Goal: Task Accomplishment & Management: Manage account settings

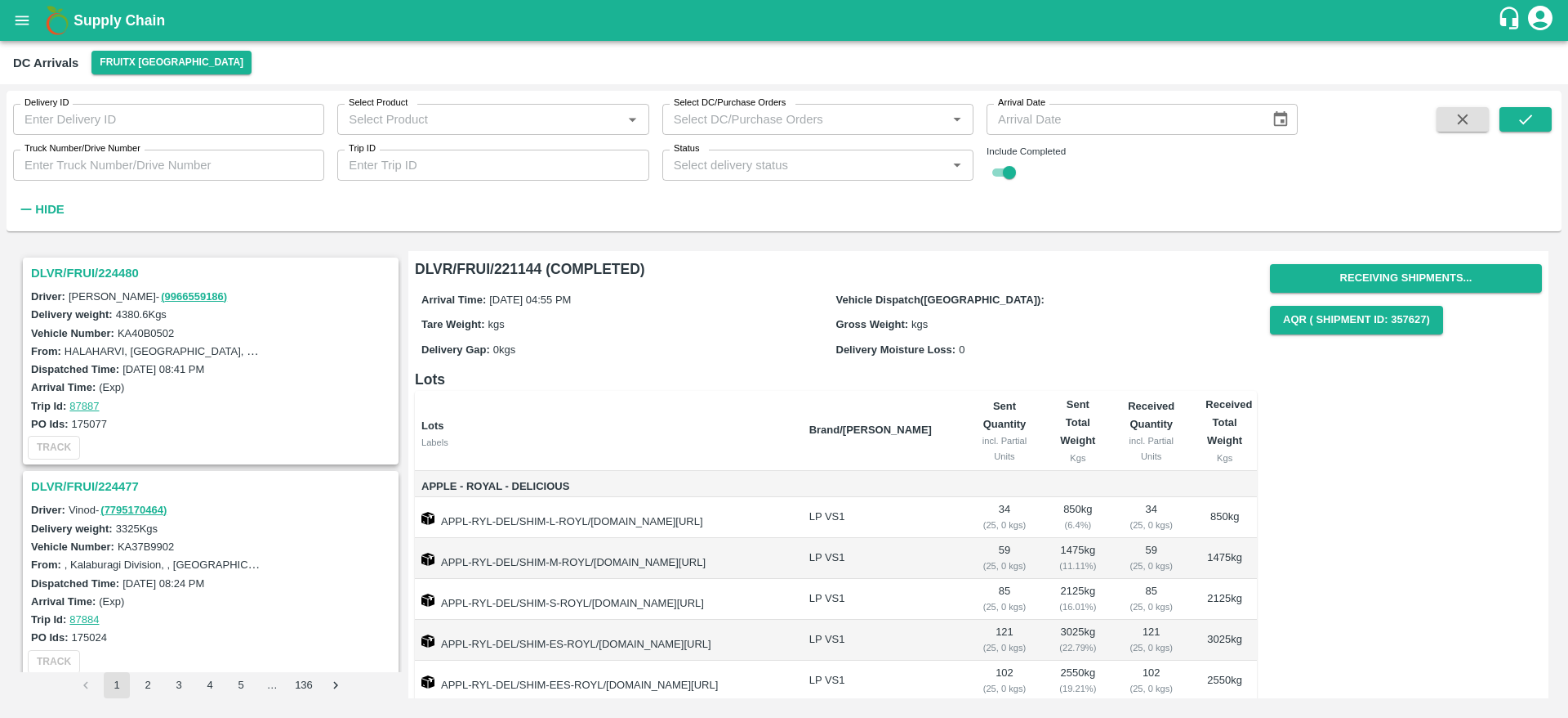
scroll to position [4356, 0]
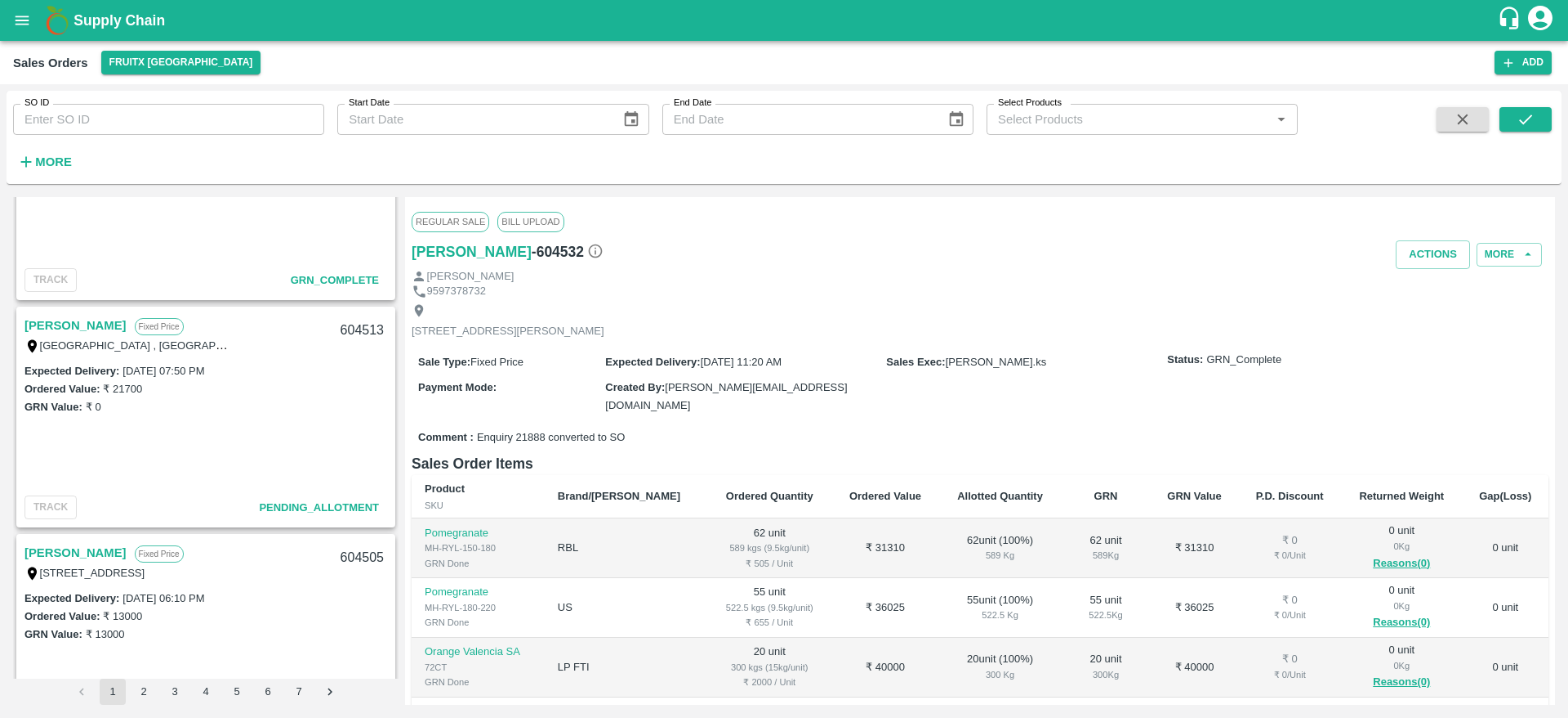
scroll to position [574, 0]
click at [73, 320] on link "Vijayakumar" at bounding box center [75, 327] width 102 height 22
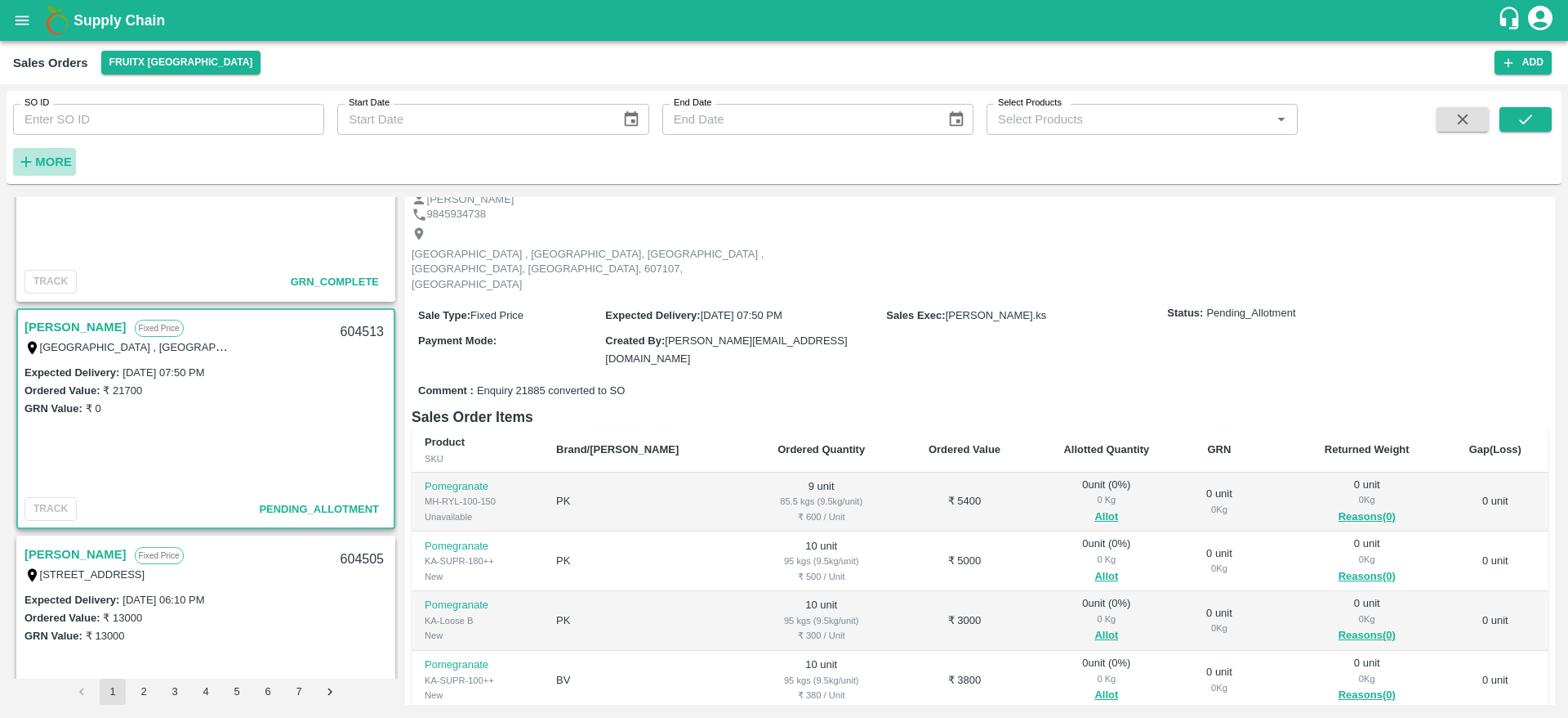
click at [45, 172] on button "More" at bounding box center [44, 161] width 63 height 27
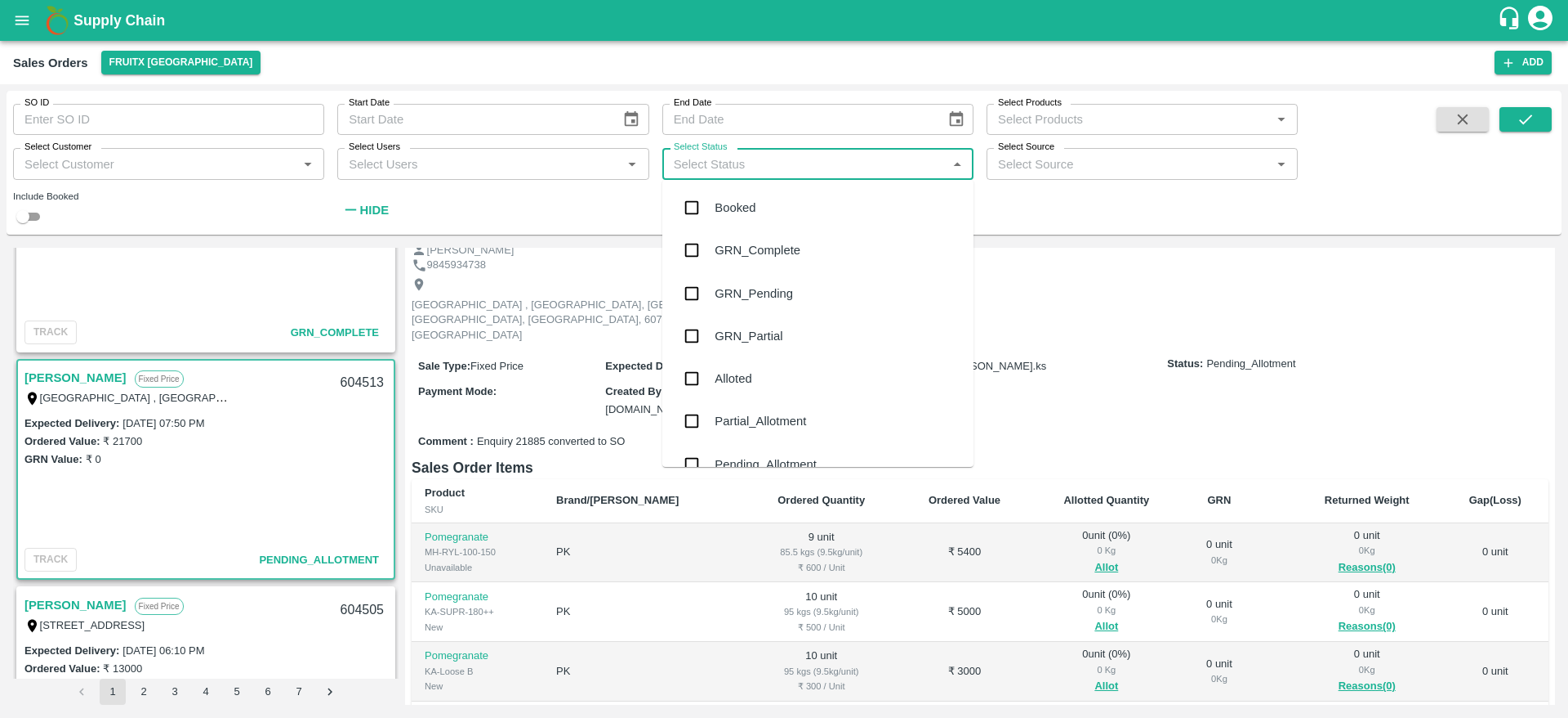
click at [743, 157] on input "Select Status" at bounding box center [804, 163] width 274 height 22
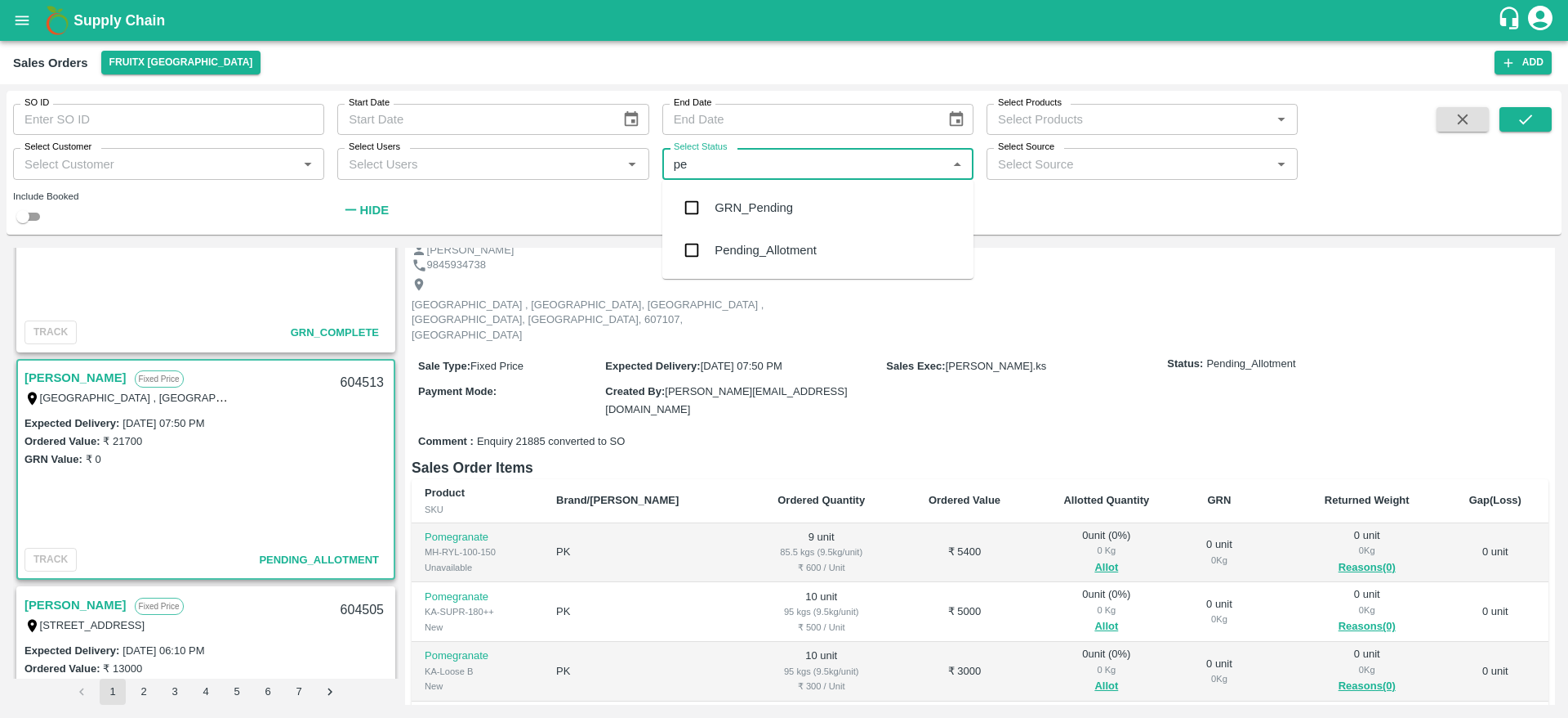
type input "pen"
click at [758, 241] on div "Pending_Allotment" at bounding box center [766, 250] width 102 height 18
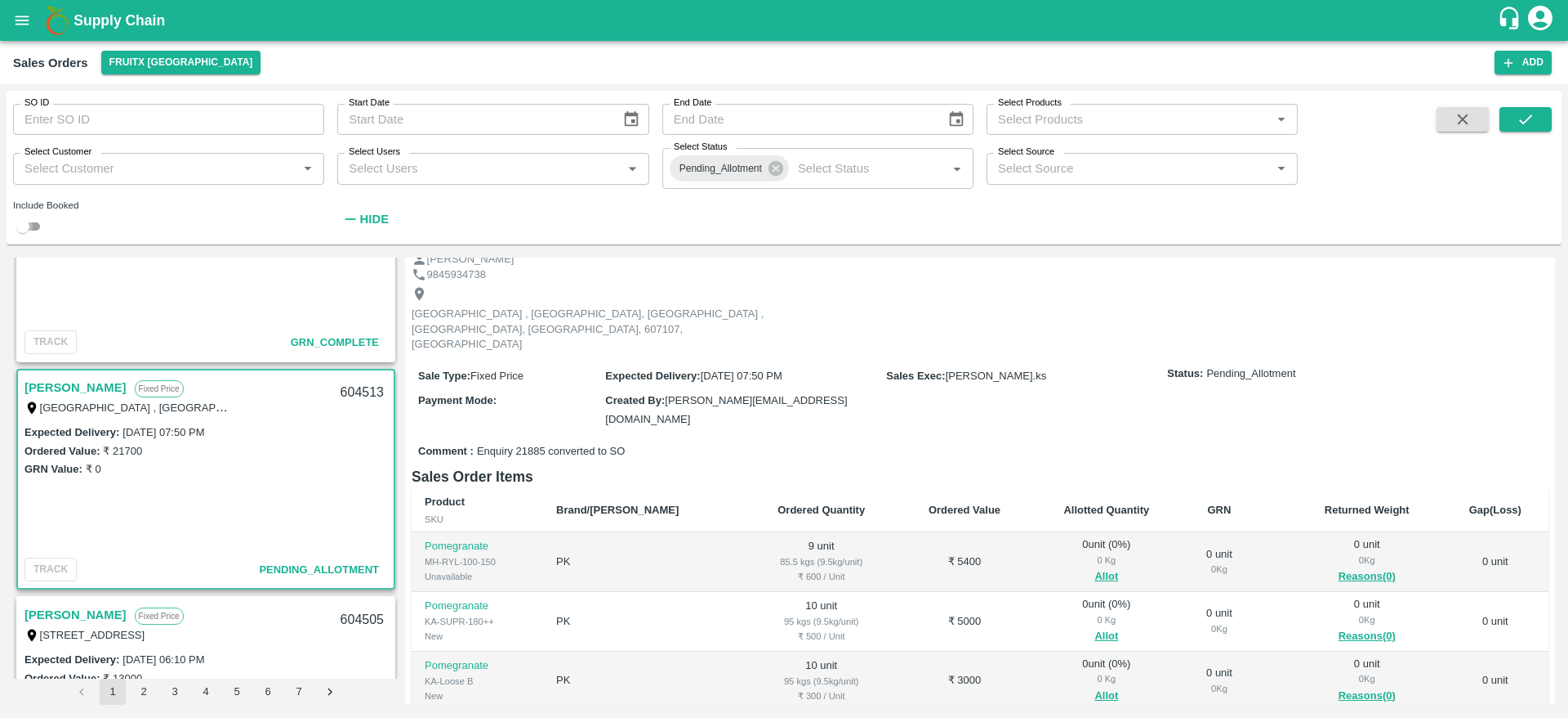
click at [27, 235] on input "checkbox" at bounding box center [23, 226] width 58 height 20
checkbox input "true"
click at [1526, 120] on icon "submit" at bounding box center [1526, 119] width 13 height 9
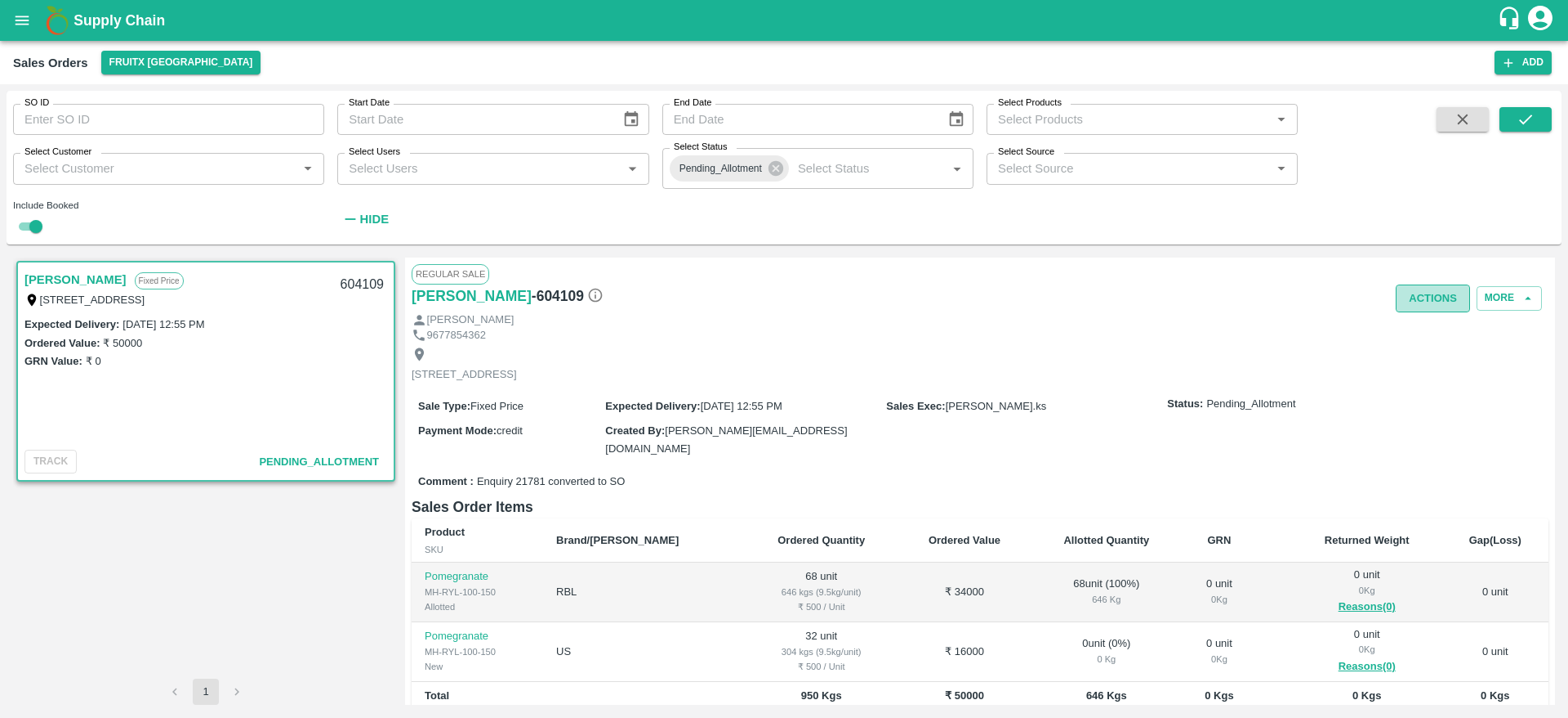
click at [1421, 305] on button "Actions" at bounding box center [1432, 299] width 74 height 28
click at [1444, 335] on li "Truck Dispatch as per OPS" at bounding box center [1468, 332] width 172 height 27
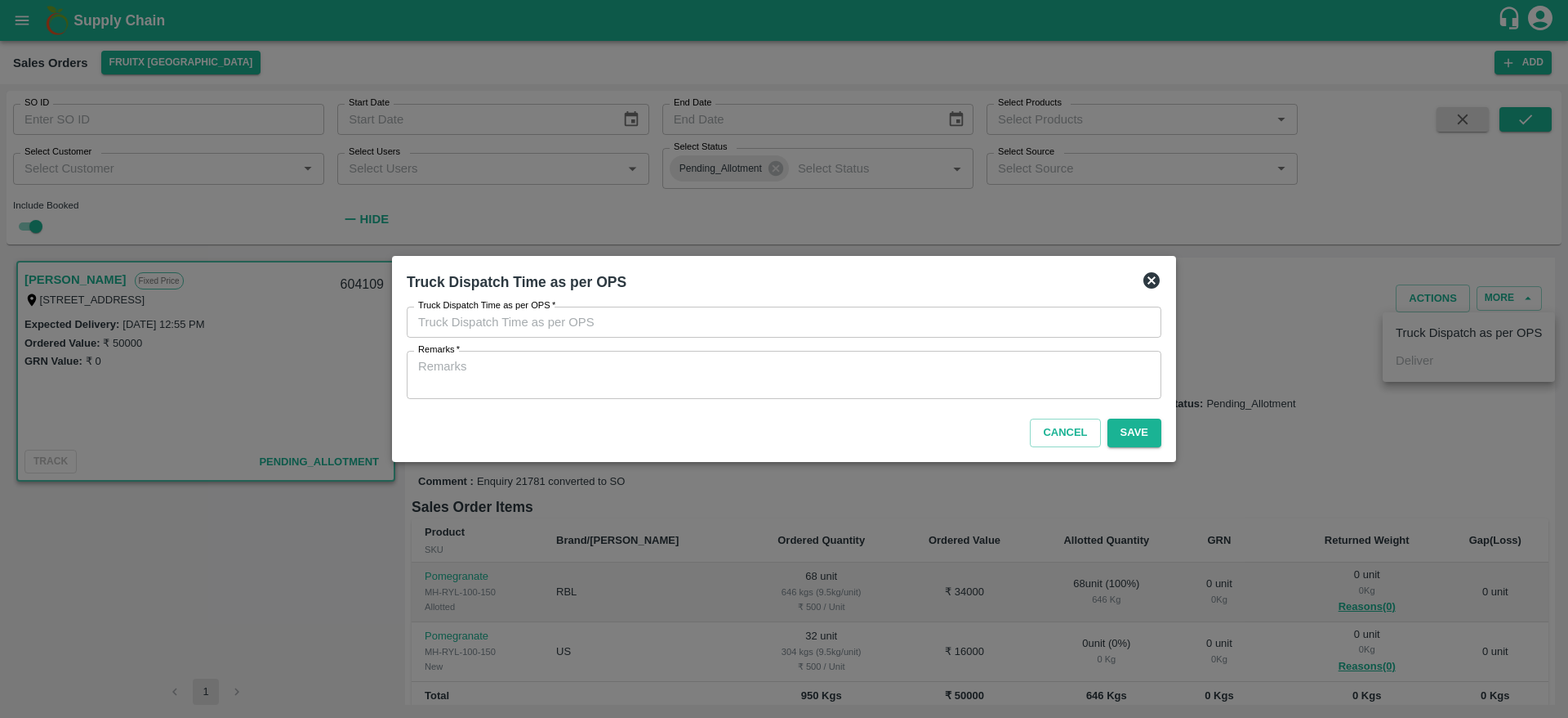
type input "11/09/2025 01:07 PM"
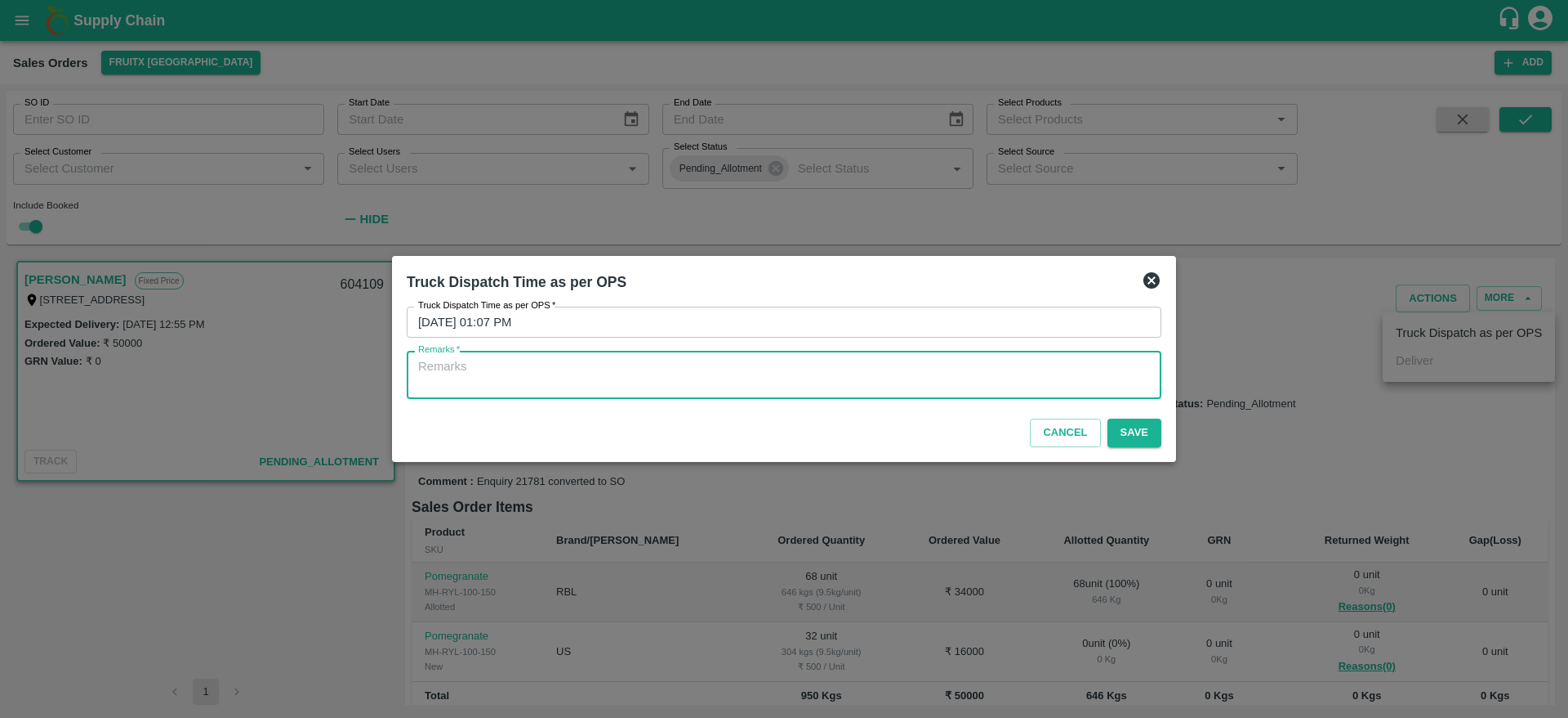
click at [978, 389] on textarea "Remarks   *" at bounding box center [784, 375] width 732 height 34
type textarea "O"
type textarea "OTD"
click at [843, 318] on input "11/09/2025 01:07 PM" at bounding box center [778, 321] width 743 height 31
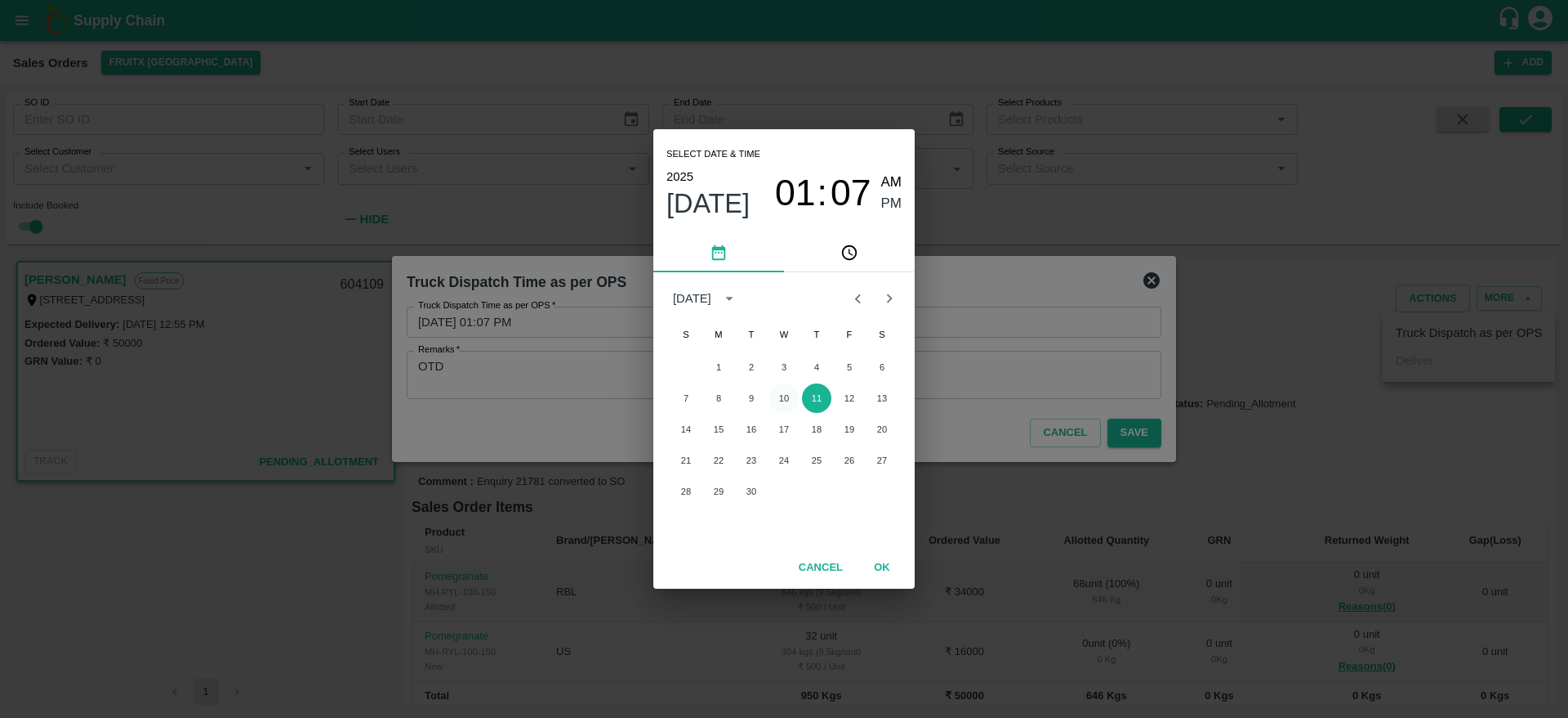
click at [784, 399] on button "10" at bounding box center [784, 398] width 29 height 29
type input "10/09/2025 01:07 PM"
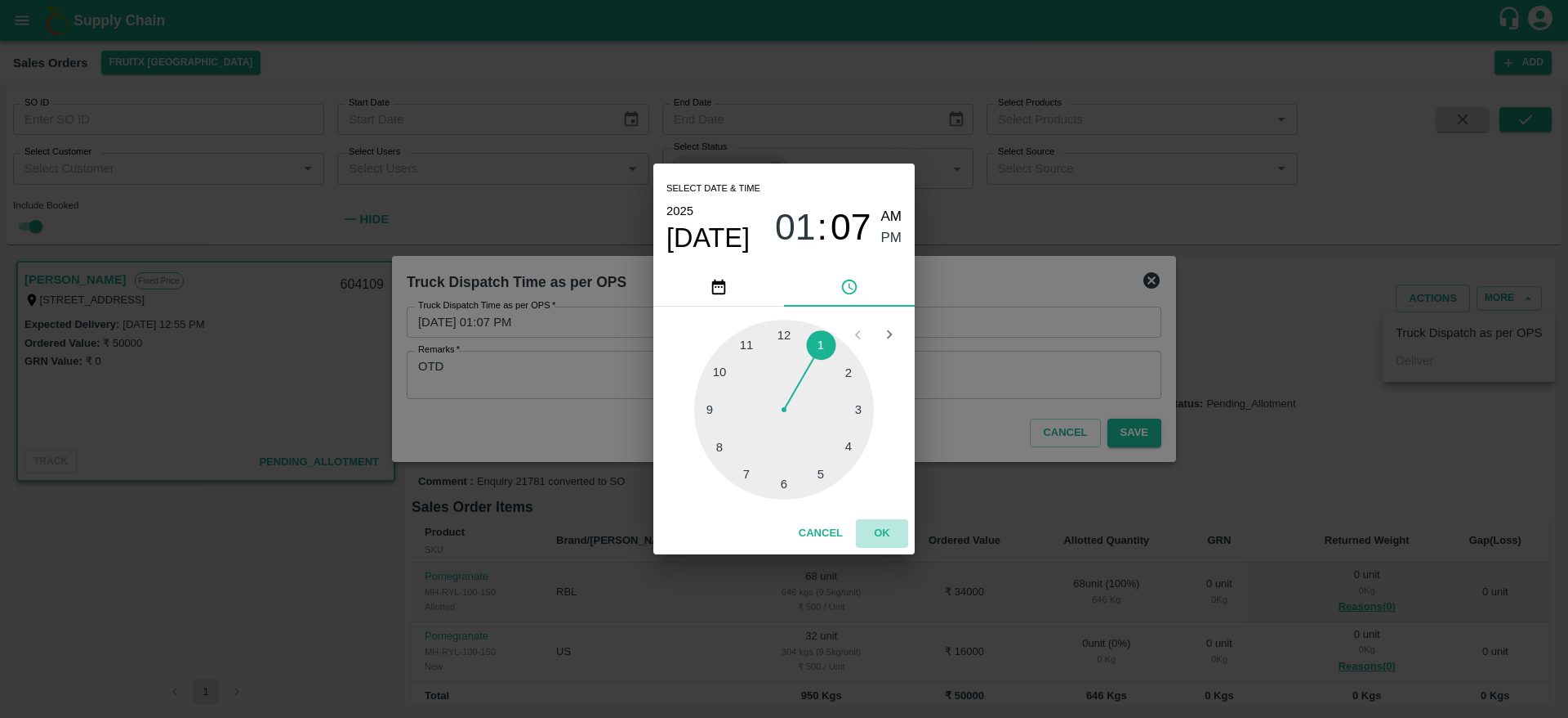
click at [880, 531] on button "OK" at bounding box center [882, 533] width 53 height 28
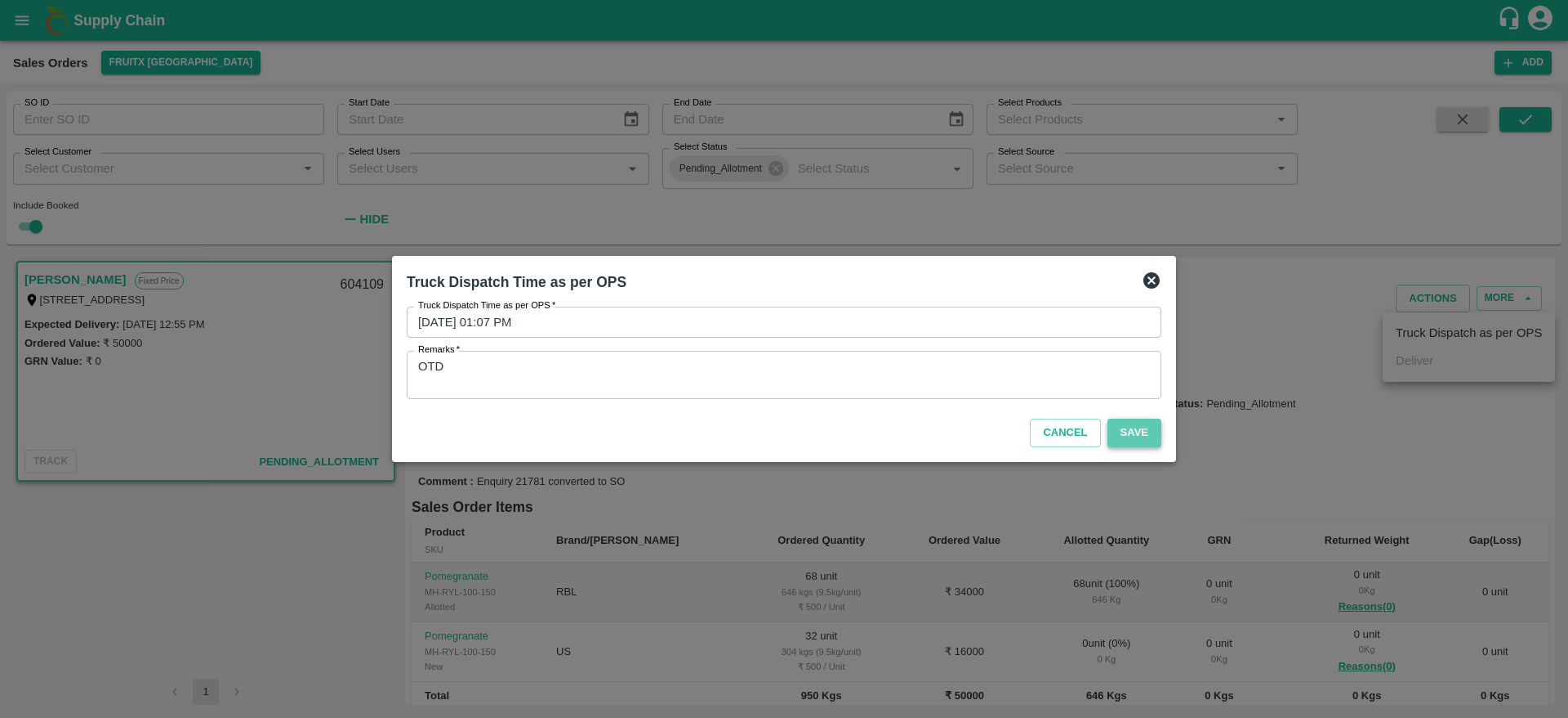
click at [1137, 436] on button "Save" at bounding box center [1134, 432] width 54 height 28
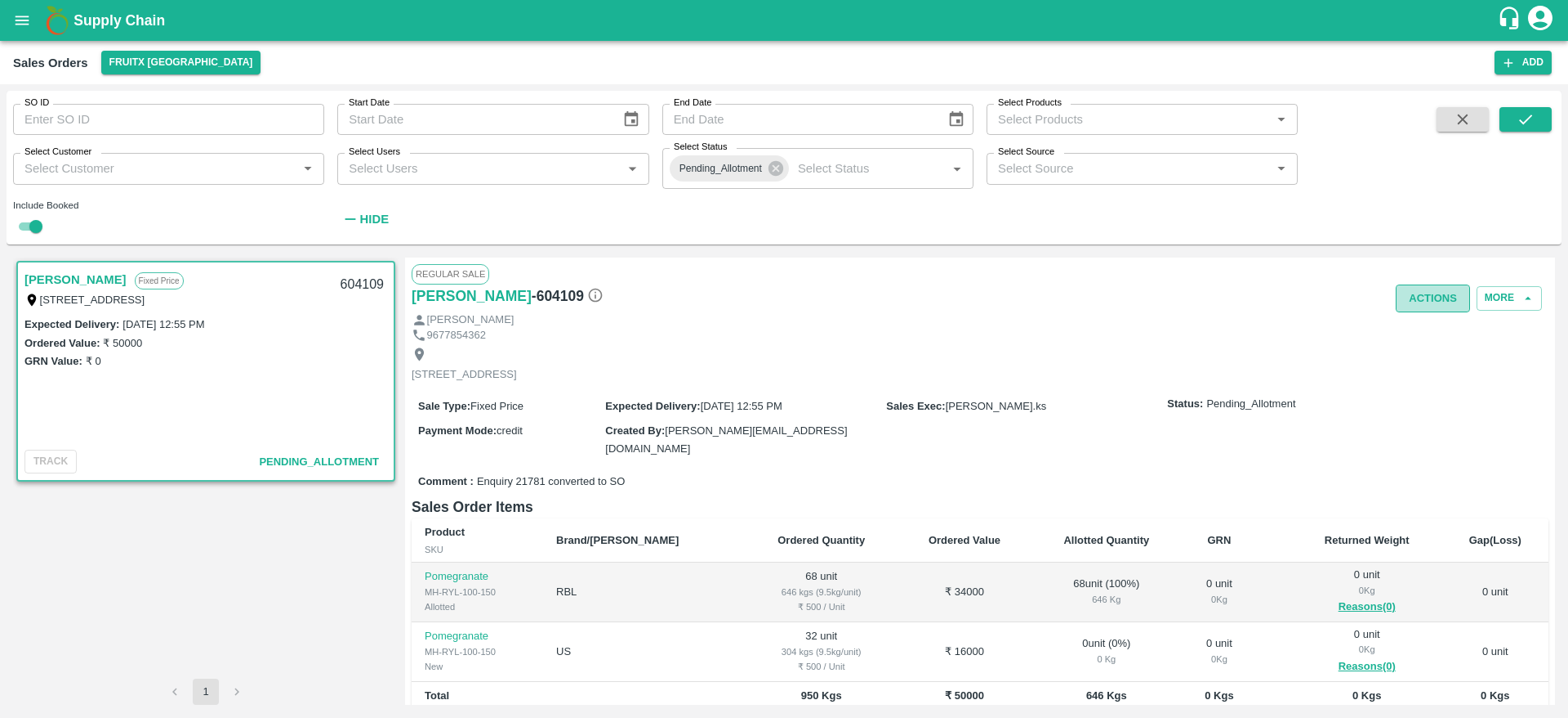
click at [1432, 301] on button "Actions" at bounding box center [1432, 299] width 74 height 28
click at [1140, 351] on div at bounding box center [784, 359] width 1568 height 718
click at [1456, 126] on icon "button" at bounding box center [1463, 119] width 18 height 18
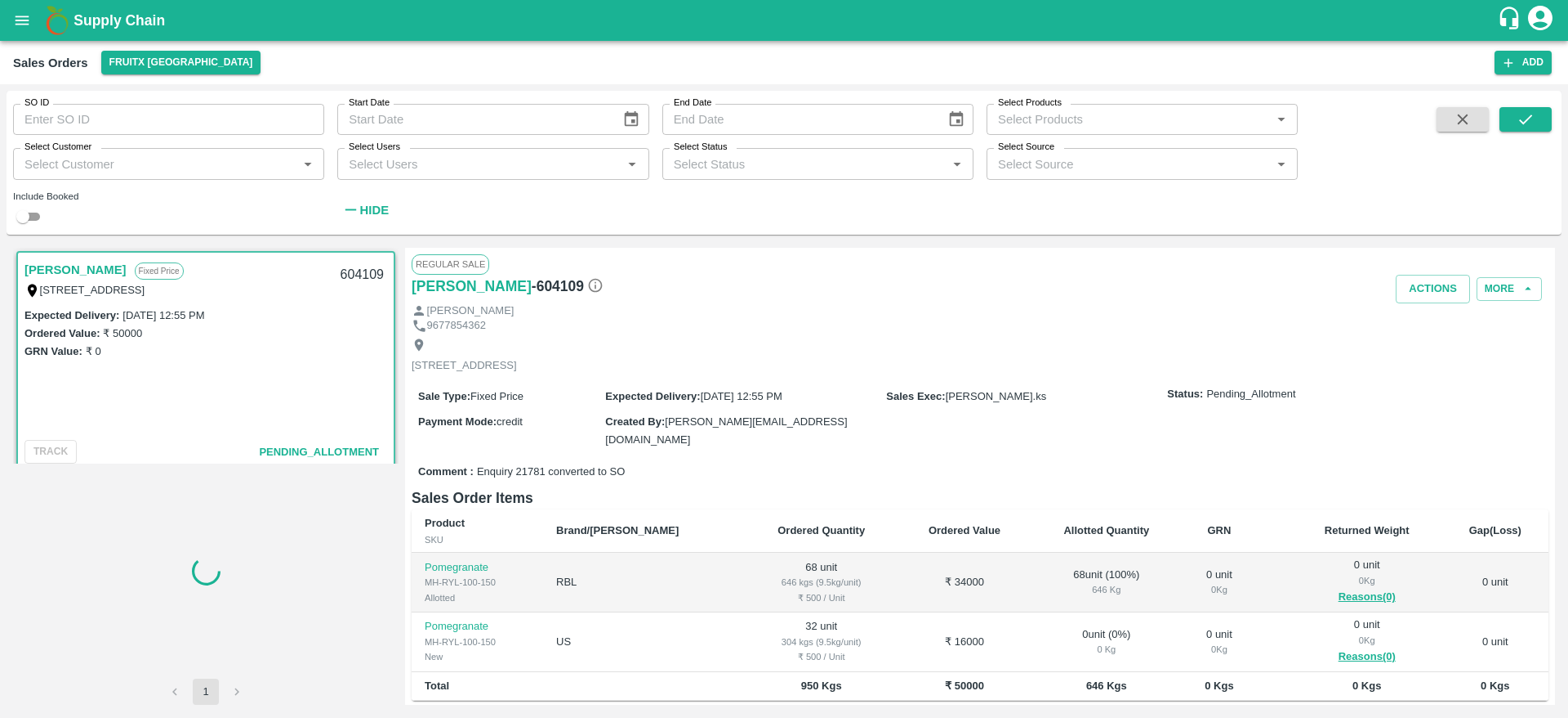
checkbox input "false"
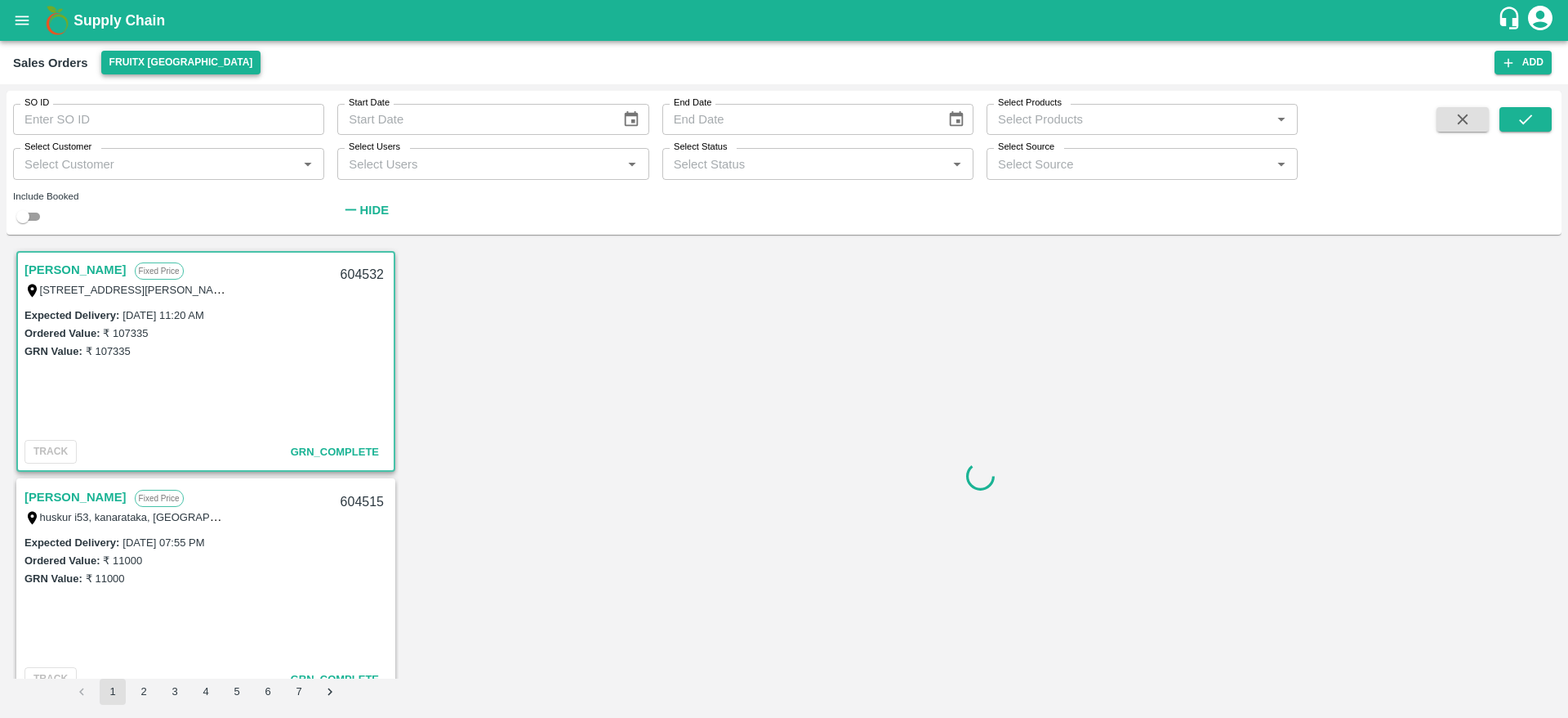
scroll to position [3, 0]
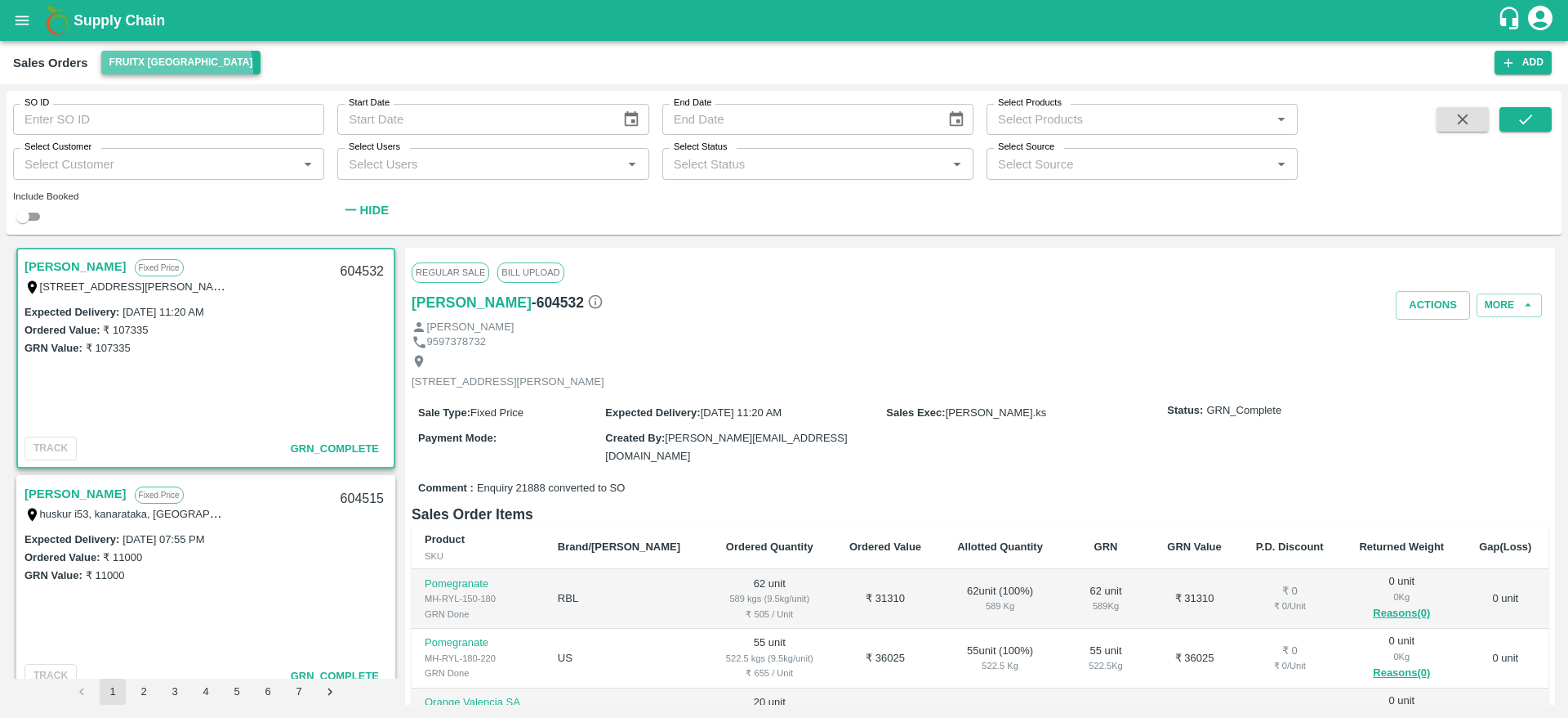
click at [175, 70] on button "FruitX [GEOGRAPHIC_DATA]" at bounding box center [182, 62] width 160 height 24
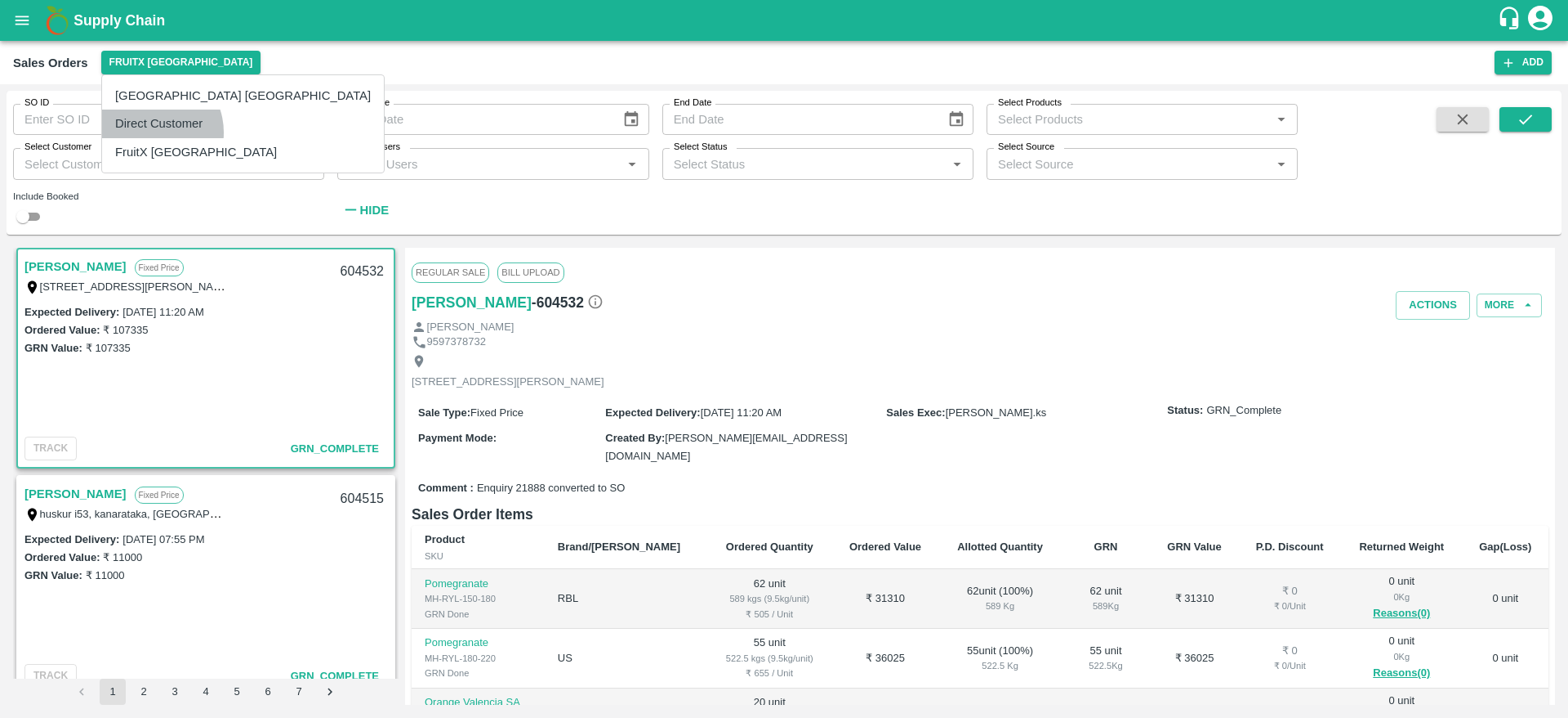
click at [151, 133] on li "Direct Customer" at bounding box center [242, 122] width 282 height 27
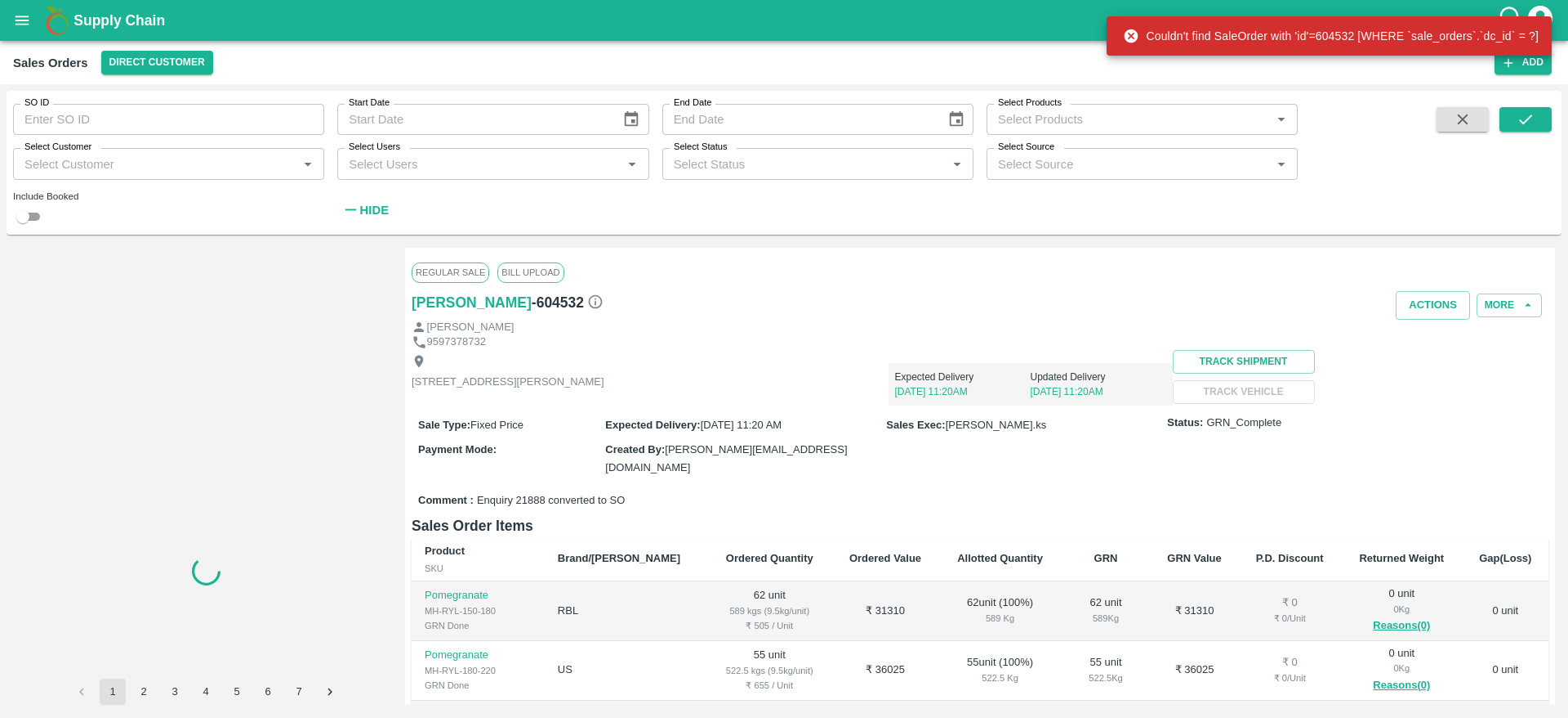
scroll to position [0, 0]
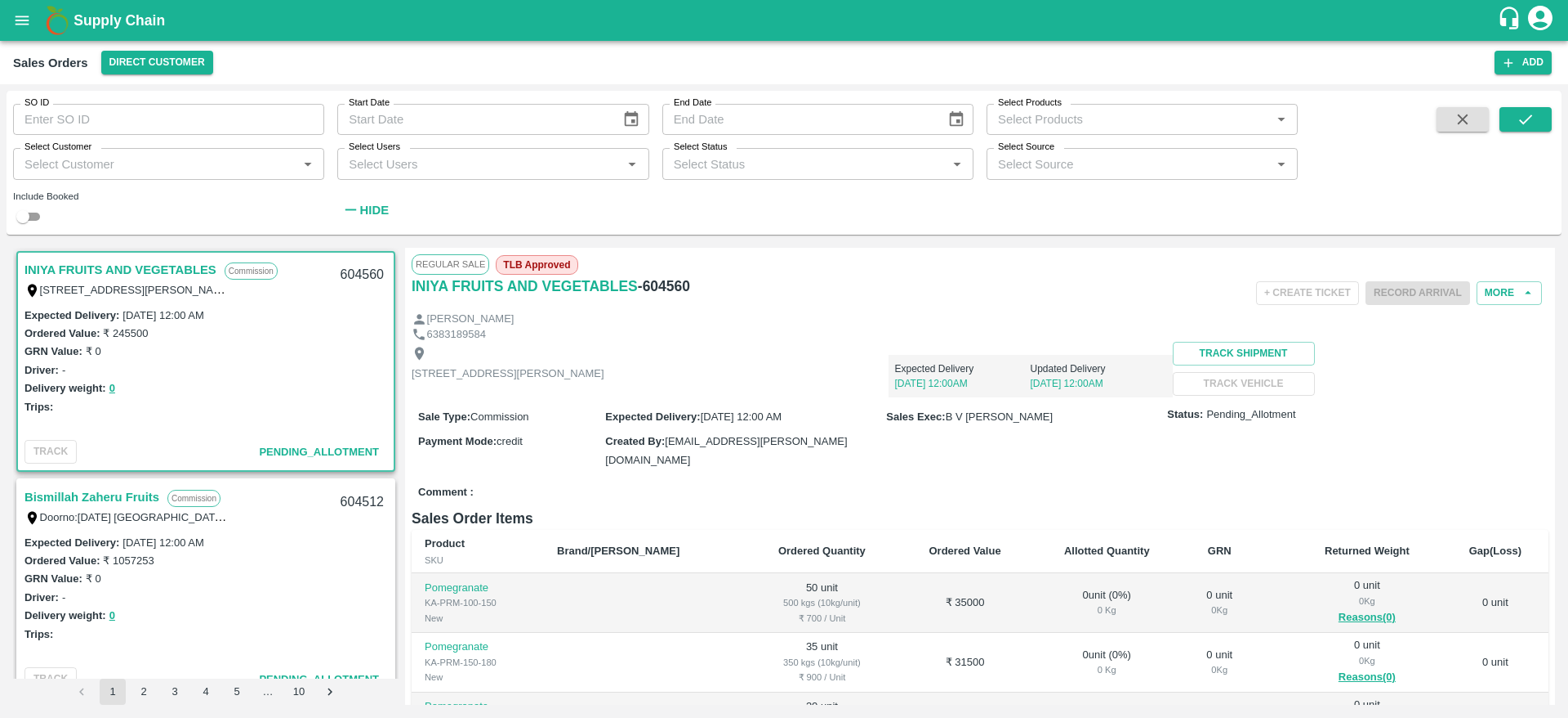
click at [134, 277] on link "INIYA FRUITS AND VEGETABLES" at bounding box center [121, 269] width 192 height 22
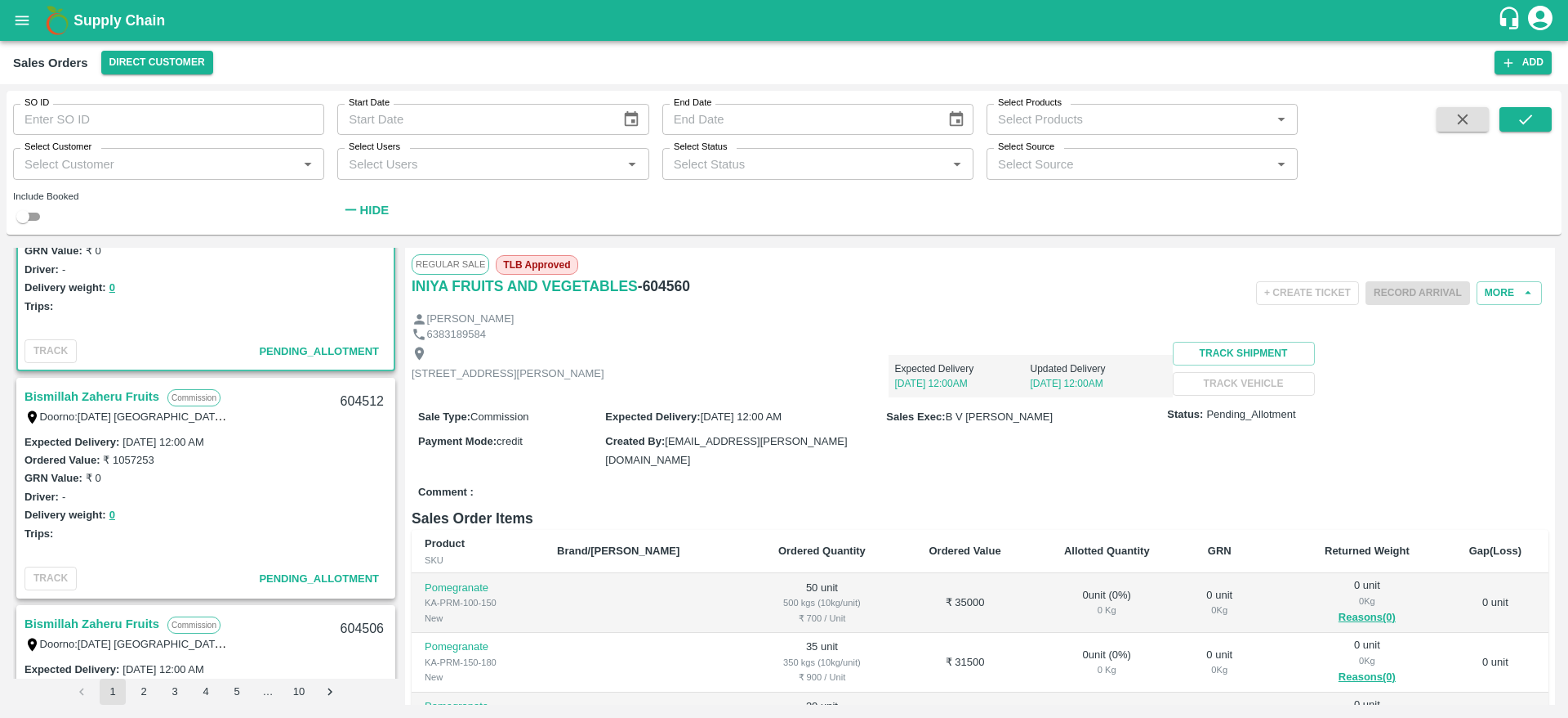
click at [138, 404] on link "Bismillah Zaheru Fruits" at bounding box center [91, 396] width 135 height 22
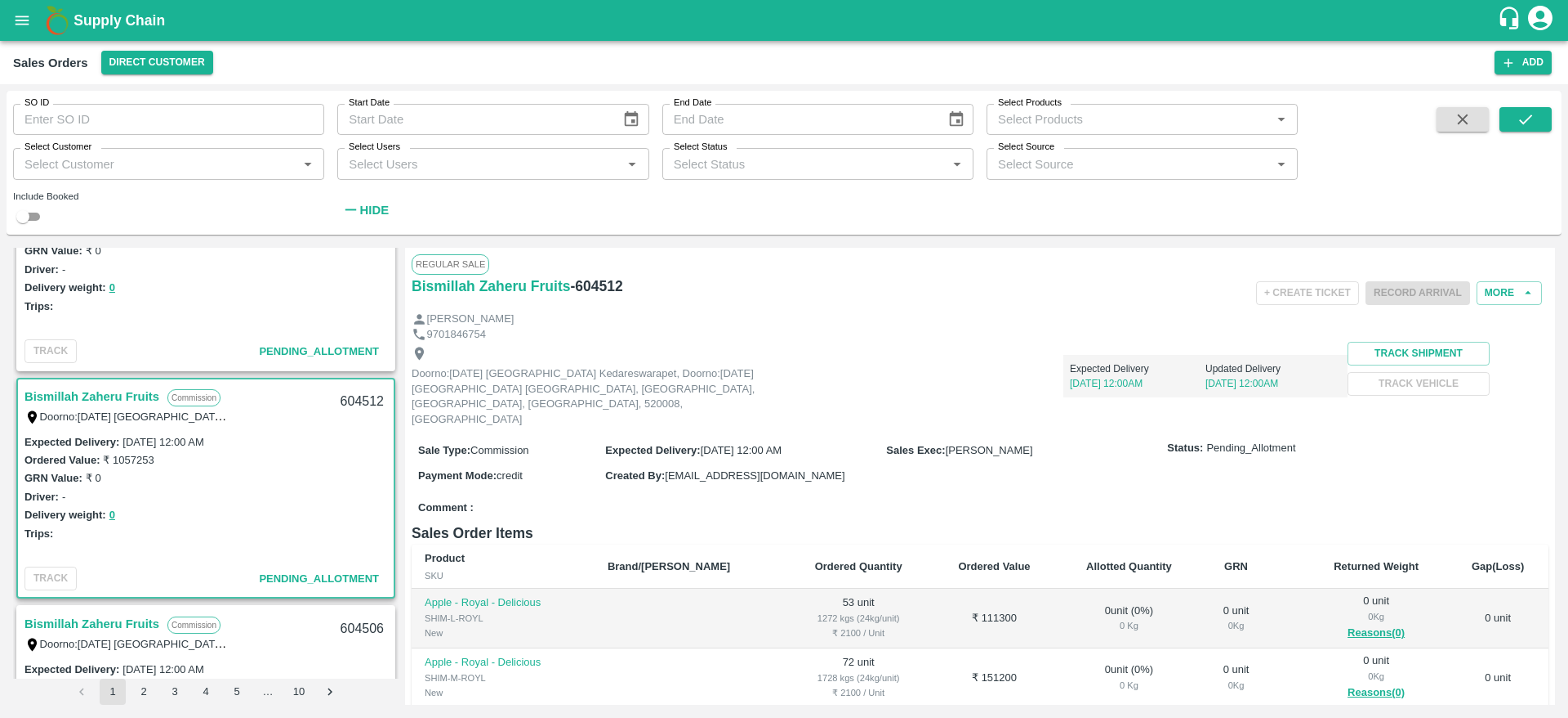
click at [107, 400] on link "Bismillah Zaheru Fruits" at bounding box center [91, 396] width 135 height 22
click at [1496, 295] on button "More" at bounding box center [1509, 292] width 65 height 24
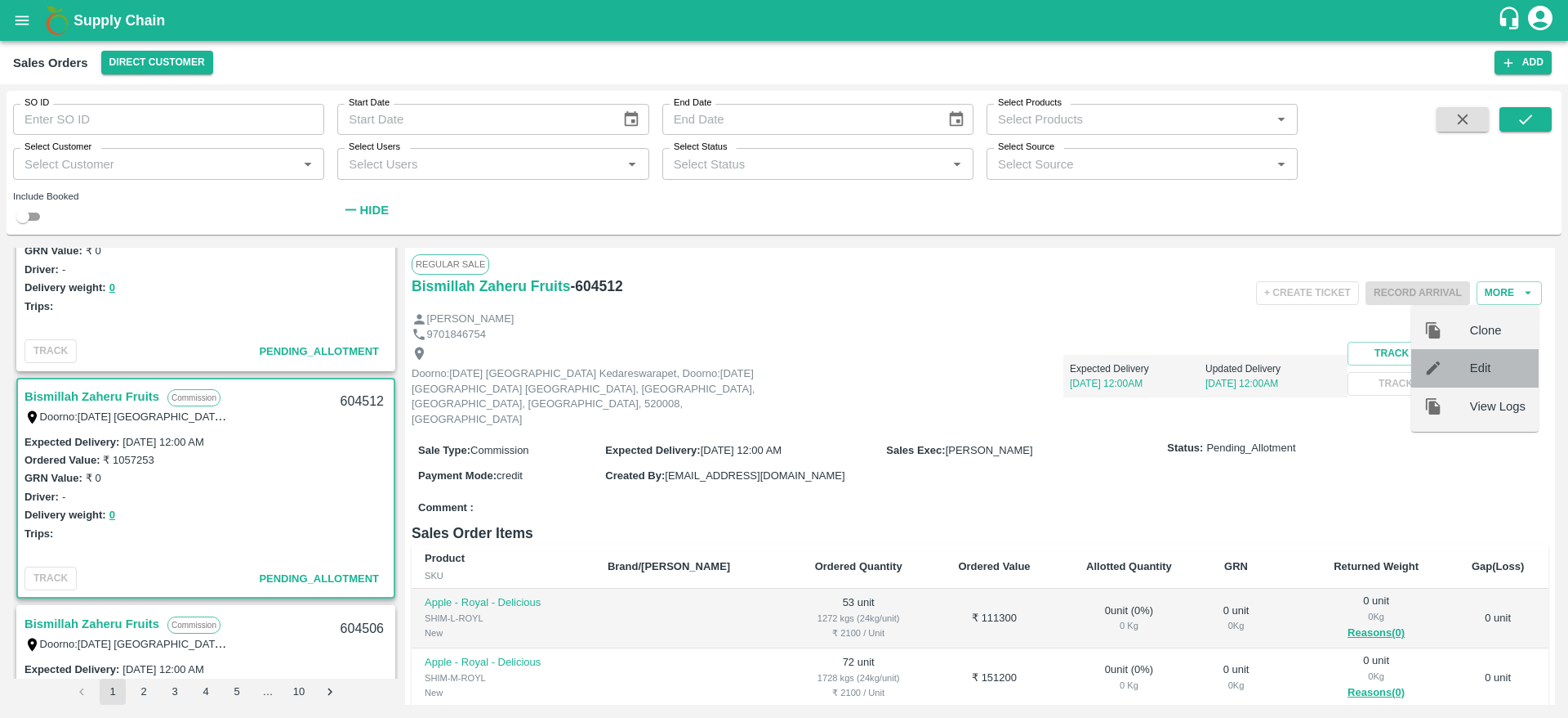
click at [1465, 366] on div at bounding box center [1447, 367] width 46 height 18
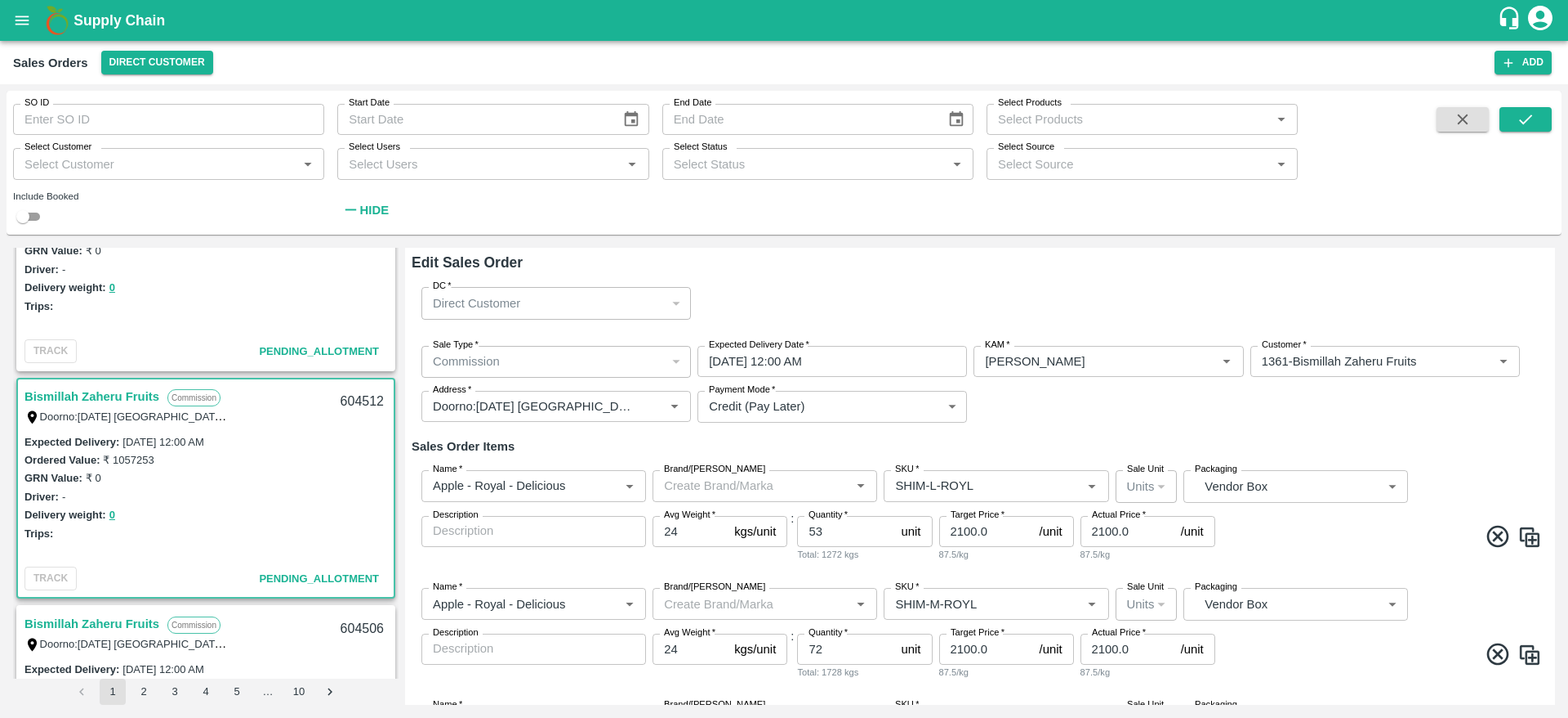
scroll to position [110, 0]
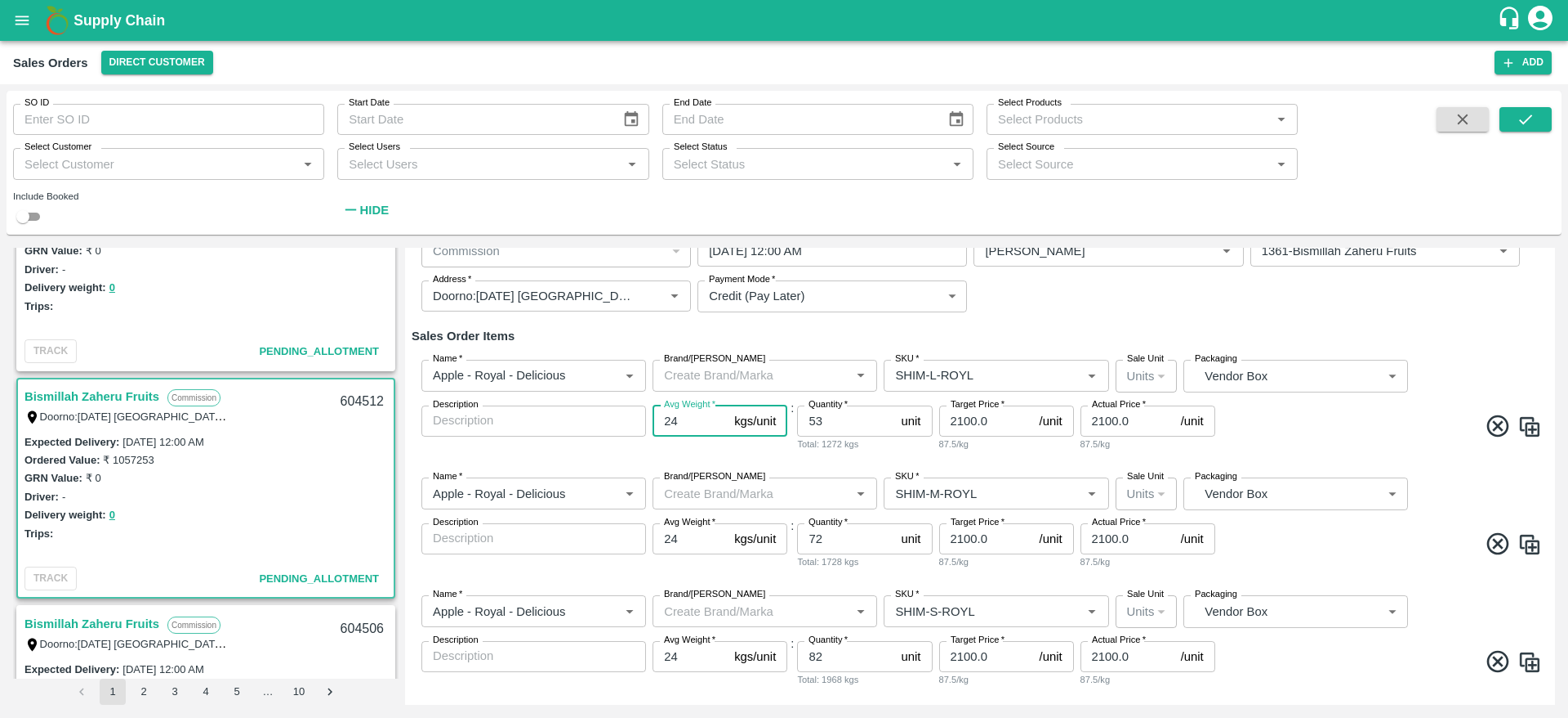
click at [670, 413] on input "24" at bounding box center [690, 420] width 75 height 31
type input "25"
click at [692, 541] on input "24" at bounding box center [690, 538] width 75 height 31
type input "25"
click at [700, 646] on input "24" at bounding box center [690, 656] width 75 height 31
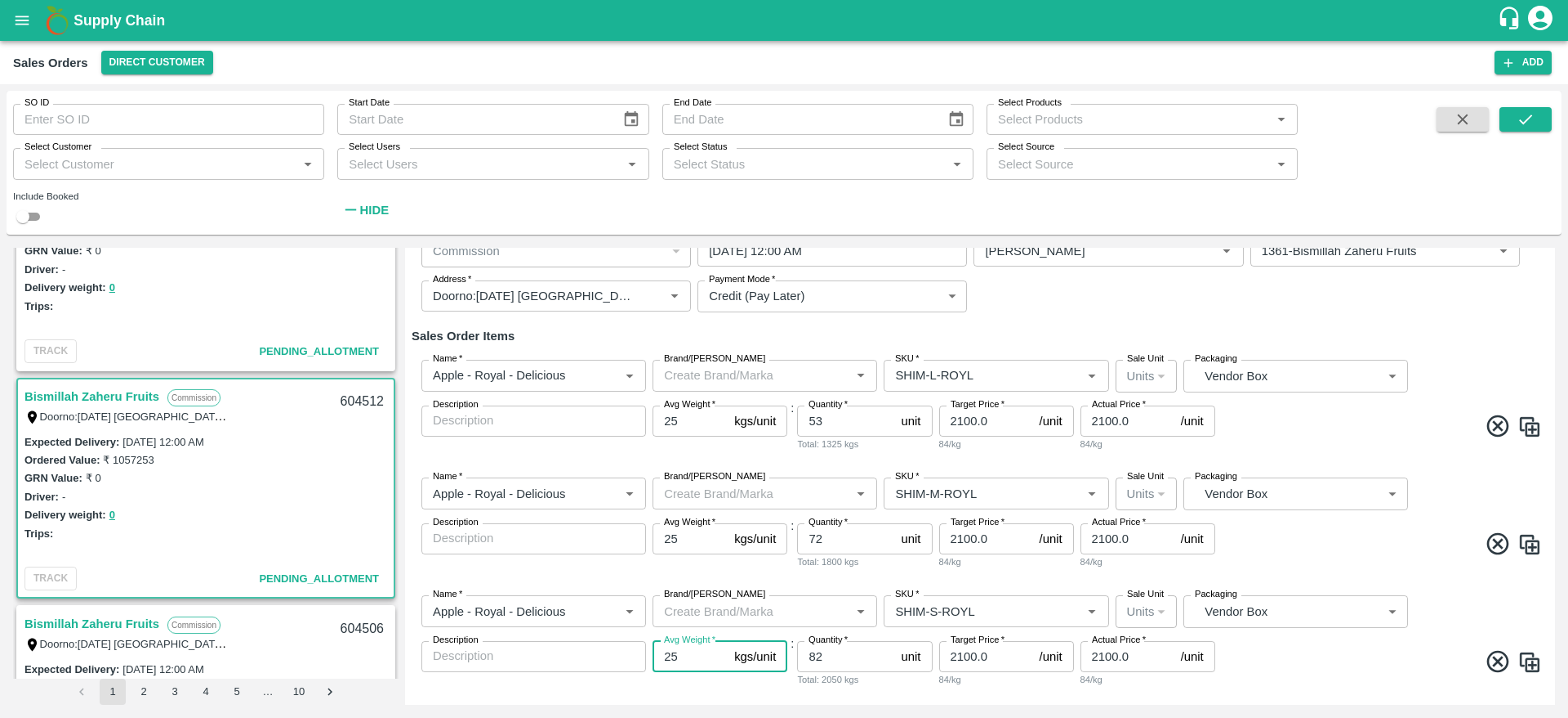
type input "25"
click at [1279, 563] on div "Name   * Name   * Brand/Marka Brand/Marka SKU   * SKU   * Sale Unit Units 2 Sal…" at bounding box center [979, 523] width 1137 height 118
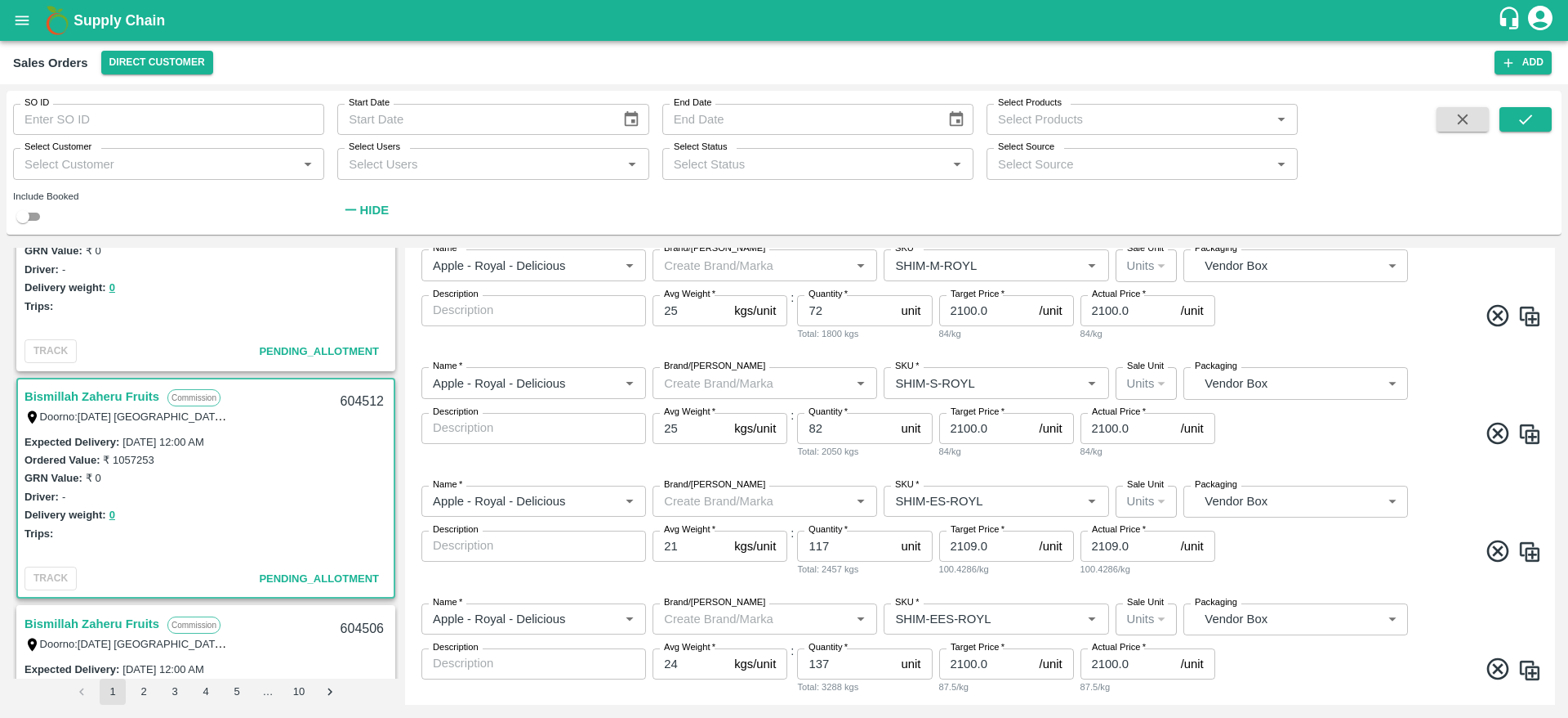
scroll to position [341, 0]
click at [679, 545] on input "21" at bounding box center [690, 543] width 75 height 31
type input "25"
click at [692, 669] on input "24" at bounding box center [690, 661] width 75 height 31
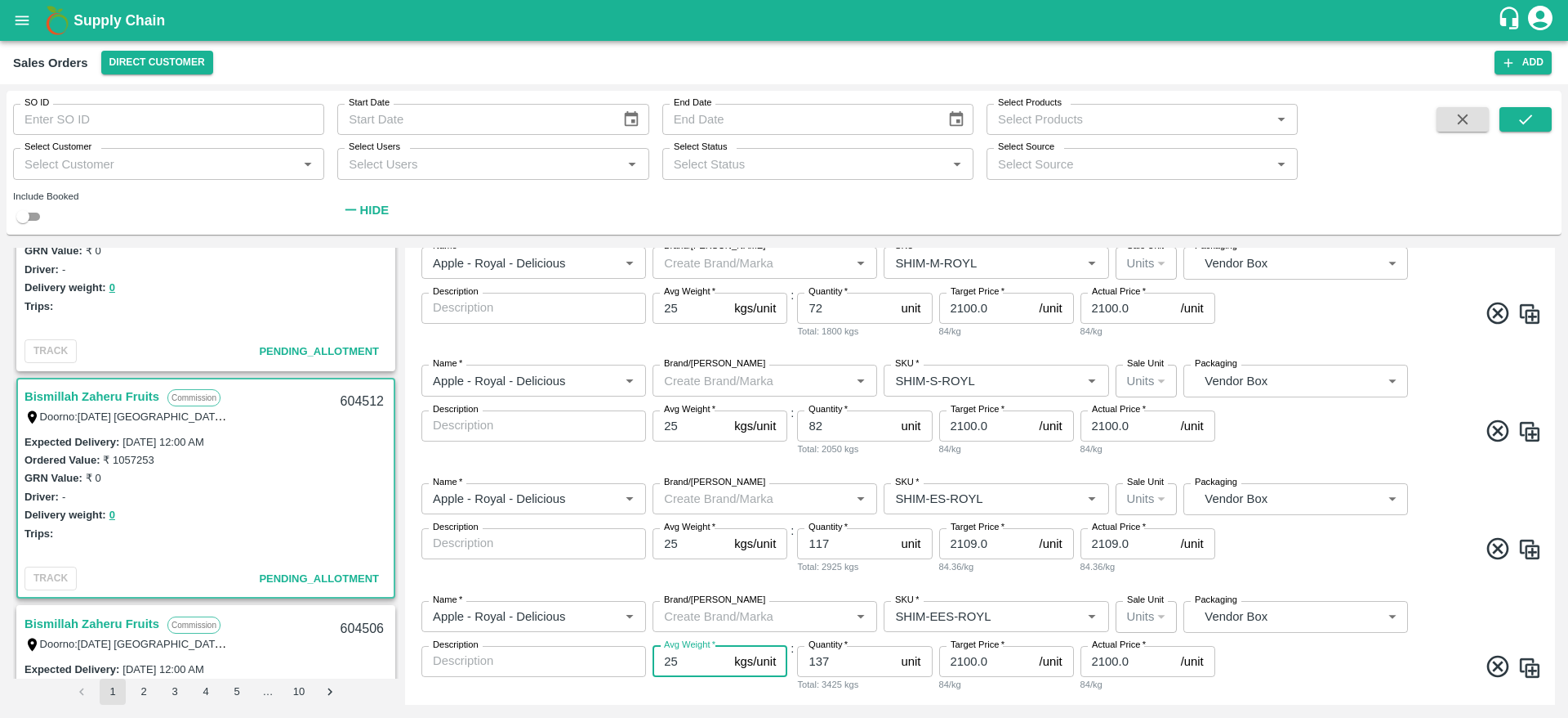
type input "25"
click at [1310, 540] on span at bounding box center [1380, 551] width 323 height 32
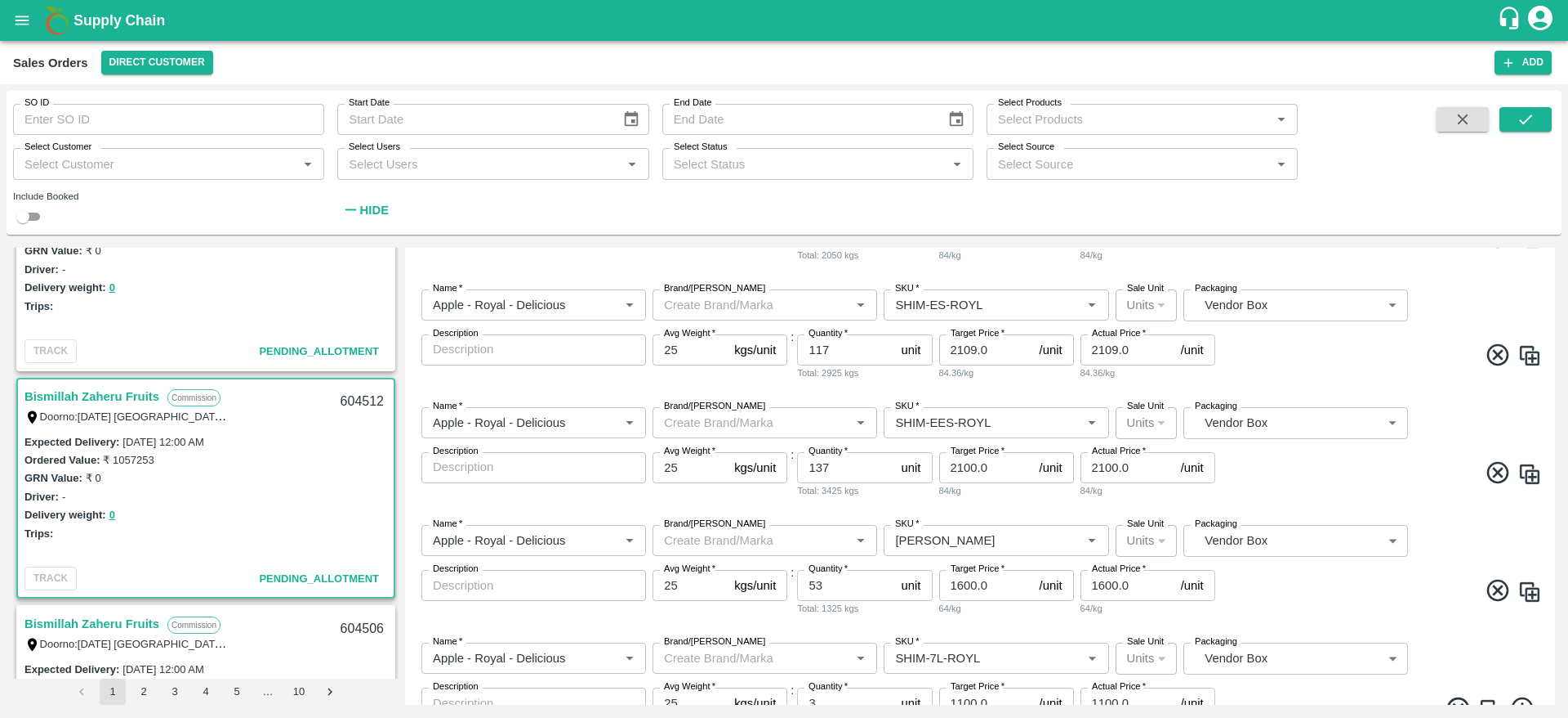
scroll to position [536, 0]
click at [1351, 596] on span at bounding box center [1380, 592] width 323 height 32
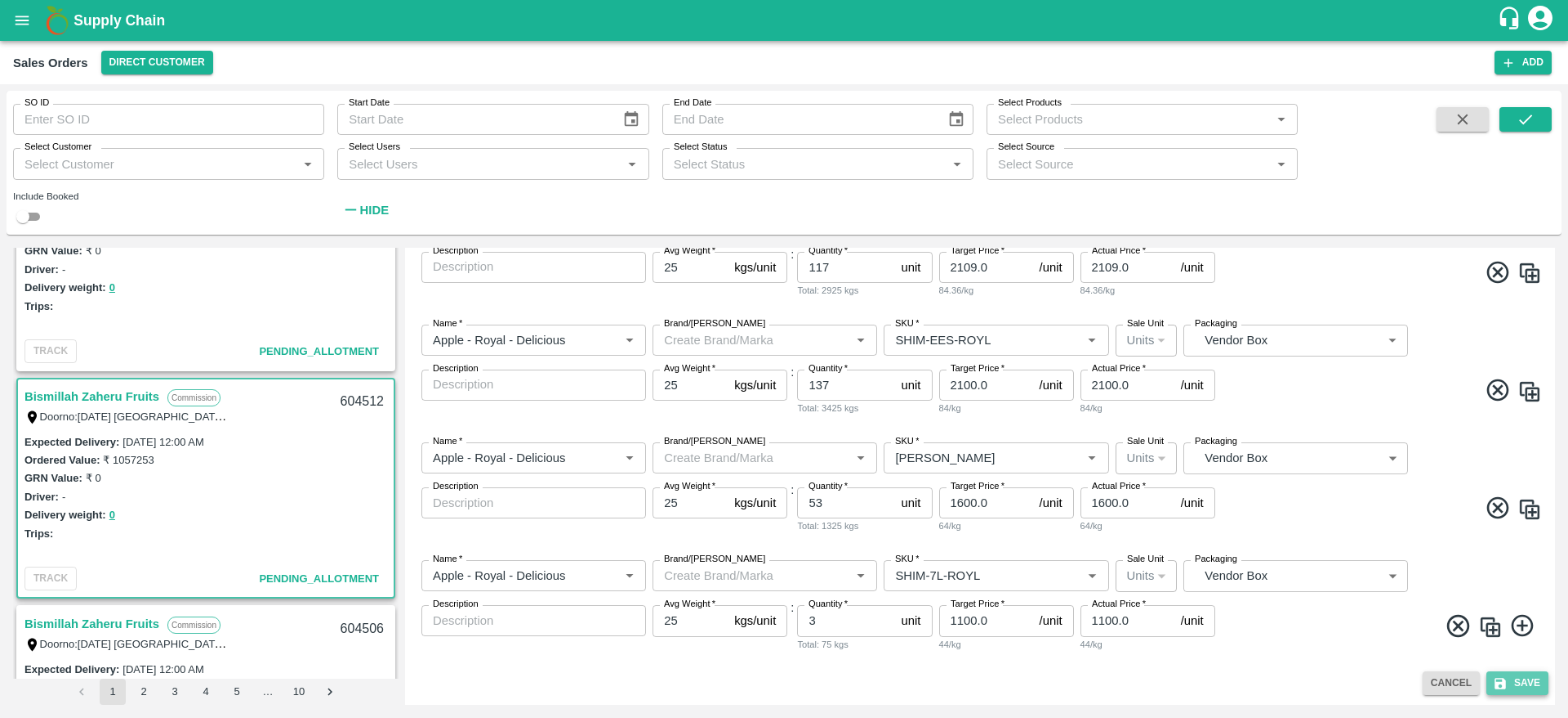
click at [1508, 673] on button "Save" at bounding box center [1518, 682] width 62 height 24
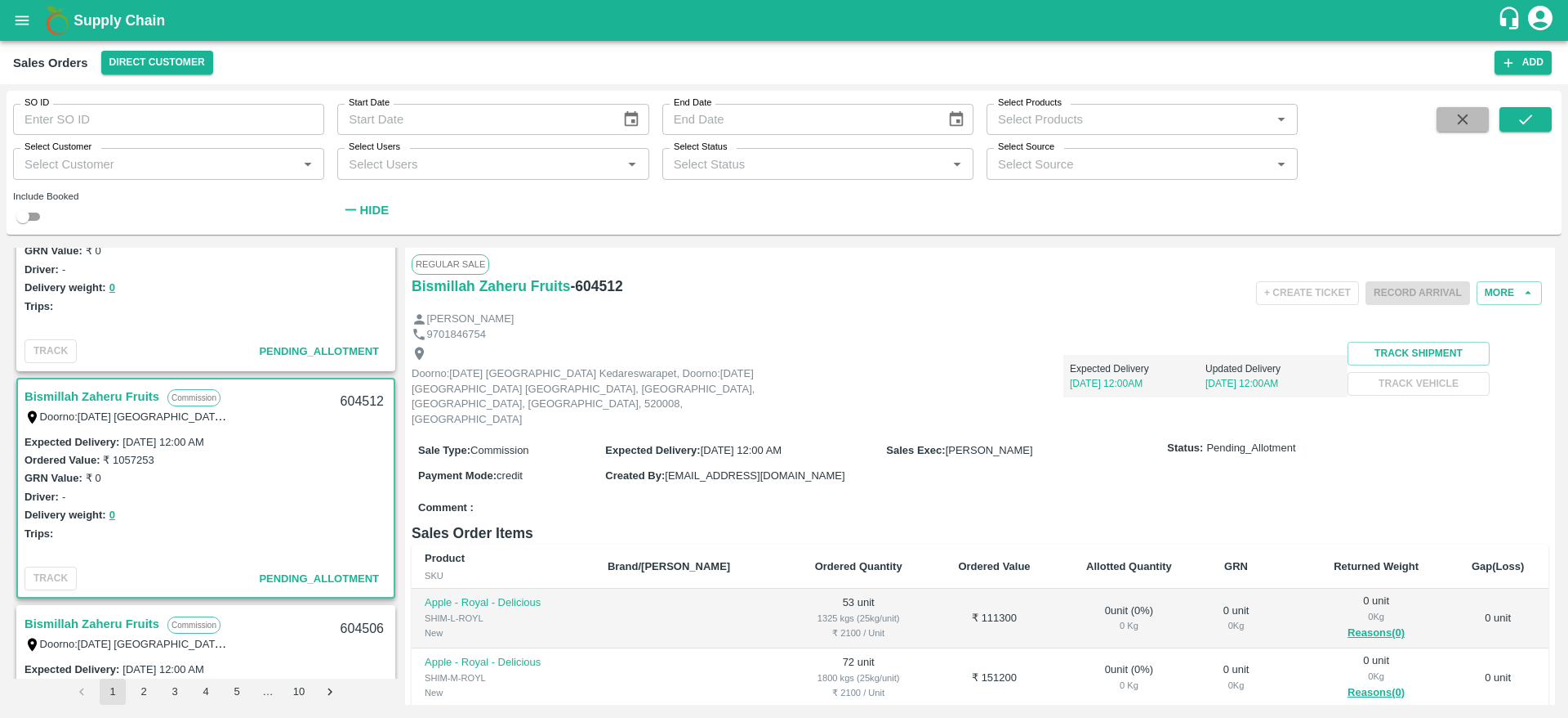
click at [1459, 119] on icon "button" at bounding box center [1463, 119] width 18 height 18
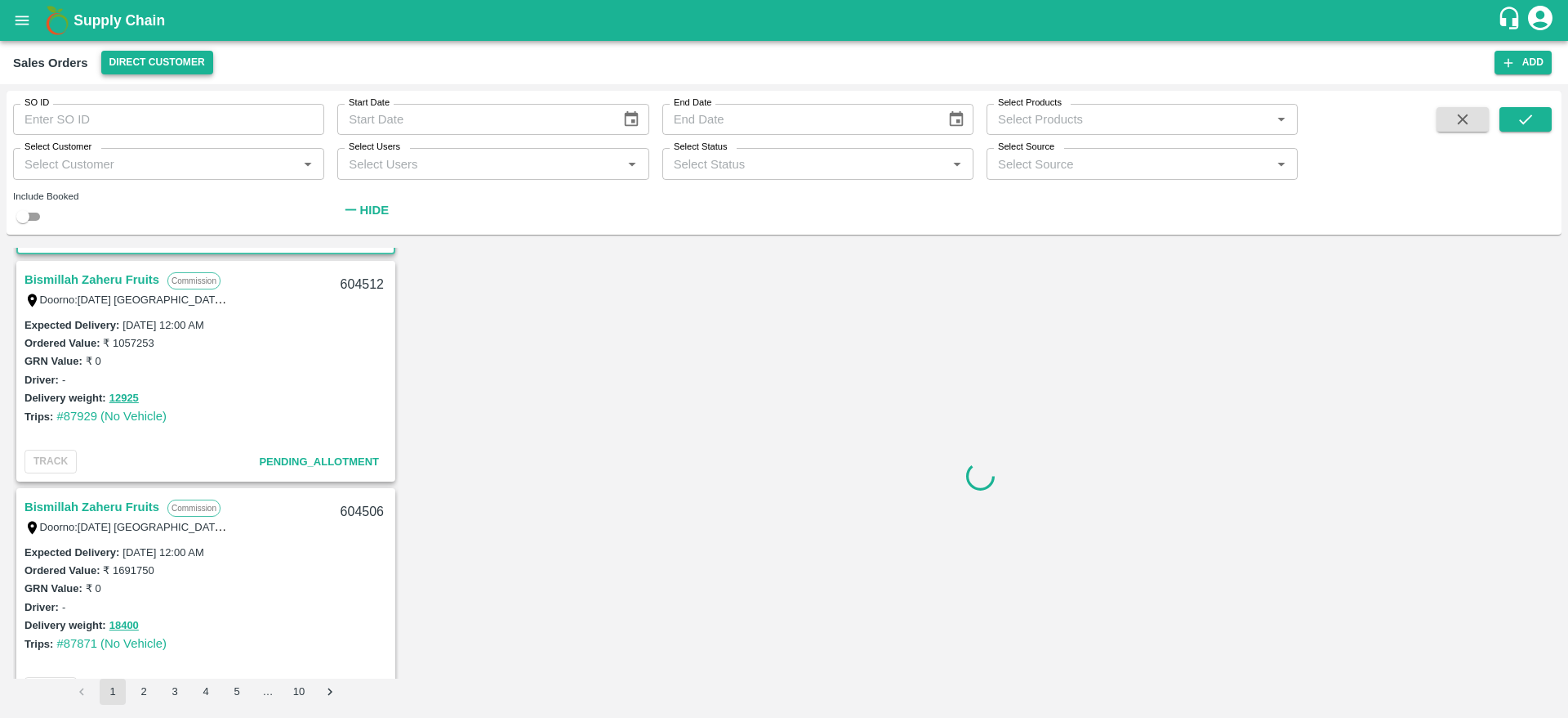
scroll to position [231, 0]
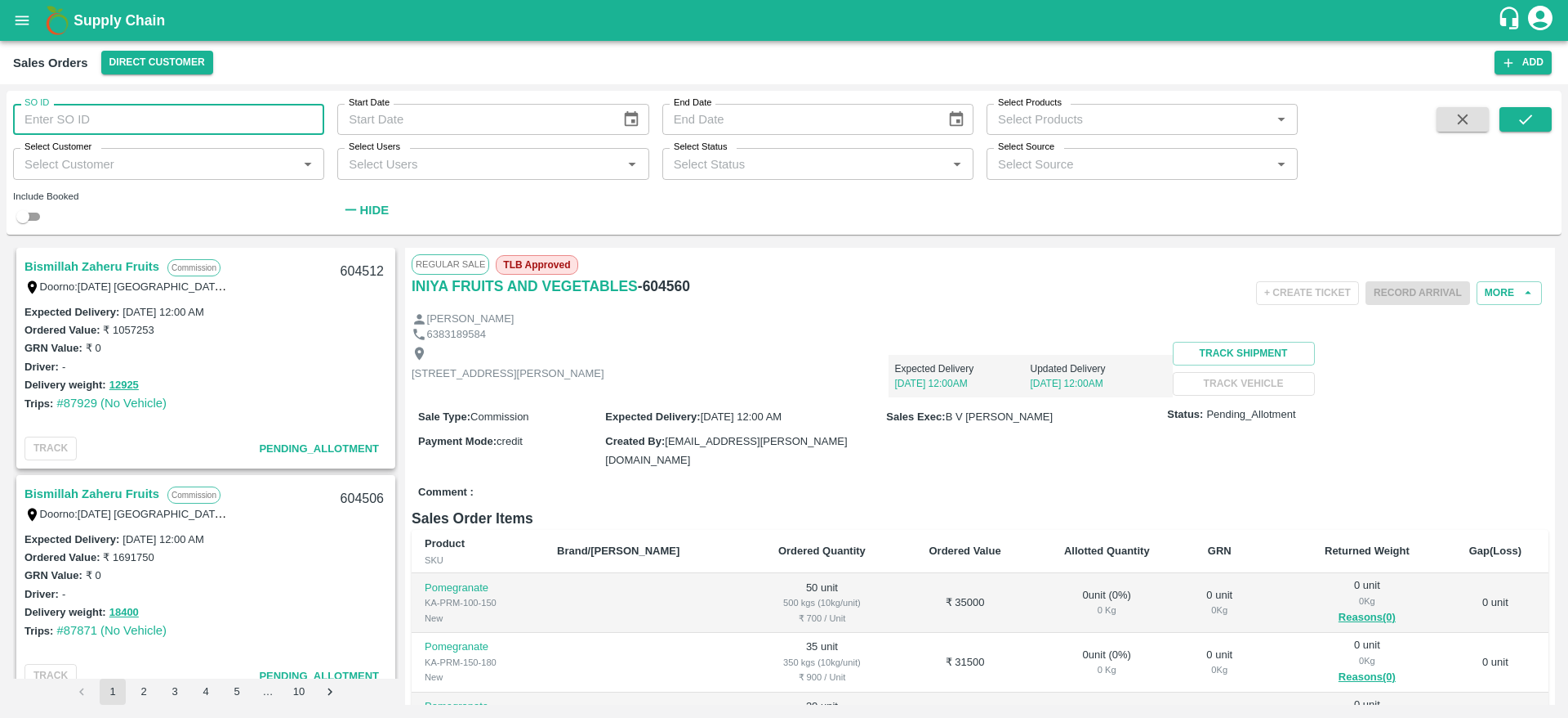
click at [149, 110] on input "SO ID" at bounding box center [169, 119] width 311 height 31
type input "604506"
click at [1529, 111] on icon "submit" at bounding box center [1526, 119] width 18 height 18
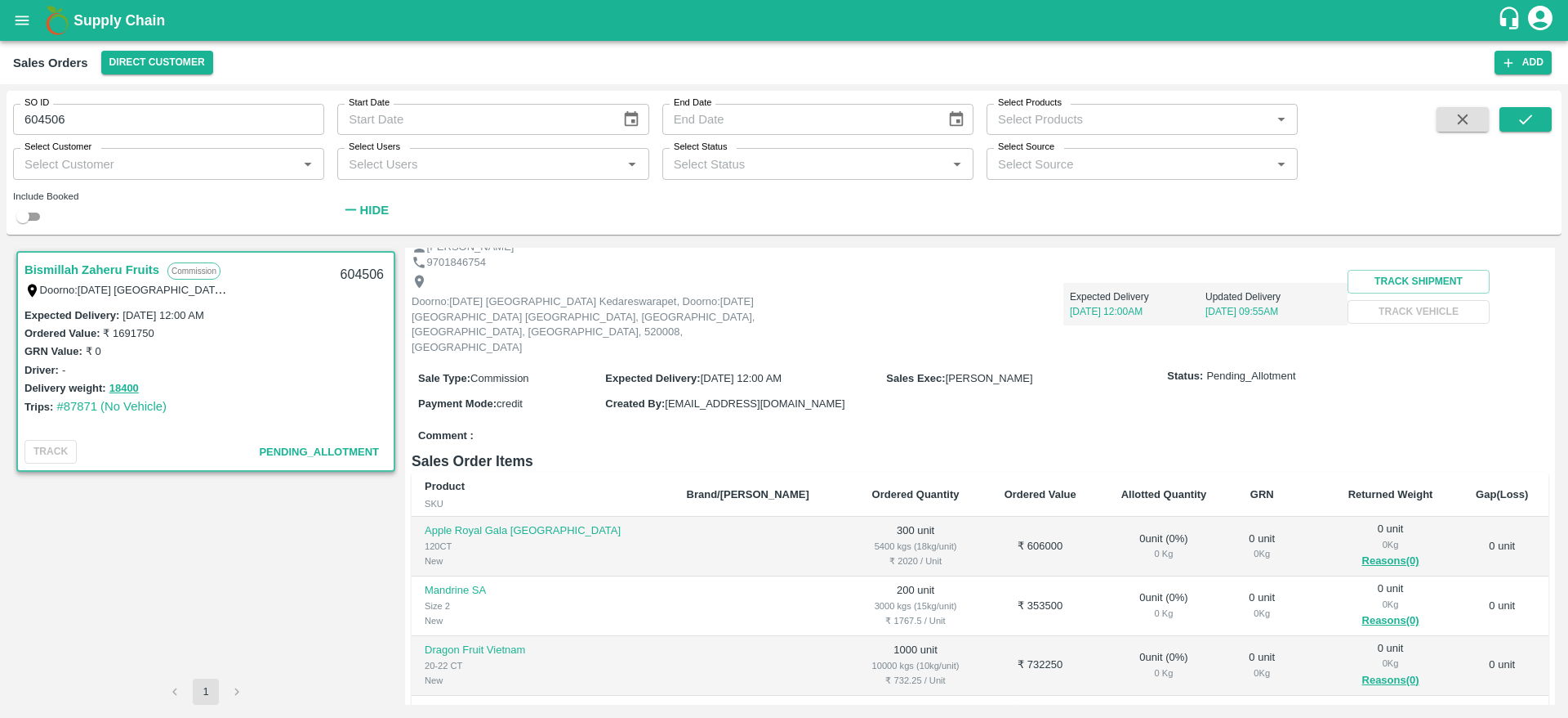
scroll to position [33, 0]
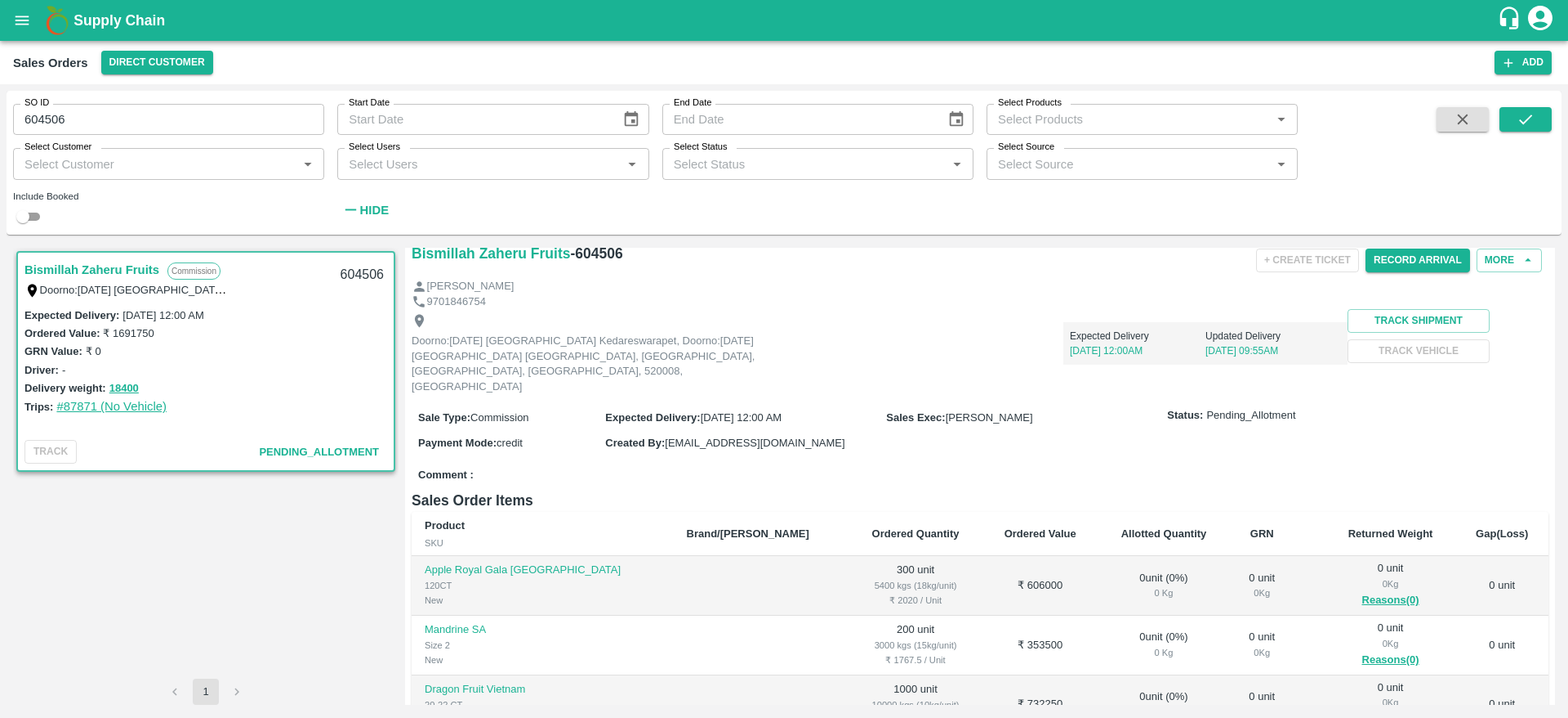
click at [88, 404] on link "#87871 (No Vehicle)" at bounding box center [111, 406] width 110 height 13
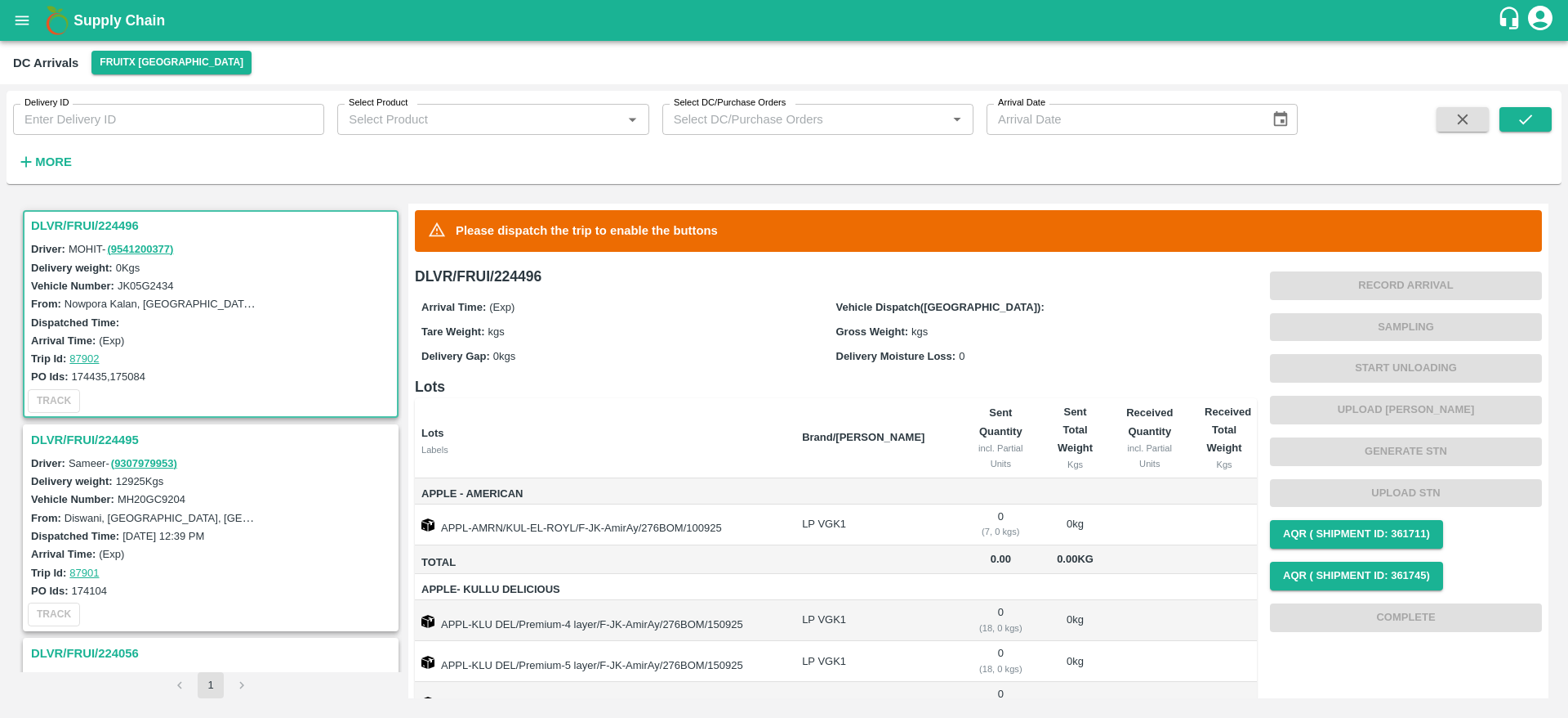
scroll to position [60, 0]
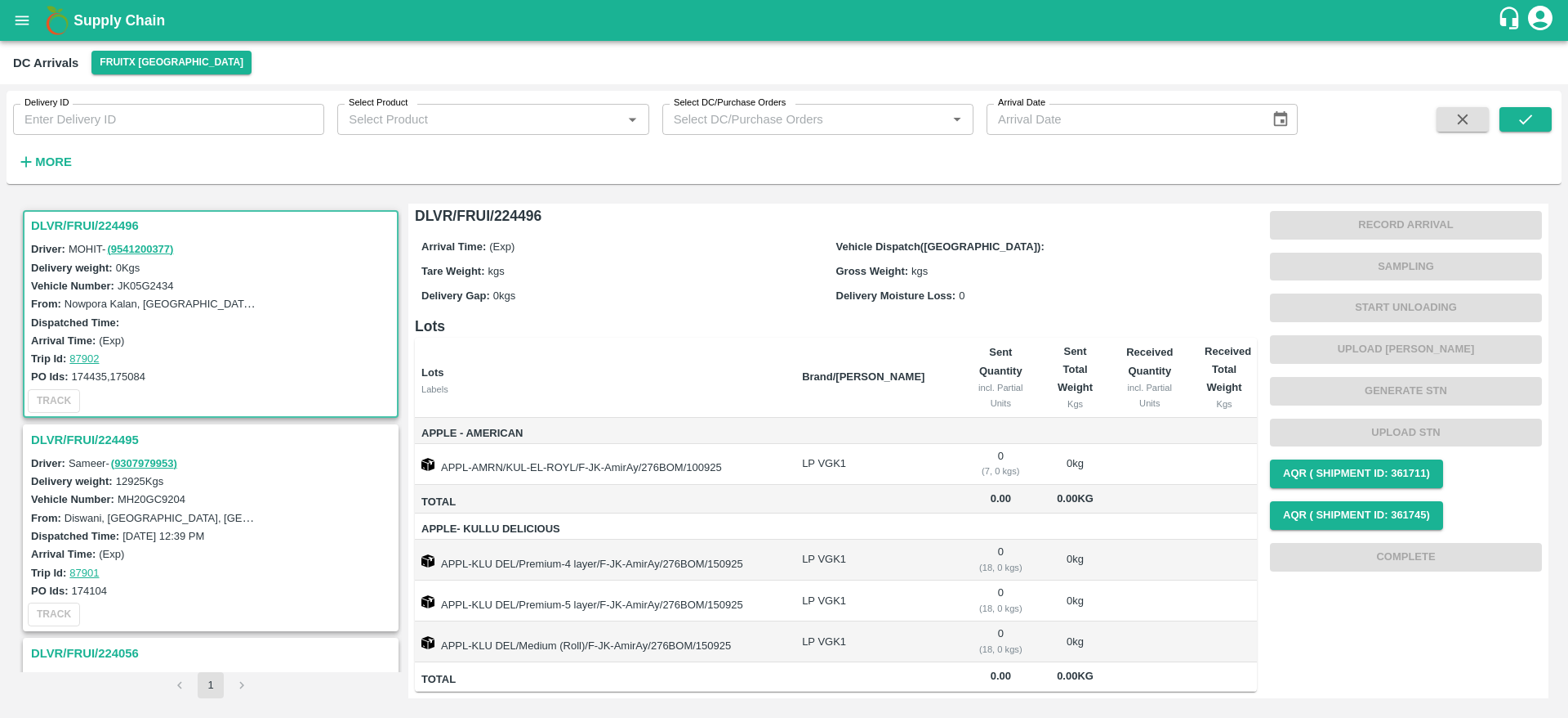
click at [106, 436] on h3 "DLVR/FRUI/224495" at bounding box center [213, 439] width 364 height 22
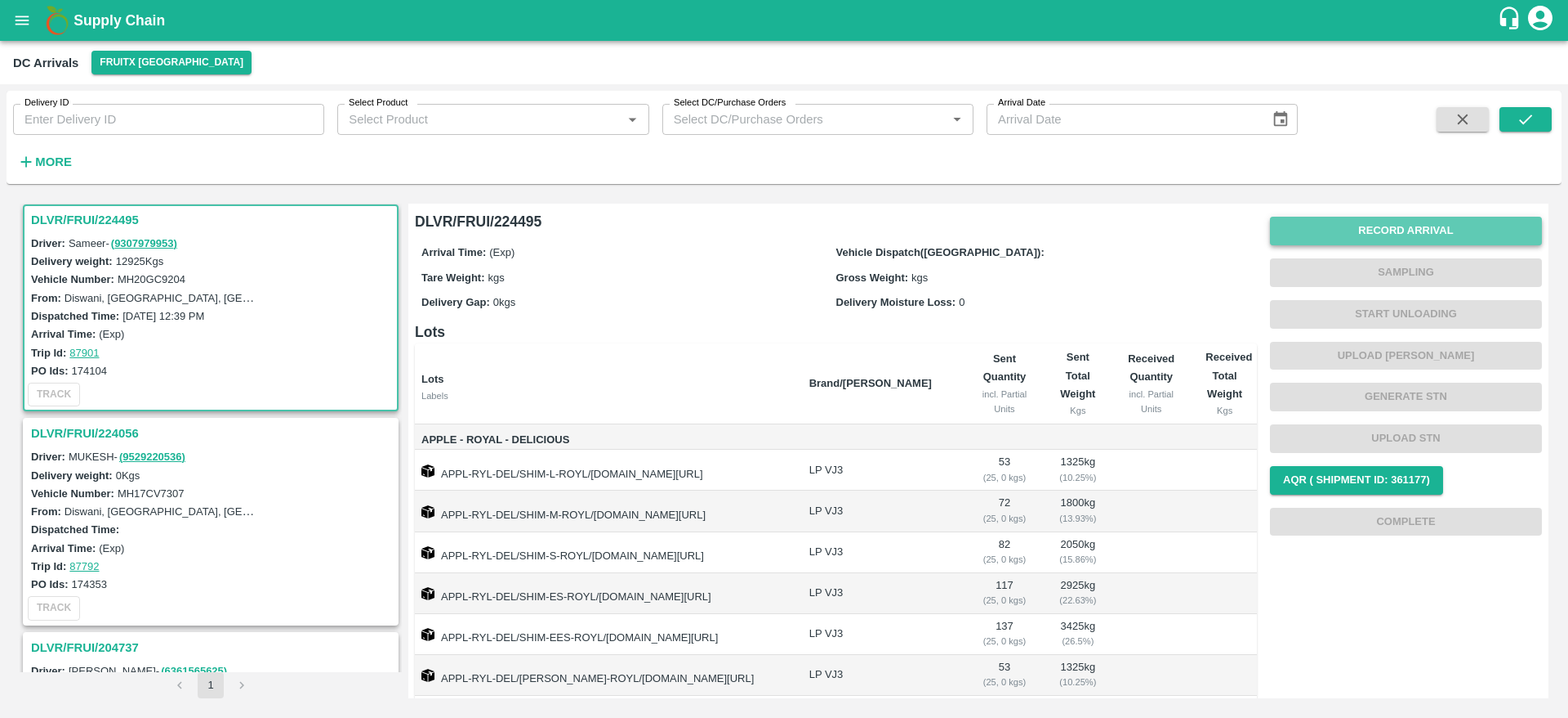
click at [1376, 219] on button "Record Arrival" at bounding box center [1406, 231] width 272 height 28
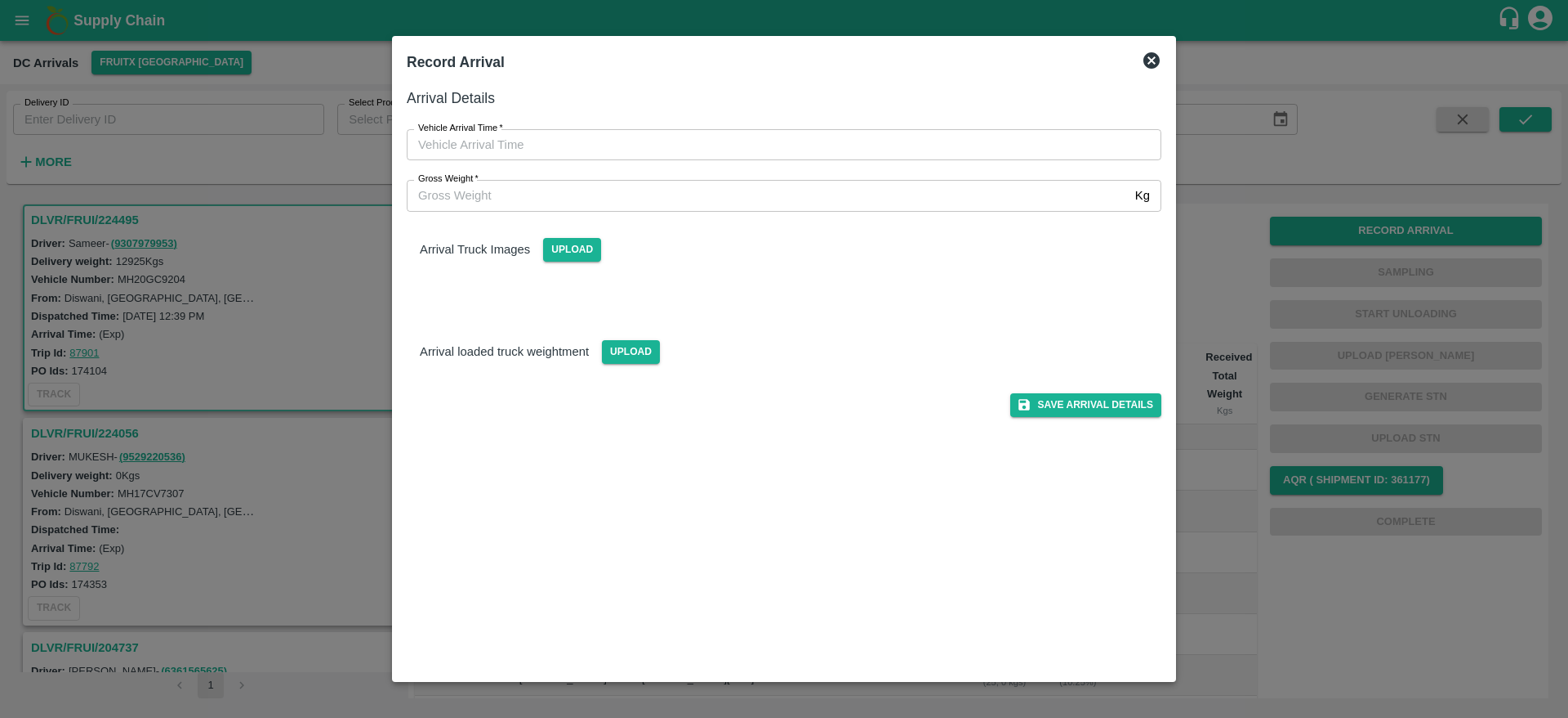
type input "DD/MM/YYYY hh:mm aa"
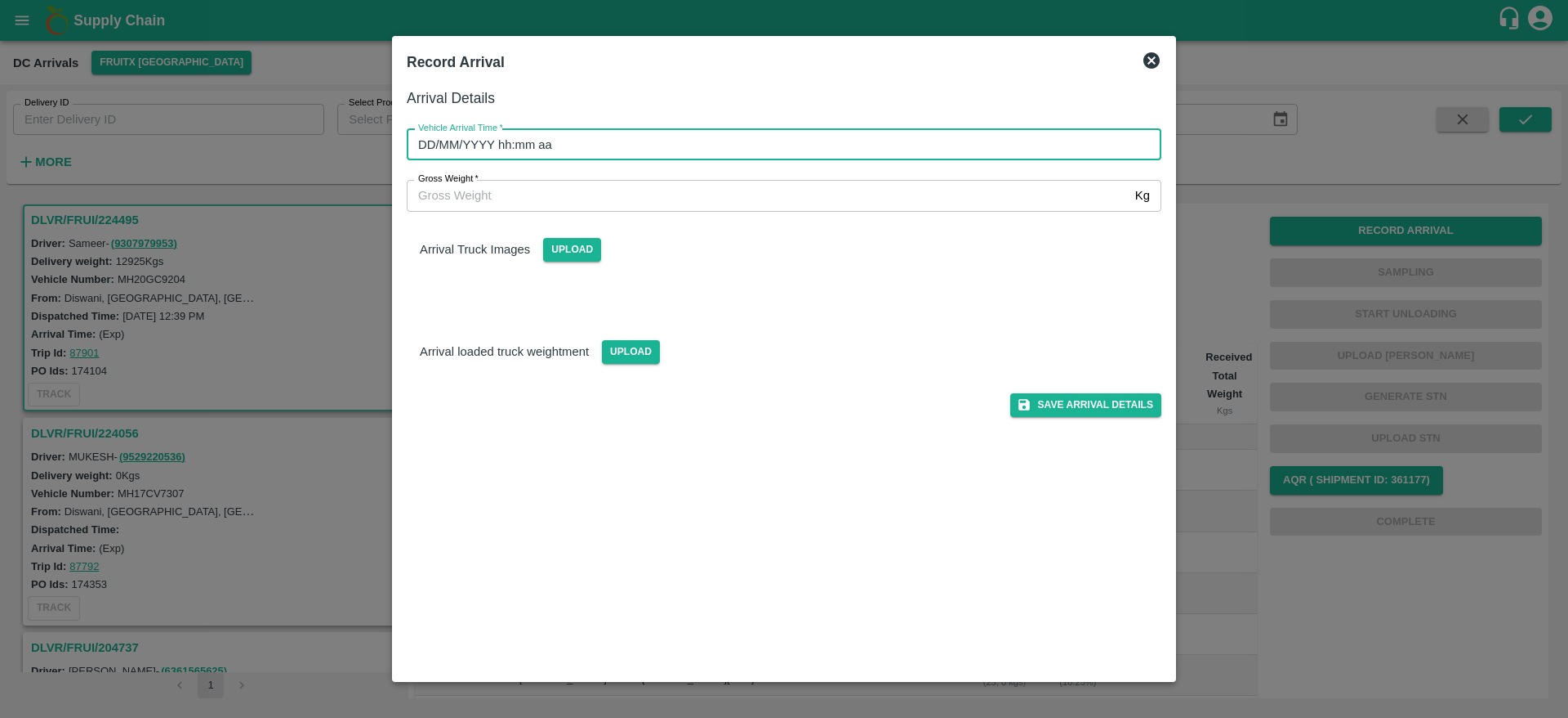
click at [767, 142] on input "DD/MM/YYYY hh:mm aa" at bounding box center [778, 144] width 743 height 31
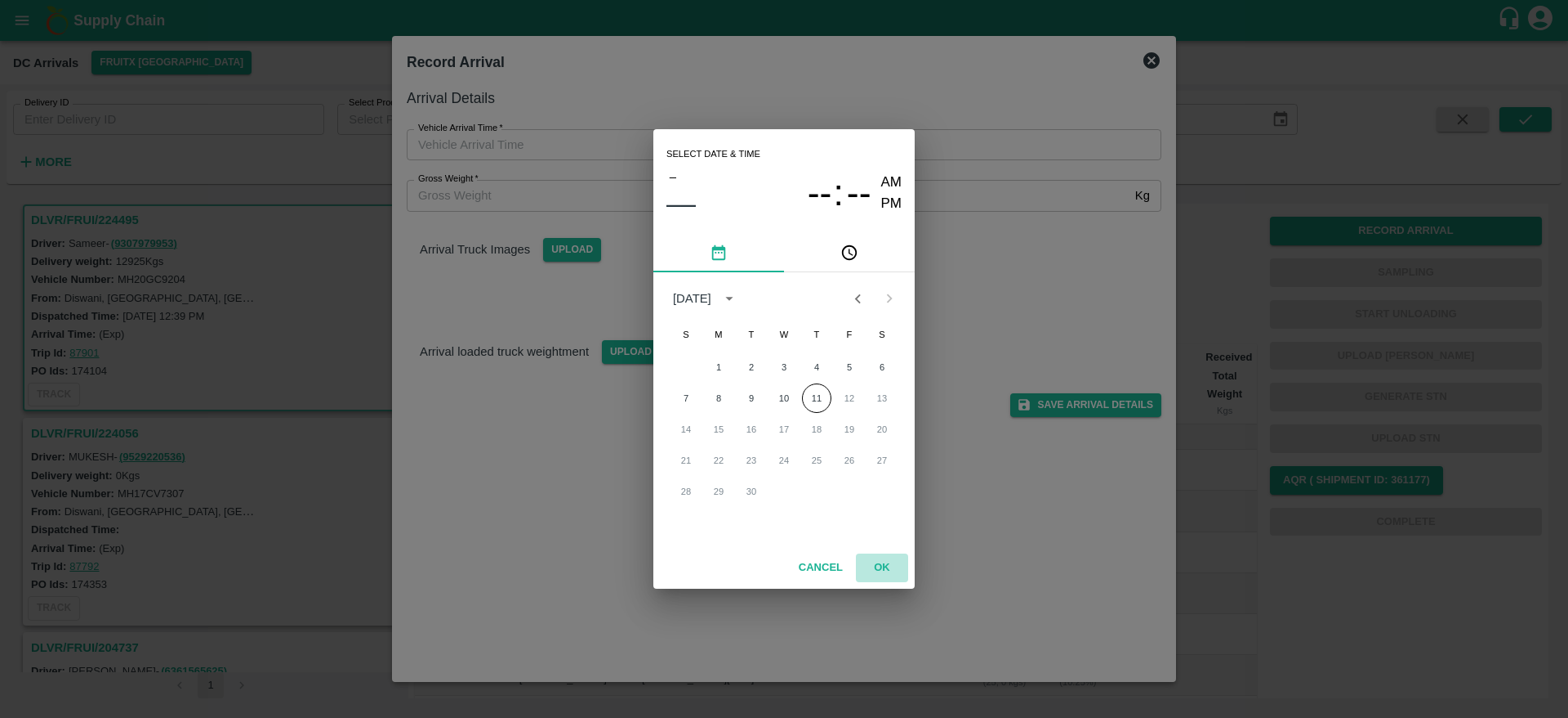
click at [884, 559] on button "OK" at bounding box center [882, 567] width 53 height 28
type input "DD/MM/YYYY hh:mm aa"
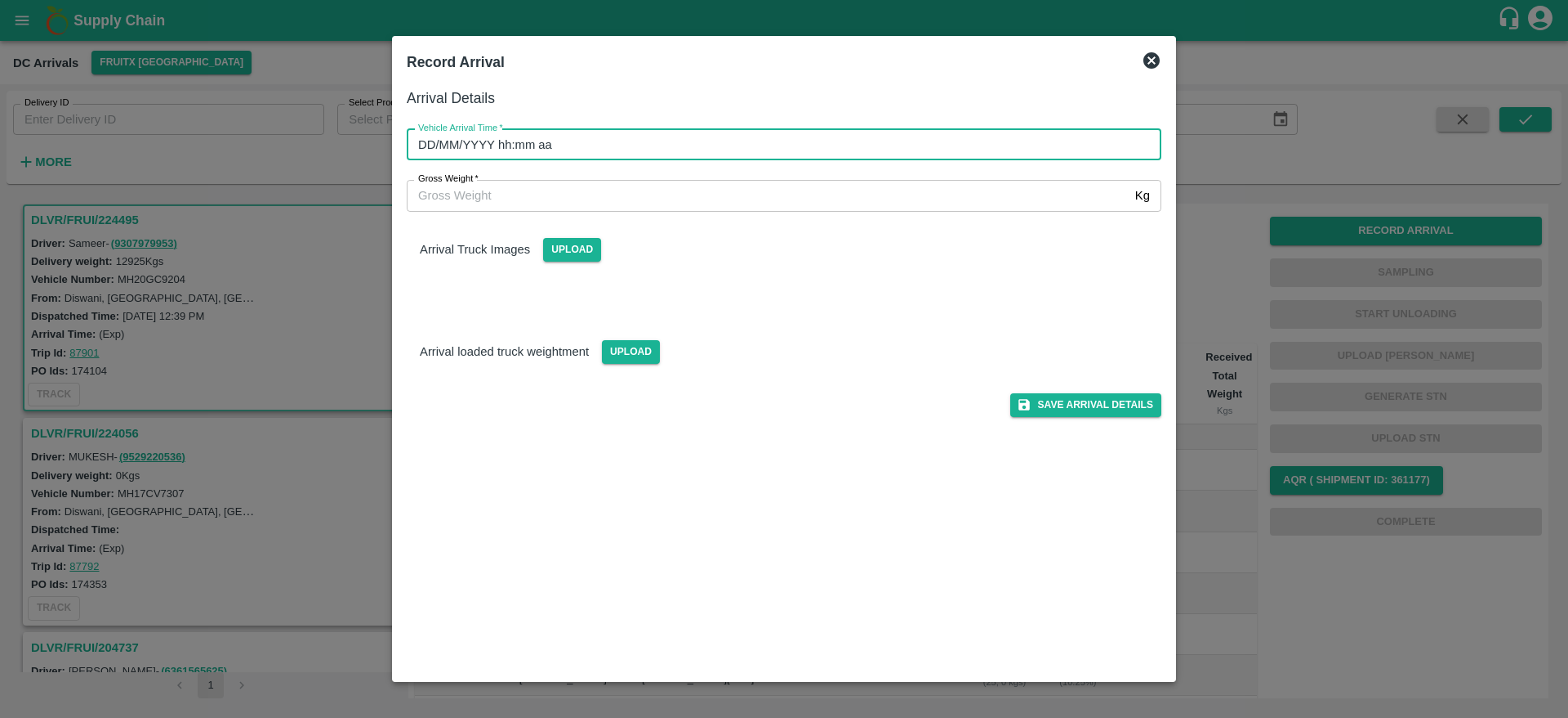
click at [847, 133] on input "DD/MM/YYYY hh:mm aa" at bounding box center [778, 144] width 743 height 31
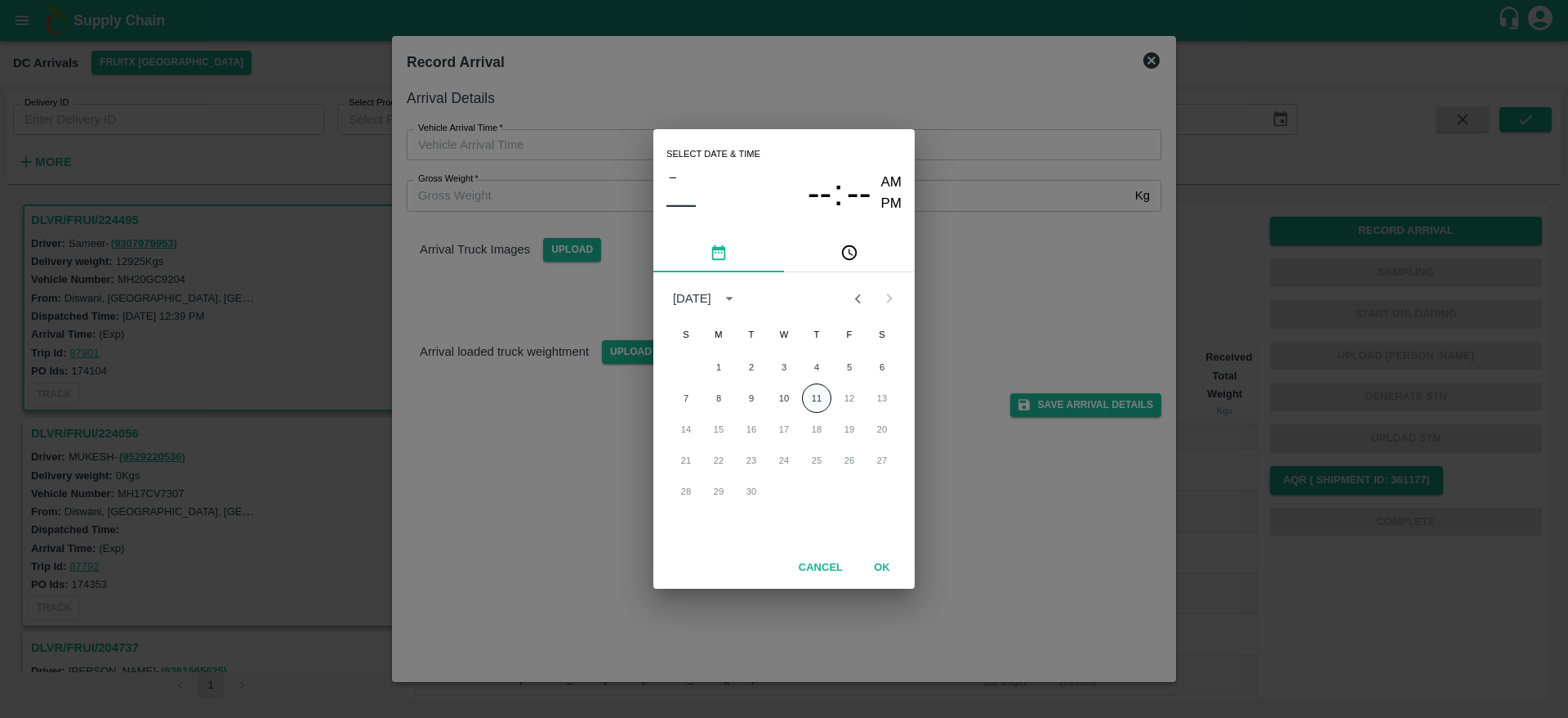
click at [822, 409] on button "11" at bounding box center [816, 398] width 29 height 29
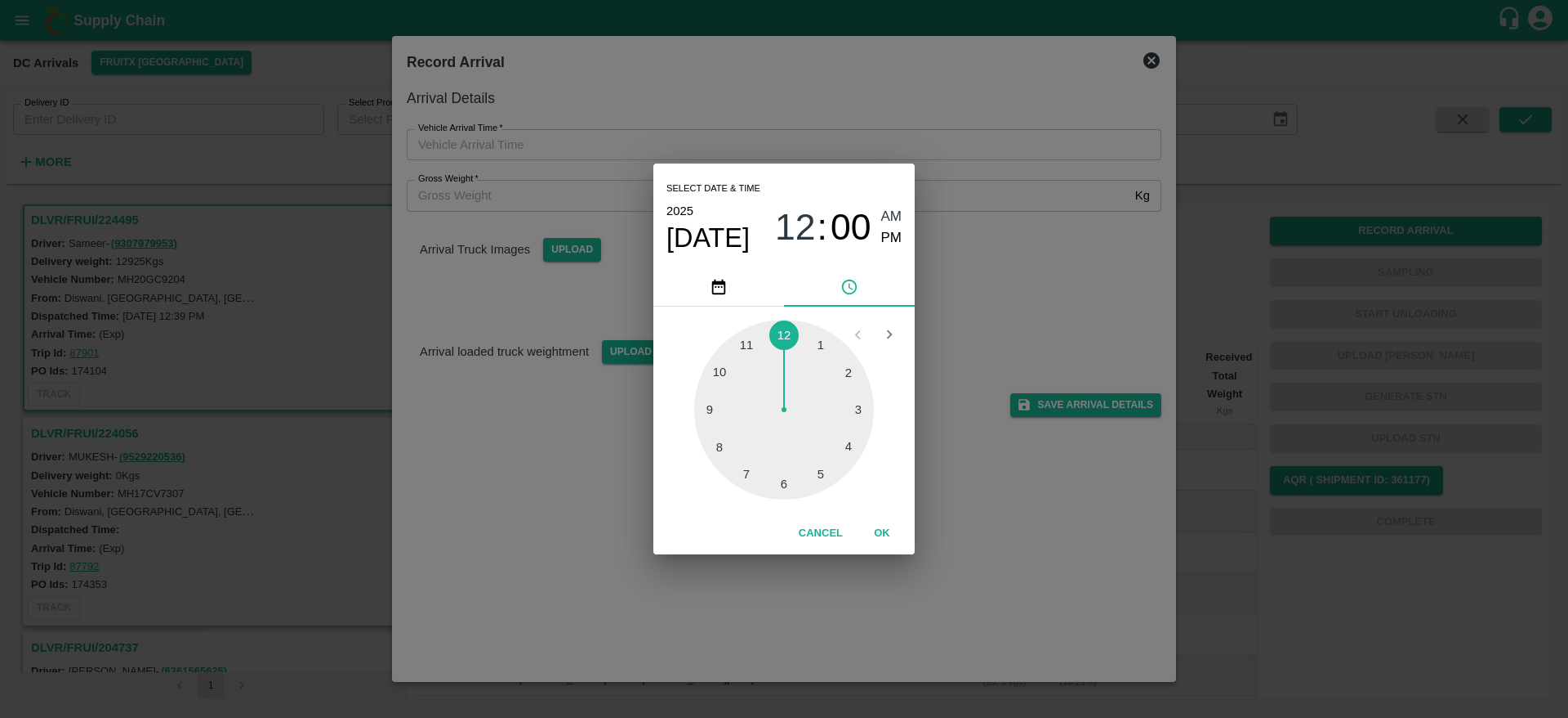
type input "11/09/2025 12:00 AM"
click at [878, 527] on button "OK" at bounding box center [882, 533] width 53 height 28
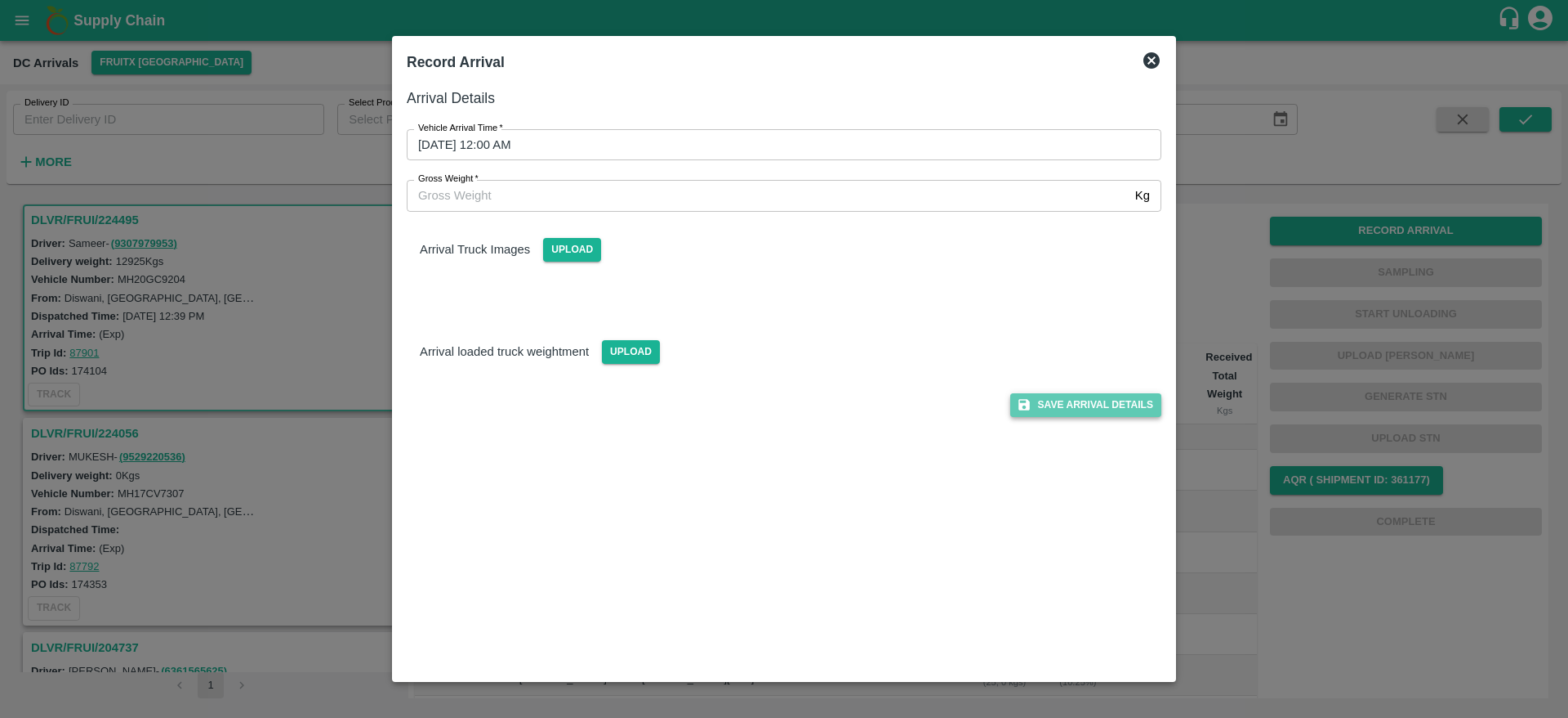
click at [1049, 412] on button "Save Arrival Details" at bounding box center [1086, 404] width 151 height 24
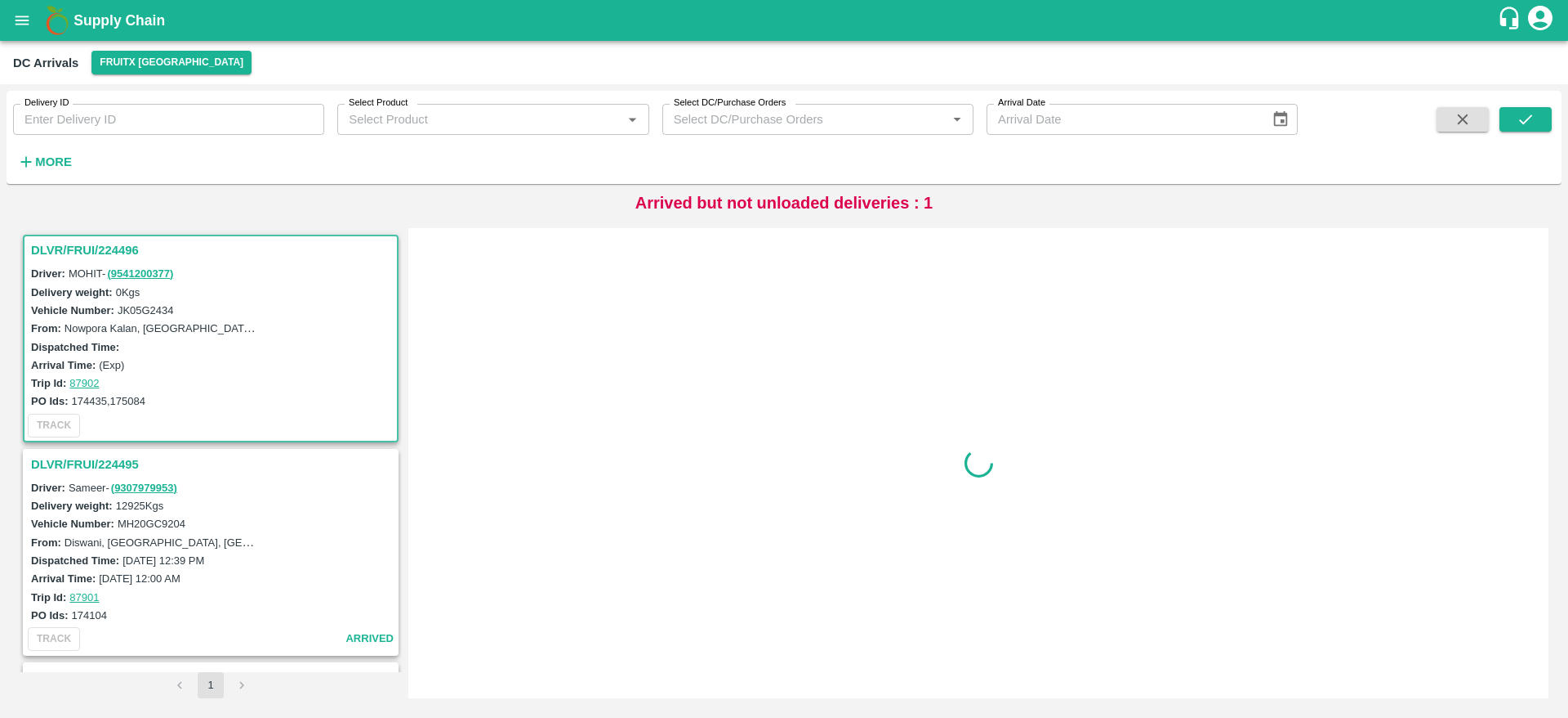
click at [75, 248] on h3 "DLVR/FRUI/224496" at bounding box center [213, 250] width 364 height 22
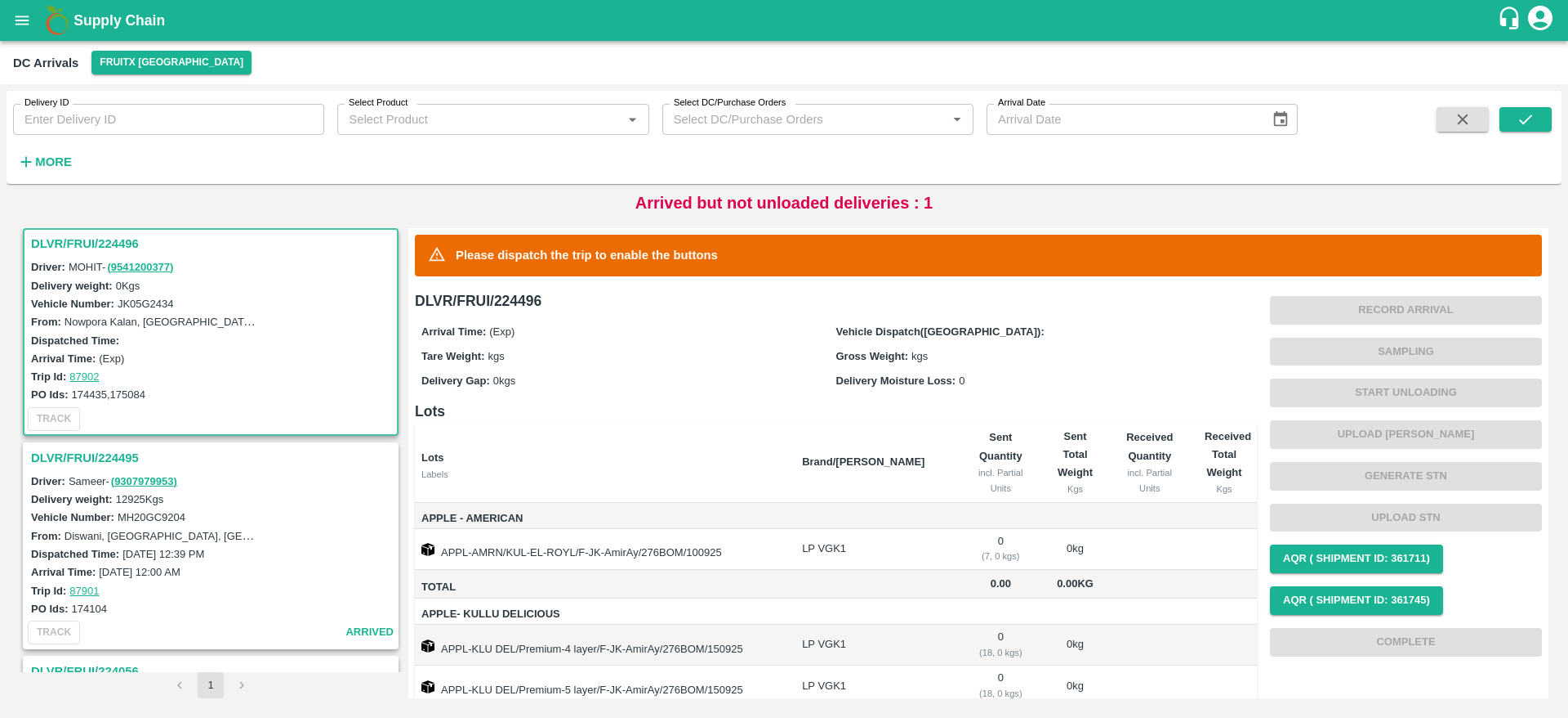
scroll to position [85, 0]
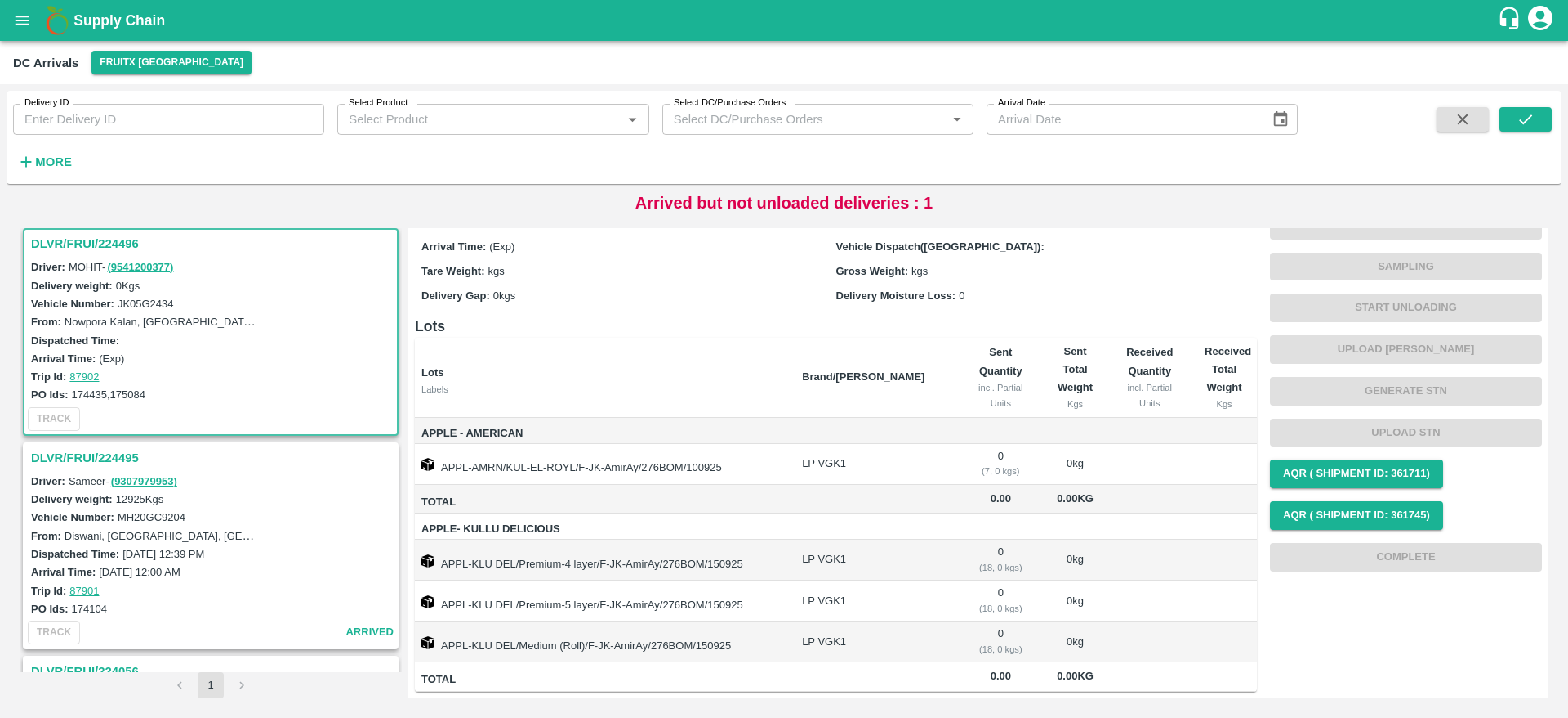
click at [114, 446] on div "DLVR/FRUI/224495" at bounding box center [210, 457] width 372 height 27
click at [112, 447] on h3 "DLVR/FRUI/224495" at bounding box center [213, 457] width 364 height 22
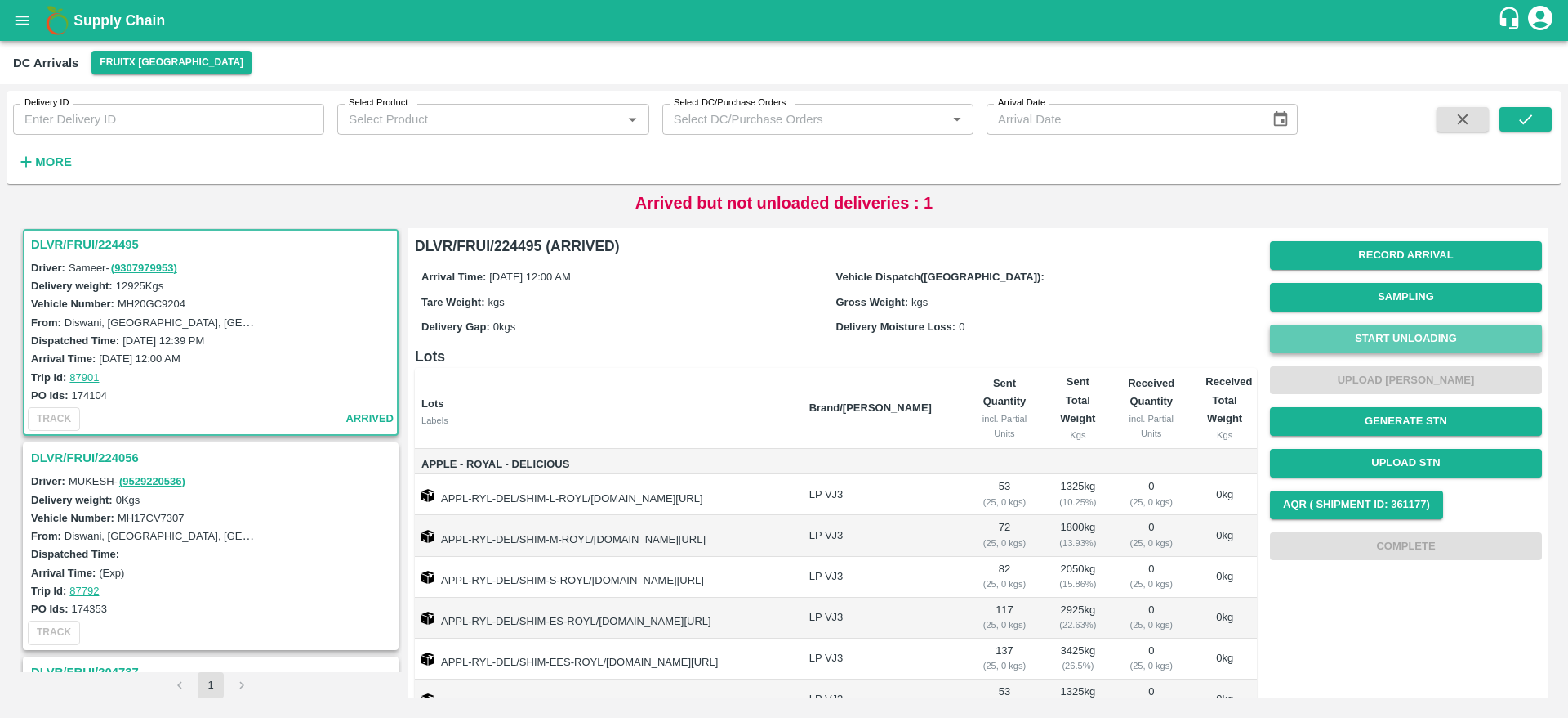
click at [1413, 333] on button "Start Unloading" at bounding box center [1406, 338] width 272 height 28
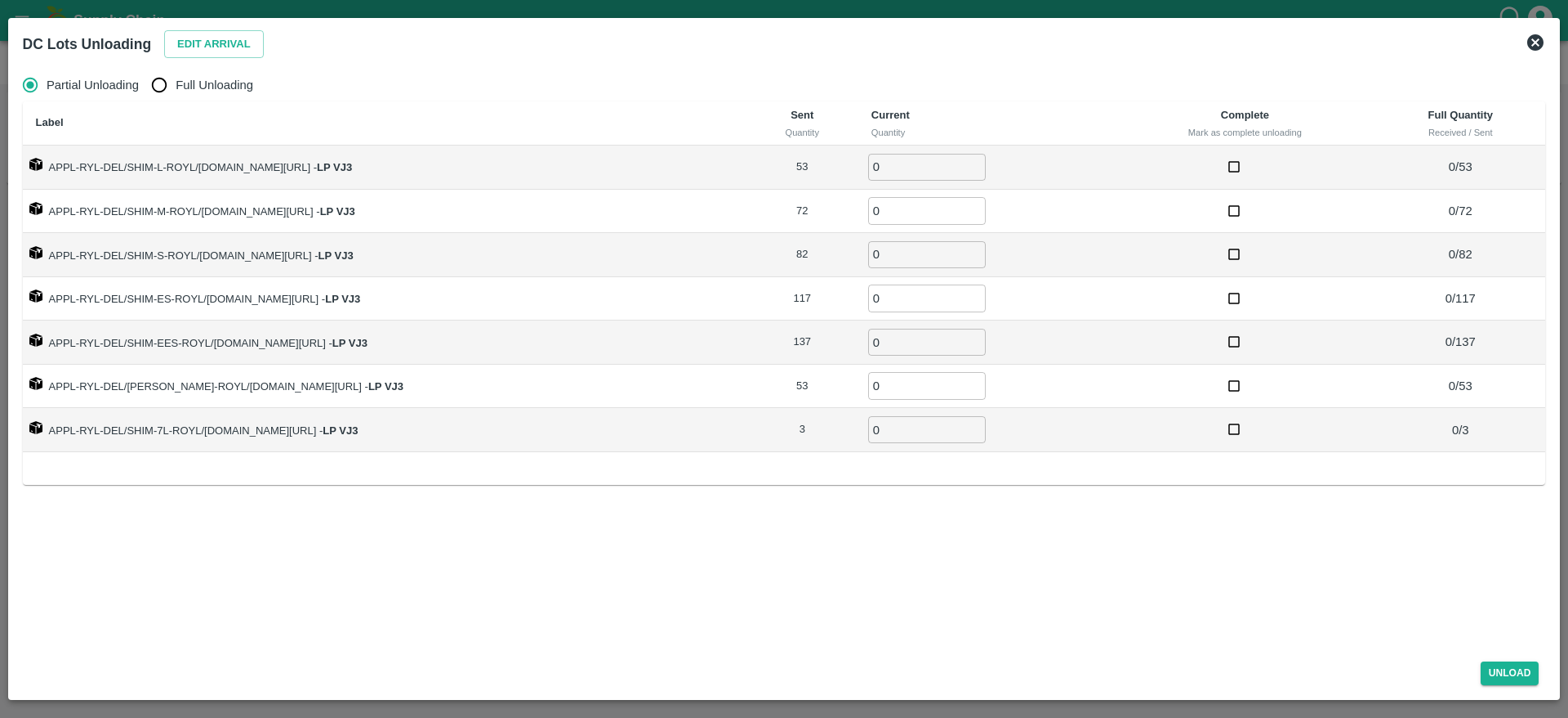
click at [224, 81] on span "Full Unloading" at bounding box center [214, 85] width 77 height 18
click at [175, 81] on input "Full Unloading" at bounding box center [159, 85] width 33 height 33
radio input "true"
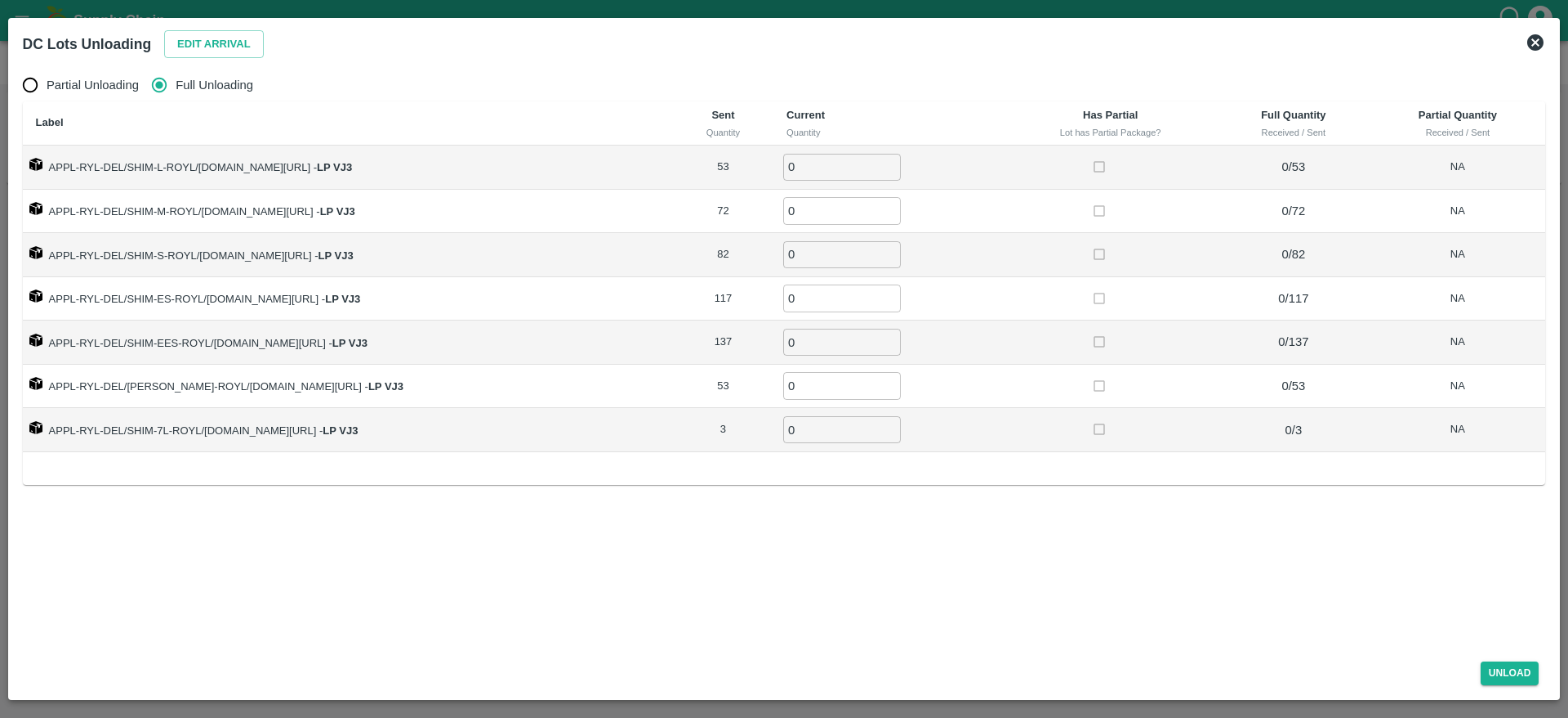
click at [826, 158] on input "0" at bounding box center [842, 167] width 118 height 27
type input "53"
type input "72"
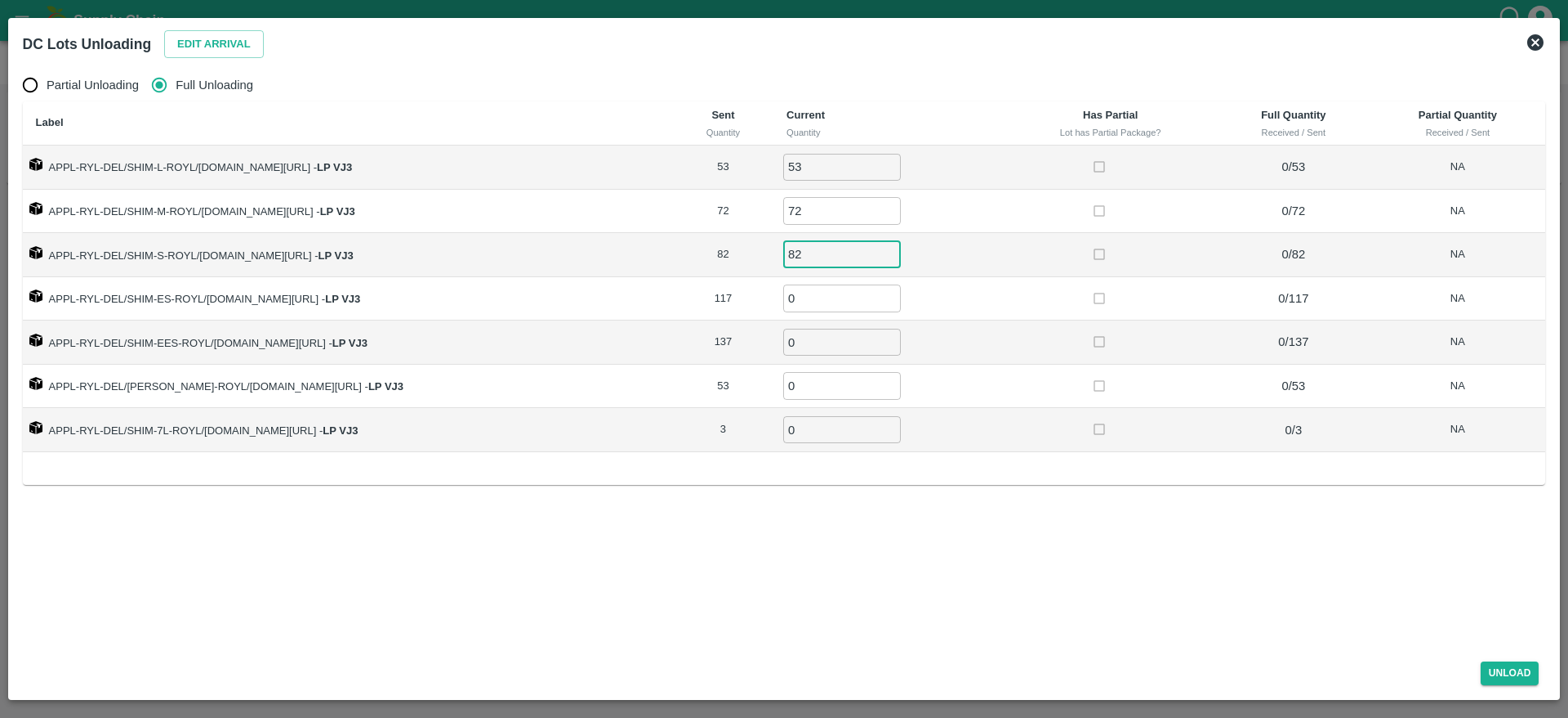
type input "82"
type input "117"
type input "137"
type input "53"
type input "3"
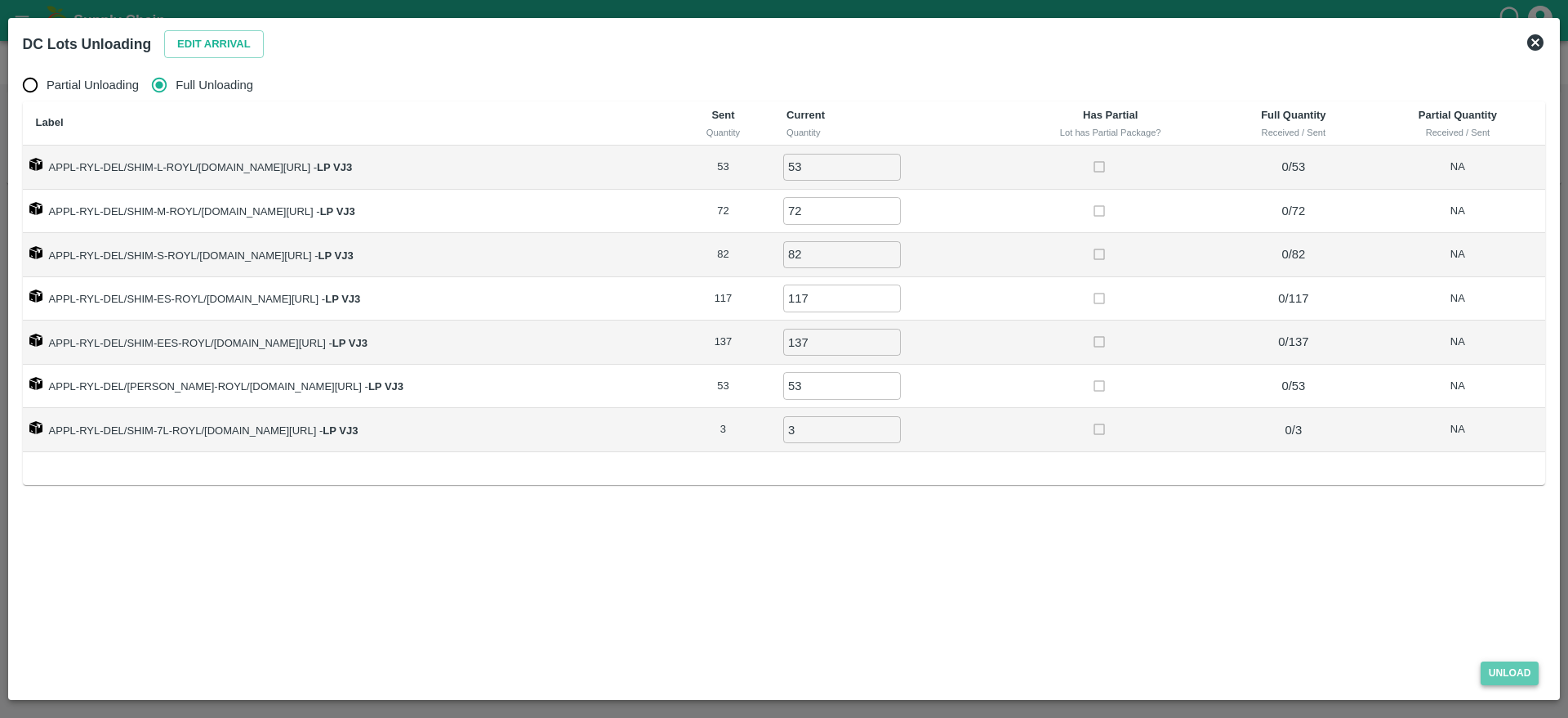
click at [1494, 678] on button "Unload" at bounding box center [1510, 673] width 58 height 24
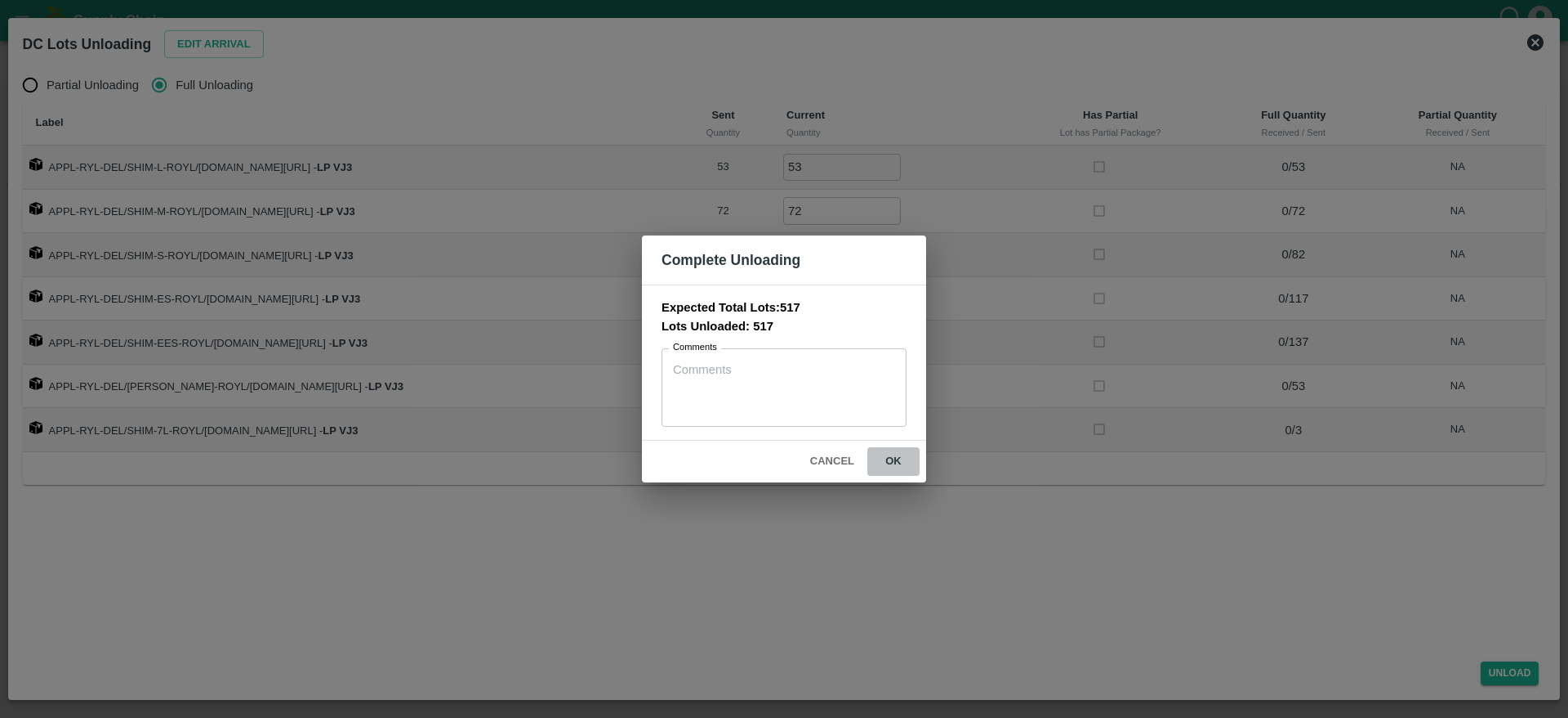
click at [896, 452] on button "ok" at bounding box center [894, 461] width 53 height 28
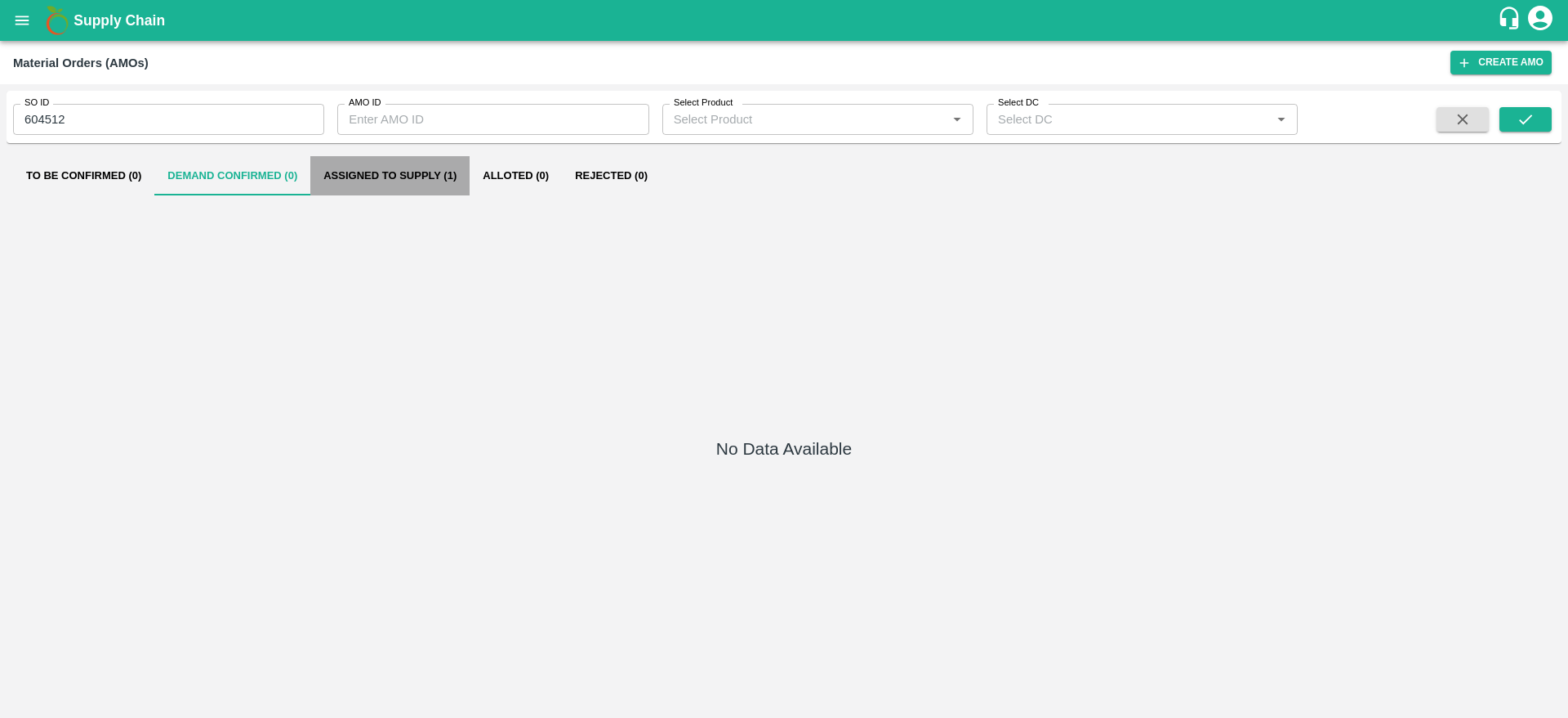
click at [404, 185] on button "Assigned to Supply (1)" at bounding box center [390, 176] width 159 height 40
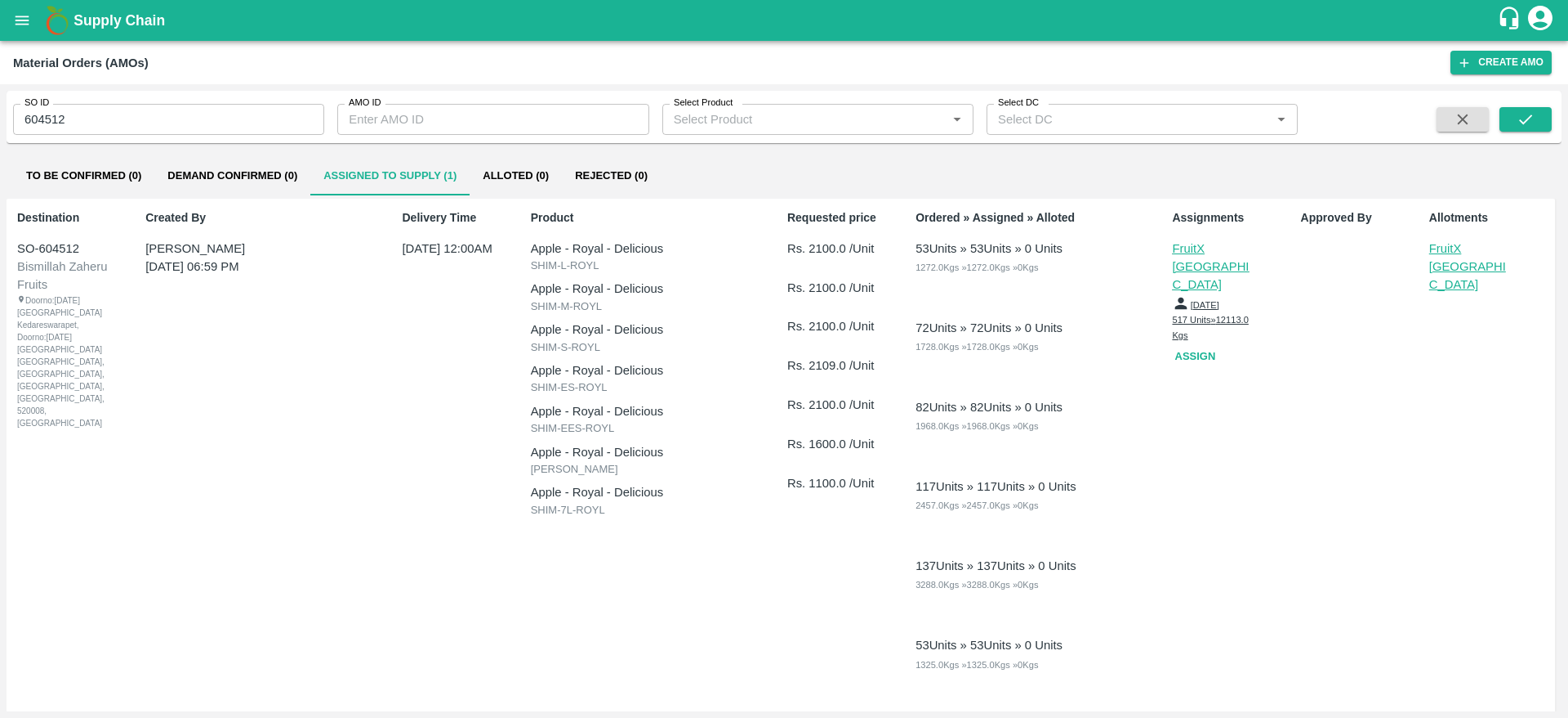
click at [1463, 260] on p "FruitX [GEOGRAPHIC_DATA]" at bounding box center [1470, 267] width 82 height 55
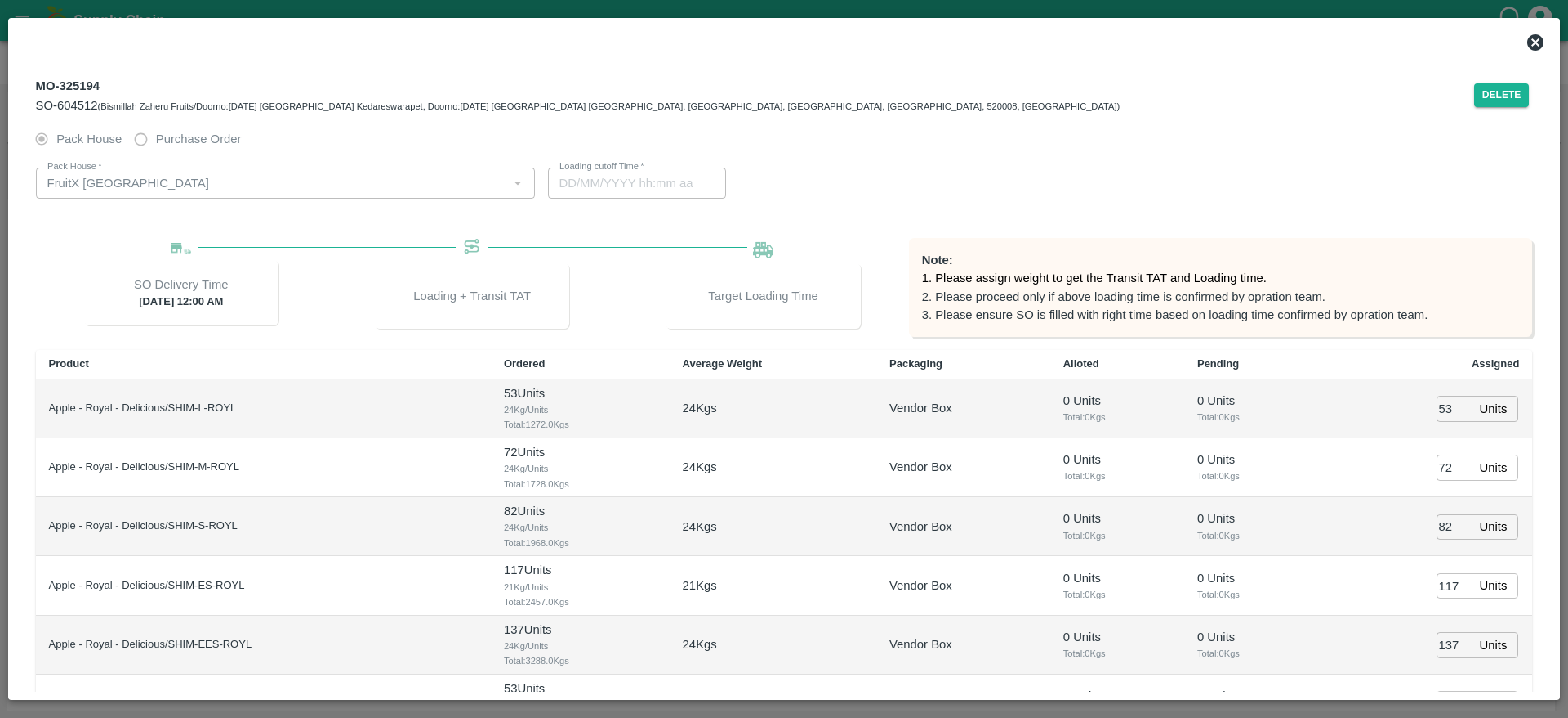
type input "10/09/2025 10:38 PM"
click at [1488, 107] on div "MO-325194 SO-604512 (Bismillah Zaheru Fruits/Doorno:18-1-55 Mangamarket Kedares…" at bounding box center [784, 94] width 1524 height 58
click at [1489, 95] on button "Delete" at bounding box center [1502, 94] width 56 height 24
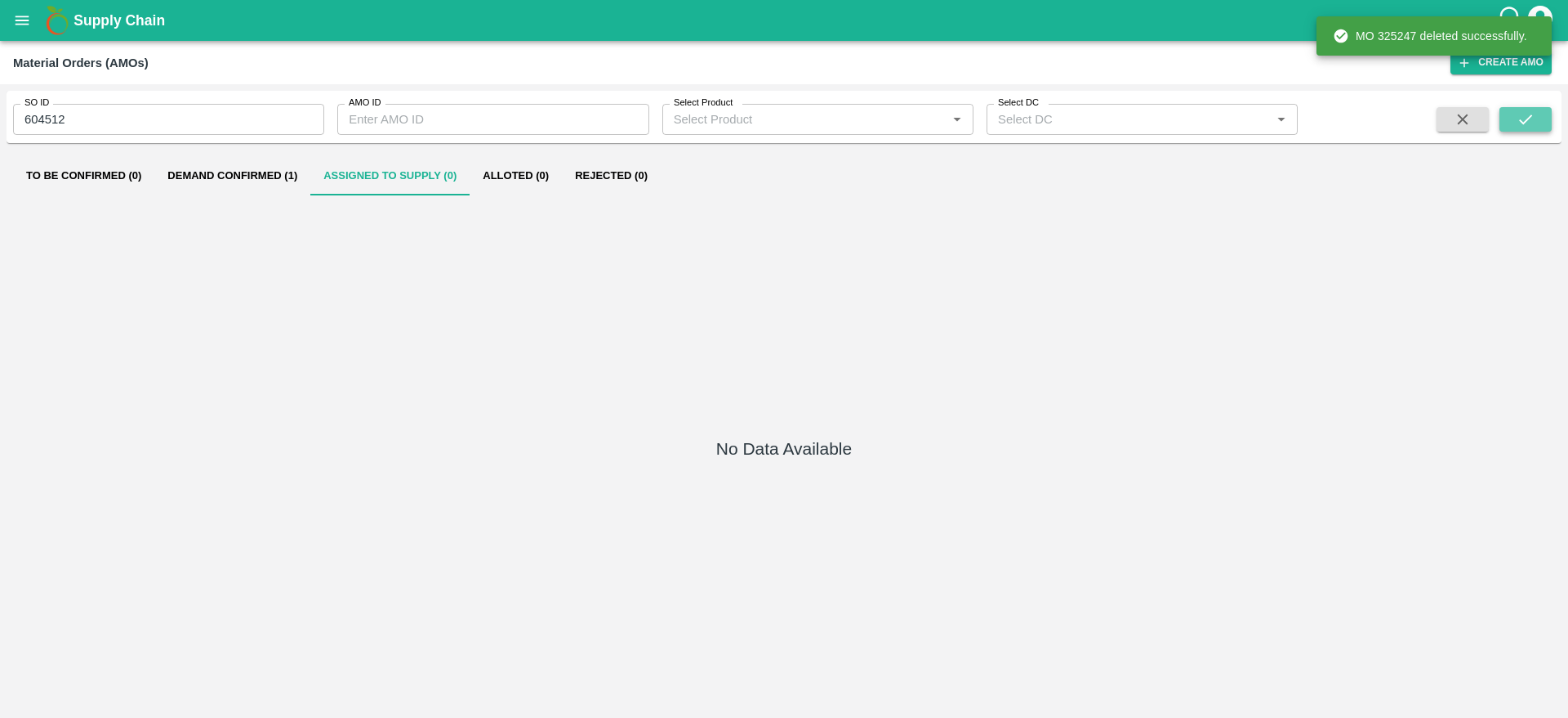
click at [1520, 120] on icon "submit" at bounding box center [1526, 119] width 13 height 9
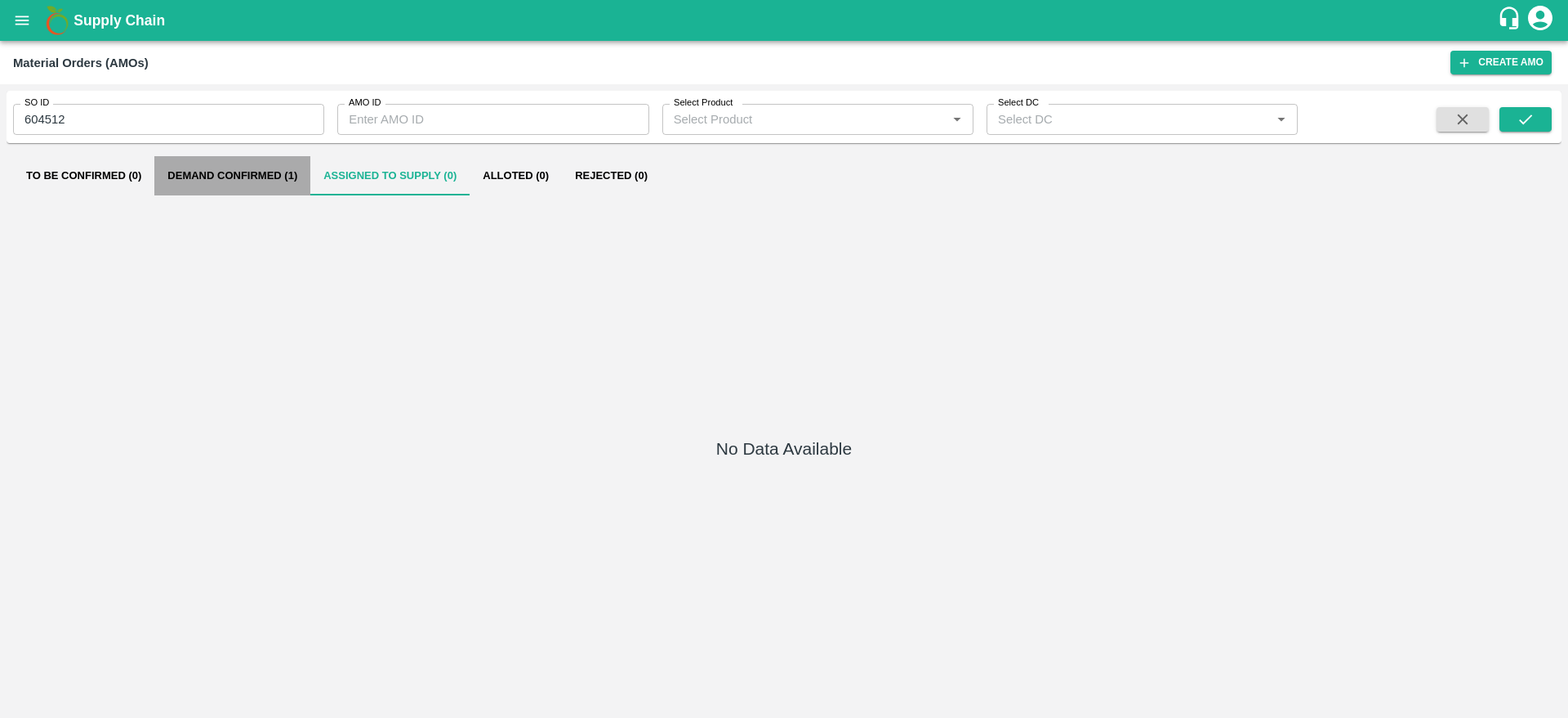
click at [258, 163] on button "Demand Confirmed (1)" at bounding box center [233, 176] width 156 height 40
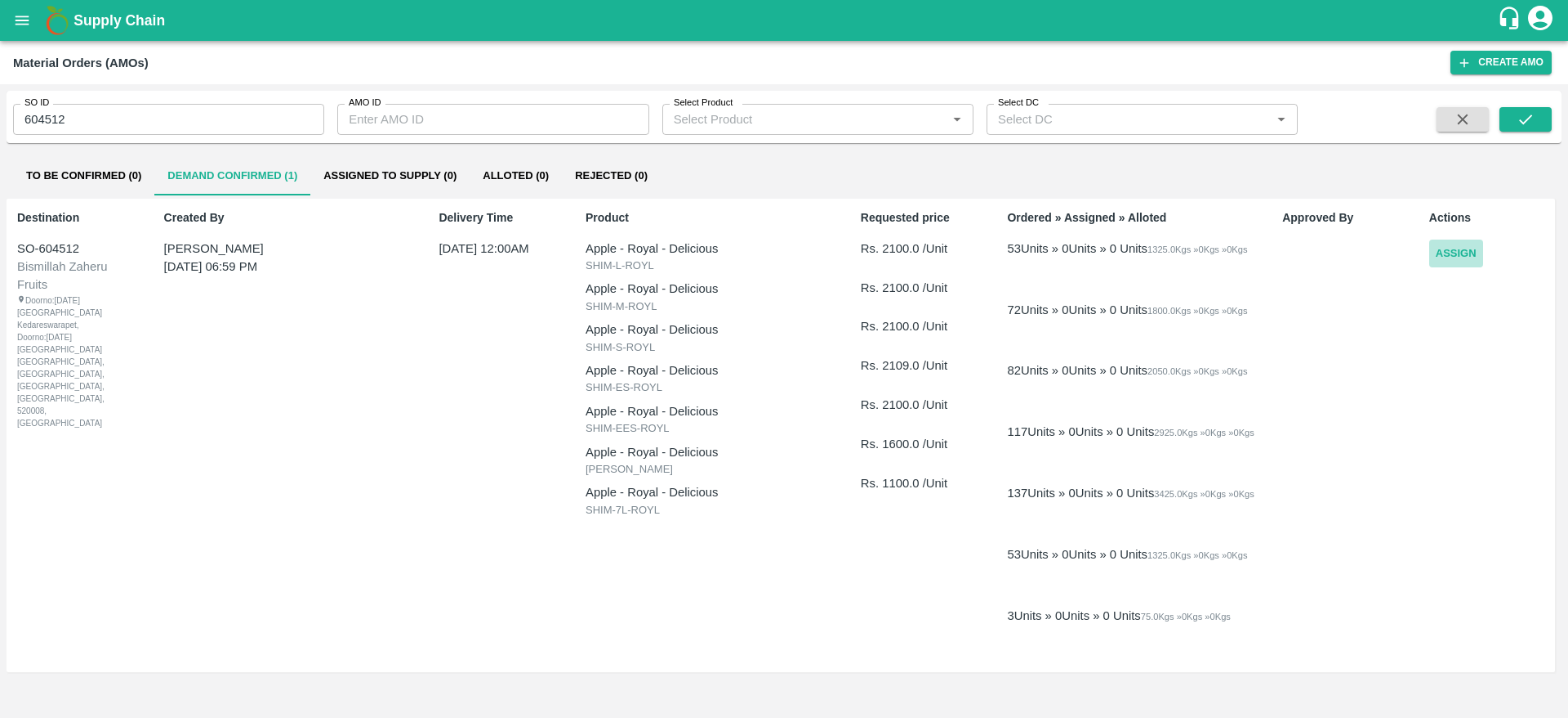
click at [1454, 243] on button "Assign" at bounding box center [1456, 253] width 54 height 28
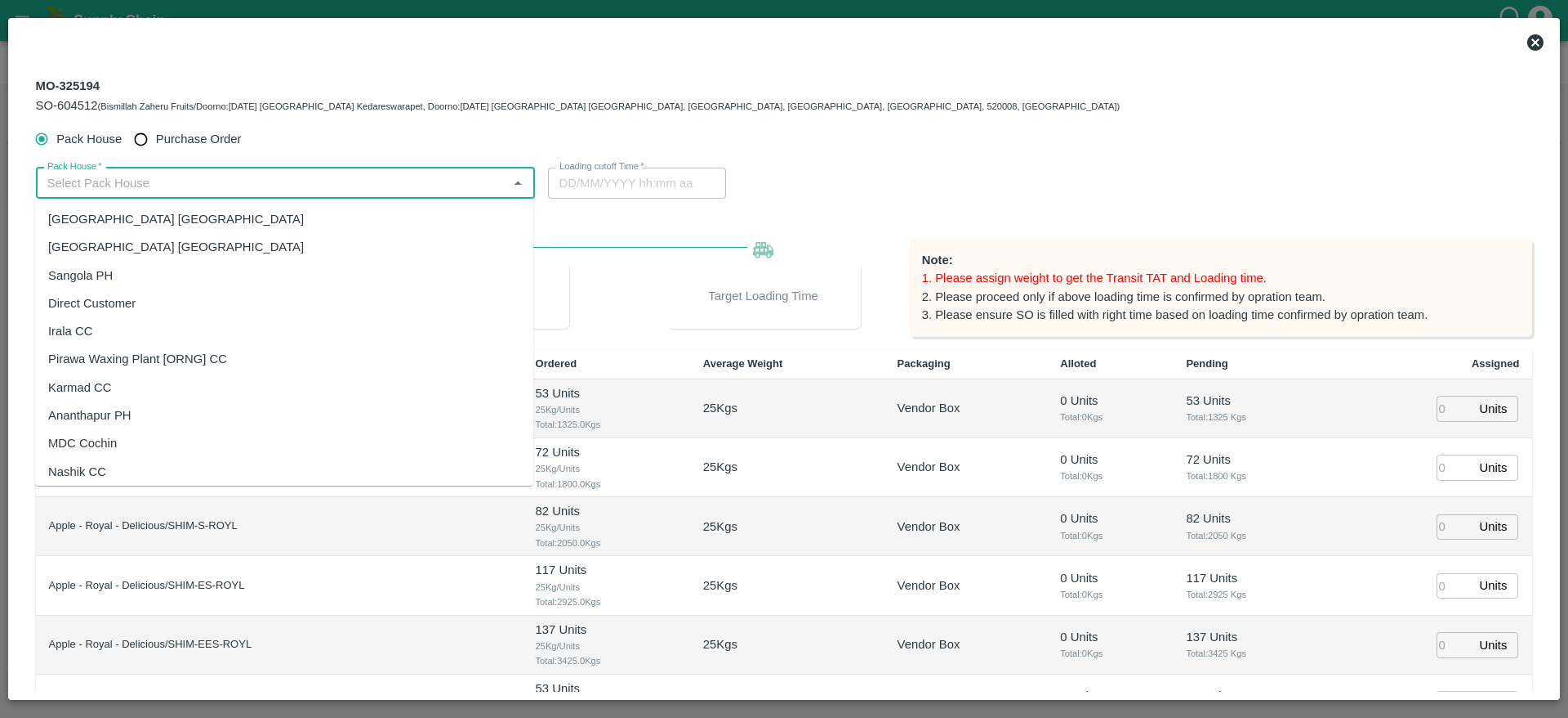
click at [356, 182] on input "Pack House   *" at bounding box center [271, 183] width 462 height 22
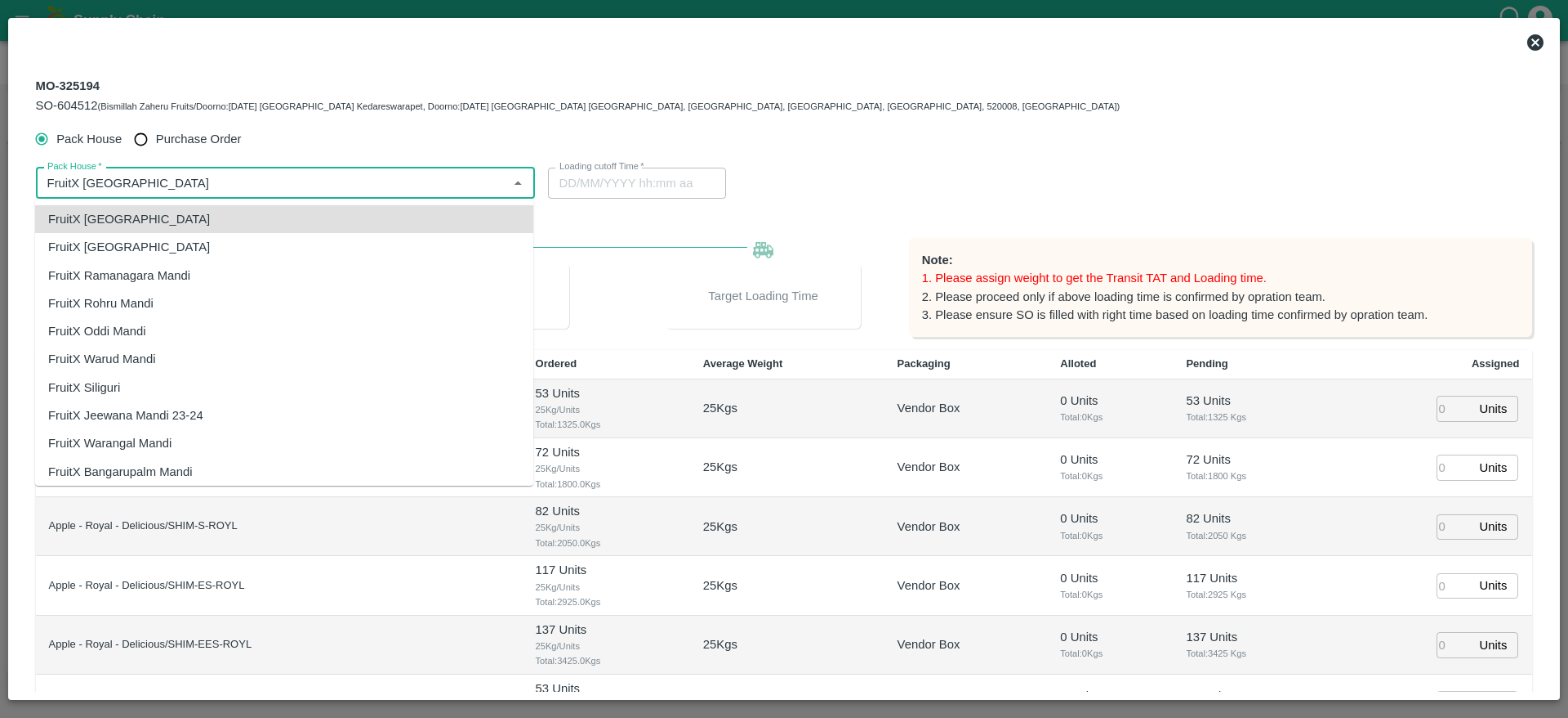
type input "FruitX [GEOGRAPHIC_DATA]"
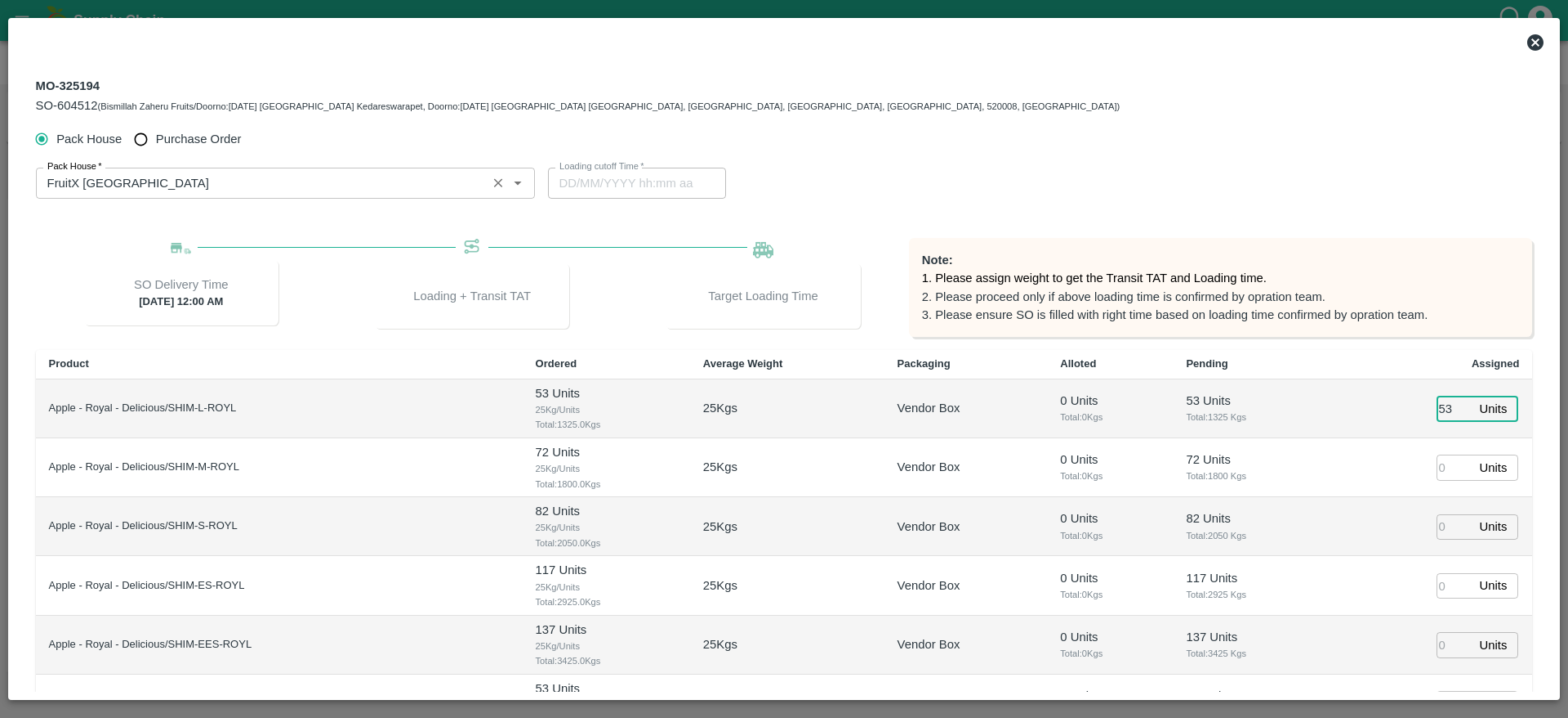
type input "53"
type input "72"
type input "82"
type input "117"
type input "137"
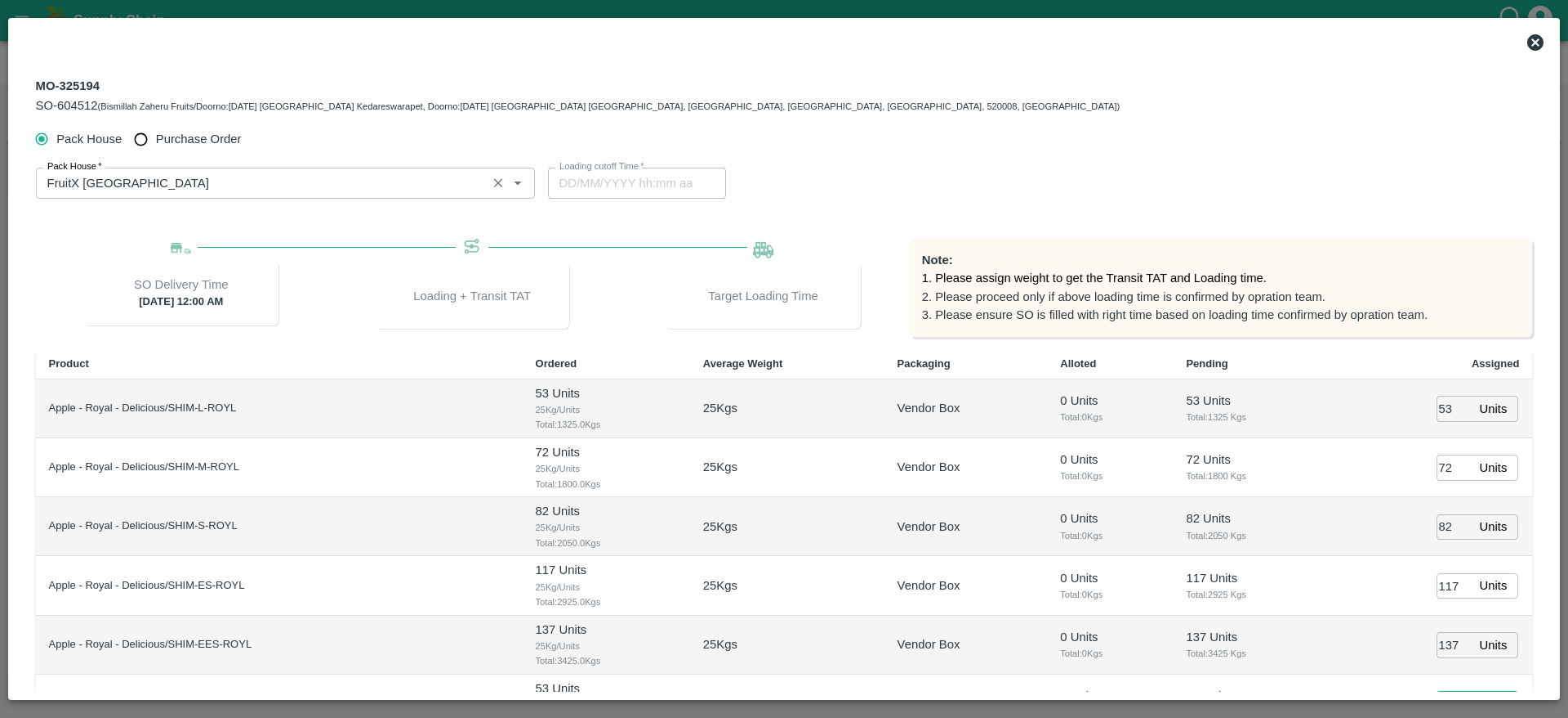
scroll to position [25, 0]
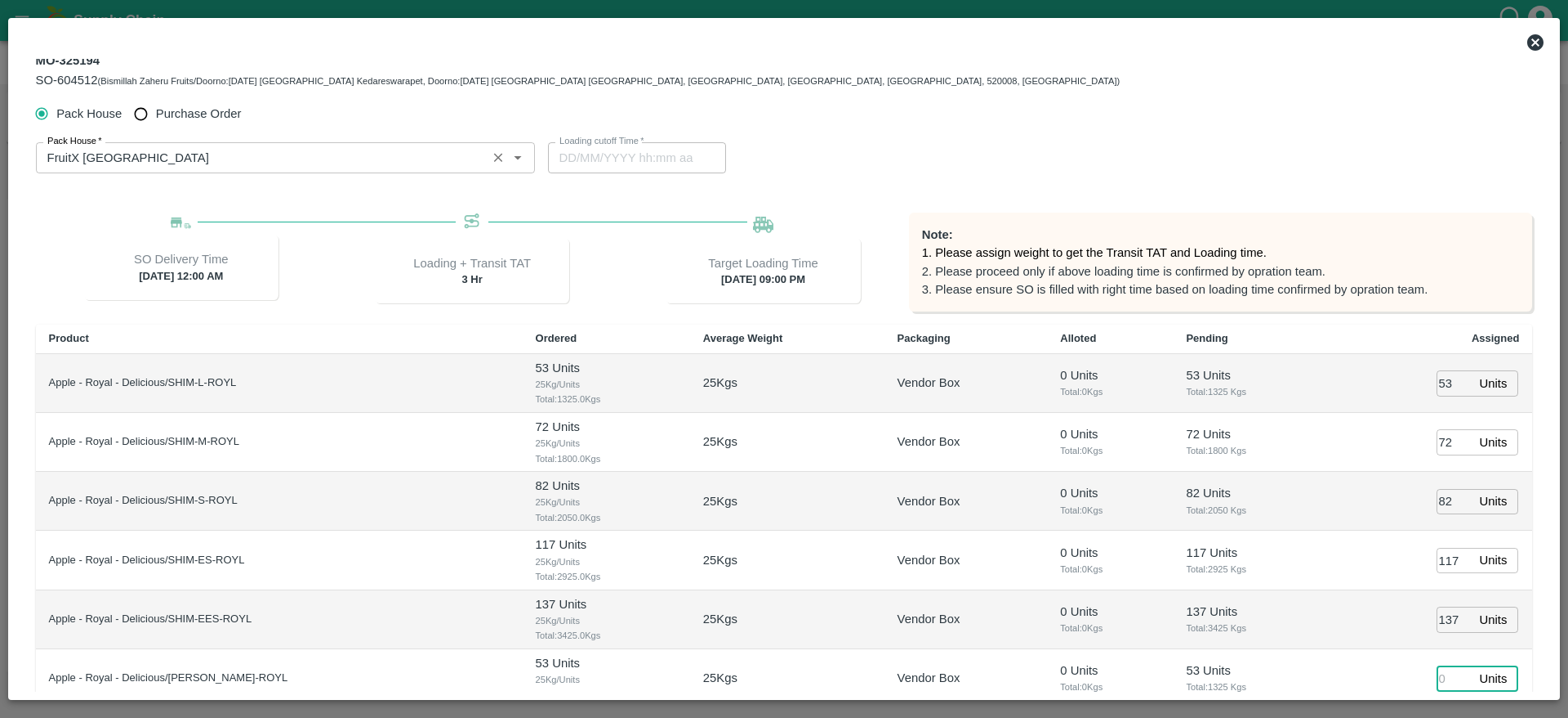
type input "11/09/2025 09:00 PM"
type input "53"
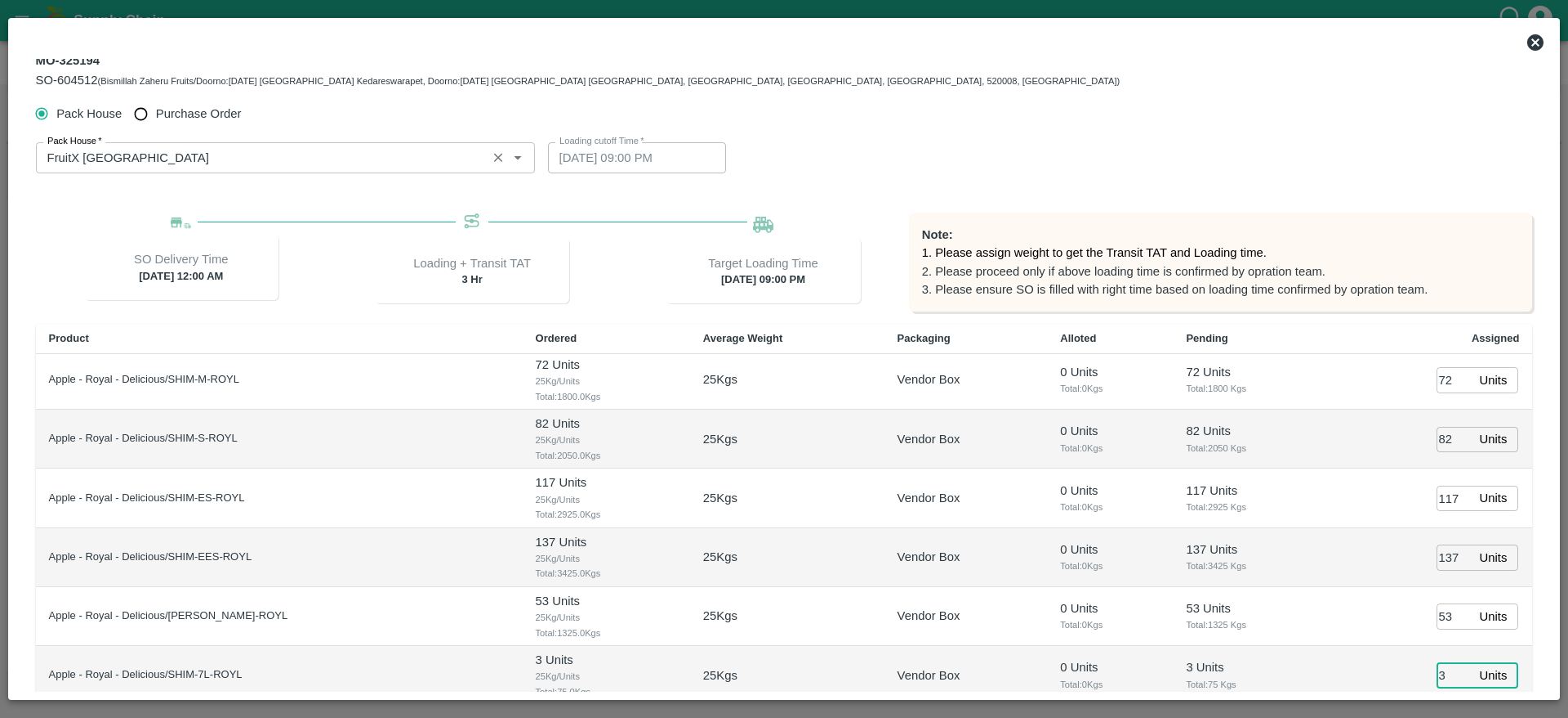
type input "3"
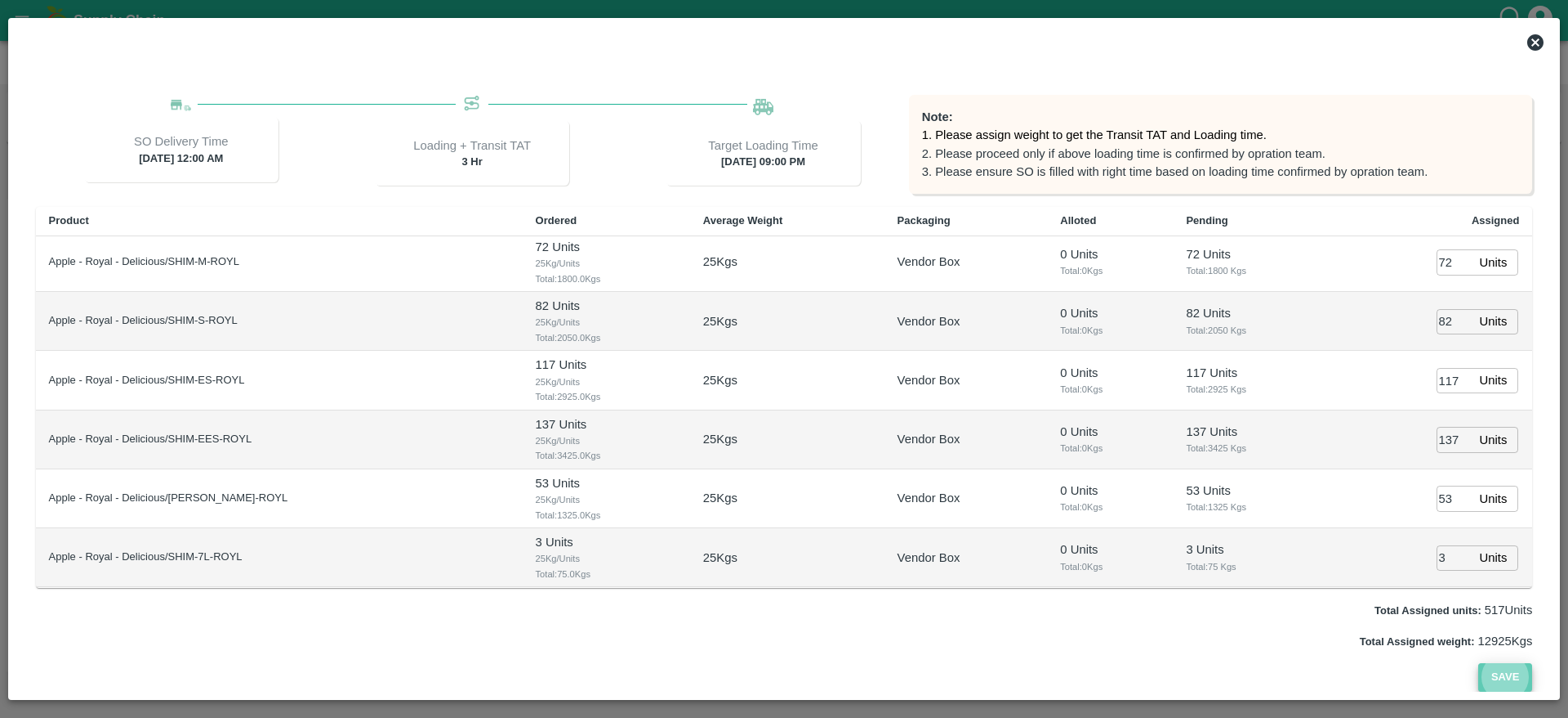
click at [1519, 668] on button "Save" at bounding box center [1505, 677] width 54 height 28
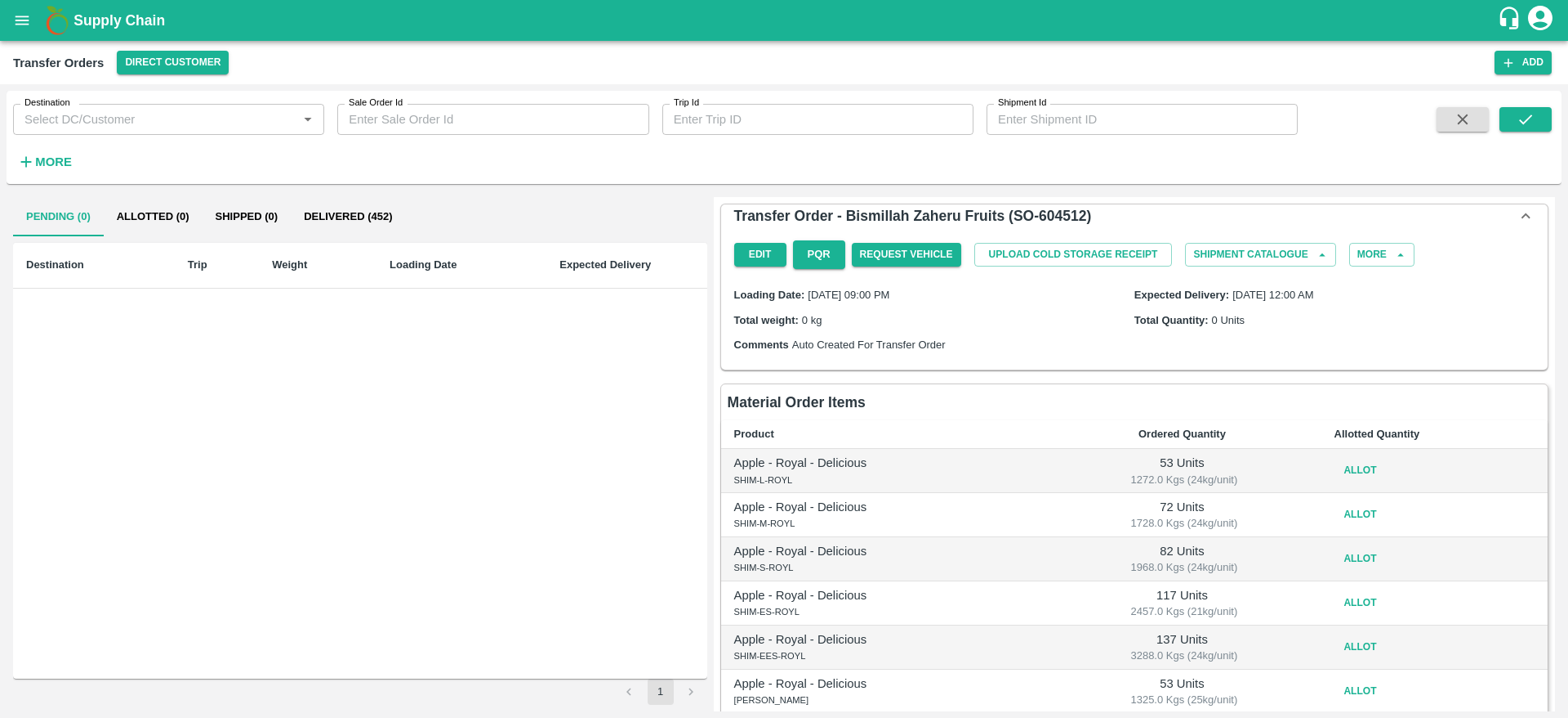
drag, startPoint x: 1368, startPoint y: 484, endPoint x: 1357, endPoint y: 475, distance: 14.2
click at [1357, 475] on td "Allot" at bounding box center [1434, 470] width 226 height 44
click at [1357, 475] on button "Allot" at bounding box center [1361, 470] width 53 height 24
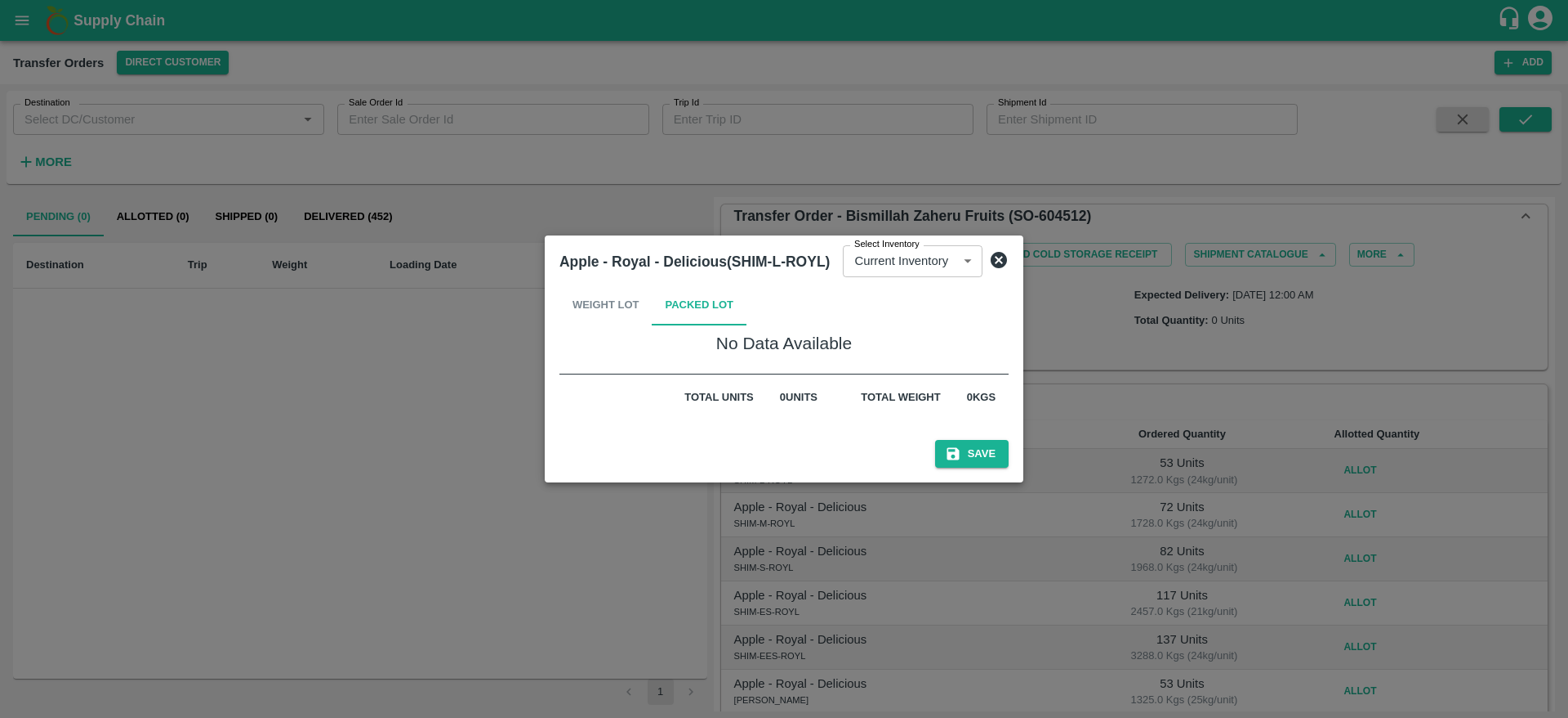
click at [994, 255] on icon at bounding box center [998, 259] width 16 height 16
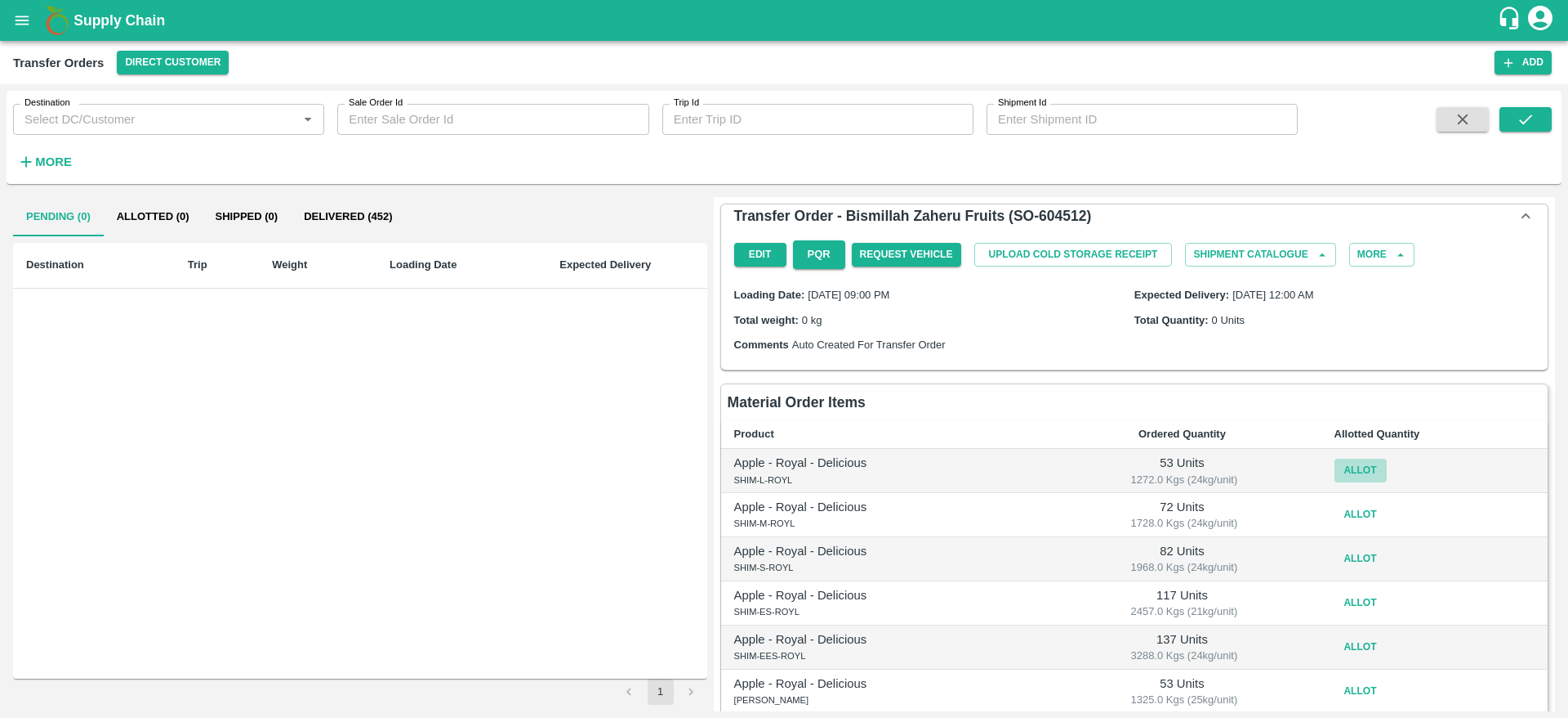
click at [1364, 460] on button "Allot" at bounding box center [1361, 470] width 53 height 24
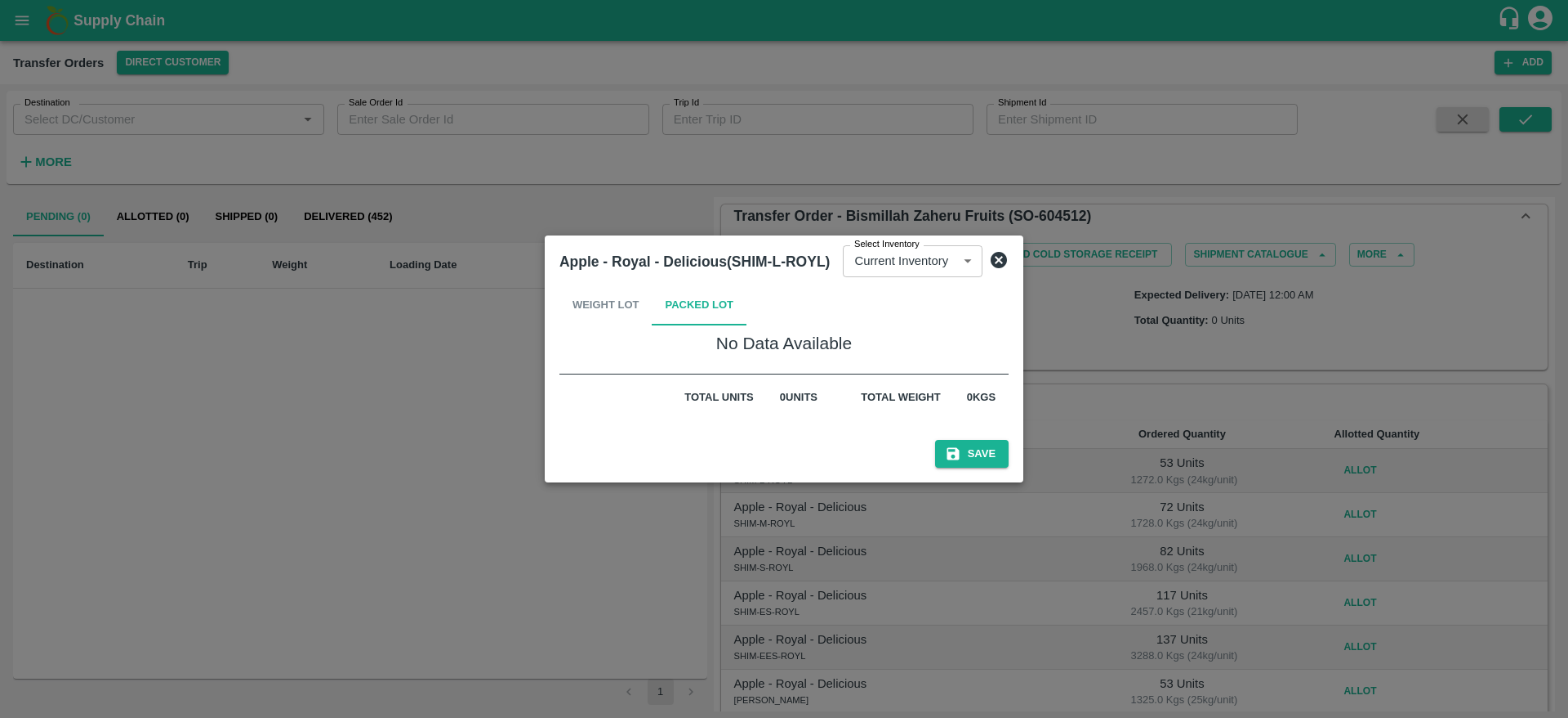
click at [997, 262] on icon at bounding box center [998, 259] width 16 height 16
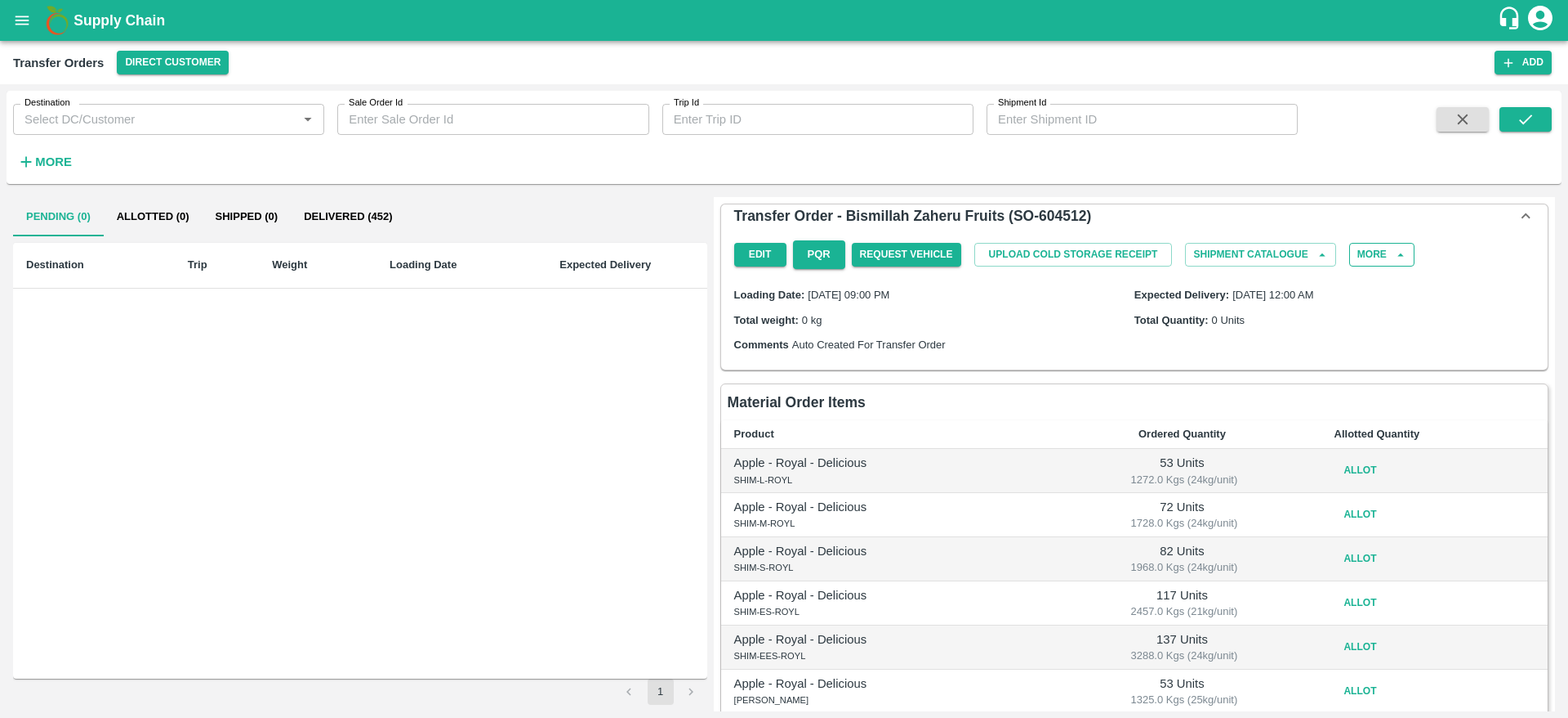
drag, startPoint x: 1374, startPoint y: 269, endPoint x: 1373, endPoint y: 256, distance: 13.0
click at [1373, 256] on div "Edit PQR Request Vehicle Upload Cold Storage Receipt Shipment Catalogue More" at bounding box center [1135, 254] width 814 height 41
click at [1373, 256] on button "More" at bounding box center [1382, 254] width 65 height 24
click at [1371, 296] on span "Delete" at bounding box center [1376, 298] width 56 height 18
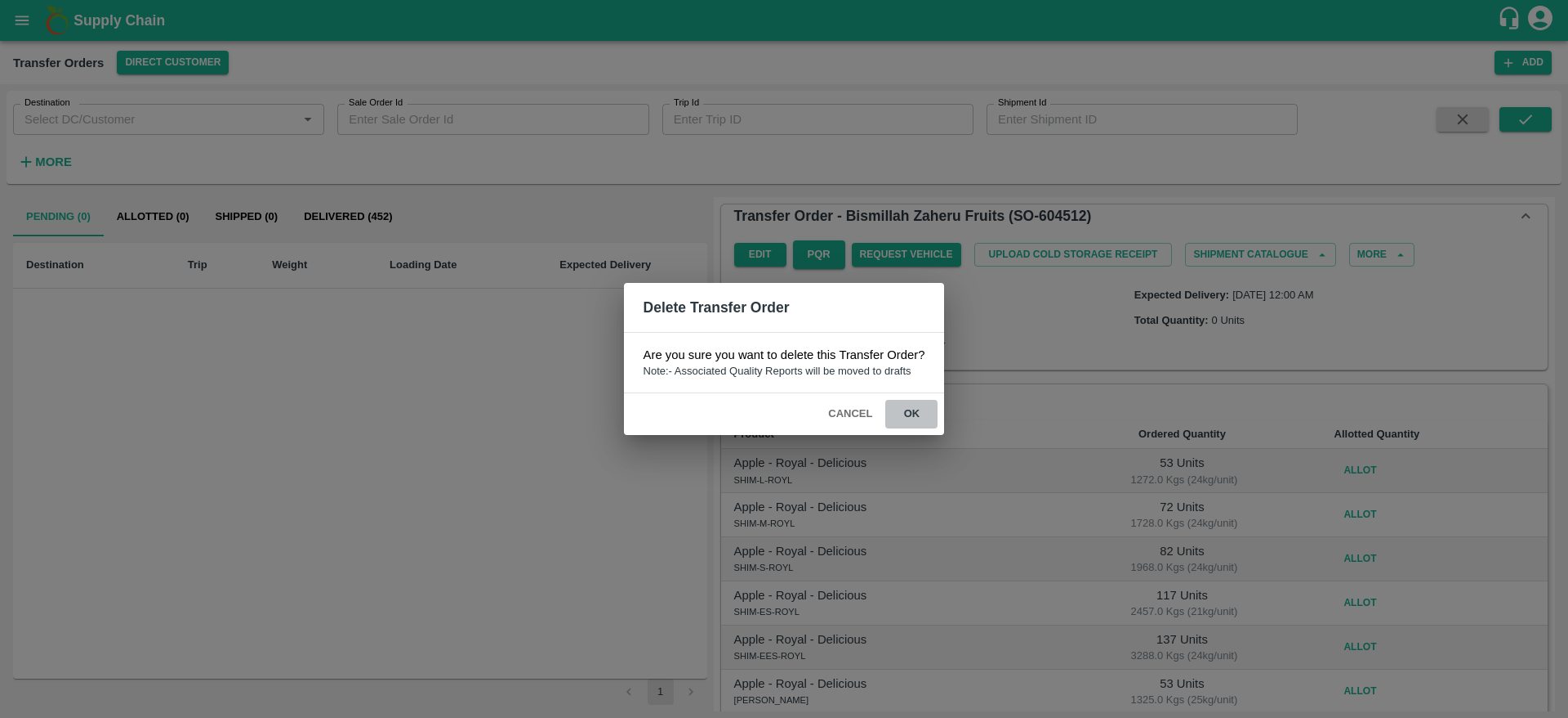
click at [912, 416] on button "ok" at bounding box center [912, 414] width 53 height 28
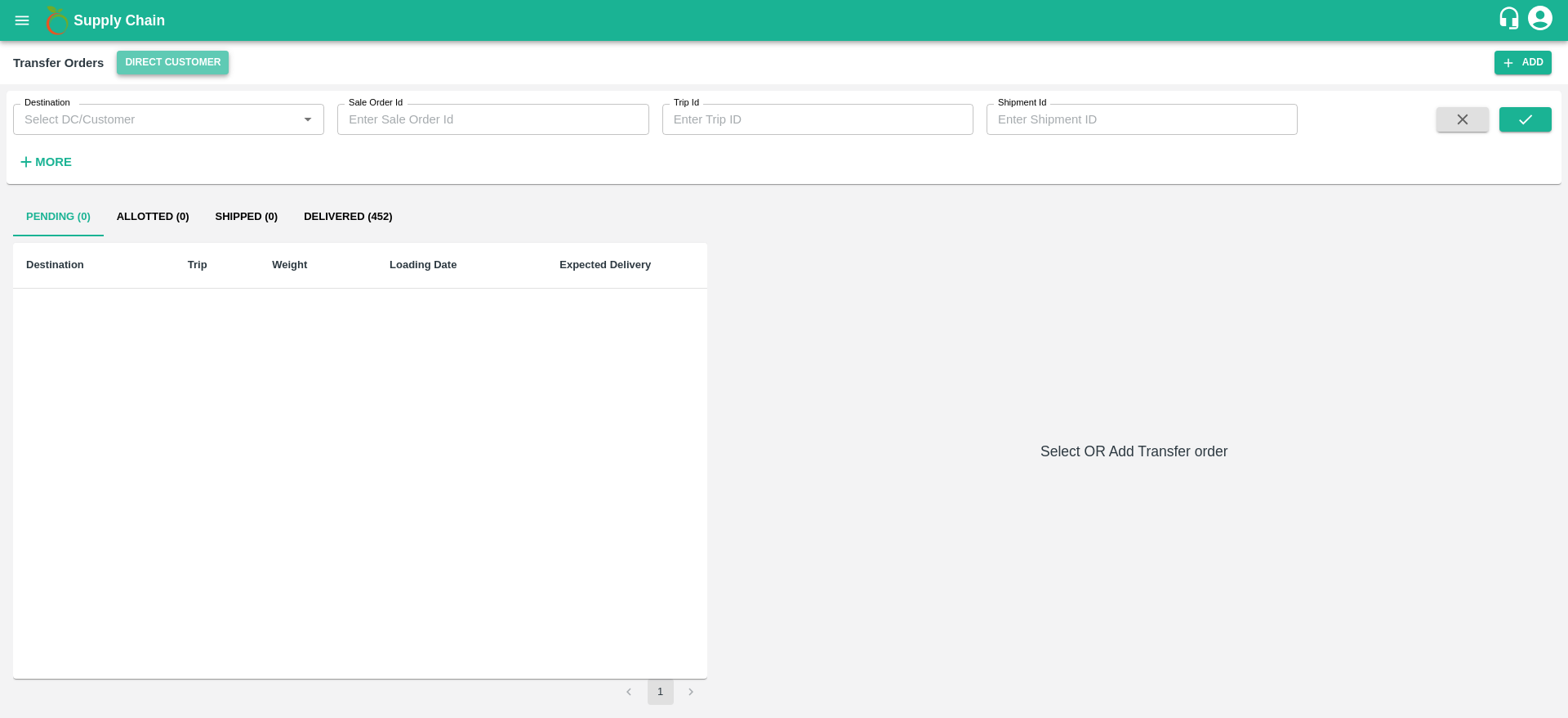
click at [194, 67] on button "Direct Customer" at bounding box center [172, 62] width 112 height 24
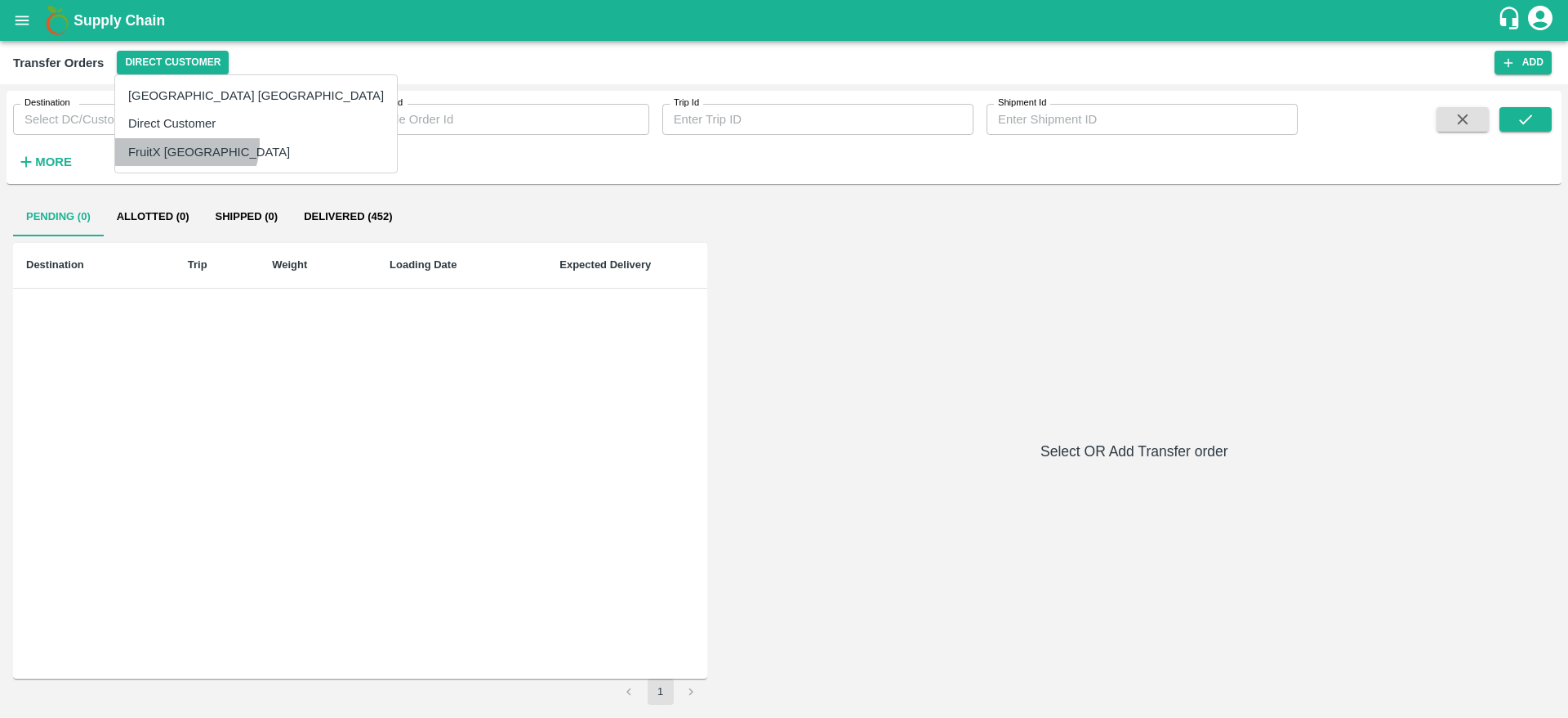
click at [186, 144] on li "FruitX [GEOGRAPHIC_DATA]" at bounding box center [255, 152] width 282 height 27
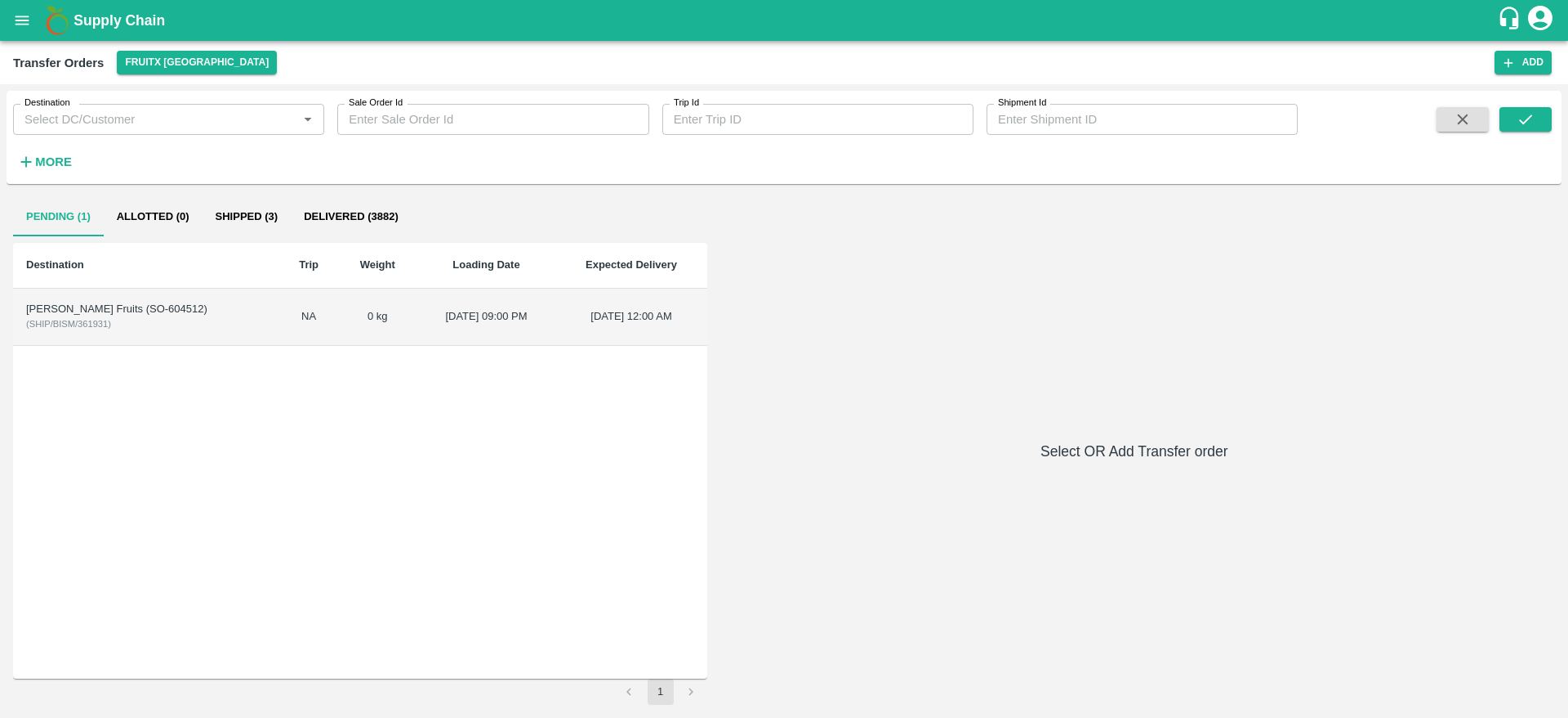
click at [152, 318] on td "[PERSON_NAME] Fruits (SO-604512) ( SHIP/BISM/361931 )" at bounding box center [146, 317] width 267 height 57
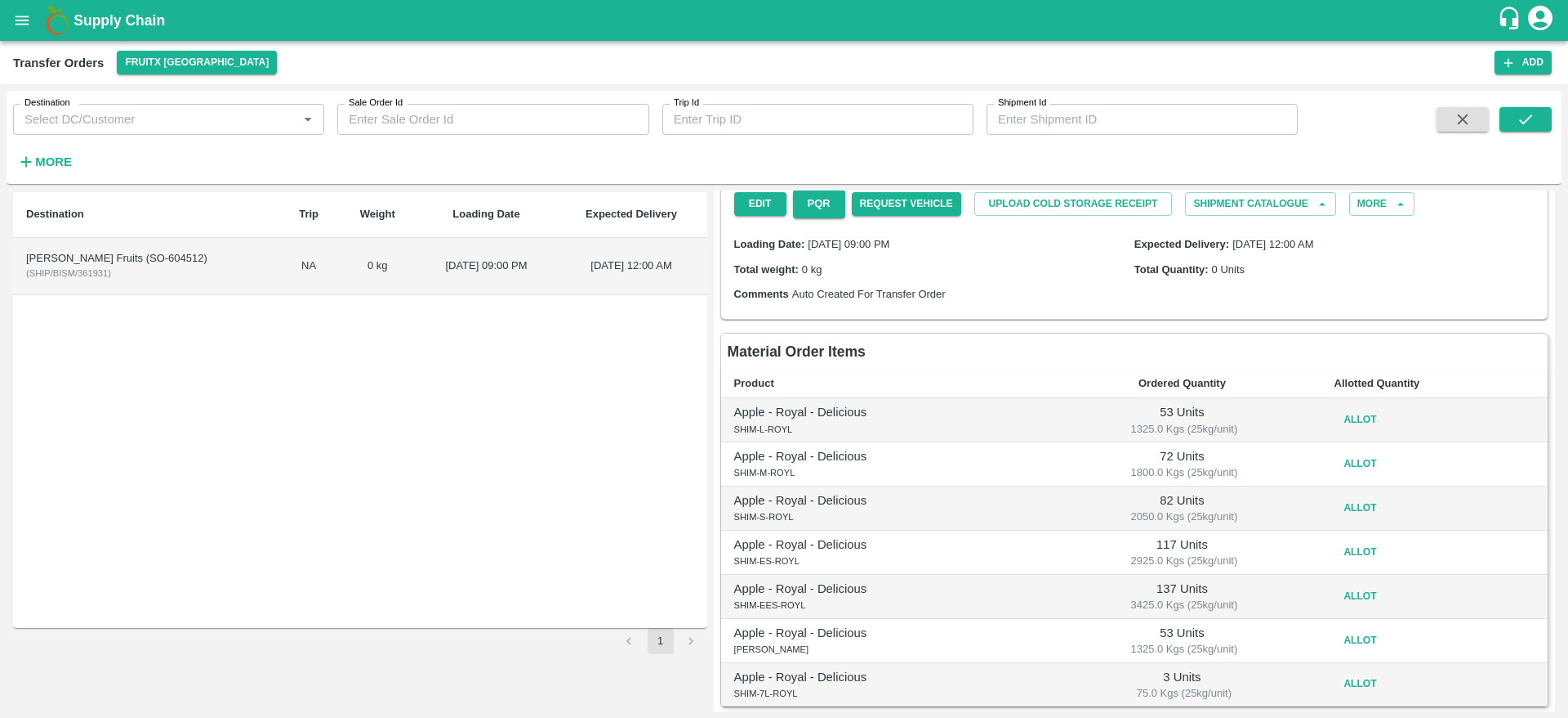
scroll to position [52, 0]
click at [1363, 421] on button "Allot" at bounding box center [1361, 418] width 53 height 24
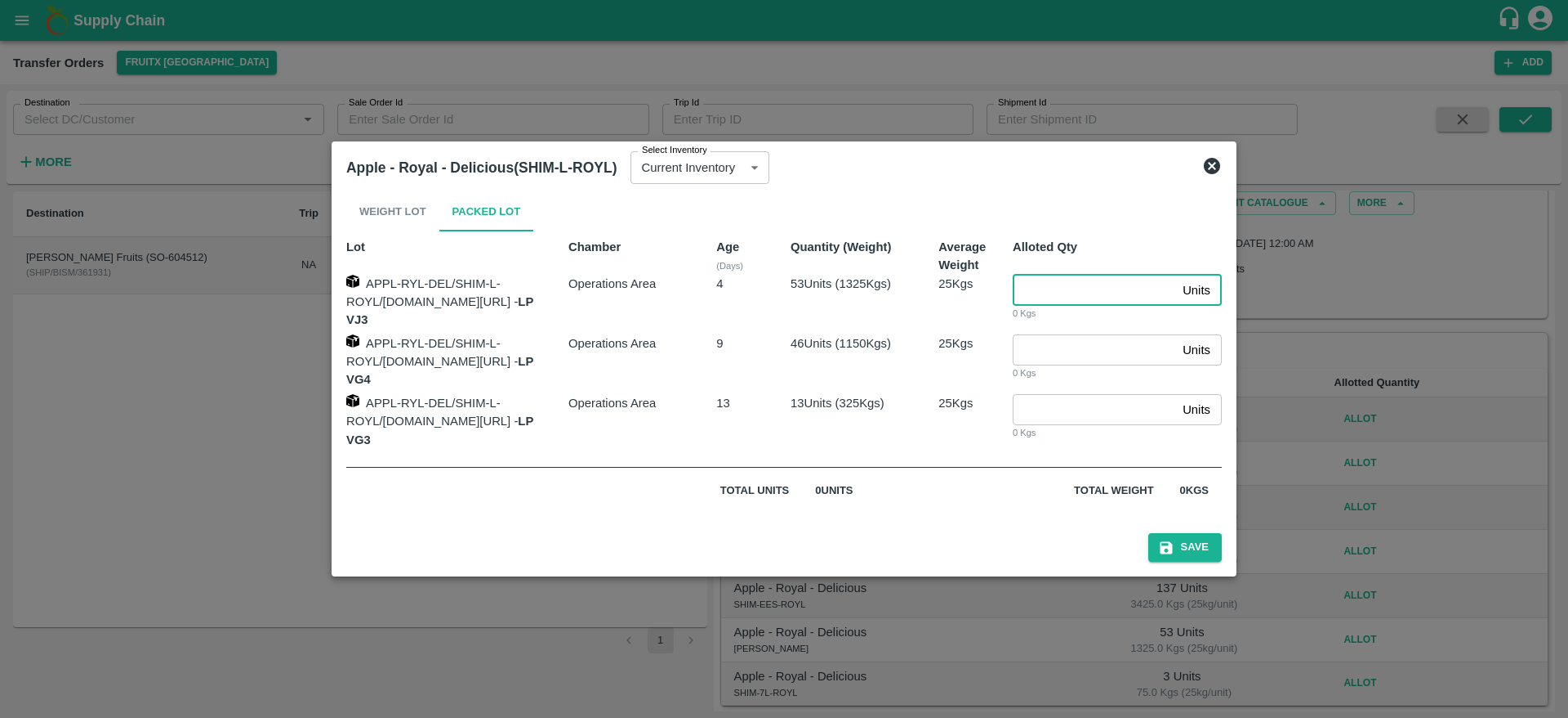
click at [1056, 305] on input "number" at bounding box center [1093, 289] width 163 height 31
type input "53"
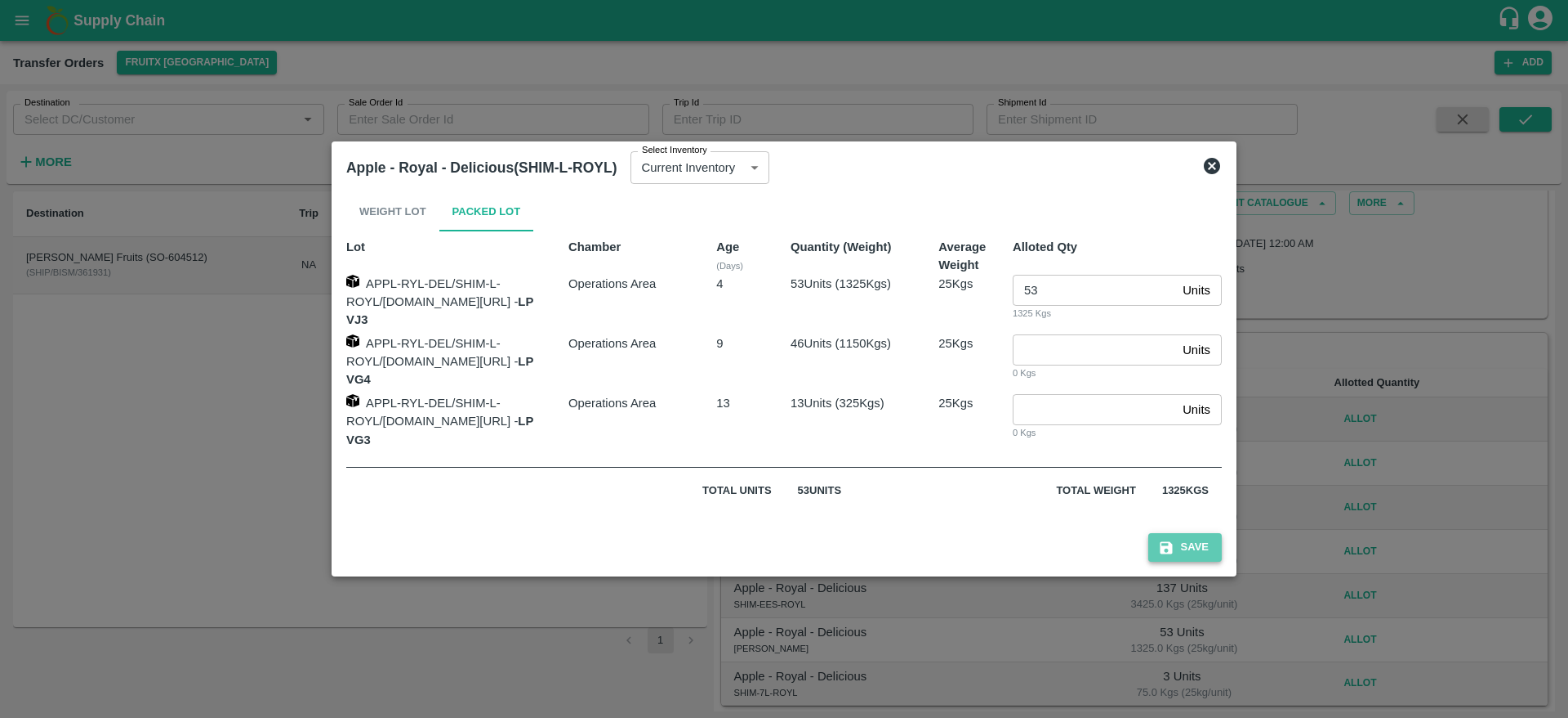
click at [1214, 532] on button "Save" at bounding box center [1185, 547] width 73 height 28
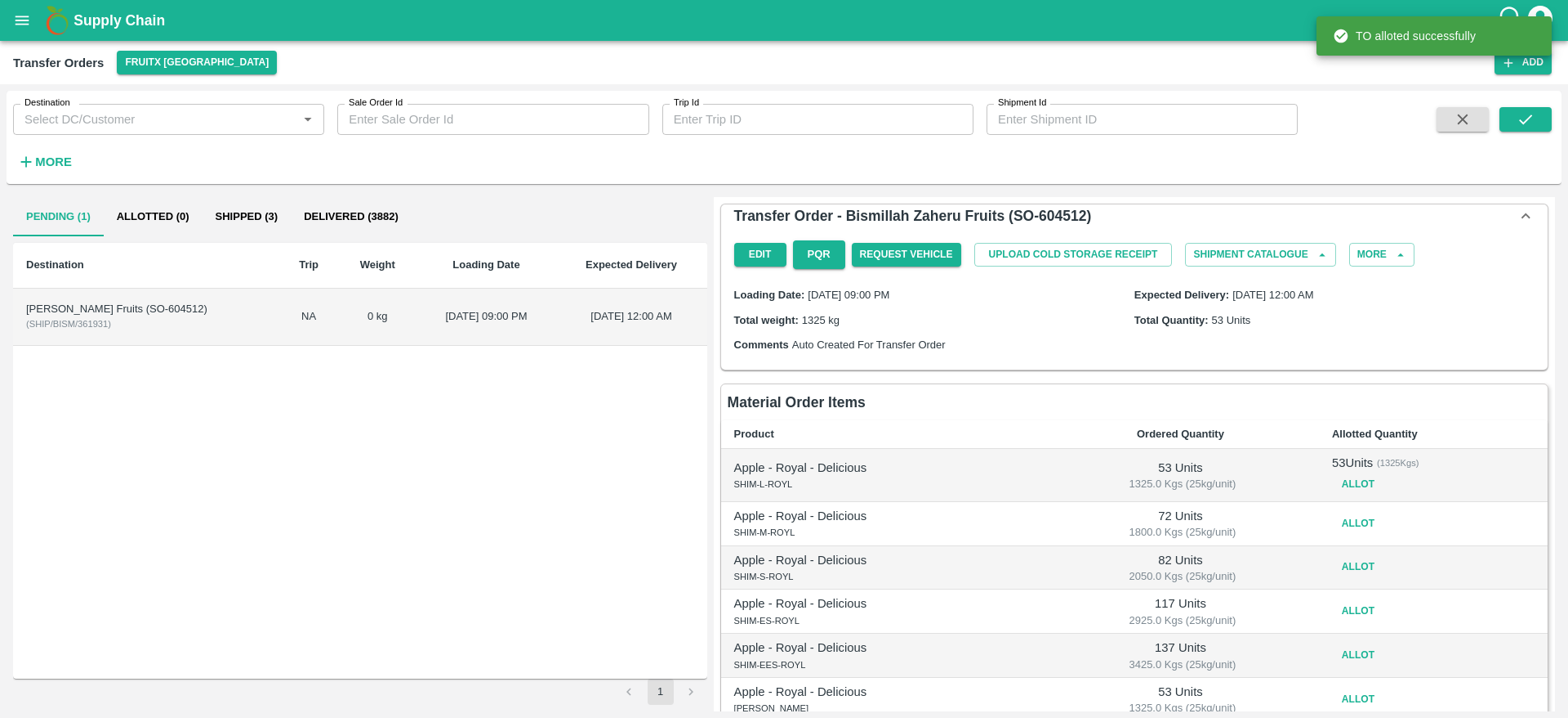
scroll to position [175, 0]
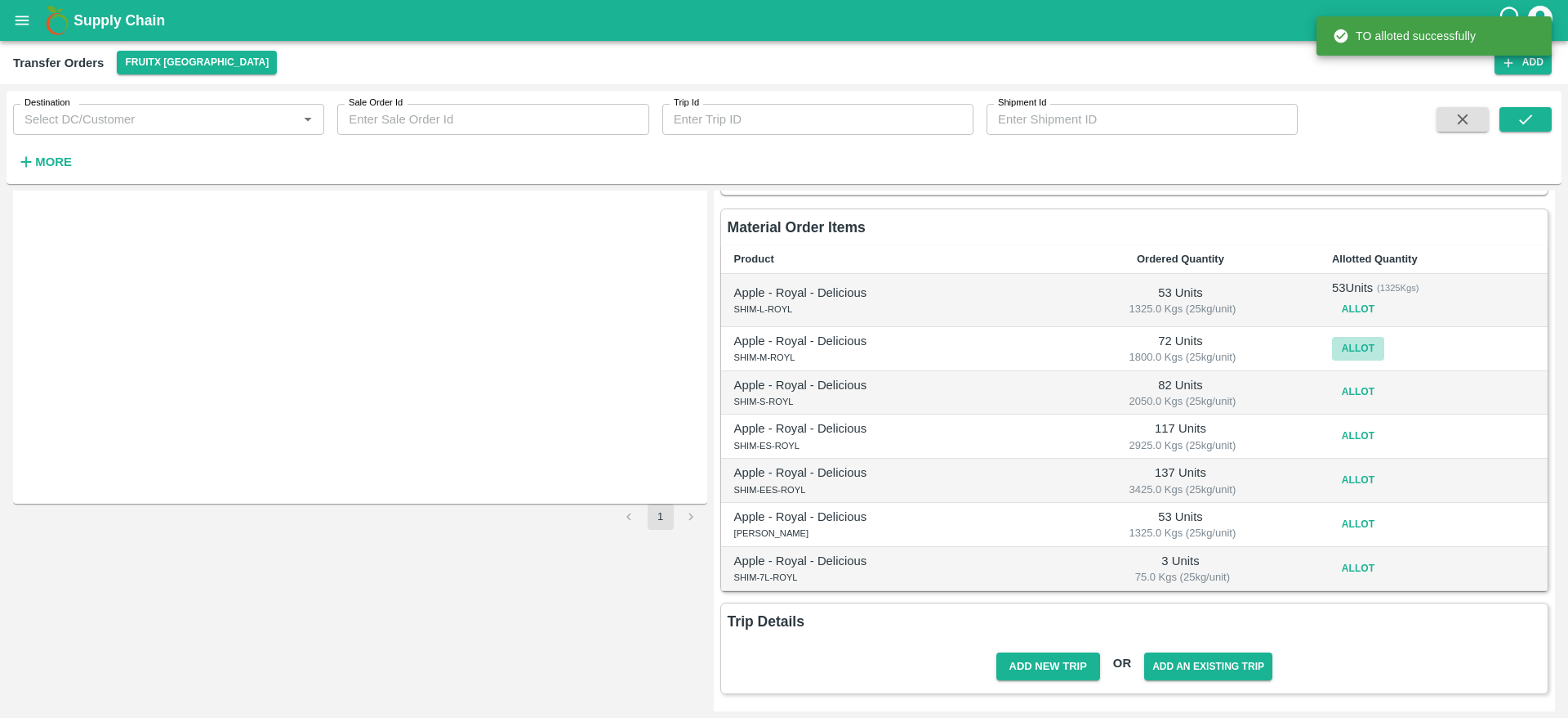
click at [1353, 347] on button "Allot" at bounding box center [1359, 348] width 53 height 24
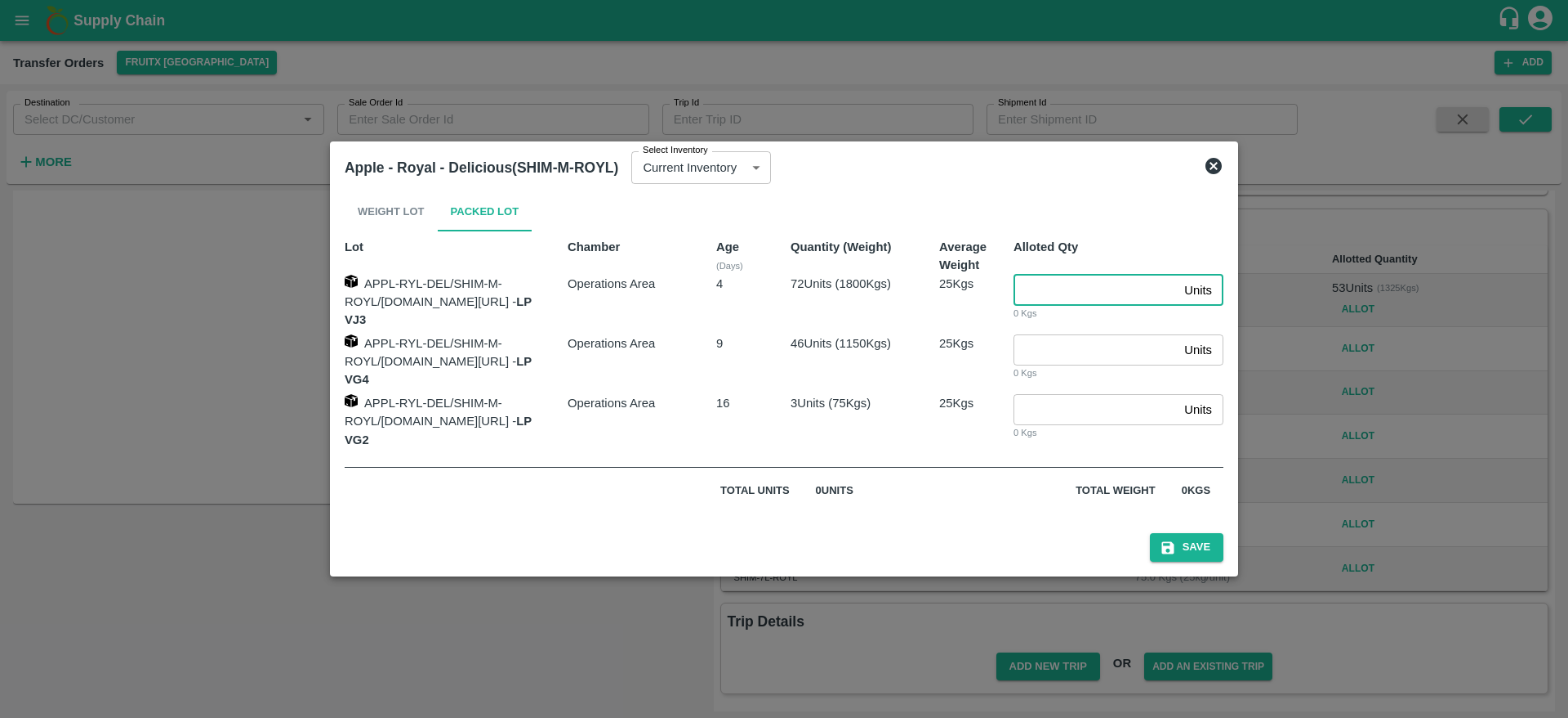
click at [1075, 299] on input "number" at bounding box center [1095, 289] width 164 height 31
type input "72"
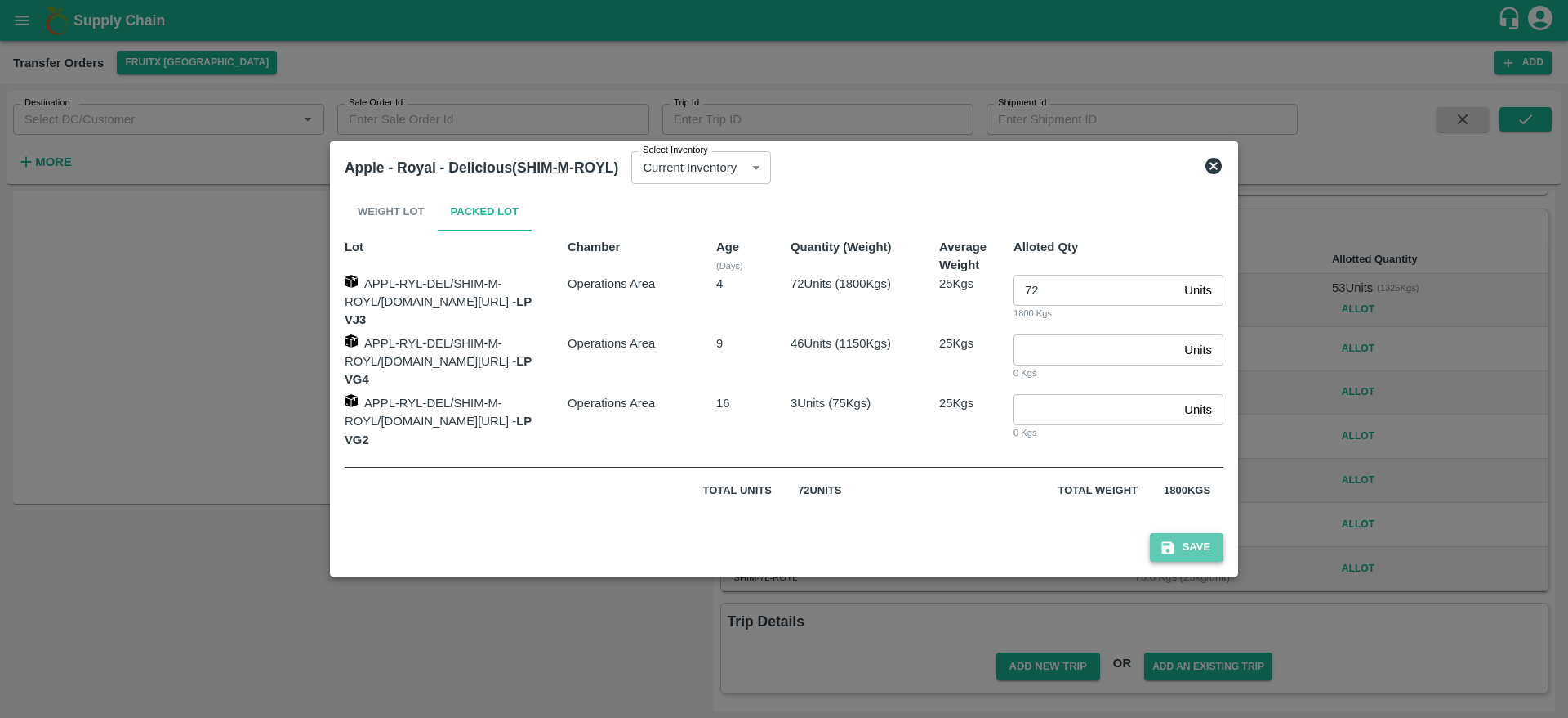
click at [1176, 539] on icon "submit" at bounding box center [1168, 547] width 16 height 16
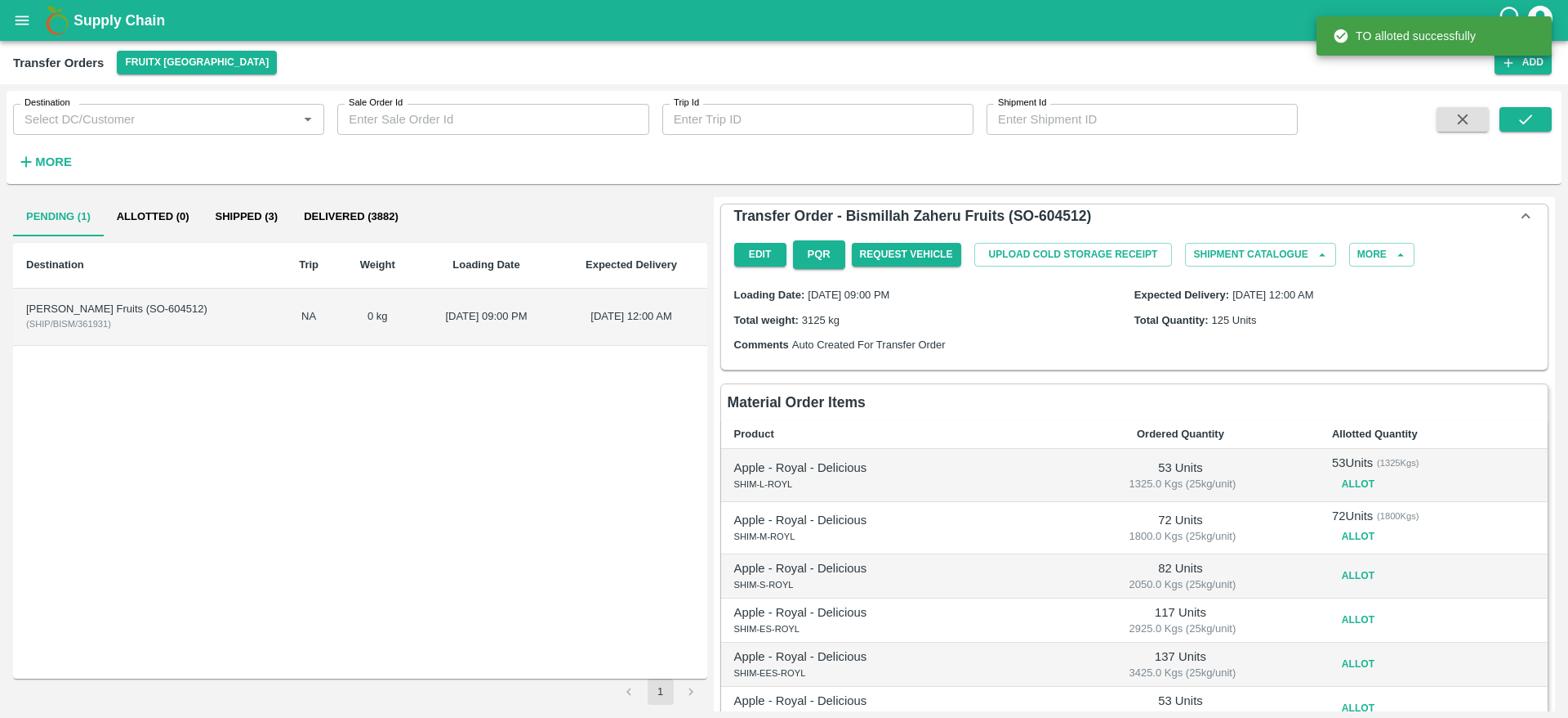
scroll to position [183, 0]
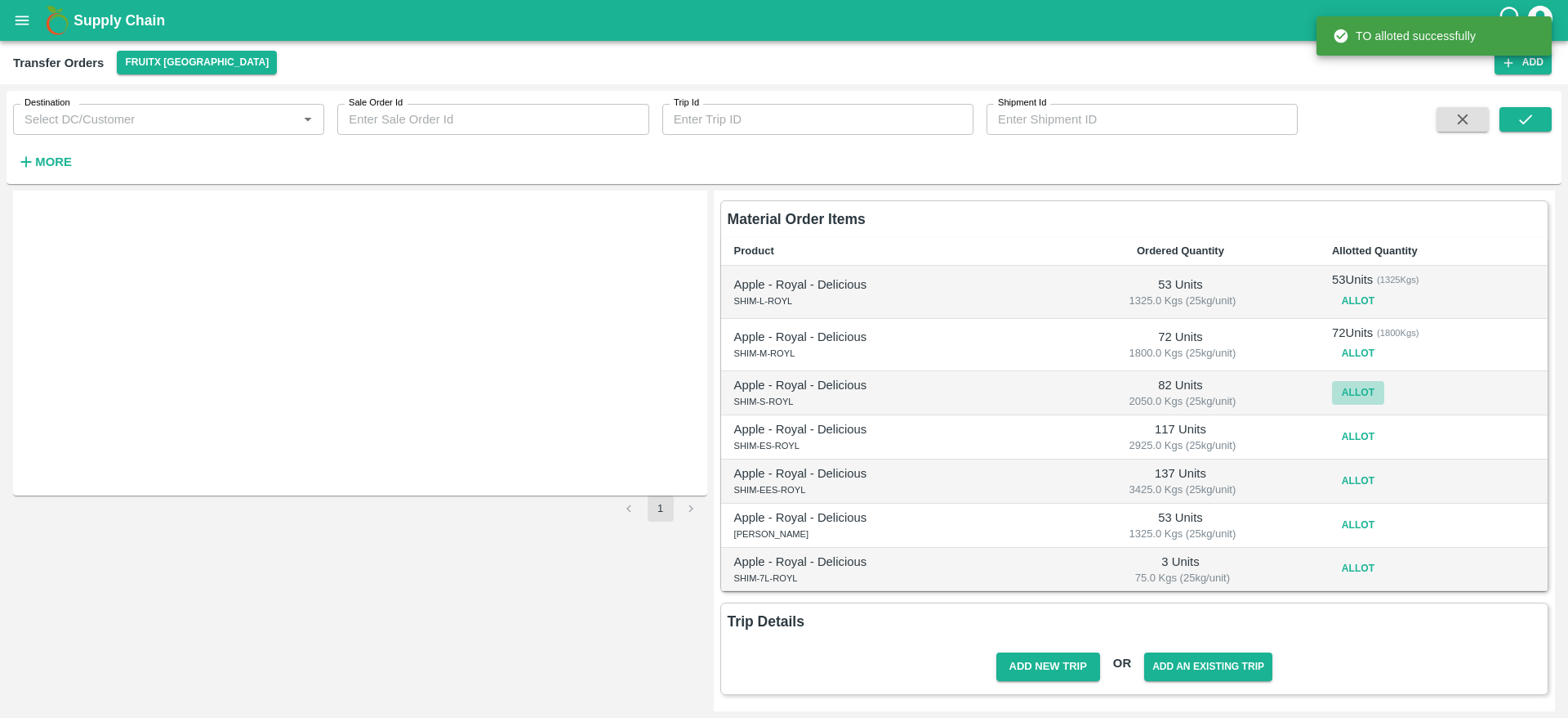
click at [1333, 392] on button "Allot" at bounding box center [1359, 392] width 53 height 24
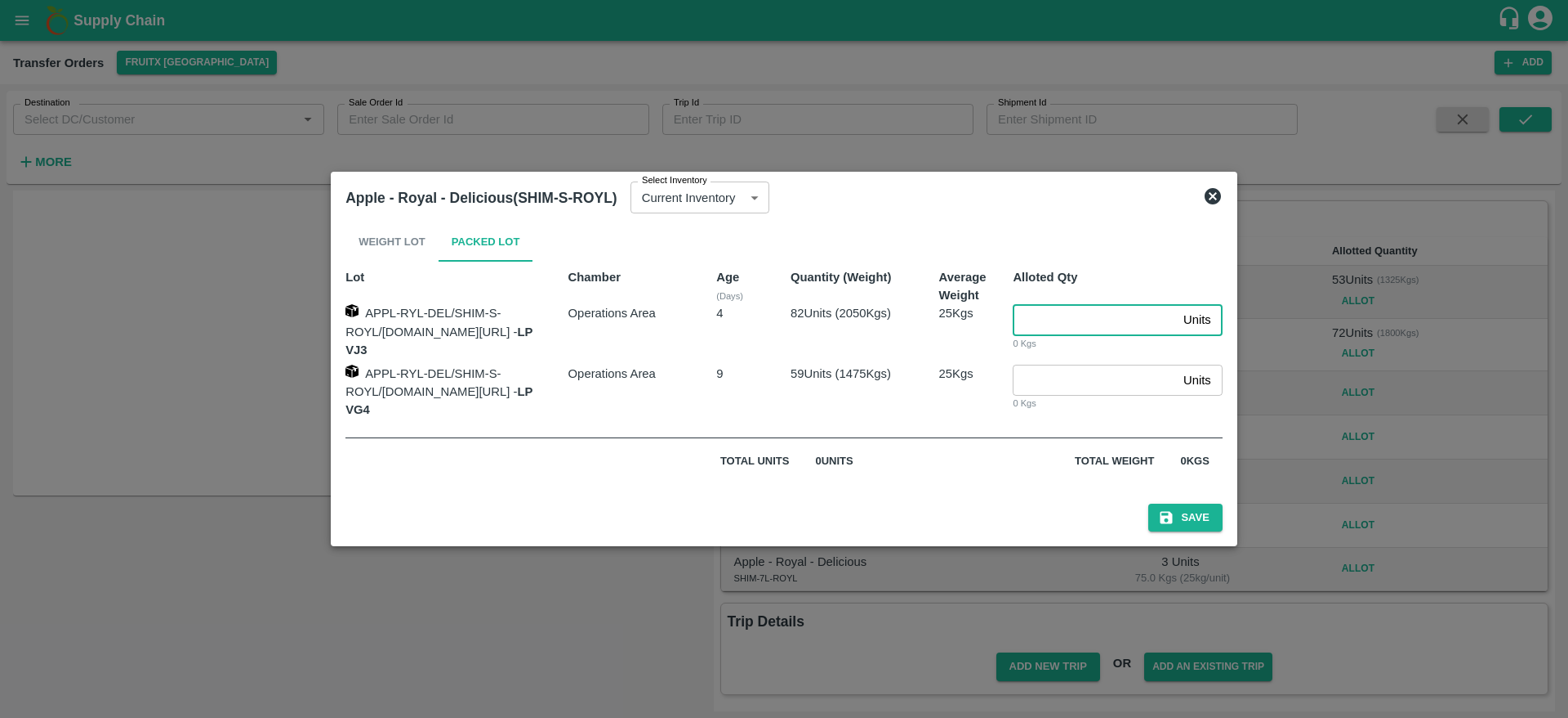
click at [1066, 327] on input "number" at bounding box center [1094, 319] width 164 height 31
type input "82"
click at [1148, 503] on button "Save" at bounding box center [1185, 517] width 73 height 28
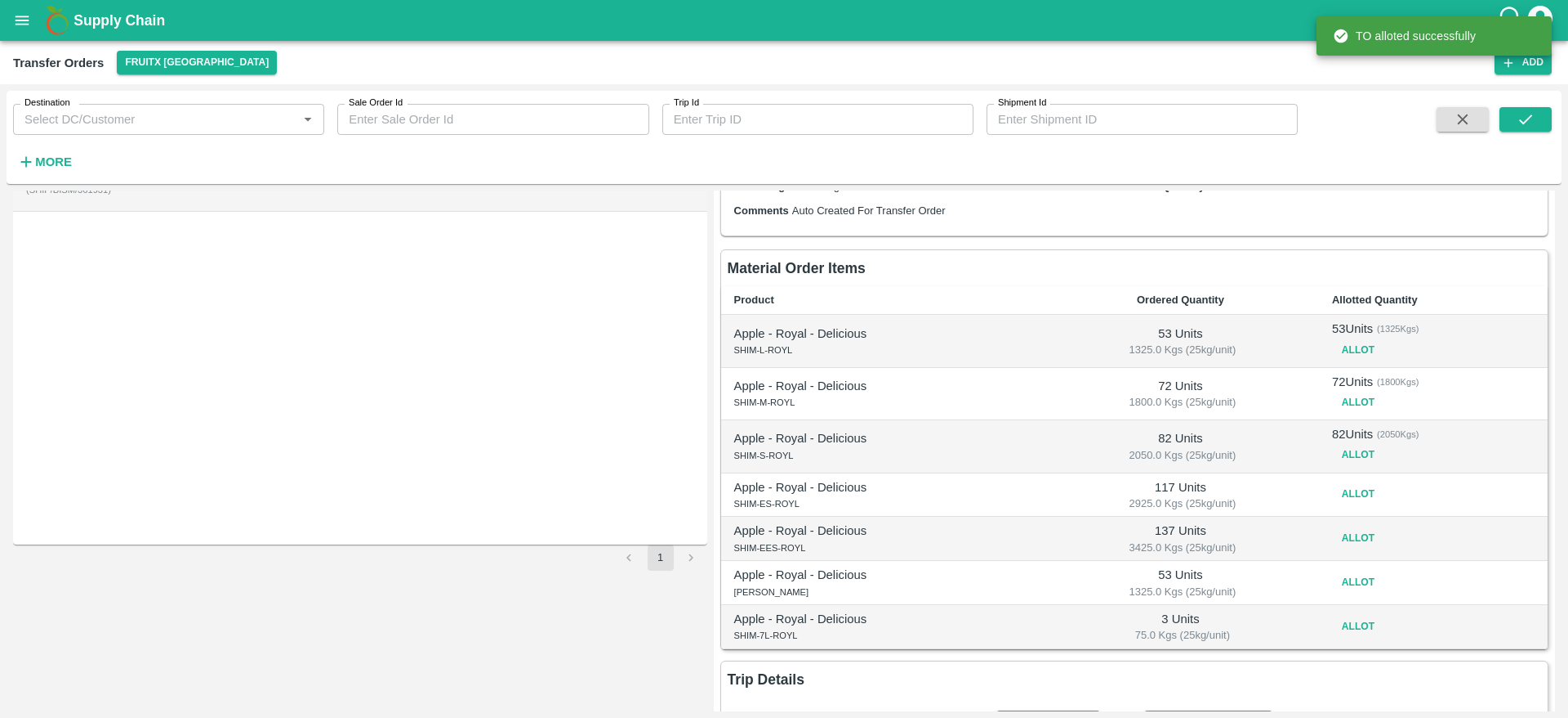
scroll to position [135, 0]
click at [1346, 489] on button "Allot" at bounding box center [1359, 493] width 53 height 24
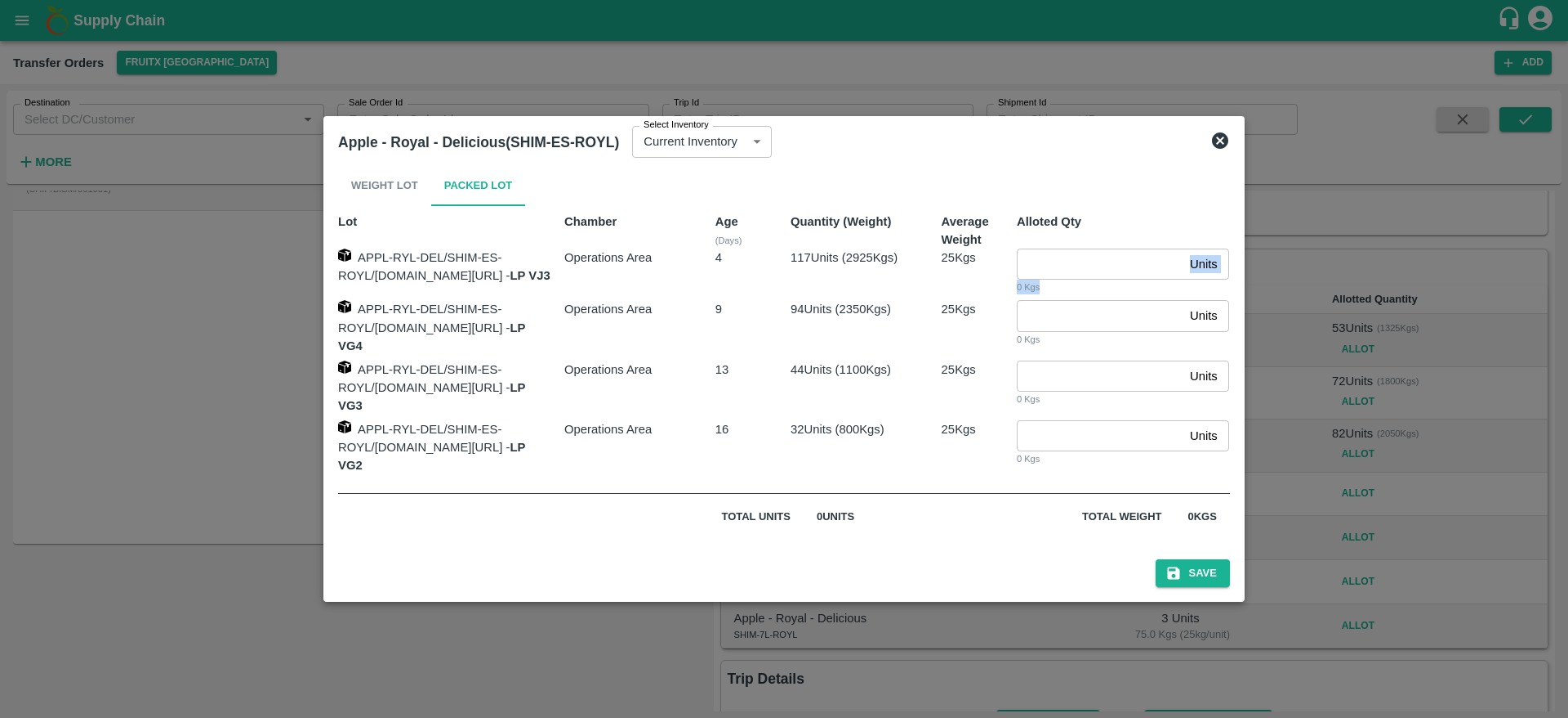
drag, startPoint x: 1099, startPoint y: 297, endPoint x: 1084, endPoint y: 280, distance: 22.7
click at [1084, 280] on div "Units ​ 0 Kgs" at bounding box center [1117, 265] width 226 height 59
click at [1084, 280] on input "number" at bounding box center [1100, 264] width 167 height 31
type input "117"
click at [1210, 559] on button "Save" at bounding box center [1192, 573] width 73 height 28
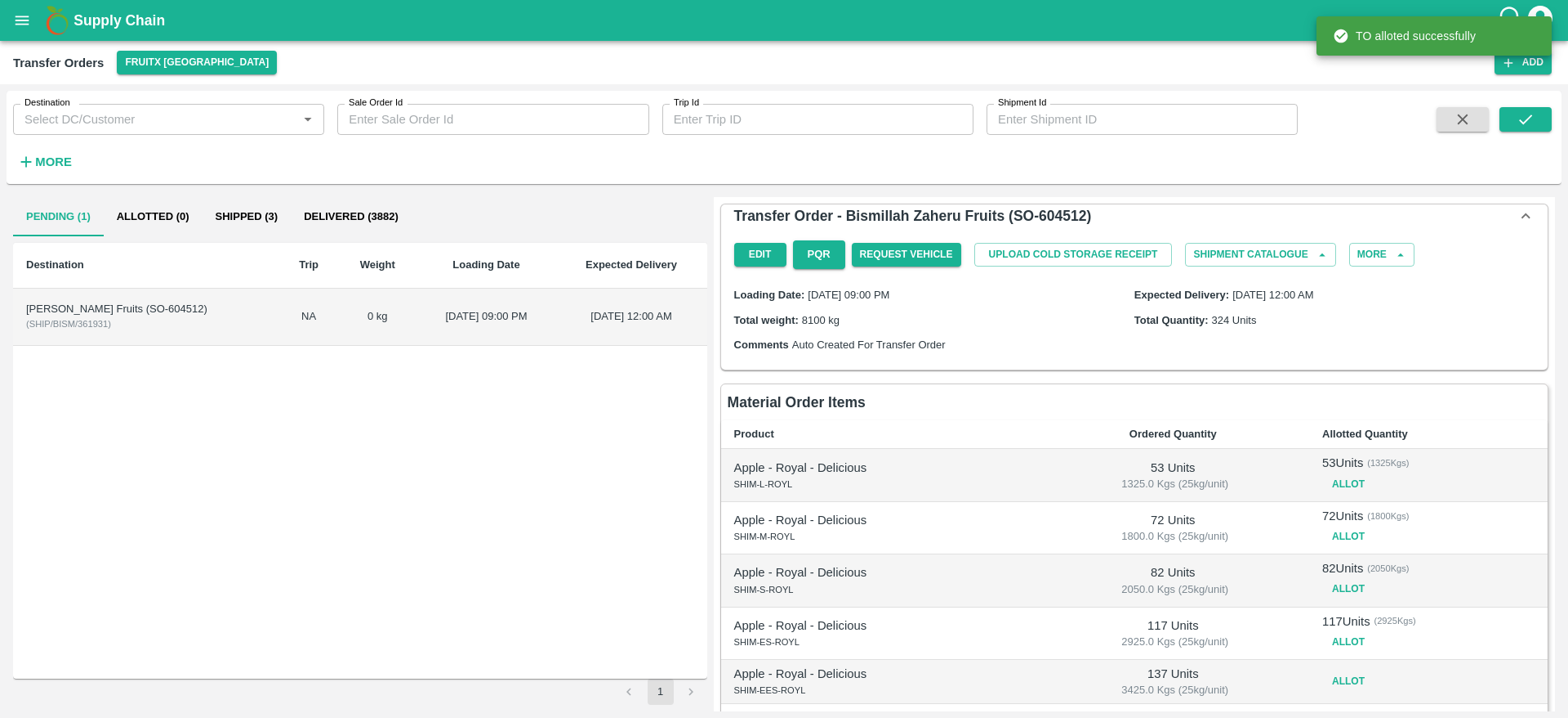
scroll to position [200, 0]
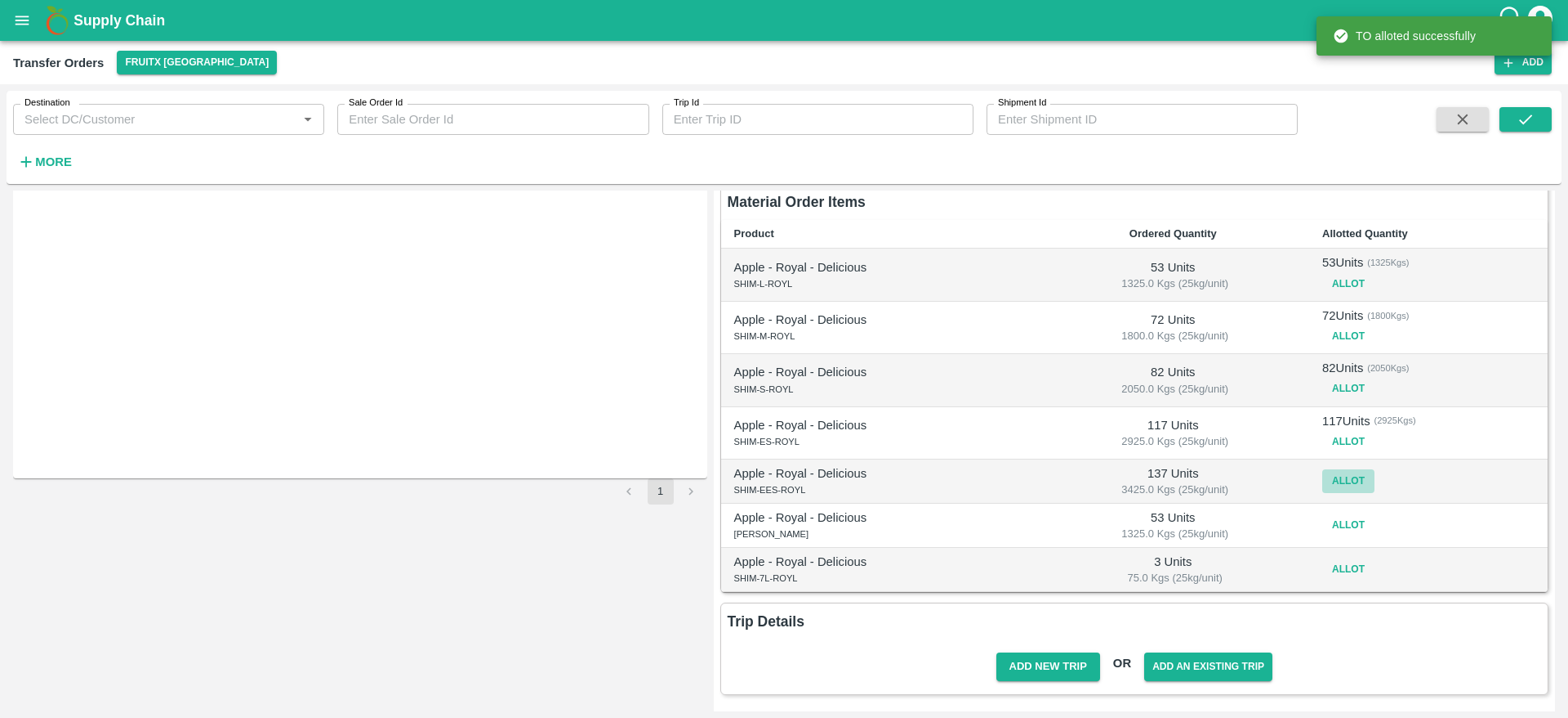
click at [1338, 476] on button "Allot" at bounding box center [1349, 481] width 53 height 24
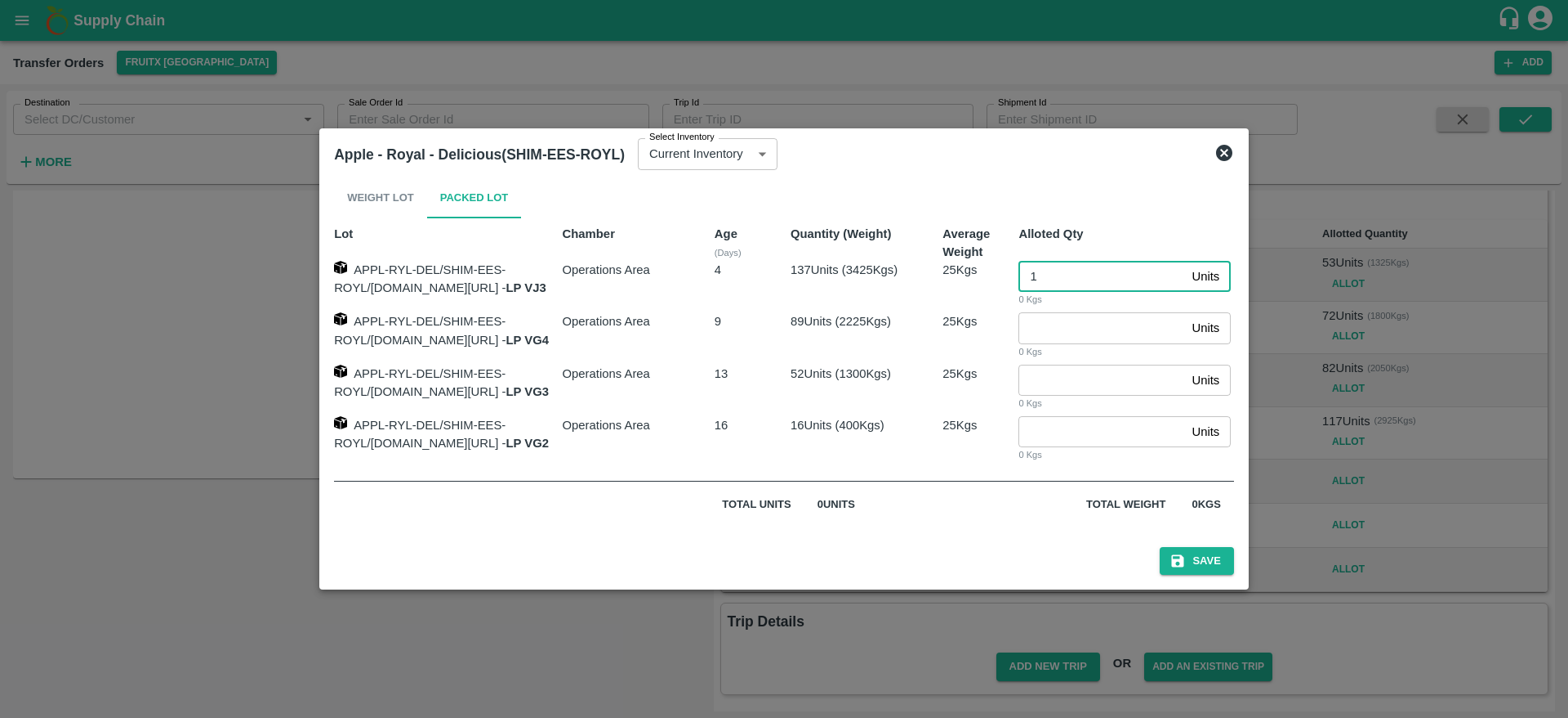
click at [1087, 277] on input "1" at bounding box center [1102, 276] width 167 height 31
type input "137"
click at [1160, 547] on button "Save" at bounding box center [1197, 561] width 73 height 28
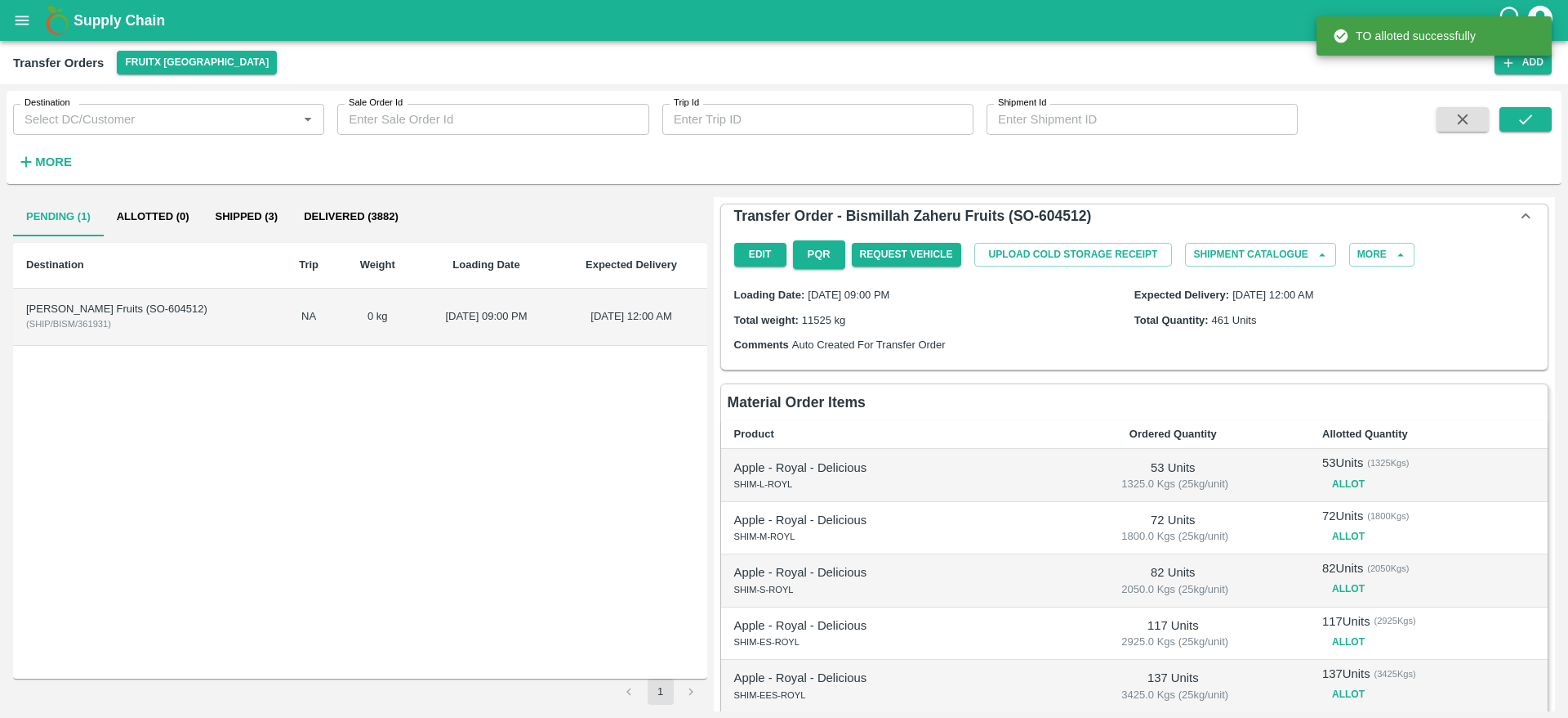
scroll to position [209, 0]
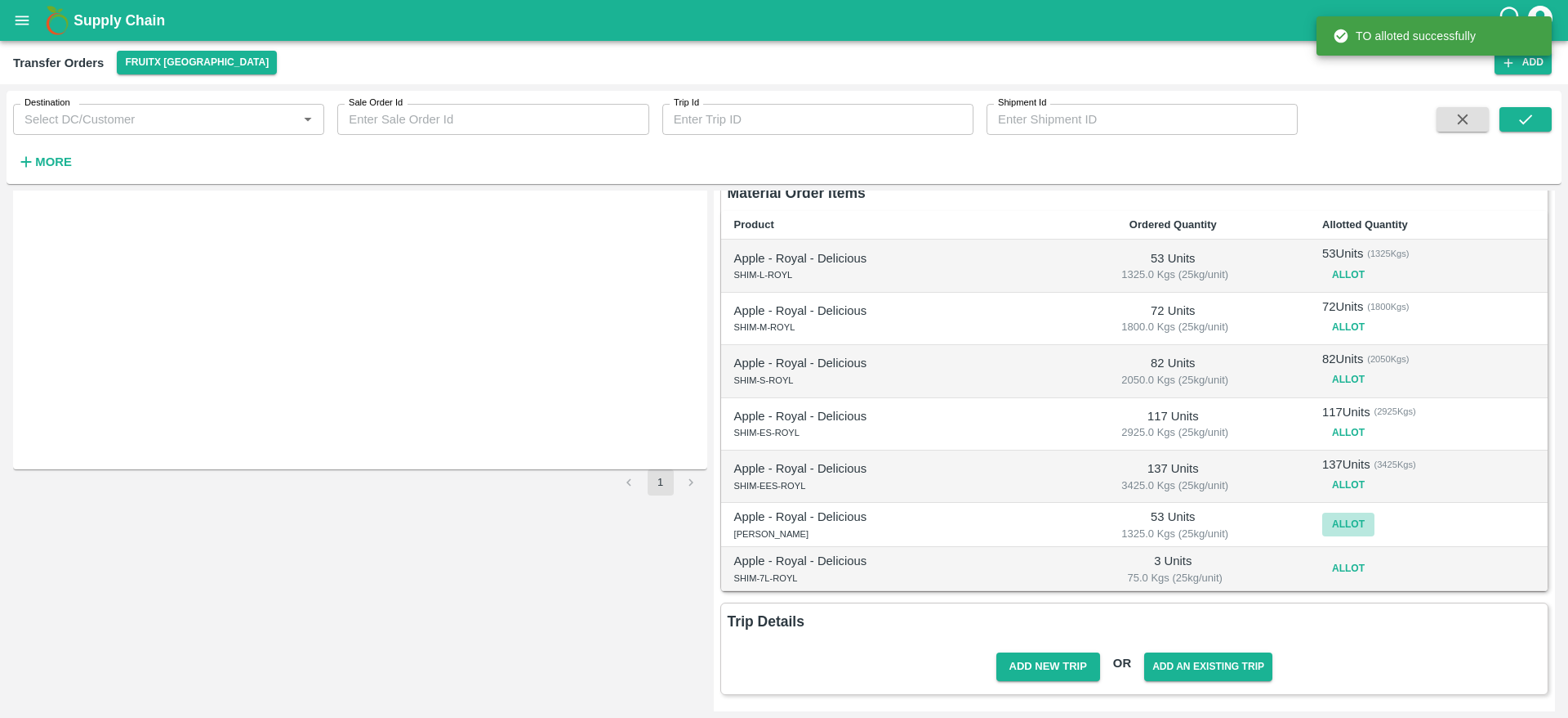
click at [1333, 530] on button "Allot" at bounding box center [1349, 524] width 53 height 24
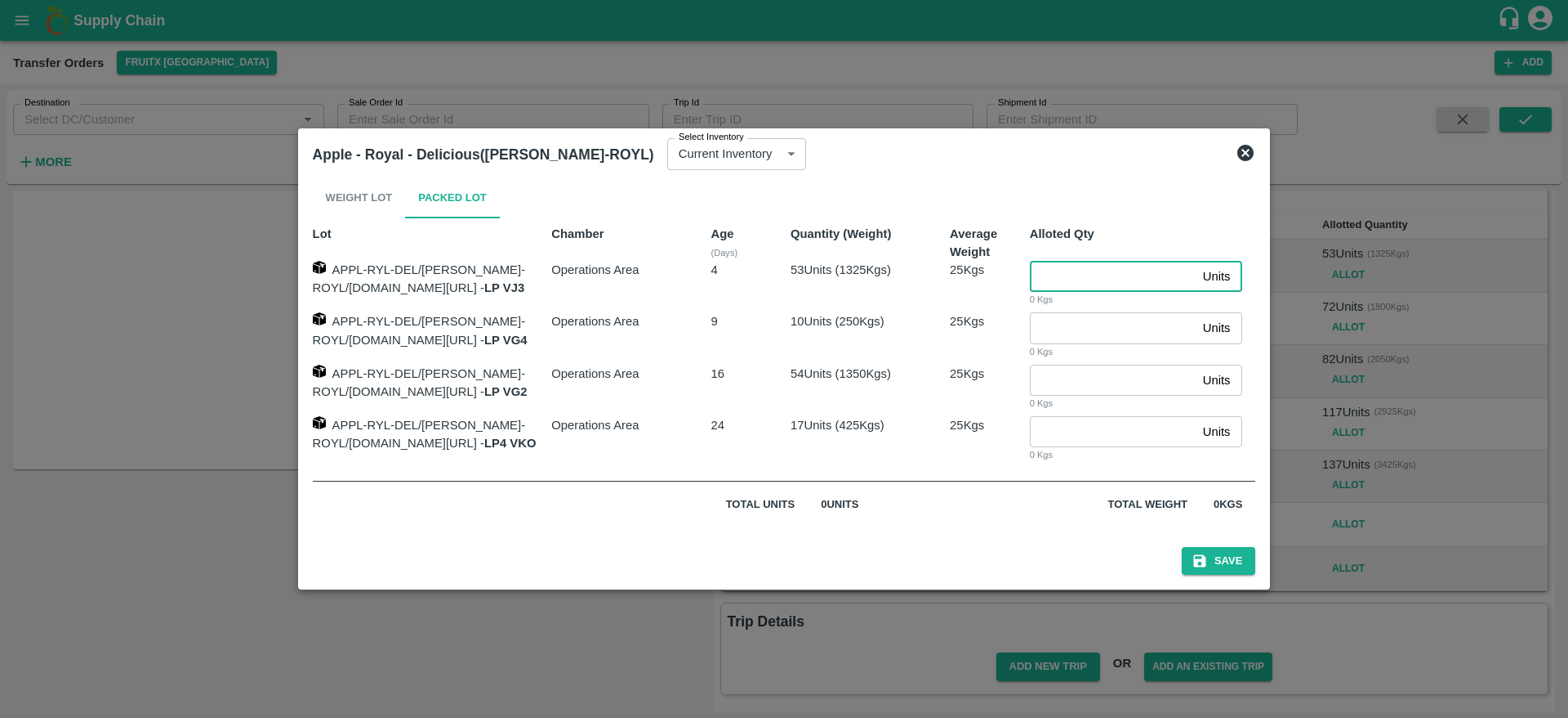
click at [1059, 261] on input "number" at bounding box center [1113, 276] width 167 height 31
type input "53"
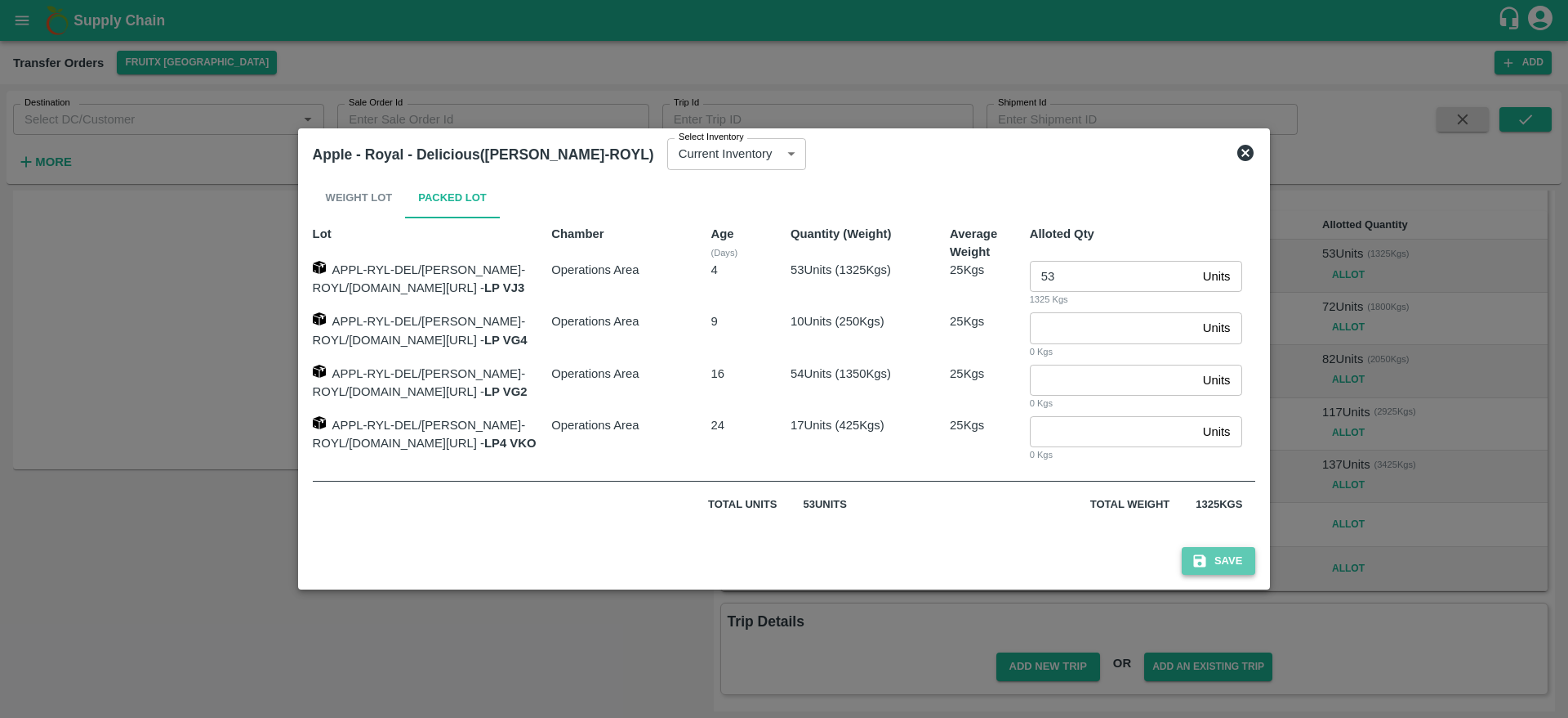
click at [1237, 576] on button "Save" at bounding box center [1219, 561] width 73 height 28
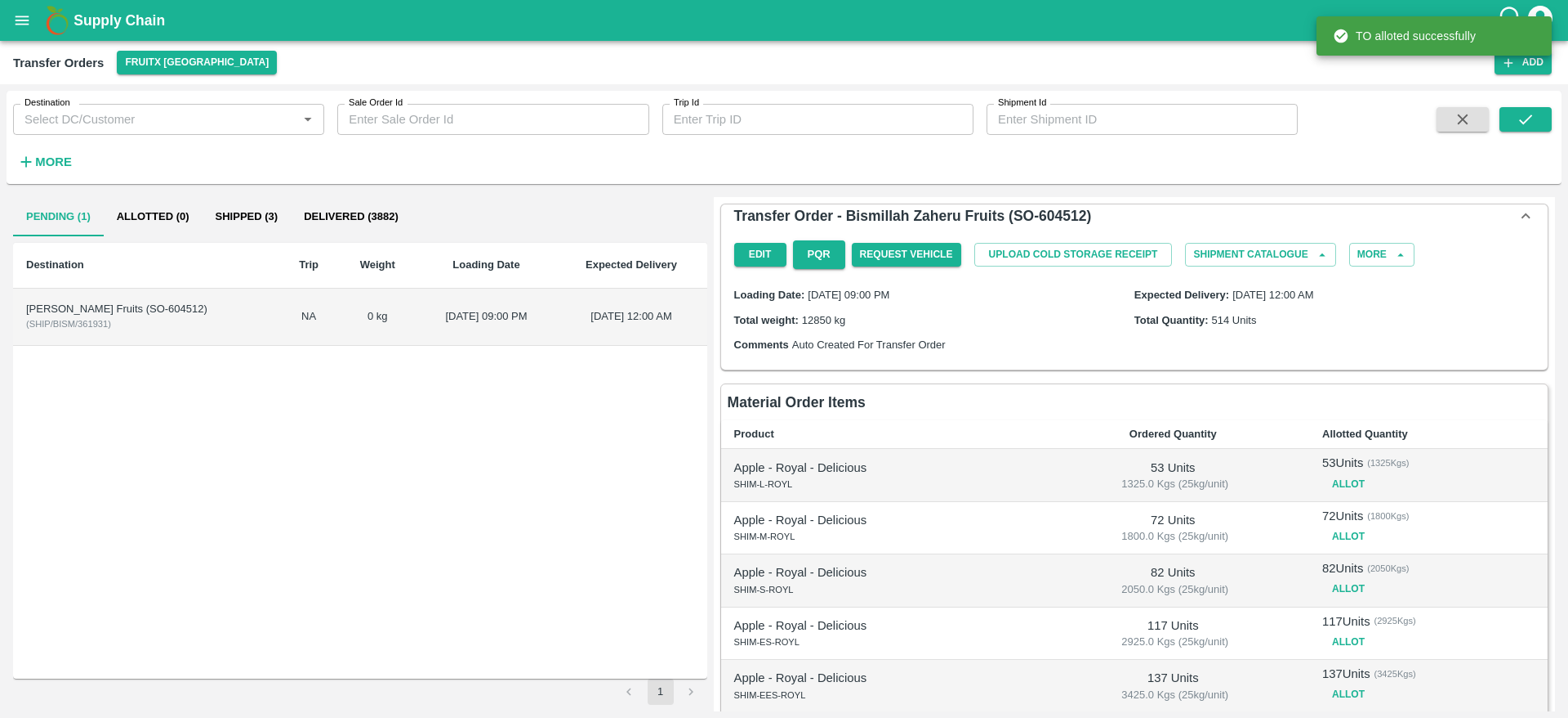
scroll to position [219, 0]
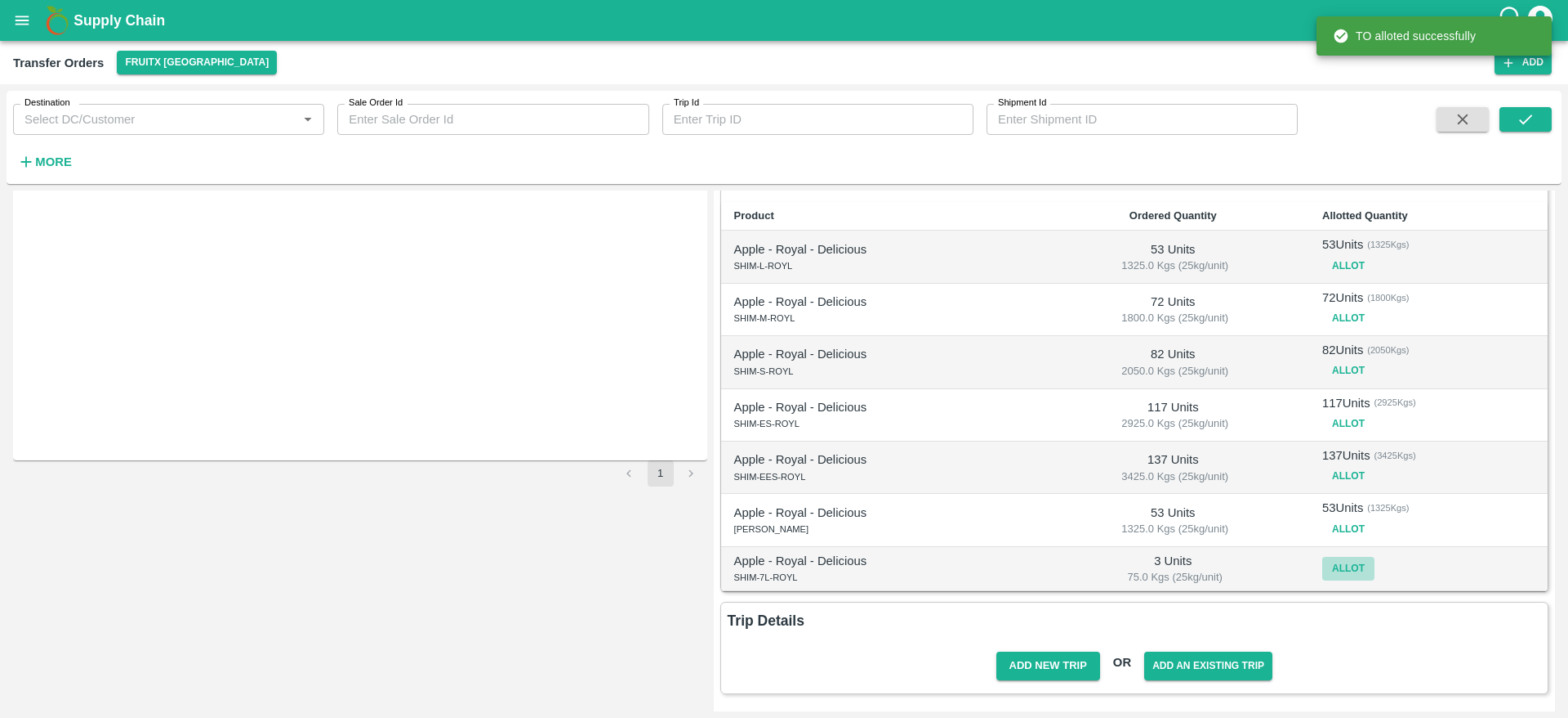
click at [1344, 576] on button "Allot" at bounding box center [1349, 568] width 53 height 24
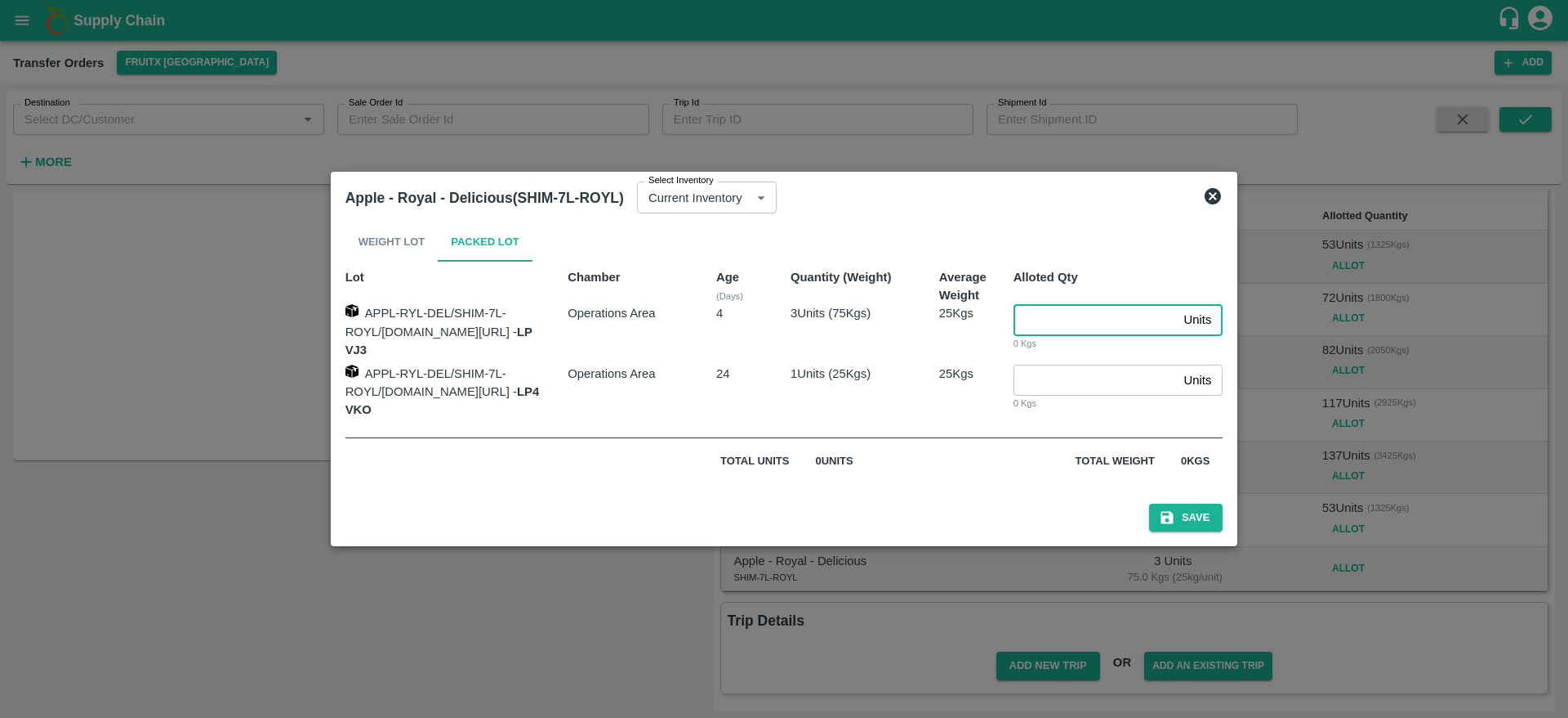
click at [1101, 331] on input "number" at bounding box center [1095, 319] width 164 height 31
type input "3"
click at [1210, 507] on button "Save" at bounding box center [1186, 517] width 73 height 28
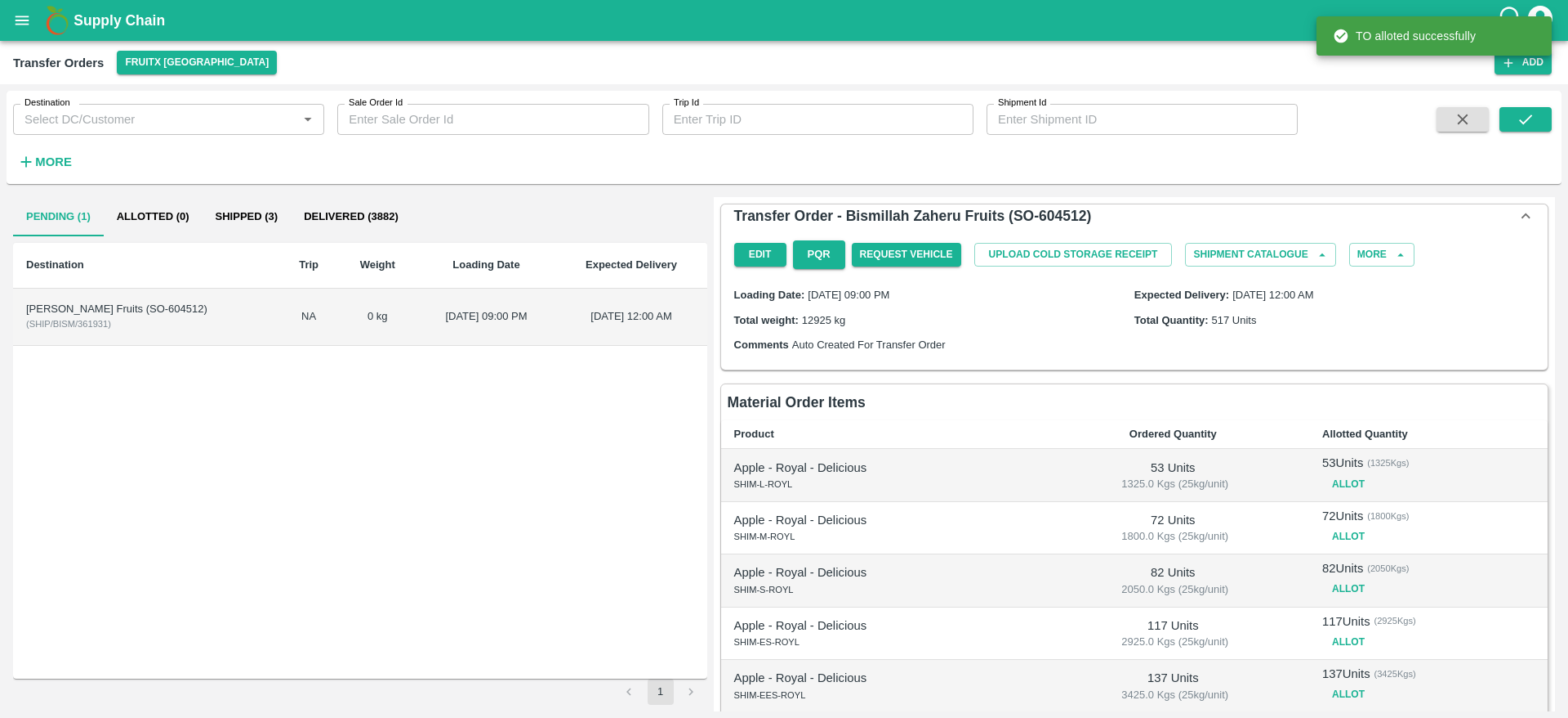
scroll to position [226, 0]
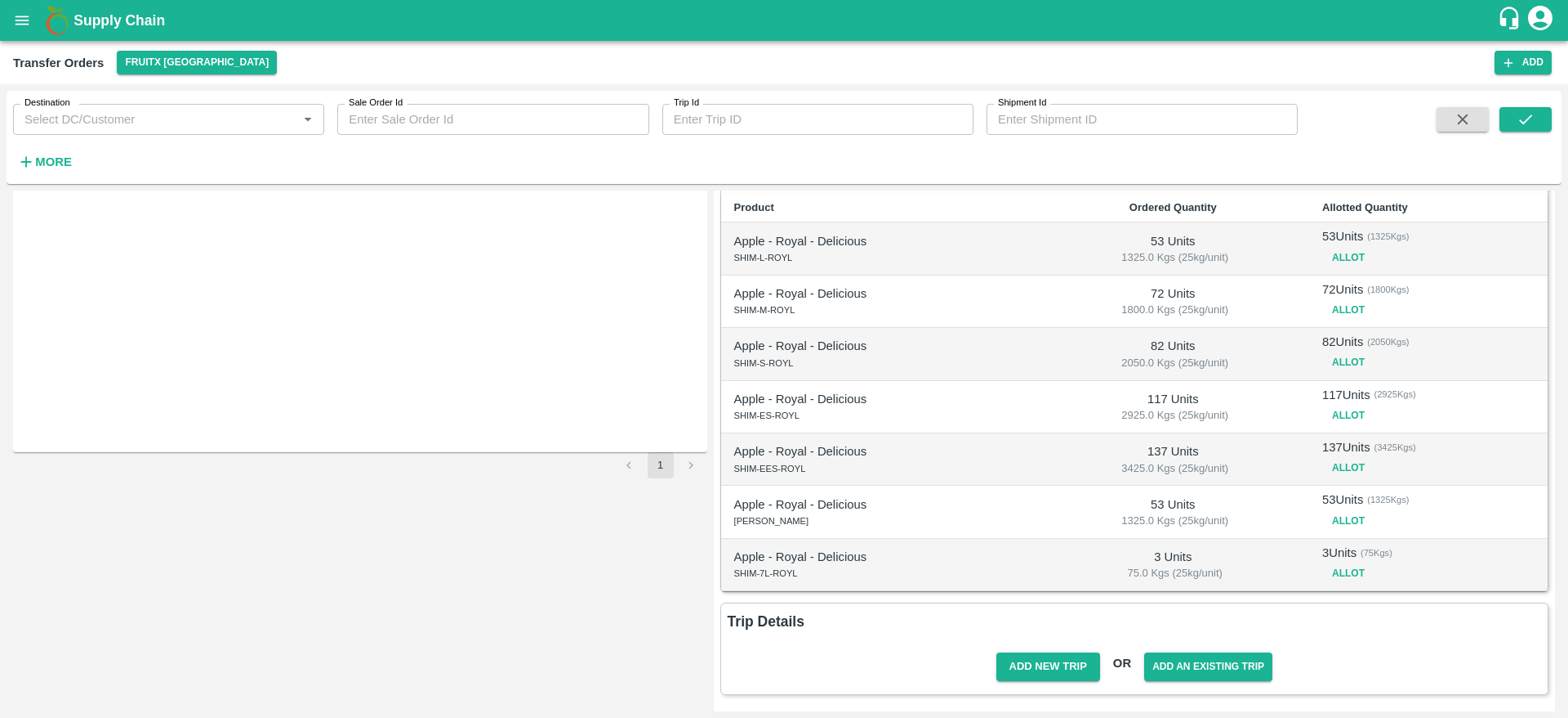
click at [1038, 680] on div "Add New Trip OR Add An Existing Trip" at bounding box center [1135, 666] width 827 height 55
click at [1029, 673] on button "Add New Trip" at bounding box center [1048, 666] width 104 height 28
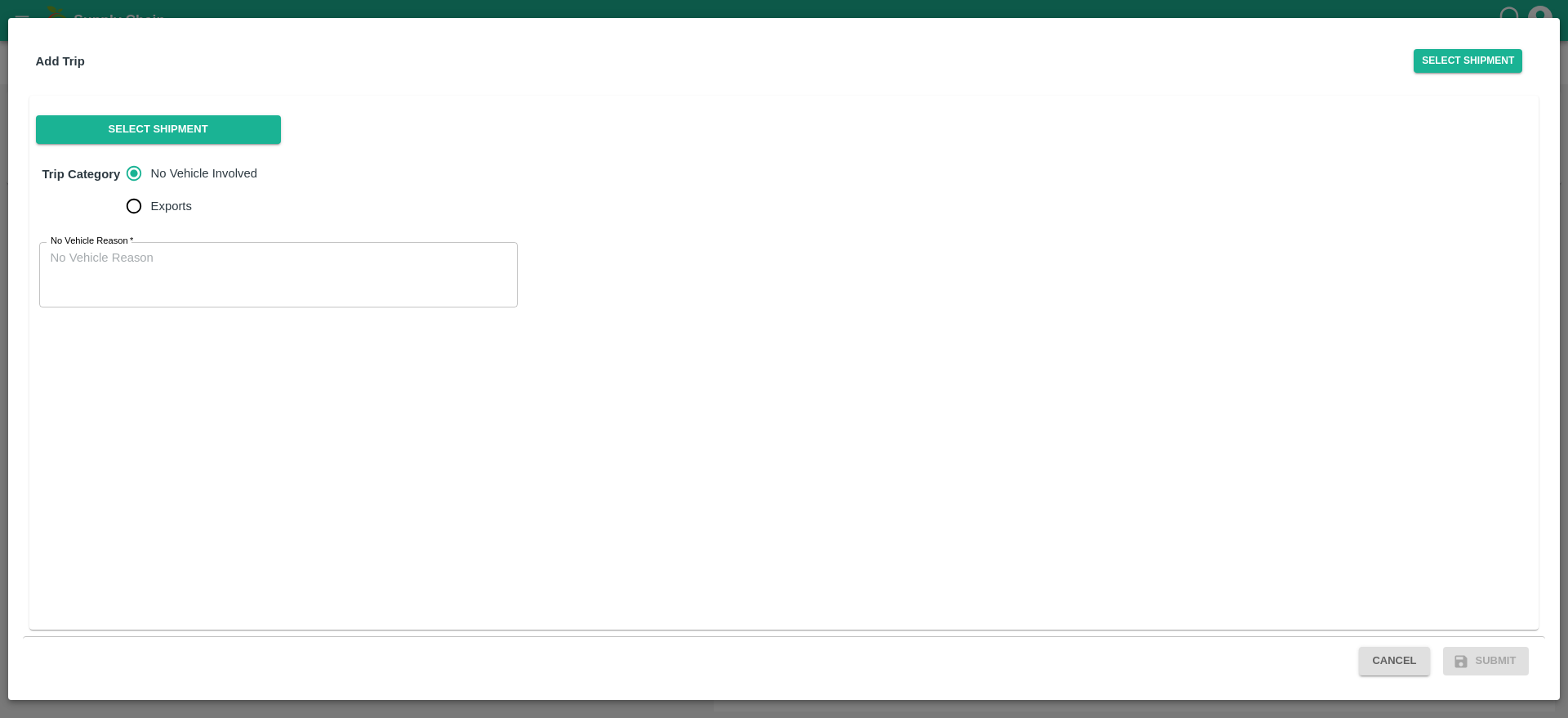
click at [231, 258] on textarea "No Vehicle Reason   *" at bounding box center [279, 275] width 456 height 52
click at [205, 140] on button "Select Shipment" at bounding box center [158, 129] width 245 height 28
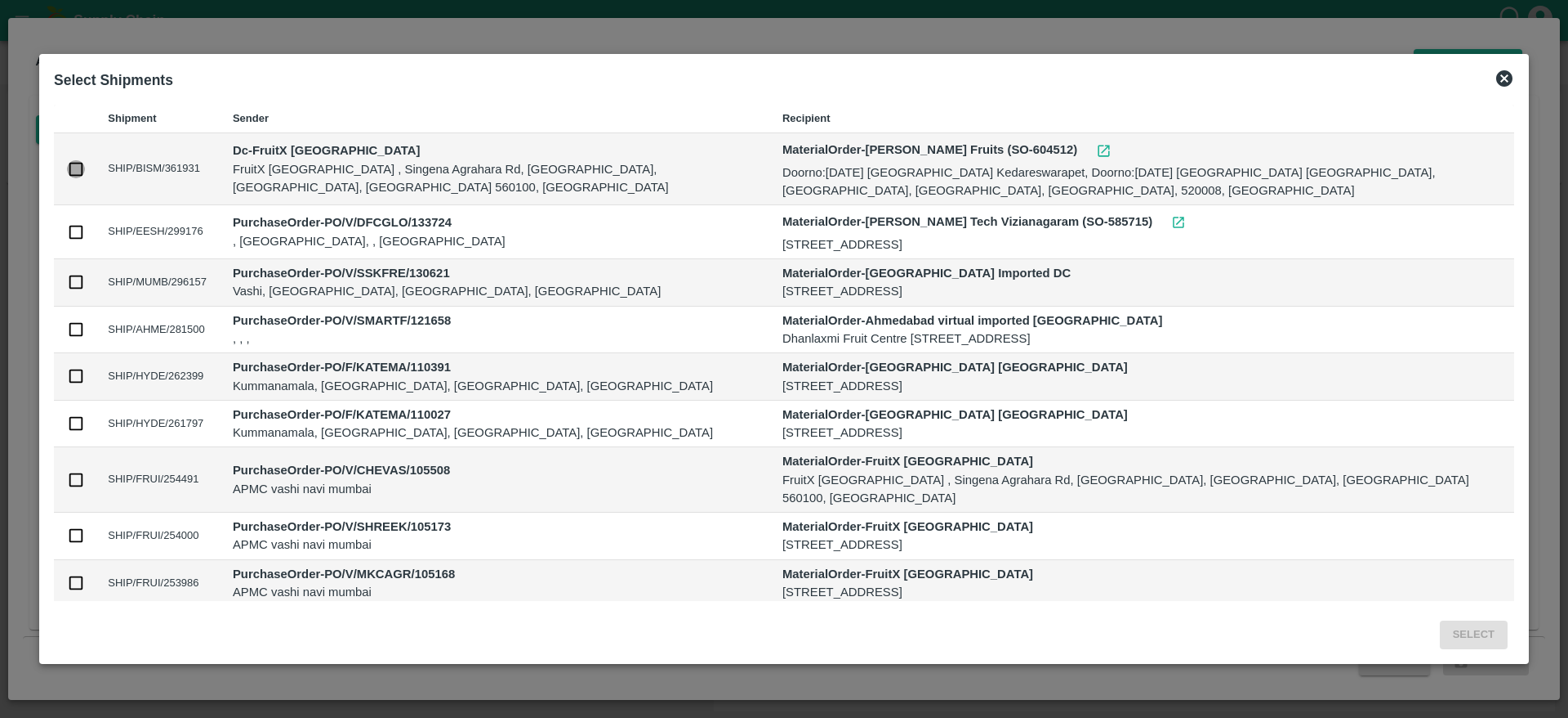
click at [73, 171] on input "checkbox" at bounding box center [75, 169] width 18 height 18
checkbox input "true"
click at [1482, 647] on button "Select" at bounding box center [1474, 634] width 68 height 28
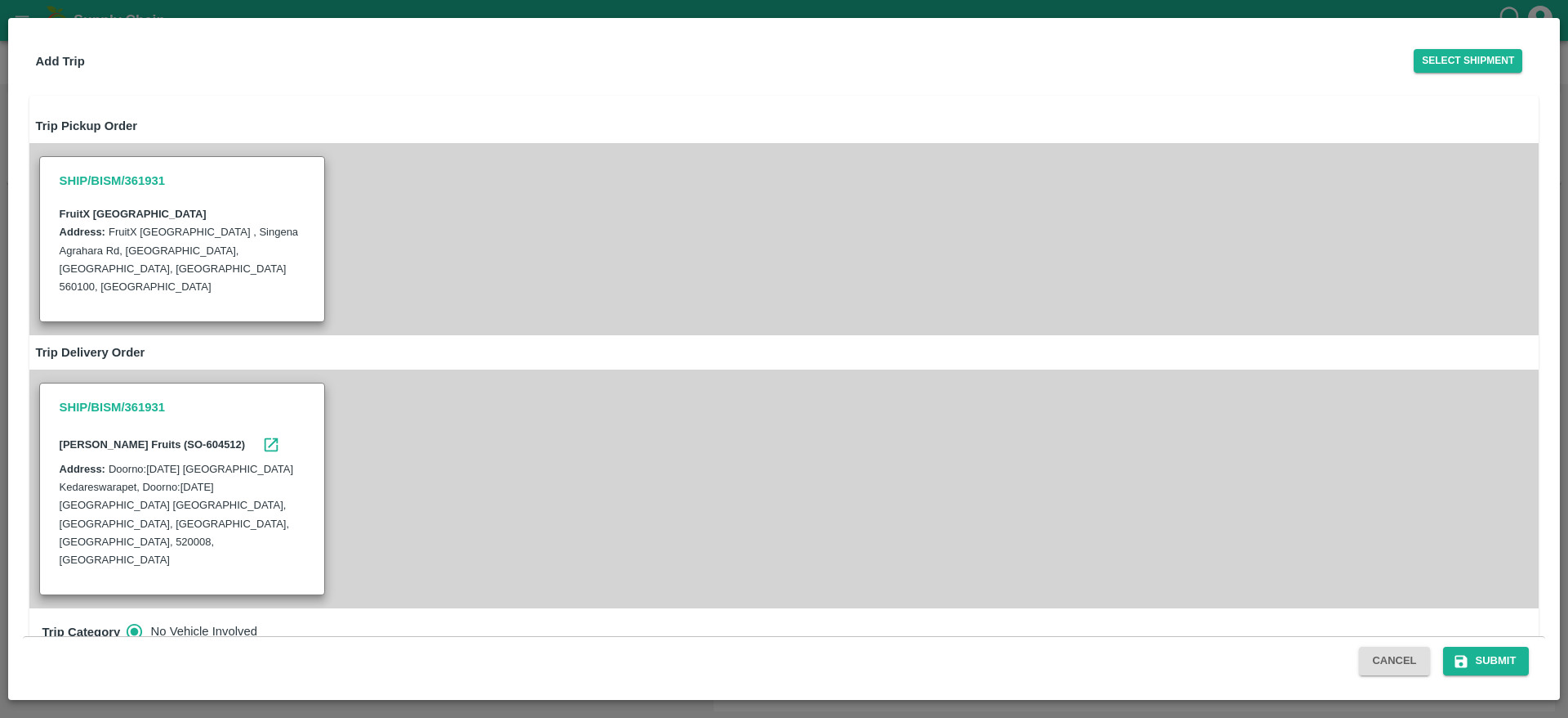
scroll to position [77, 0]
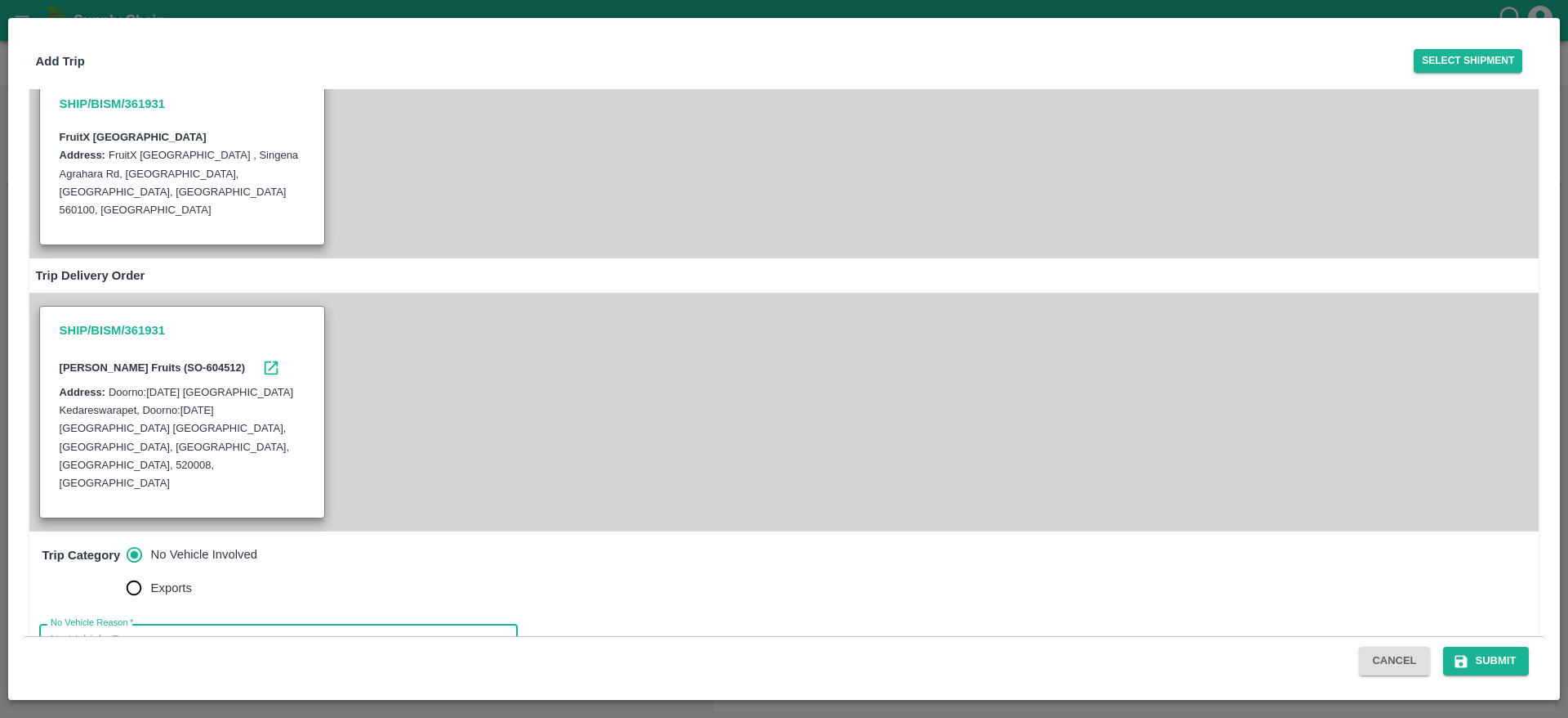
click at [257, 631] on textarea "No Vehicle Reason   *" at bounding box center [279, 657] width 456 height 52
type textarea "OTD"
click at [1503, 652] on button "Submit" at bounding box center [1487, 661] width 87 height 28
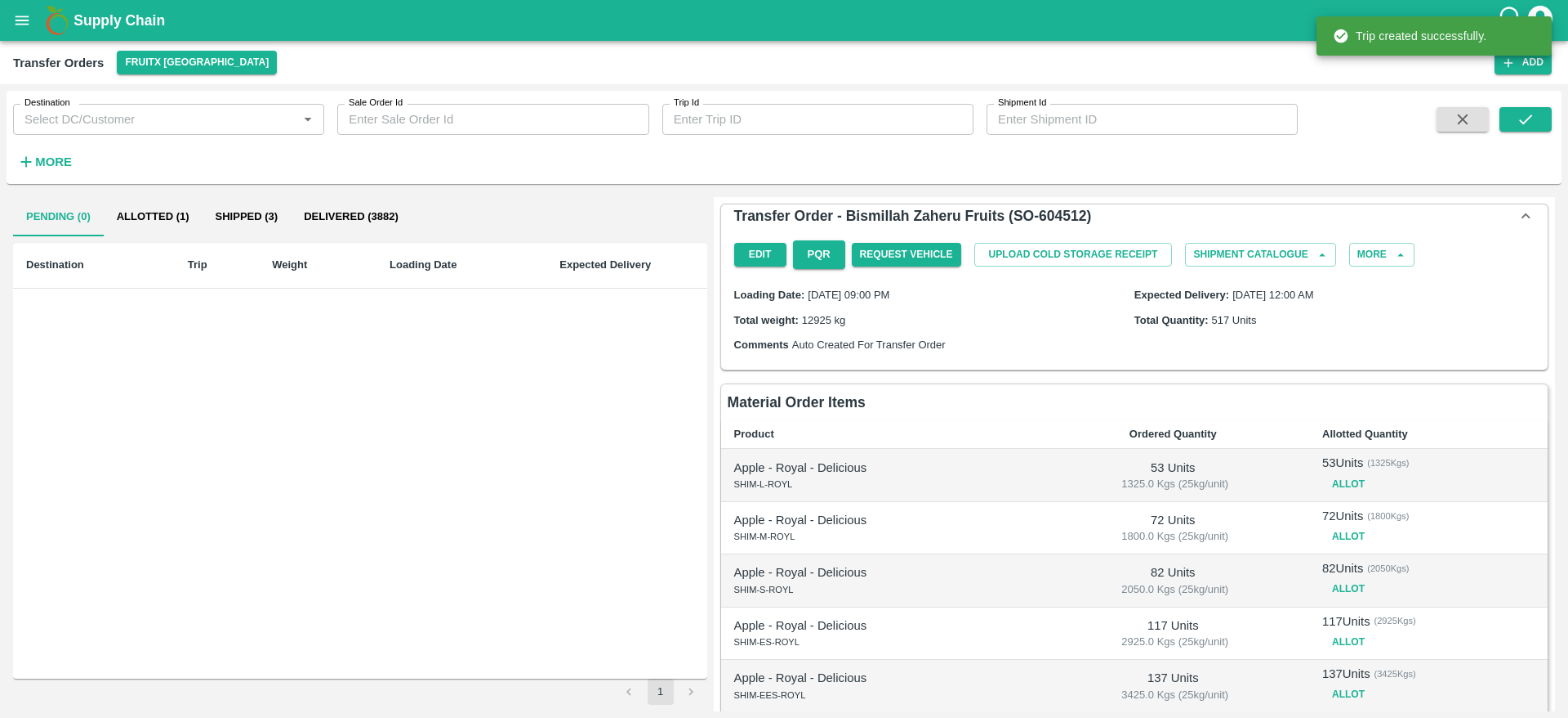
click at [142, 212] on button "Allotted (1)" at bounding box center [153, 217] width 99 height 40
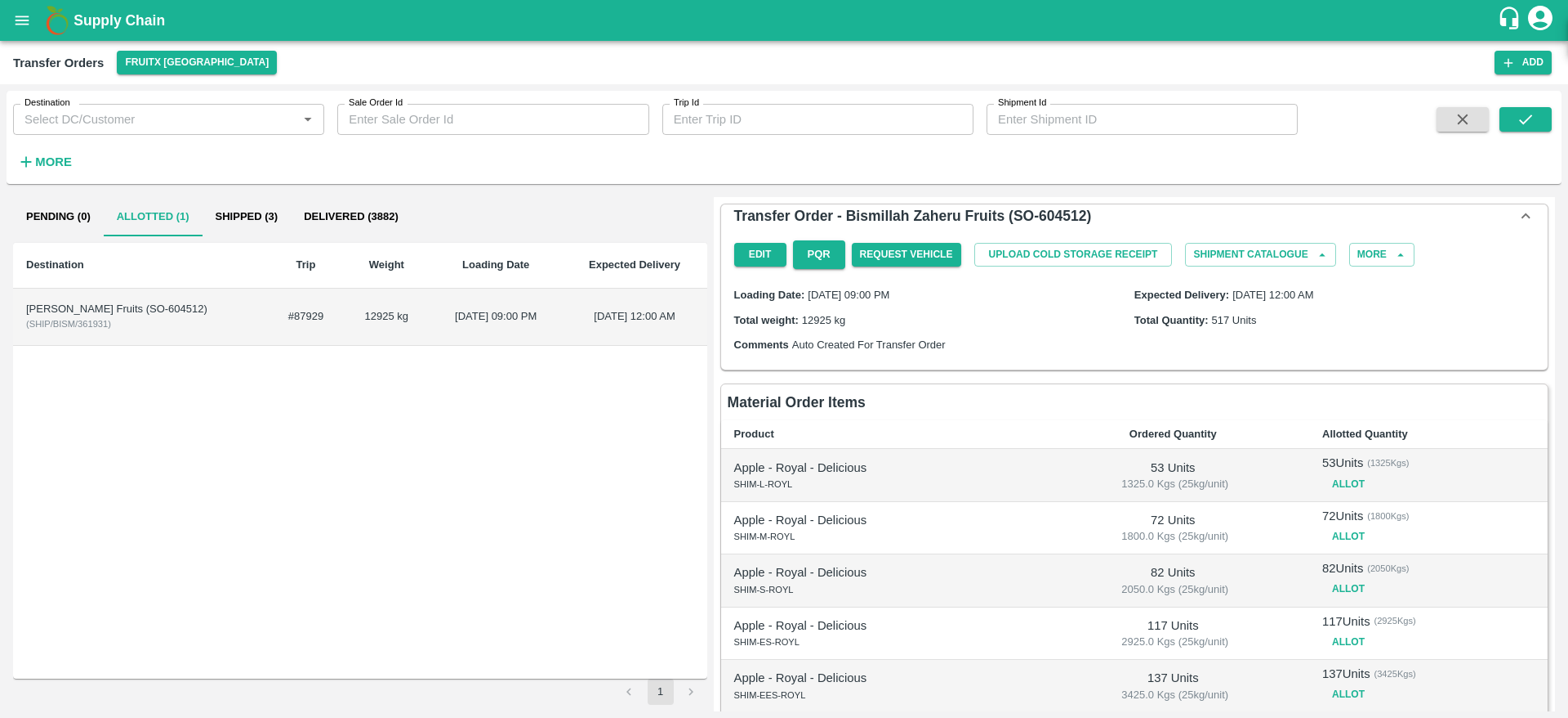
click at [176, 338] on td "[PERSON_NAME] Fruits (SO-604512) ( SHIP/BISM/361931 )" at bounding box center [140, 317] width 255 height 57
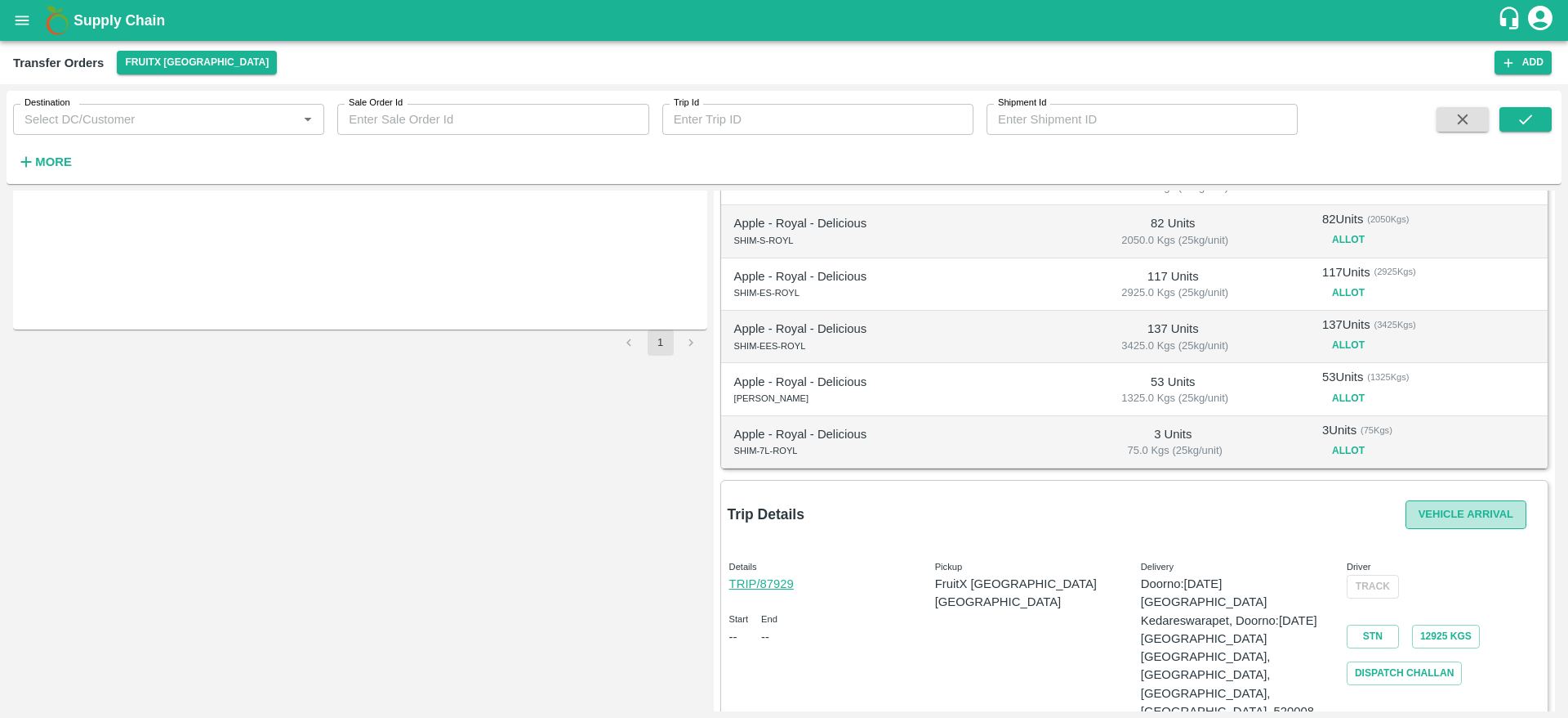
click at [1465, 502] on button "Vehicle Arrival" at bounding box center [1466, 514] width 121 height 28
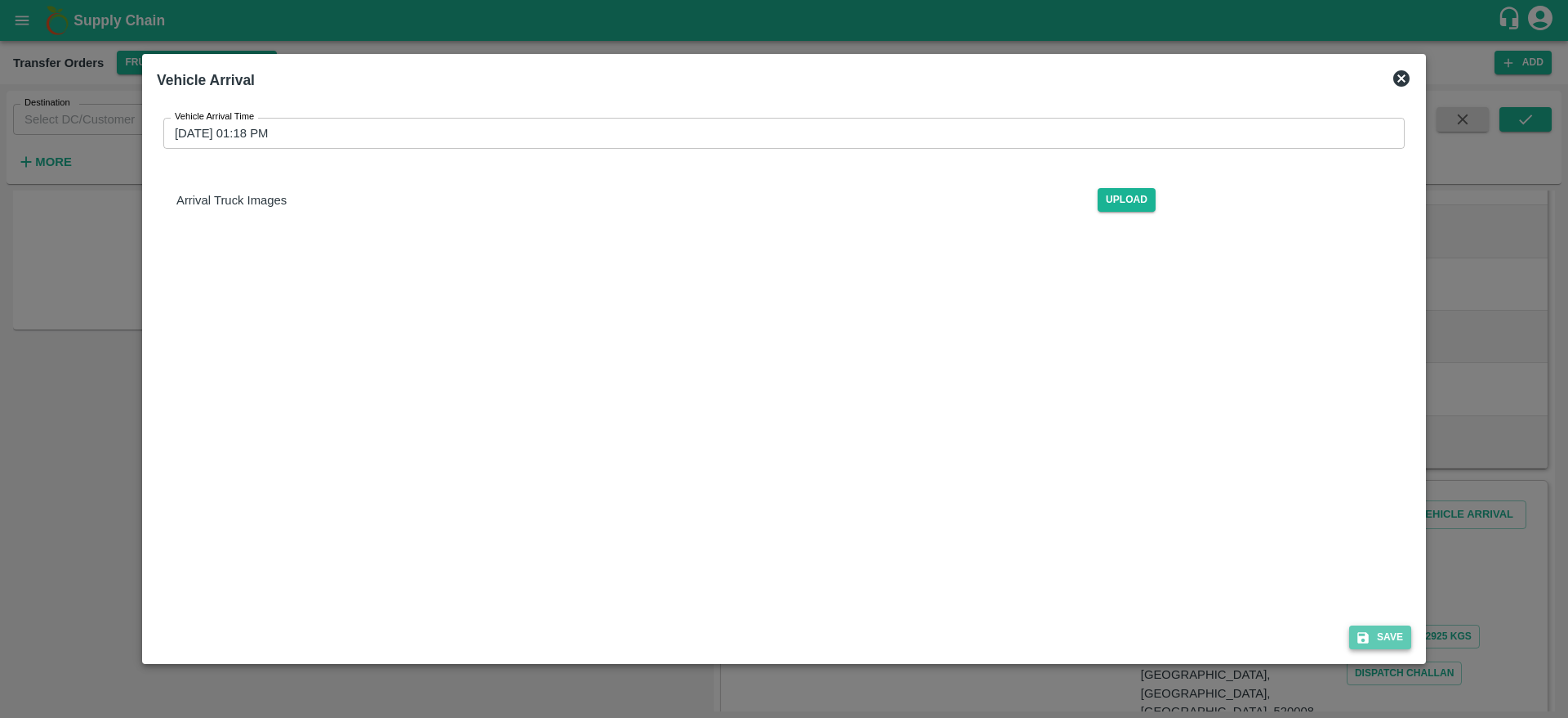
click at [1370, 645] on button "Save" at bounding box center [1381, 637] width 62 height 24
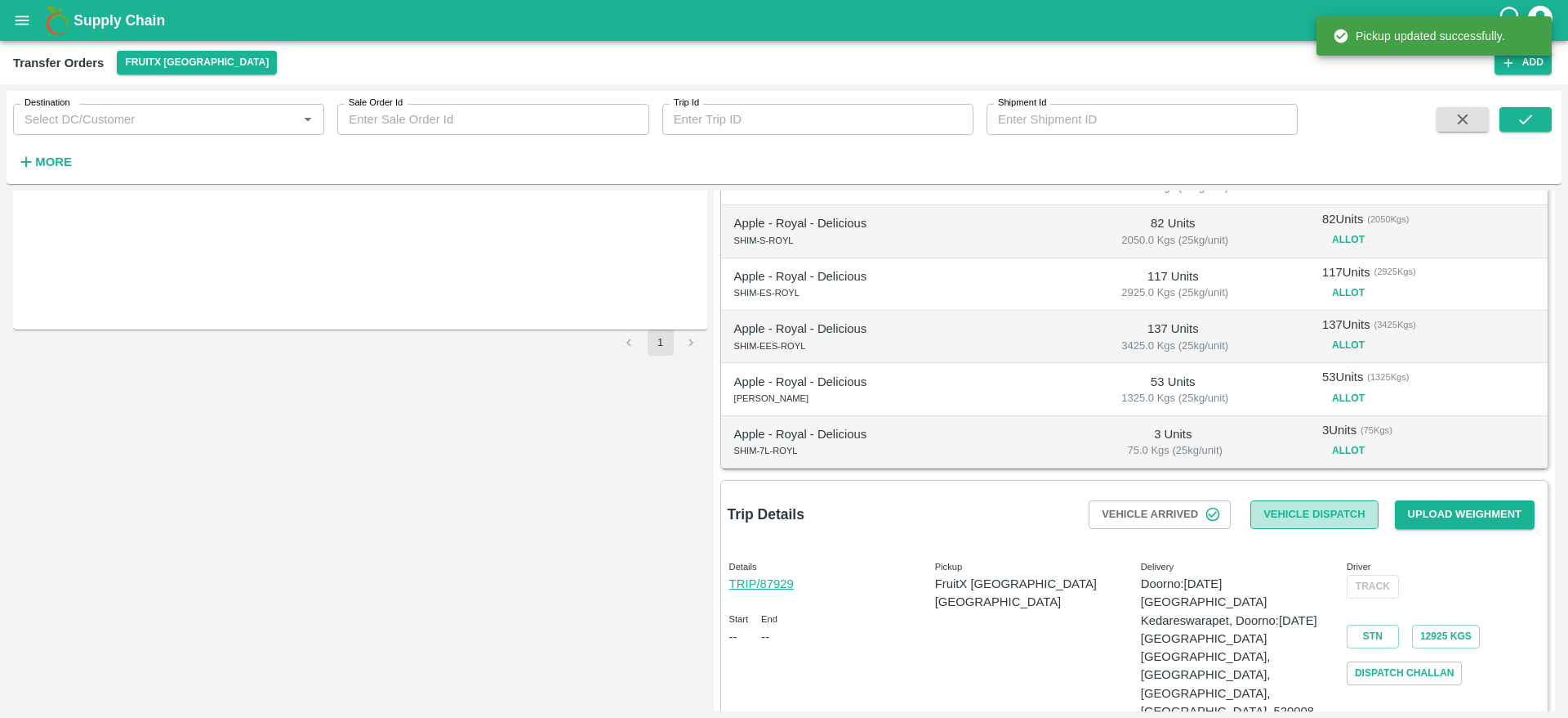
click at [1293, 508] on button "Vehicle Dispatch" at bounding box center [1314, 514] width 127 height 28
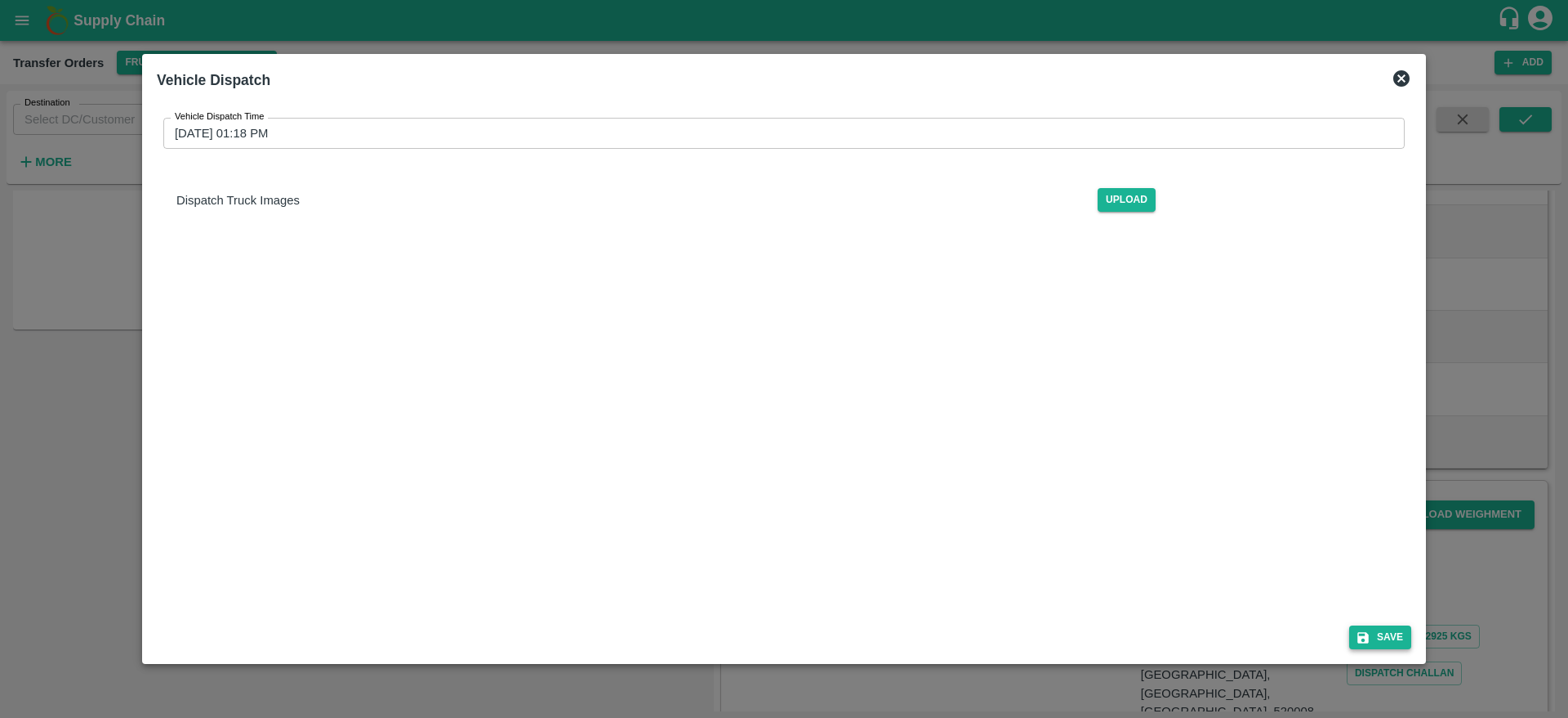
click at [1378, 628] on button "Save" at bounding box center [1381, 637] width 62 height 24
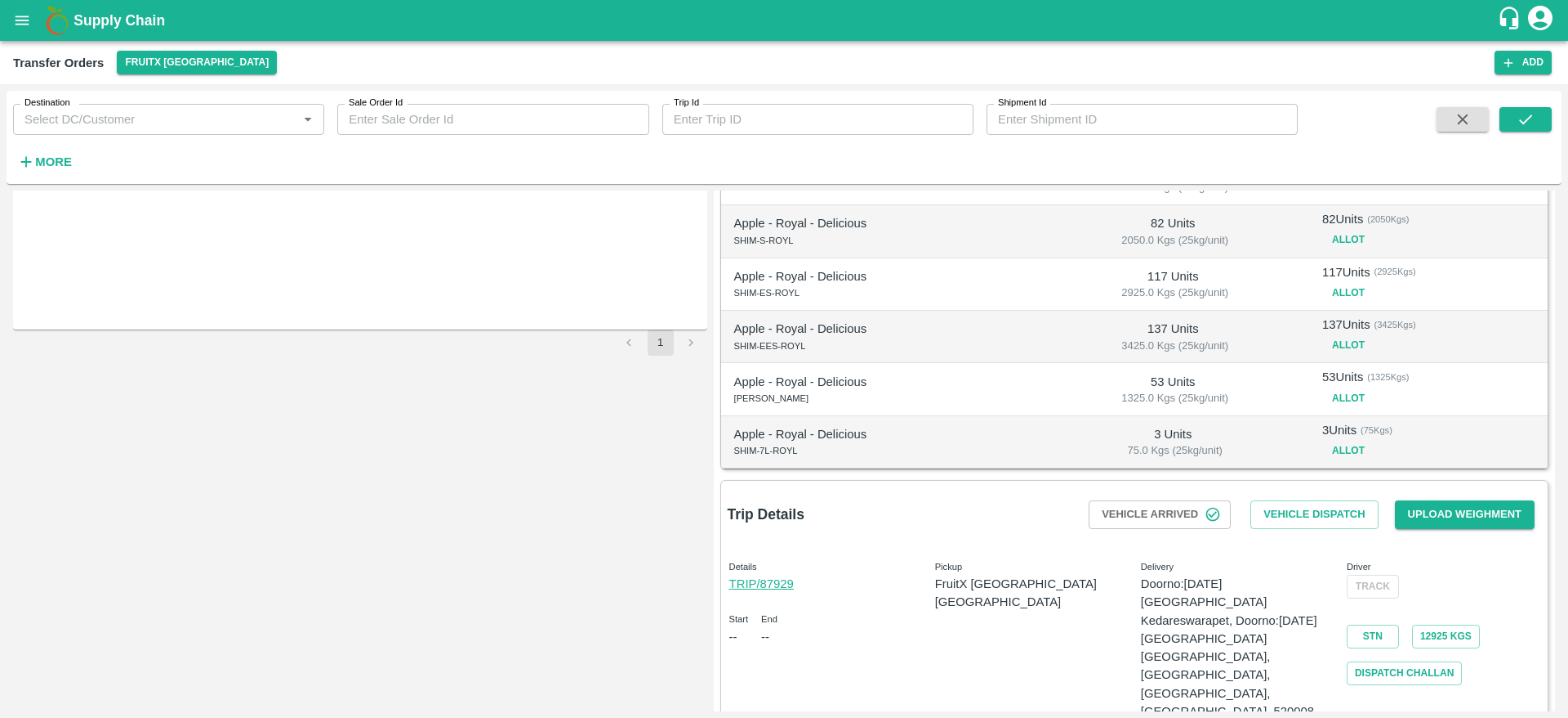
scroll to position [0, 0]
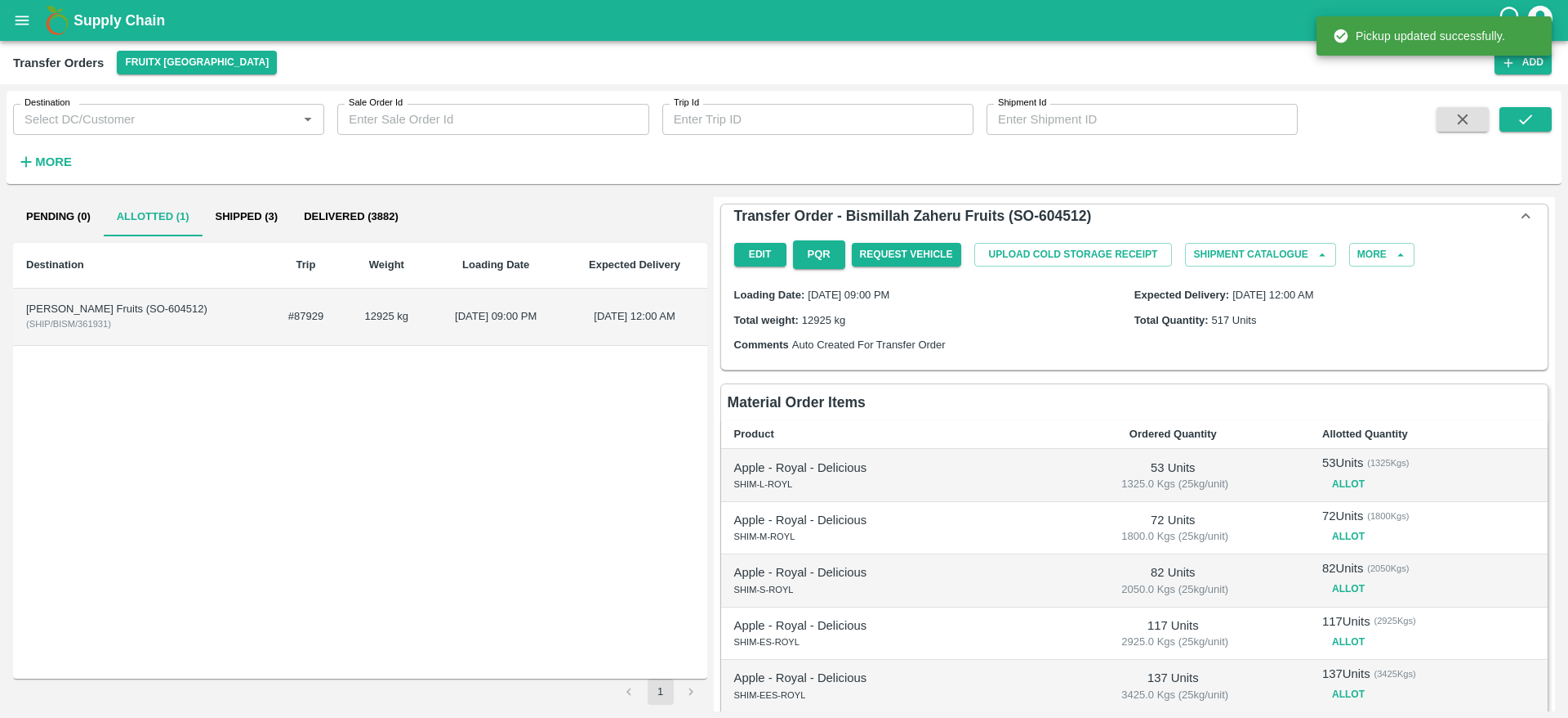
click at [175, 318] on td "[PERSON_NAME] Fruits (SO-604512) ( SHIP/BISM/361931 )" at bounding box center [140, 317] width 255 height 57
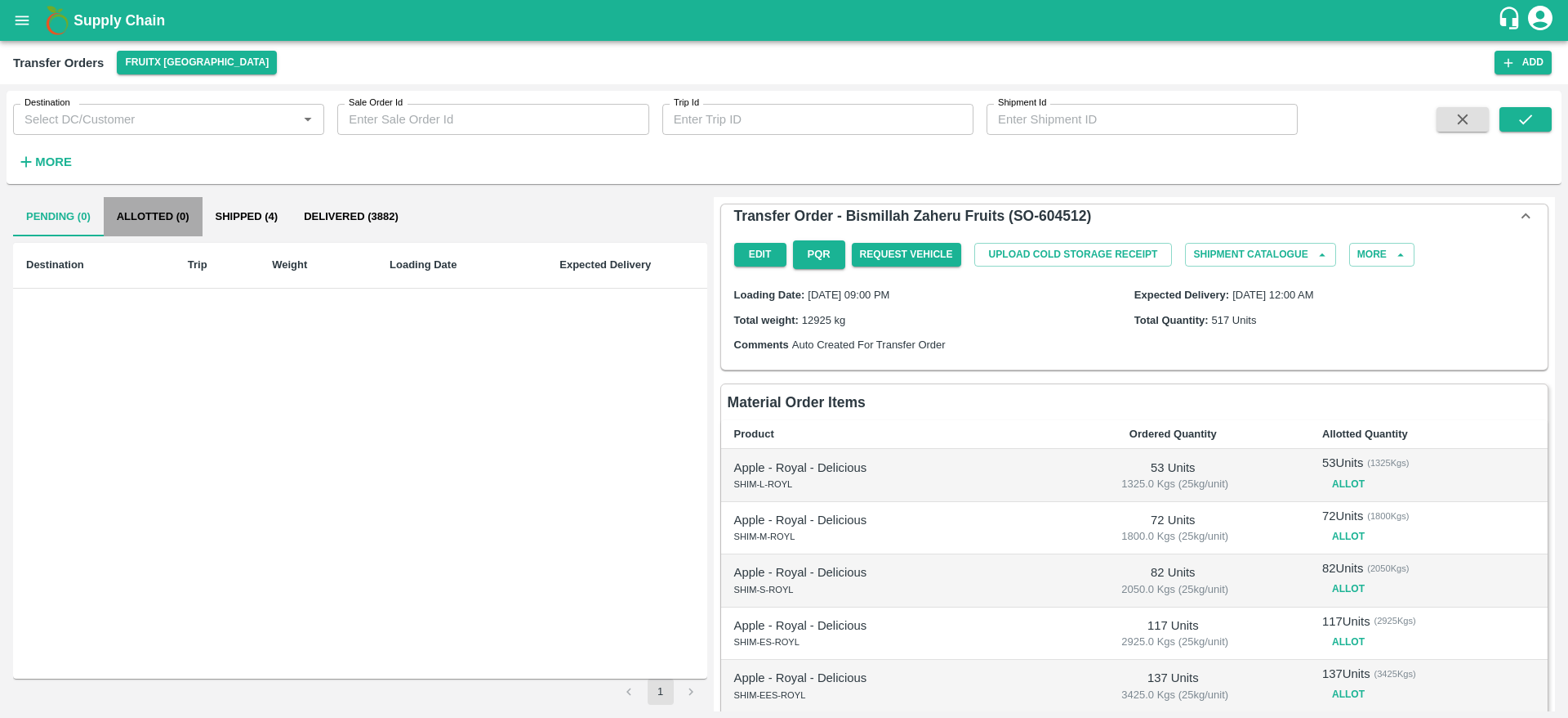
click at [170, 229] on button "Allotted (0)" at bounding box center [153, 217] width 99 height 40
click at [247, 224] on button "Shipped (4)" at bounding box center [247, 217] width 89 height 40
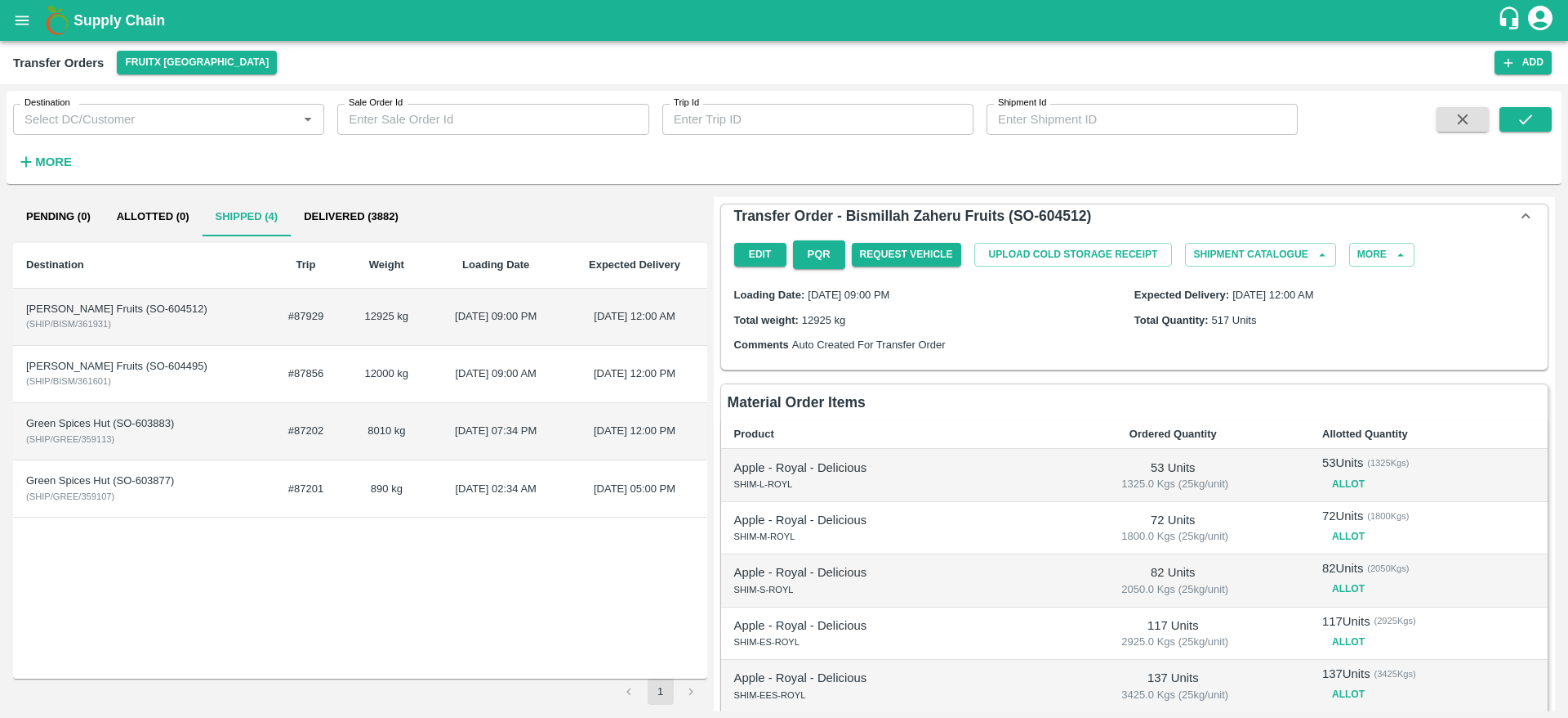
click at [182, 305] on div "Bismillah Zaheru Fruits (SO-604512)" at bounding box center [140, 309] width 229 height 15
copy div "604512"
click at [183, 365] on div "Bismillah Zaheru Fruits (SO-604495)" at bounding box center [140, 367] width 229 height 15
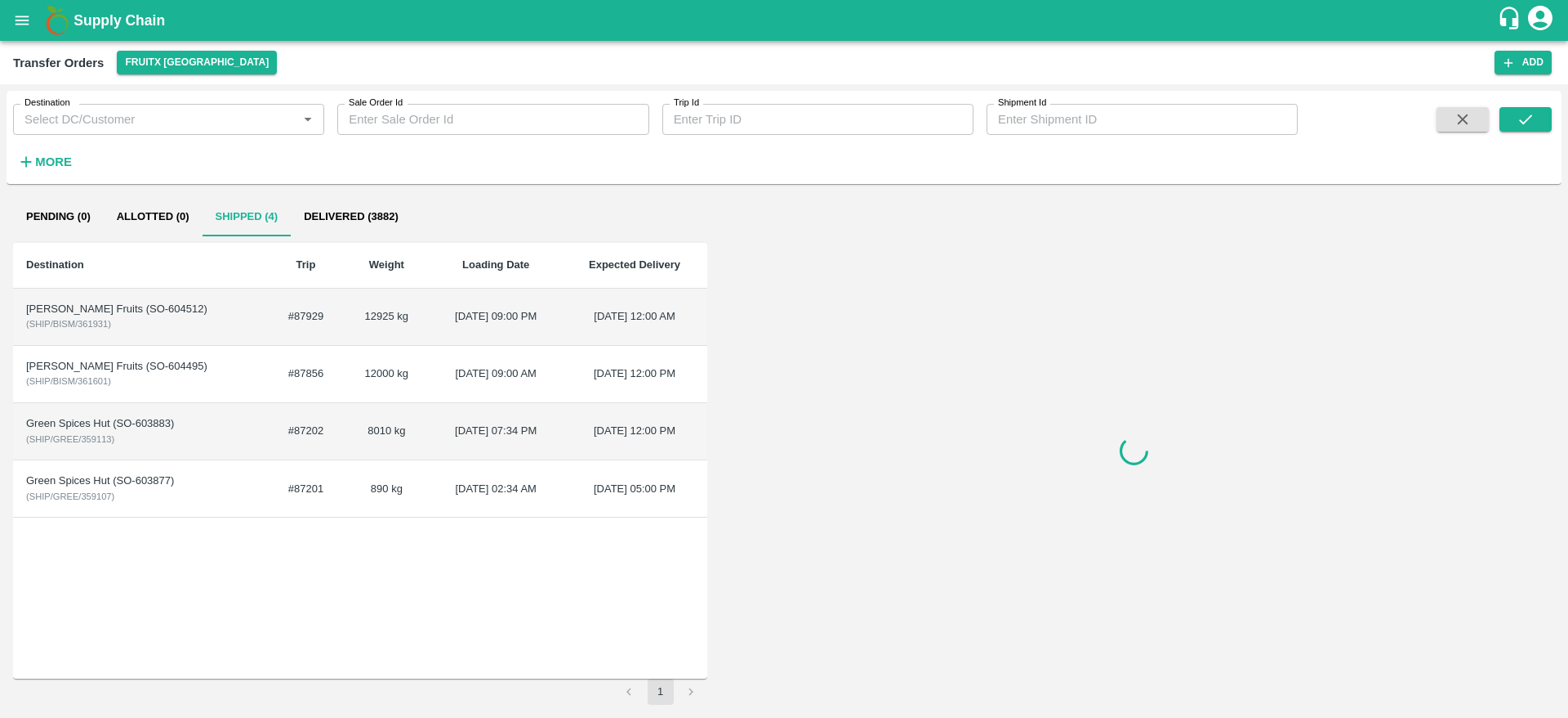
click at [183, 365] on div "Bismillah Zaheru Fruits (SO-604495)" at bounding box center [140, 367] width 229 height 15
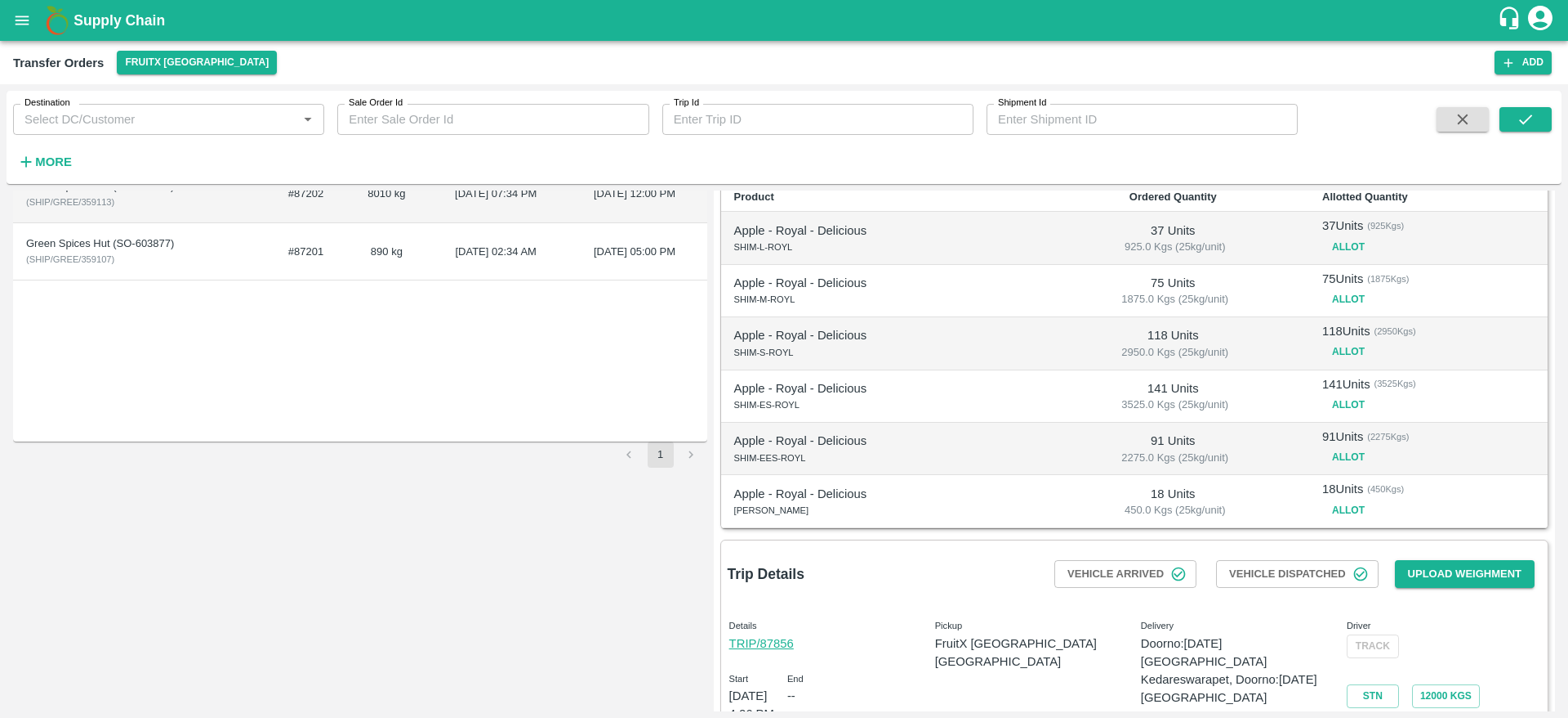
scroll to position [296, 0]
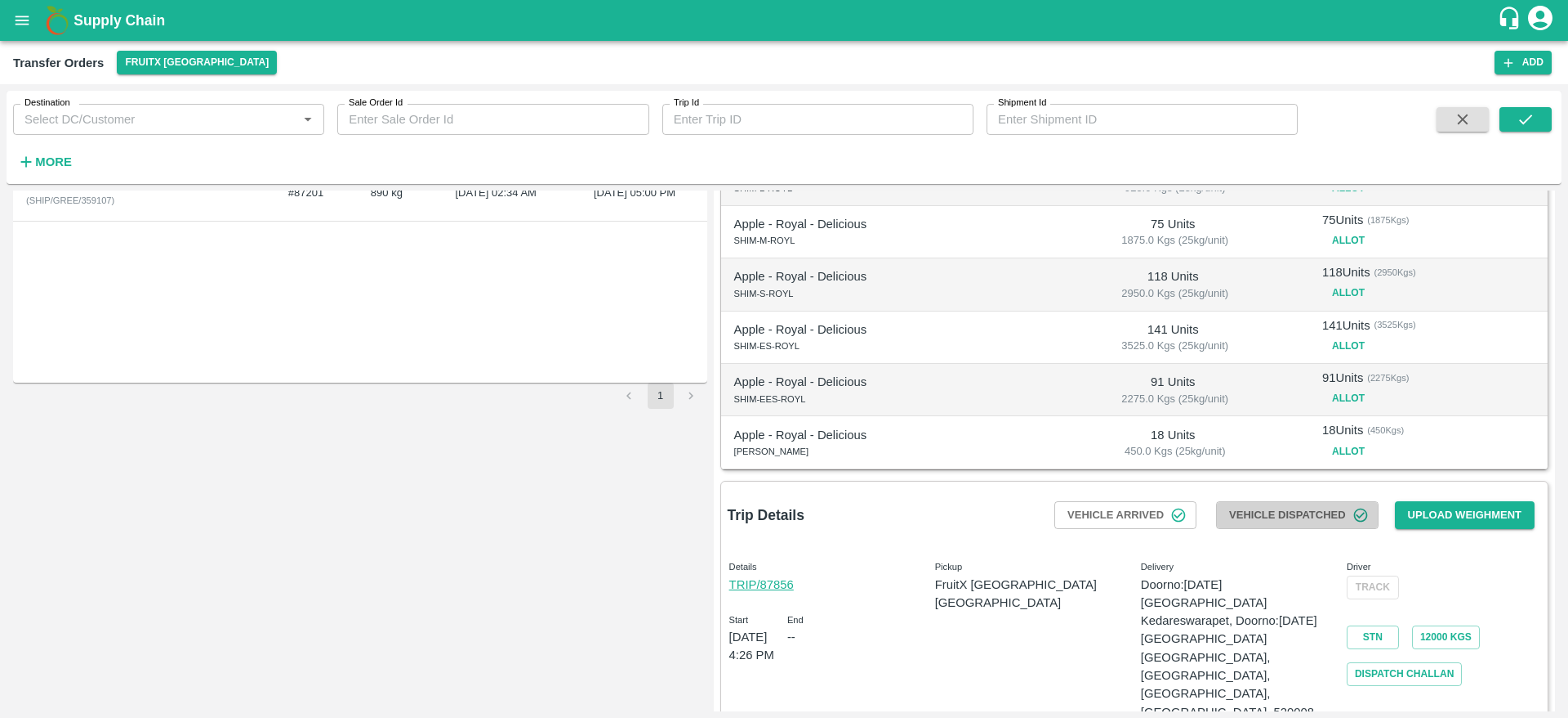
click at [1339, 513] on button "Vehicle Dispatched" at bounding box center [1297, 515] width 163 height 28
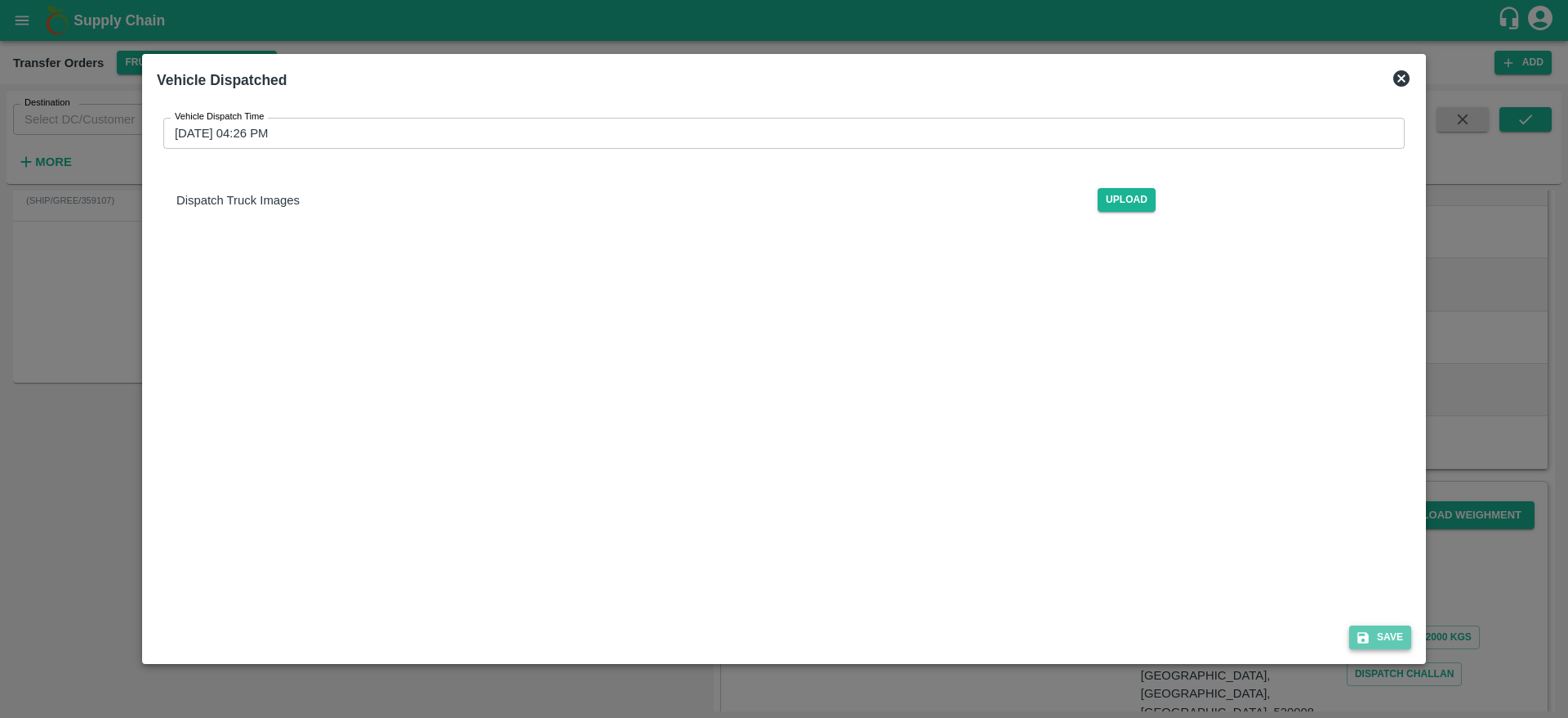
click at [1388, 633] on button "Save" at bounding box center [1381, 637] width 62 height 24
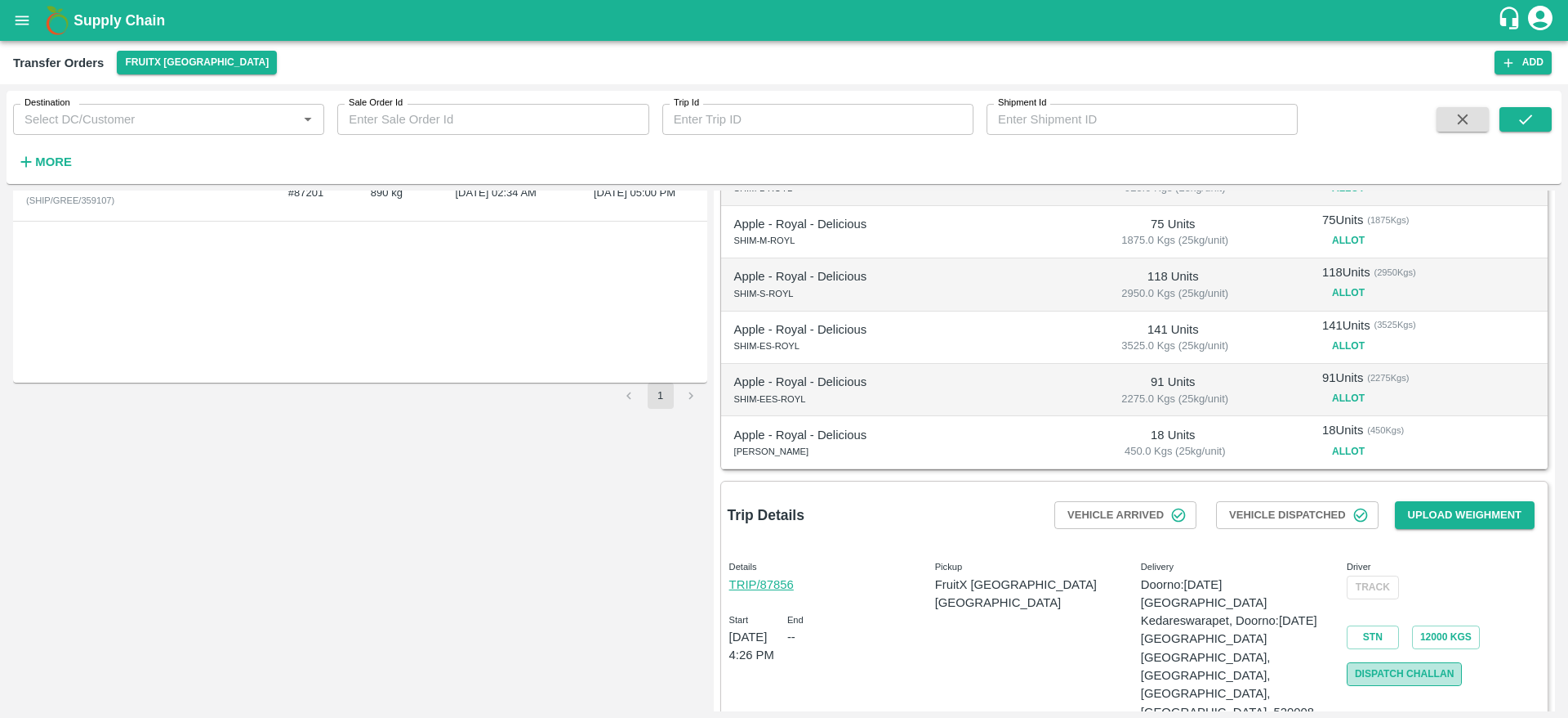
click at [1428, 680] on link "Dispatch Challan" at bounding box center [1404, 674] width 116 height 24
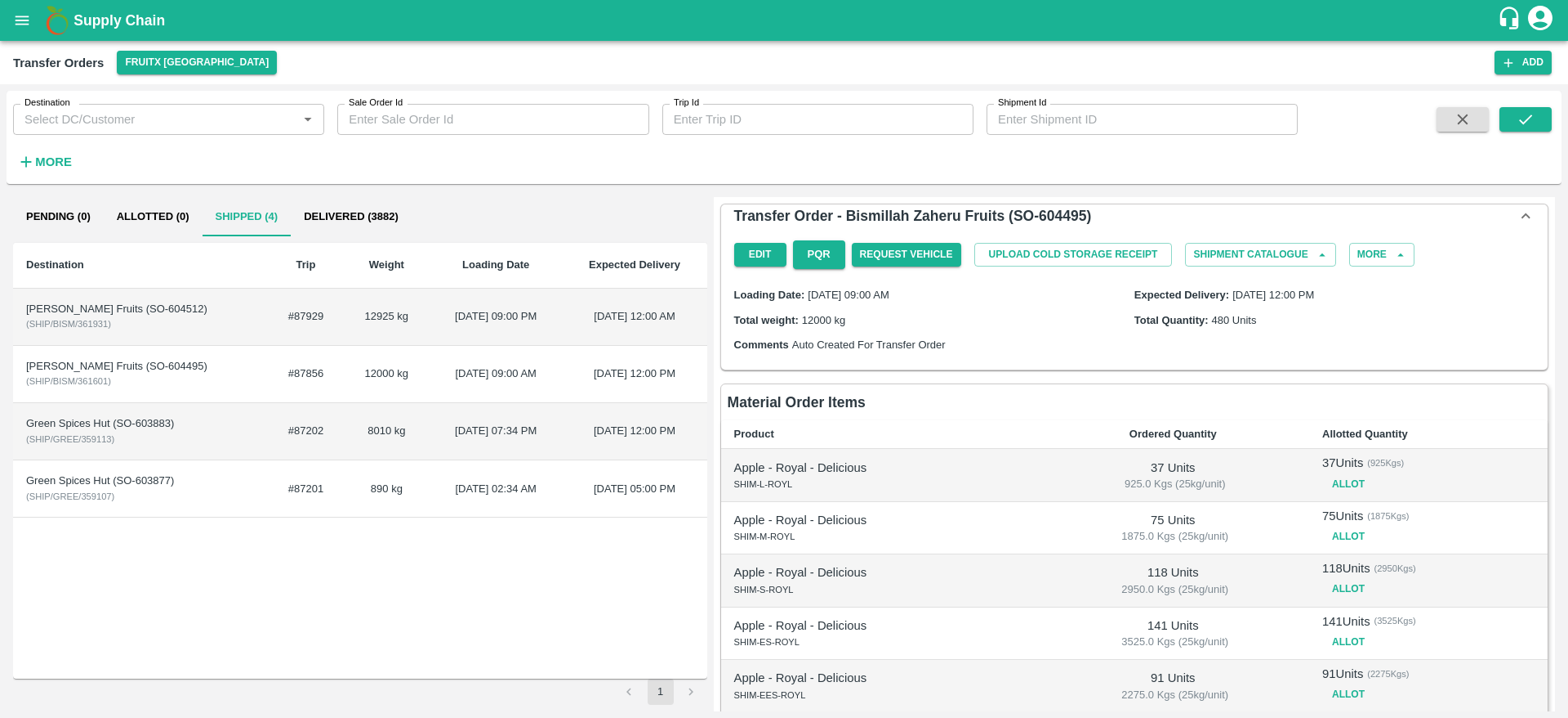
click at [513, 590] on div "Destination Trip Weight Loading Date Expected Delivery Bismillah Zaheru Fruits …" at bounding box center [360, 461] width 694 height 435
click at [388, 562] on div "Destination Trip Weight Loading Date Expected Delivery Bismillah Zaheru Fruits …" at bounding box center [360, 461] width 694 height 435
click at [186, 318] on td "Bismillah Zaheru Fruits (SO-604512) ( SHIP/BISM/361931 )" at bounding box center [140, 317] width 255 height 57
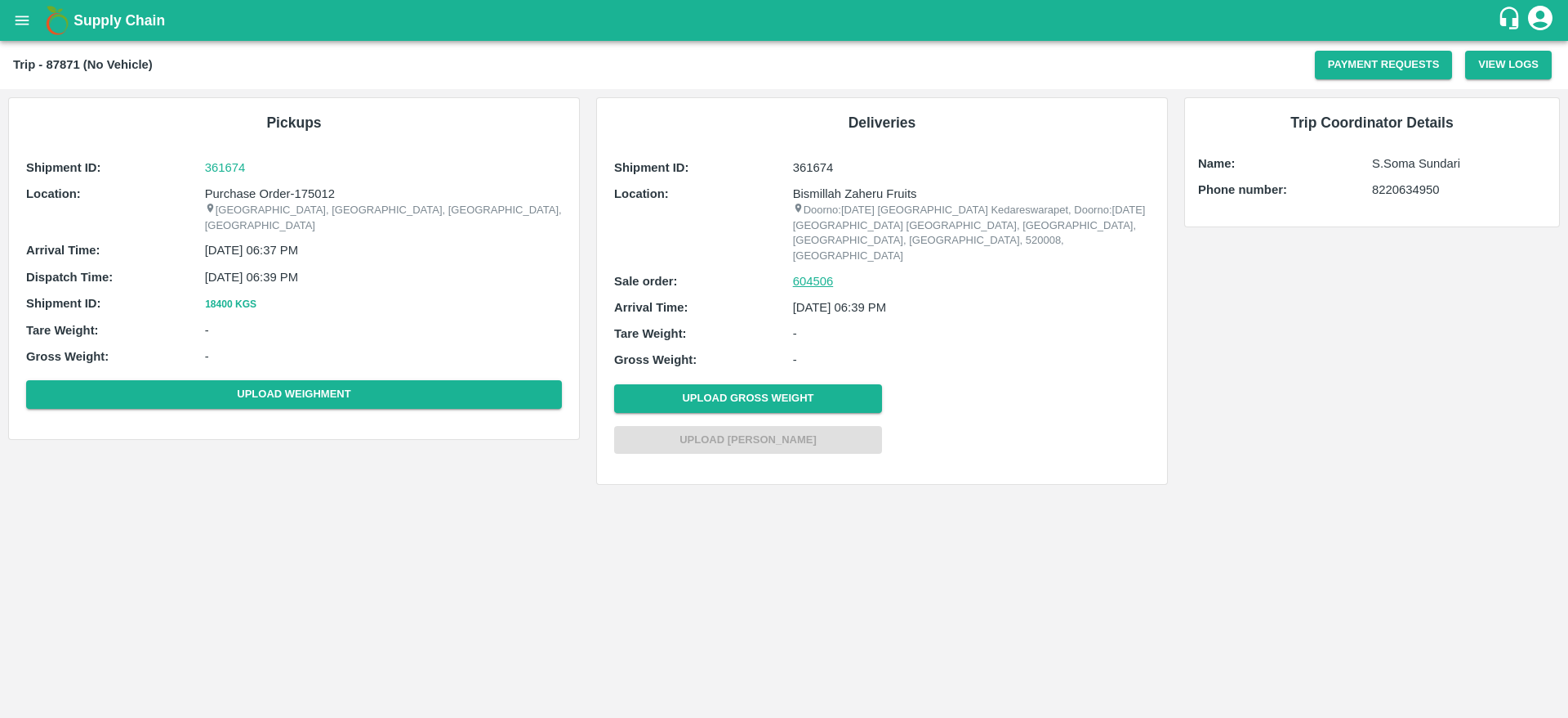
click at [826, 272] on link "604506" at bounding box center [813, 281] width 40 height 18
click at [40, 38] on div "Supply Chain" at bounding box center [784, 20] width 1568 height 41
click at [22, 20] on icon "open drawer" at bounding box center [22, 20] width 14 height 9
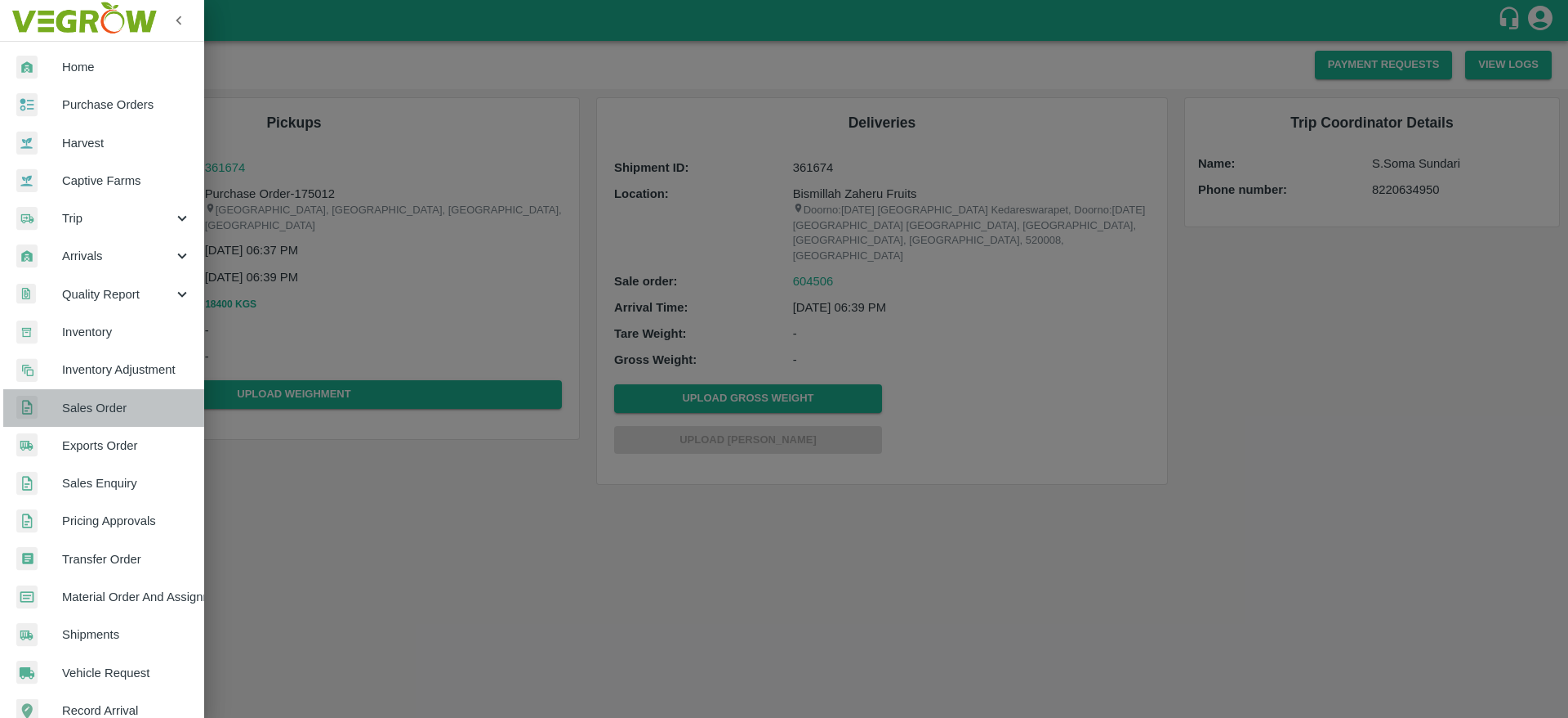
click at [116, 405] on span "Sales Order" at bounding box center [126, 407] width 129 height 18
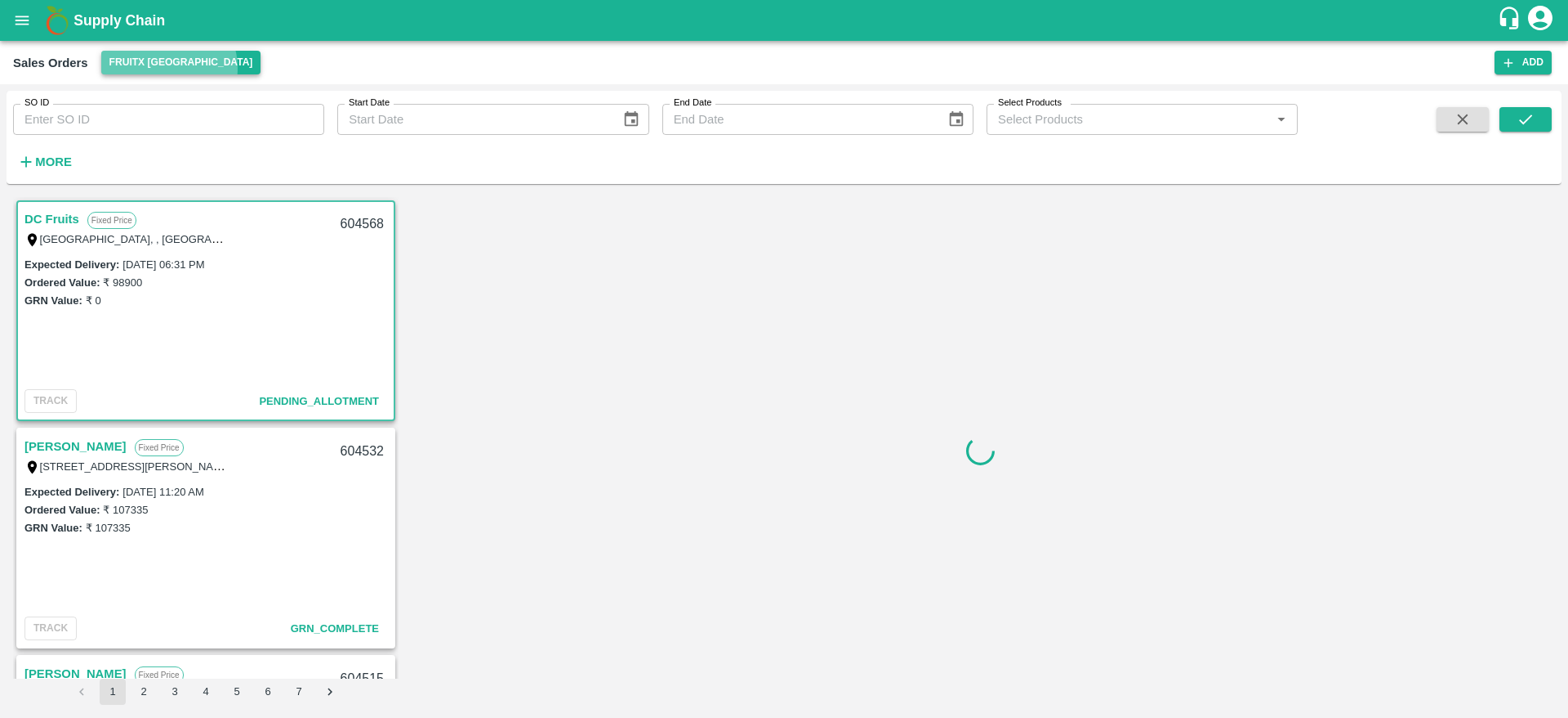
click at [169, 68] on button "FruitX [GEOGRAPHIC_DATA]" at bounding box center [182, 62] width 160 height 24
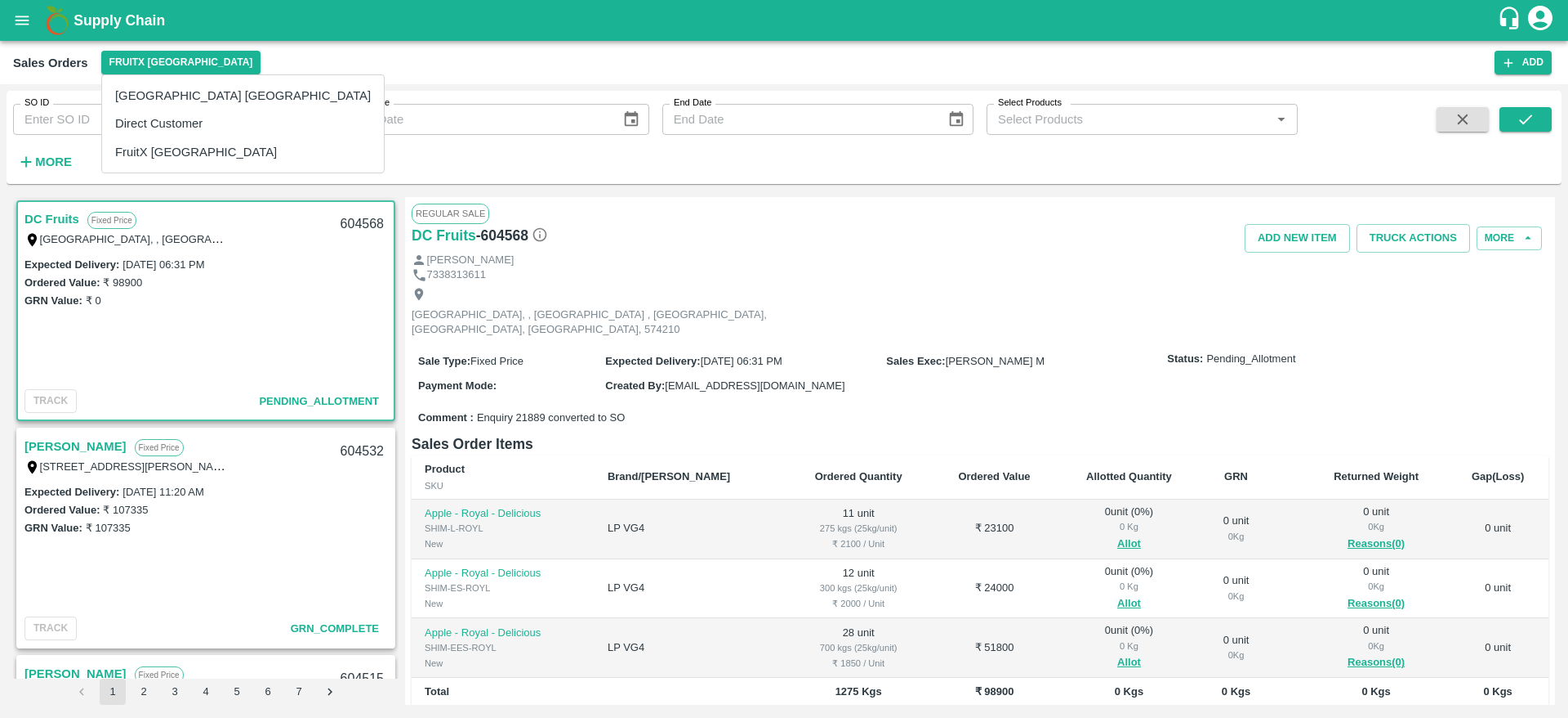
click at [237, 283] on div at bounding box center [784, 359] width 1568 height 718
click at [141, 72] on button "FruitX [GEOGRAPHIC_DATA]" at bounding box center [182, 62] width 160 height 24
click at [148, 130] on li "Direct Customer" at bounding box center [242, 122] width 282 height 27
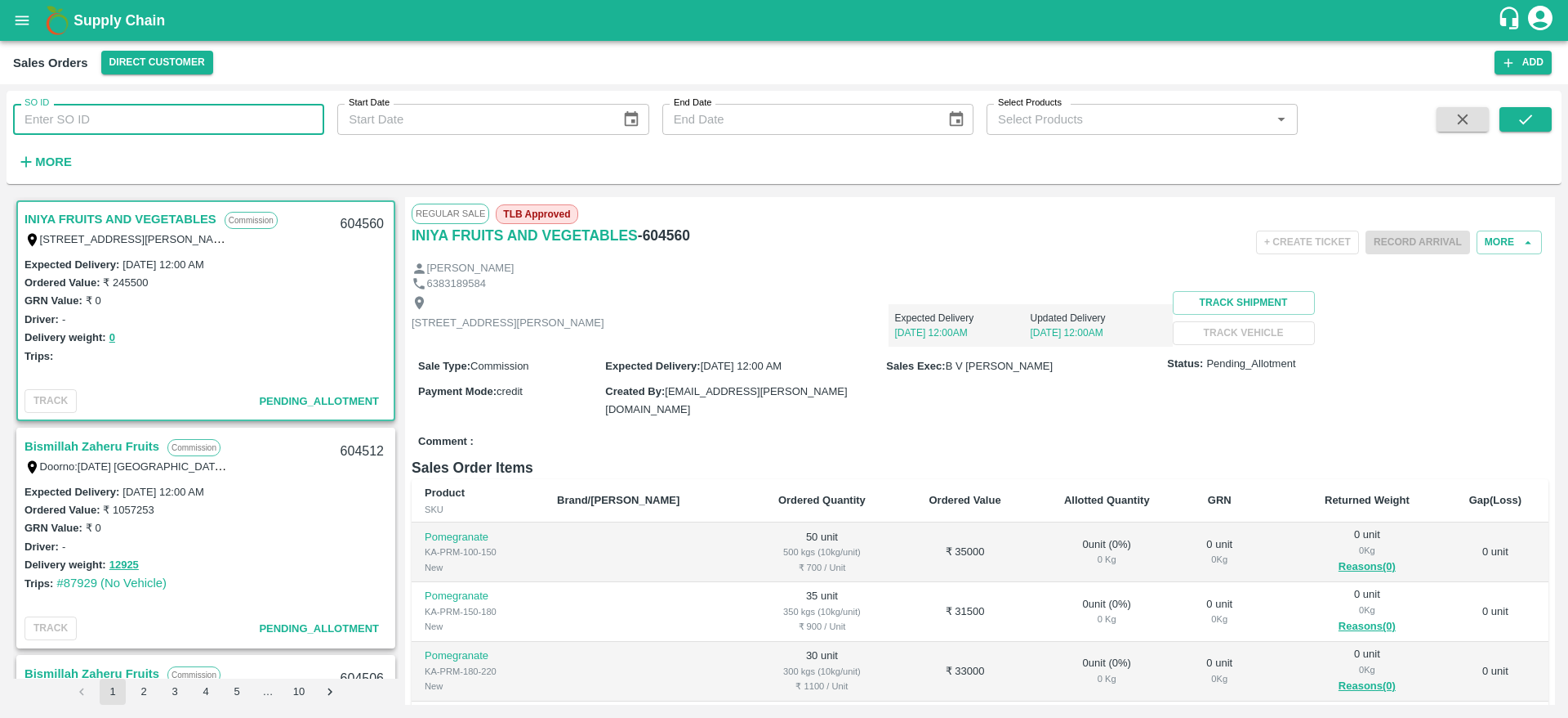
click at [116, 133] on input "SO ID" at bounding box center [169, 119] width 311 height 31
type input "5"
type input "604506"
click at [1520, 120] on icon "submit" at bounding box center [1526, 119] width 18 height 18
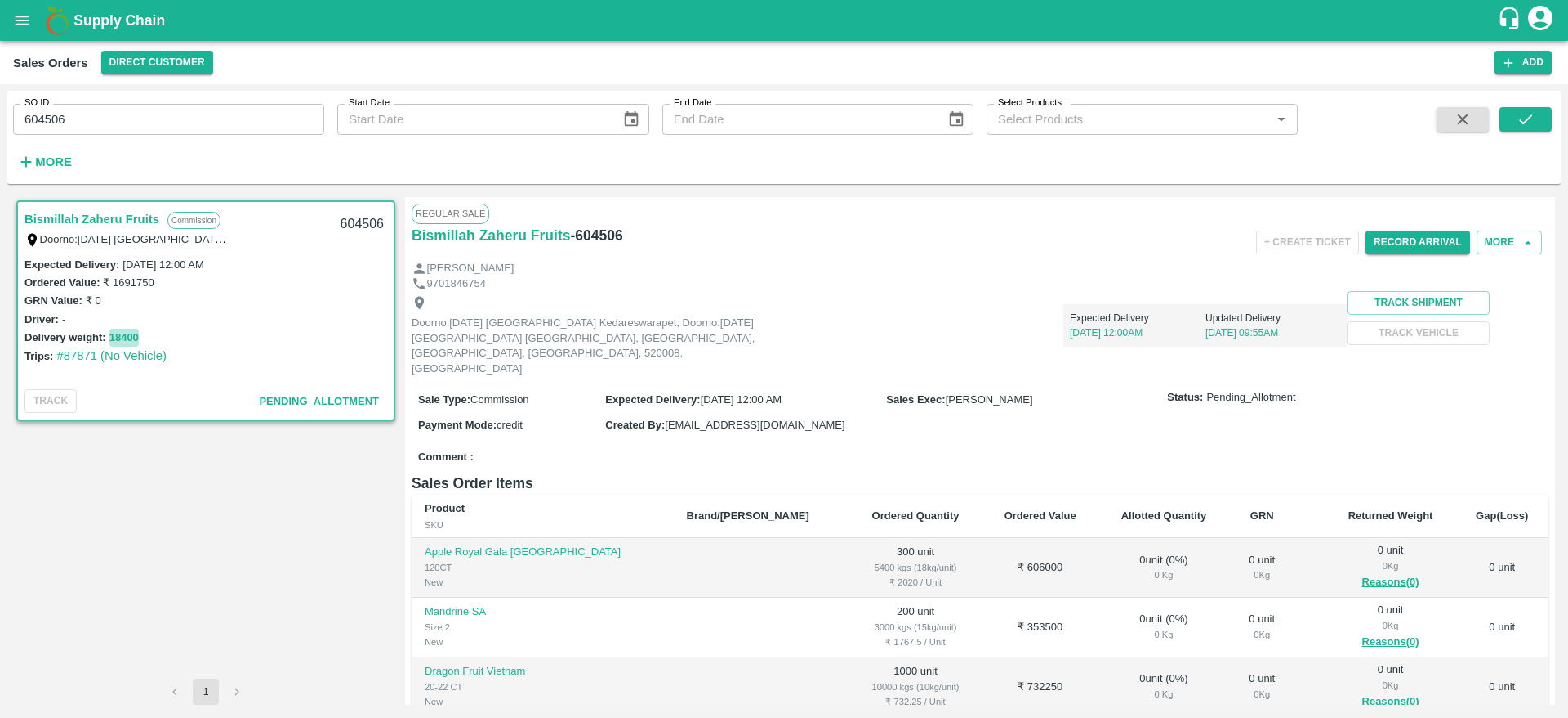
click at [132, 337] on button "18400" at bounding box center [123, 338] width 29 height 19
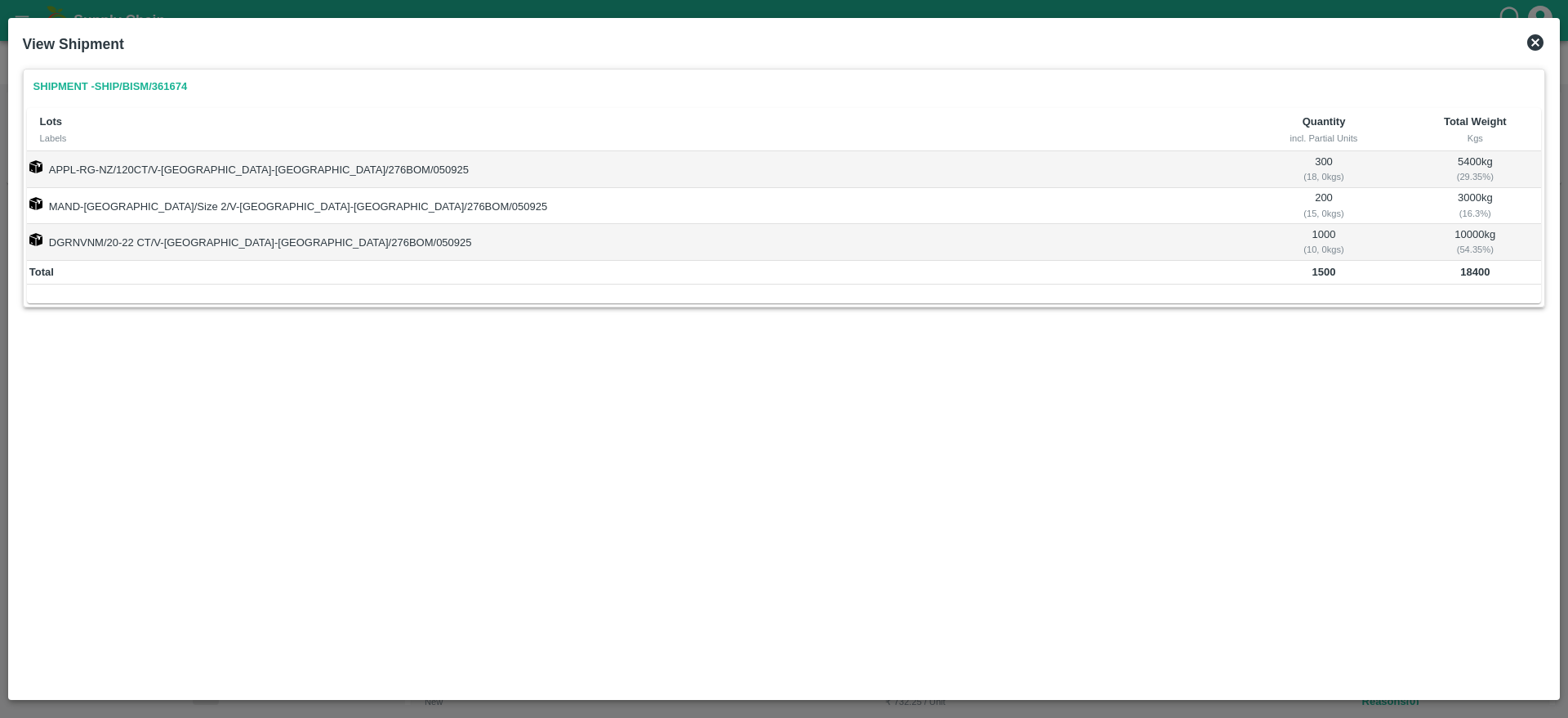
click at [1536, 49] on icon at bounding box center [1535, 41] width 16 height 16
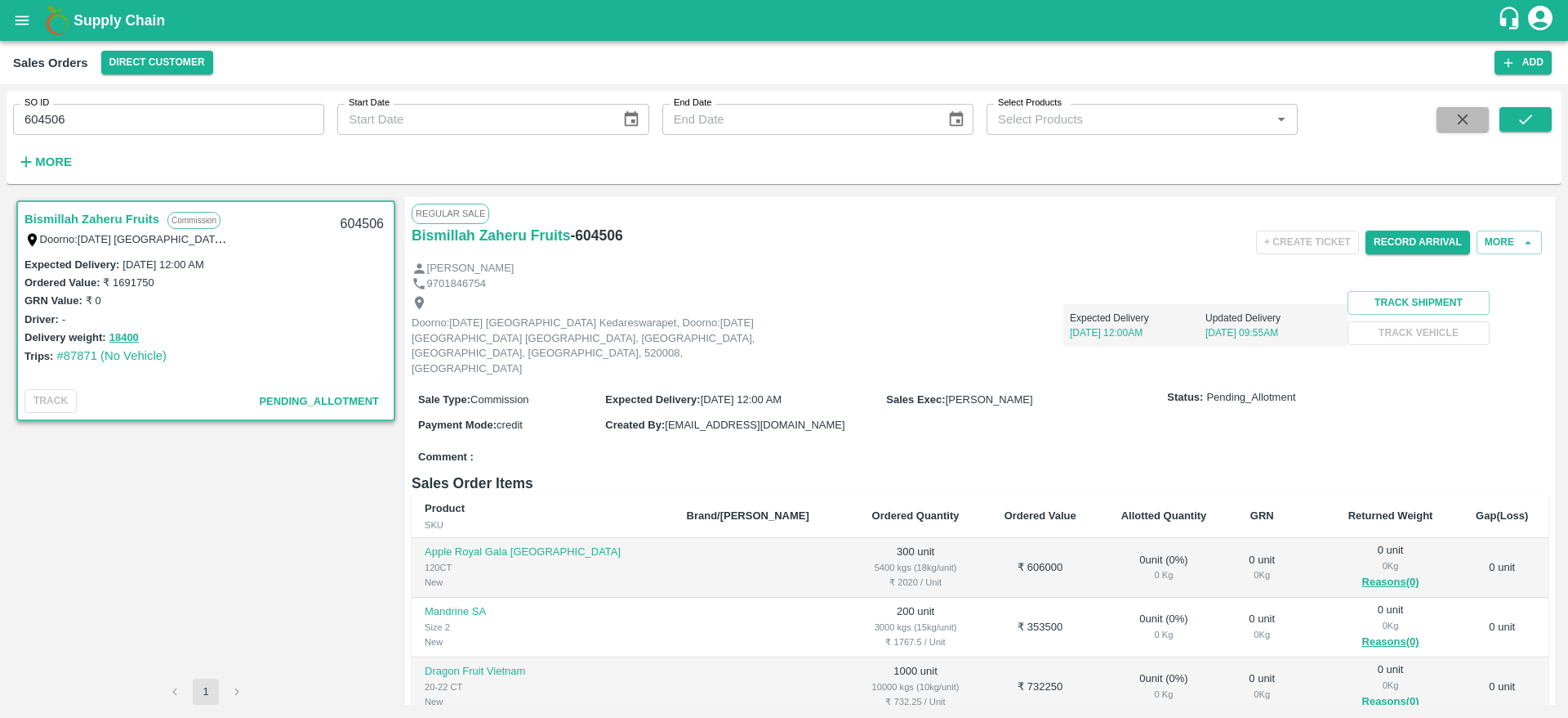
click at [1463, 120] on icon "button" at bounding box center [1463, 119] width 10 height 10
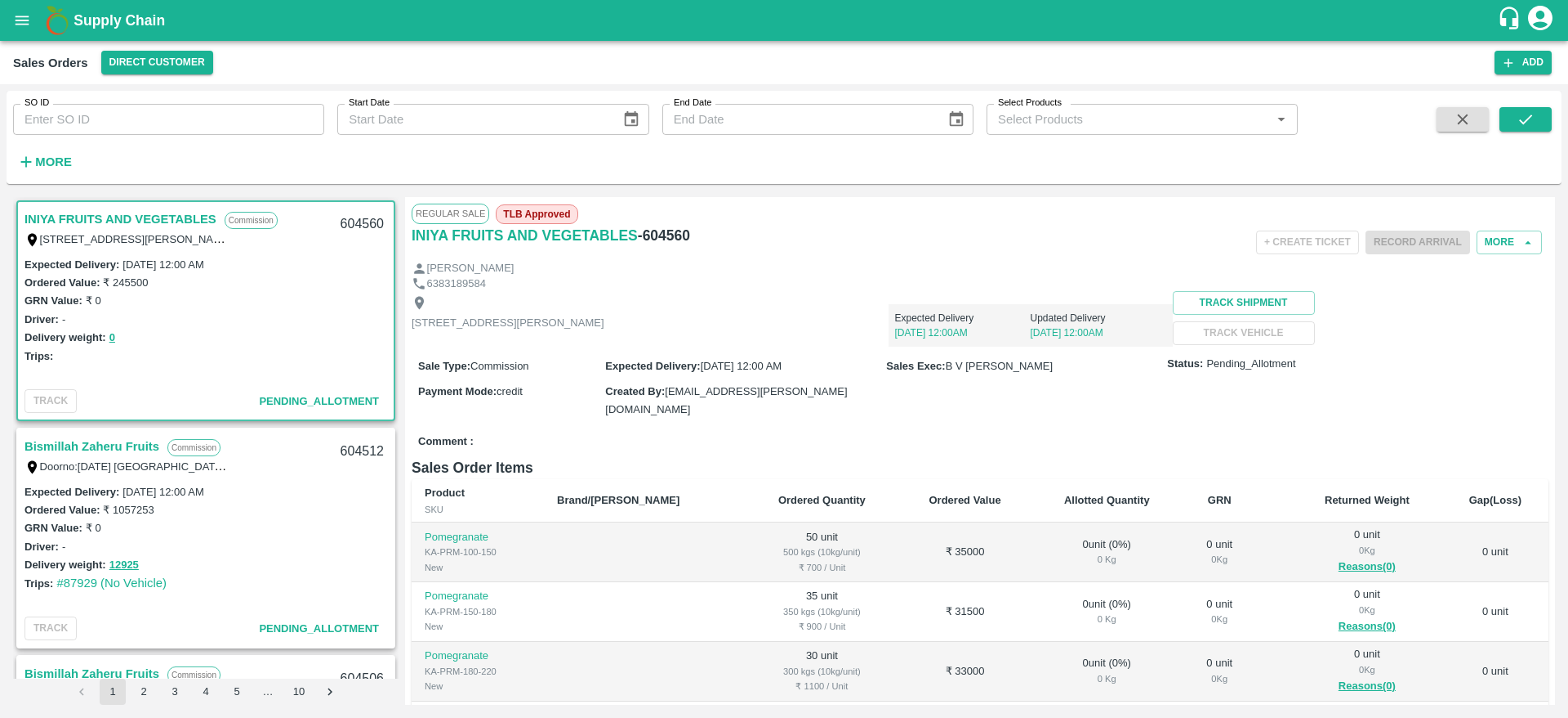
click at [95, 448] on link "Bismillah Zaheru Fruits" at bounding box center [91, 446] width 135 height 22
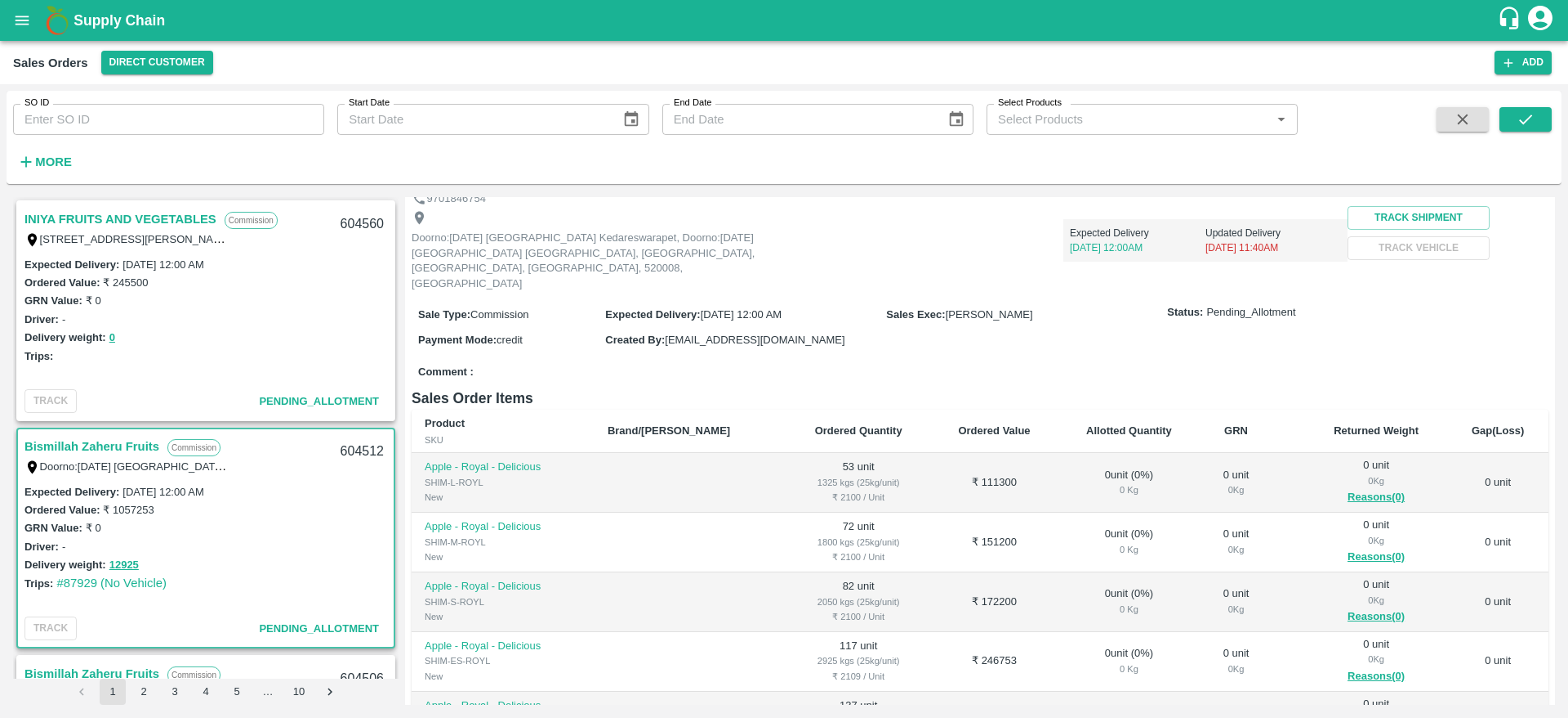
scroll to position [93, 0]
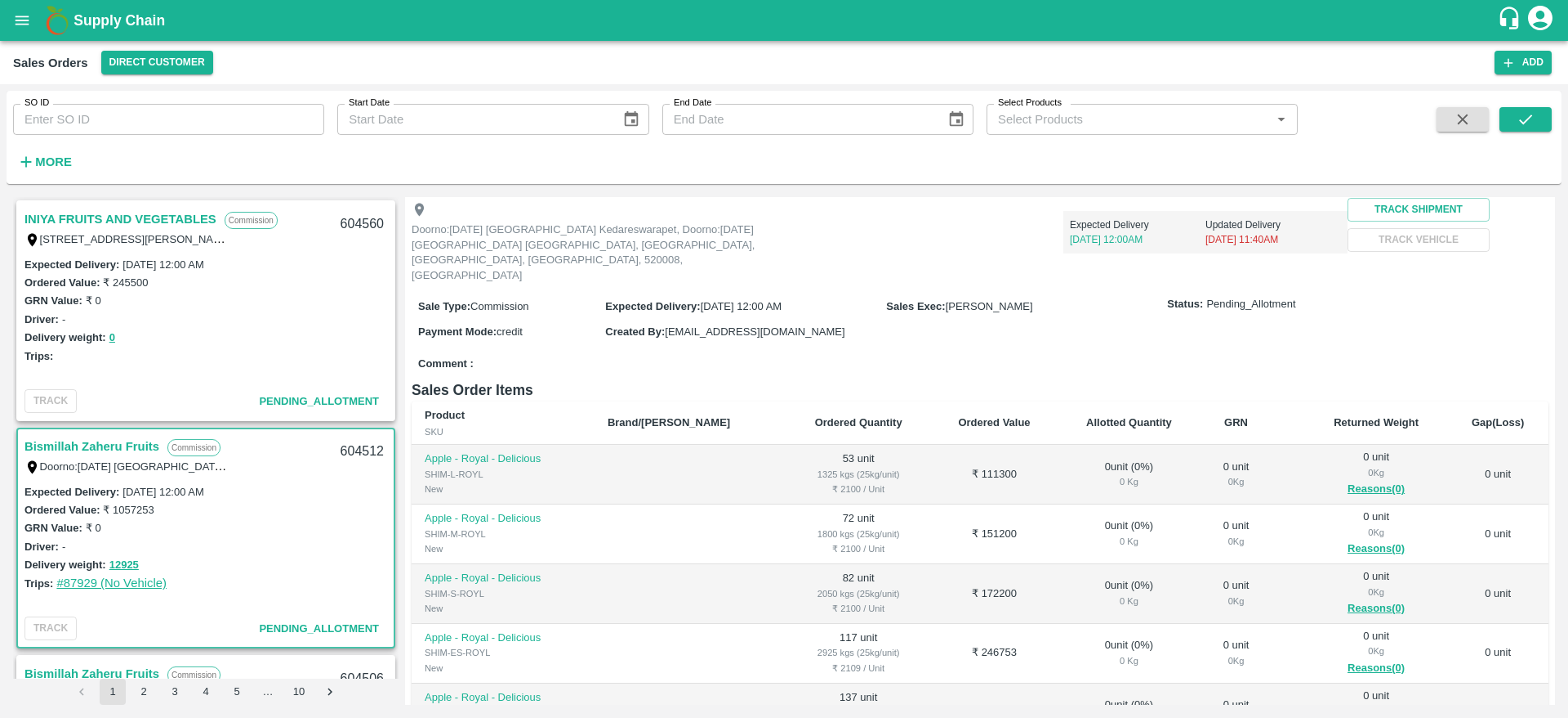
click at [89, 577] on link "#87929 (No Vehicle)" at bounding box center [111, 582] width 110 height 13
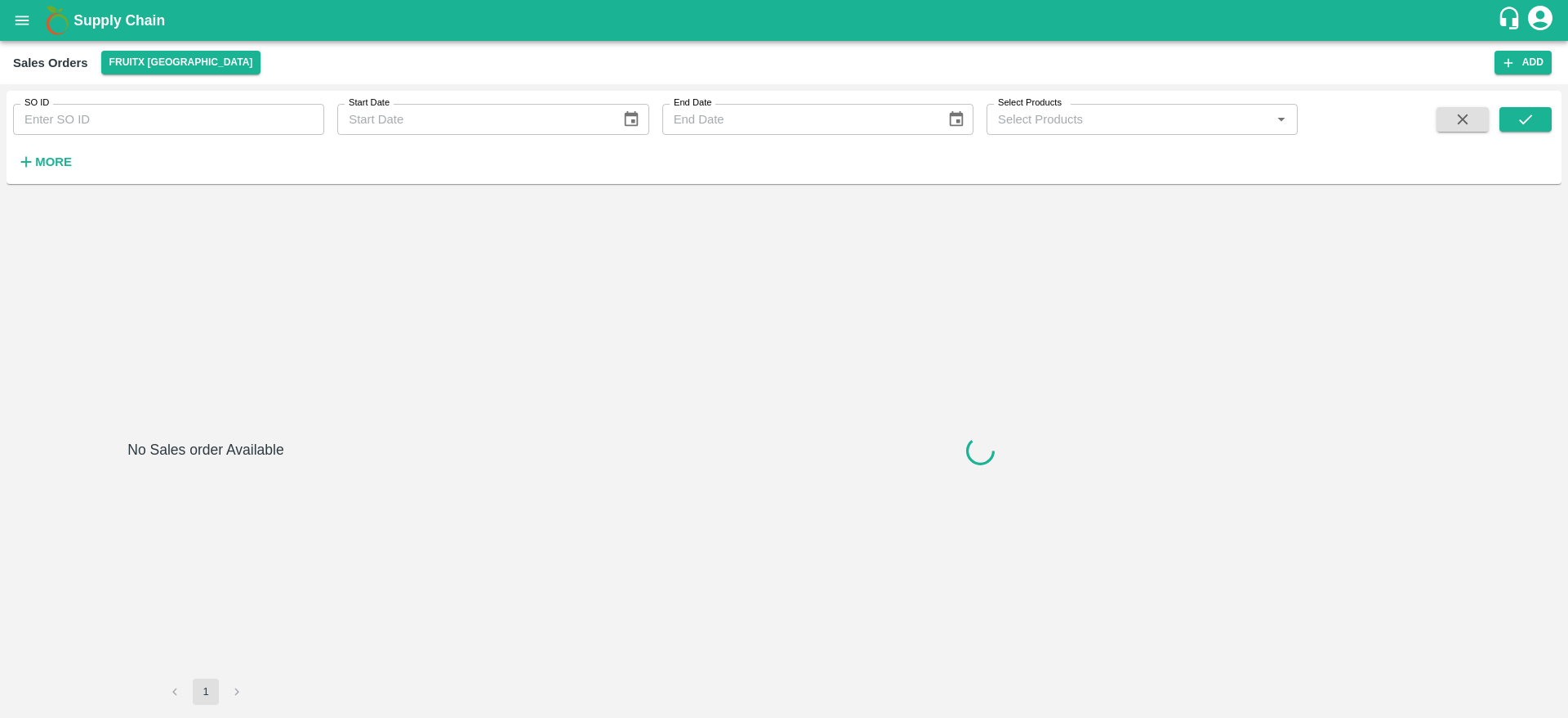
type input "604506"
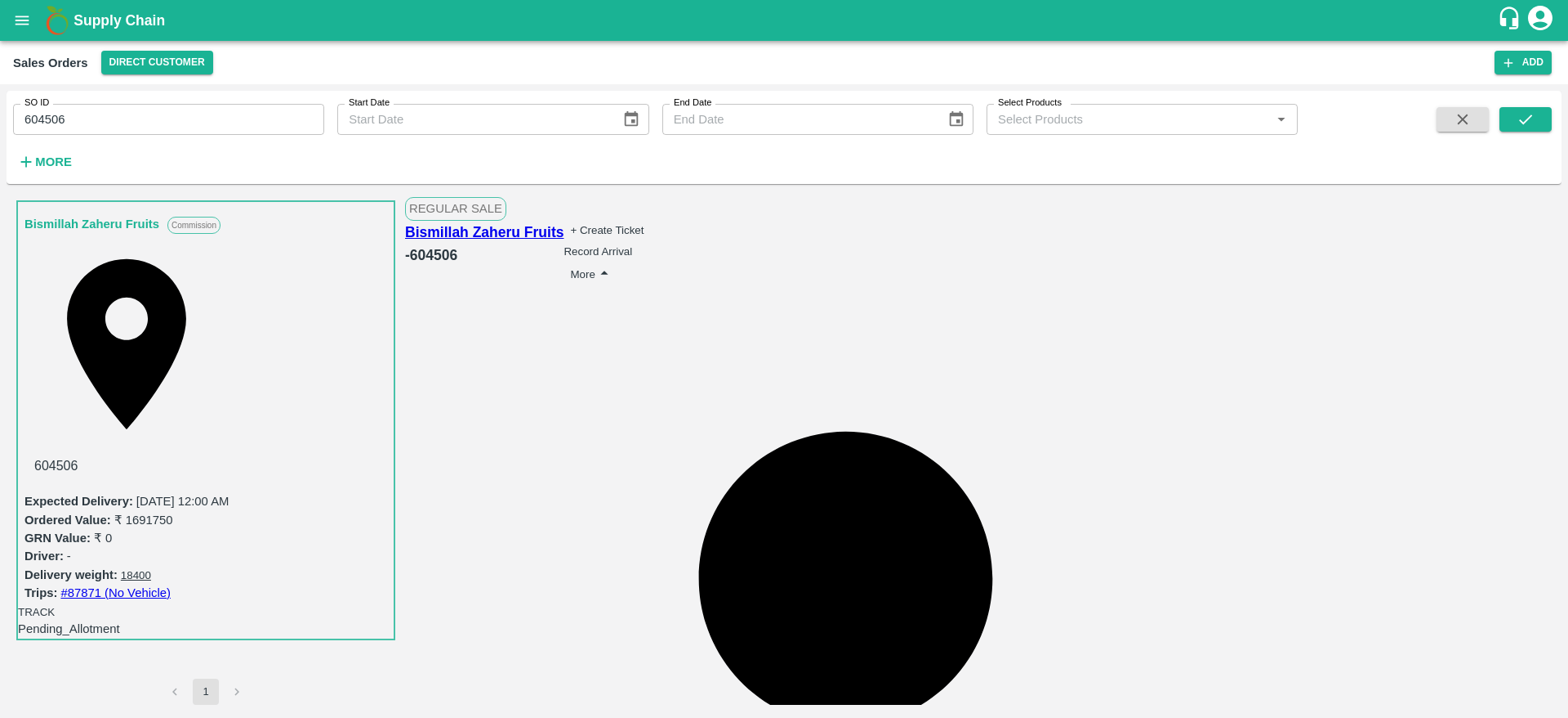
click at [613, 264] on button "More" at bounding box center [591, 274] width 43 height 21
click at [650, 241] on div "+ Create Ticket Record Arrival More Clone Edit View Logs" at bounding box center [606, 253] width 87 height 65
click at [1442, 119] on button "button" at bounding box center [1463, 120] width 53 height 24
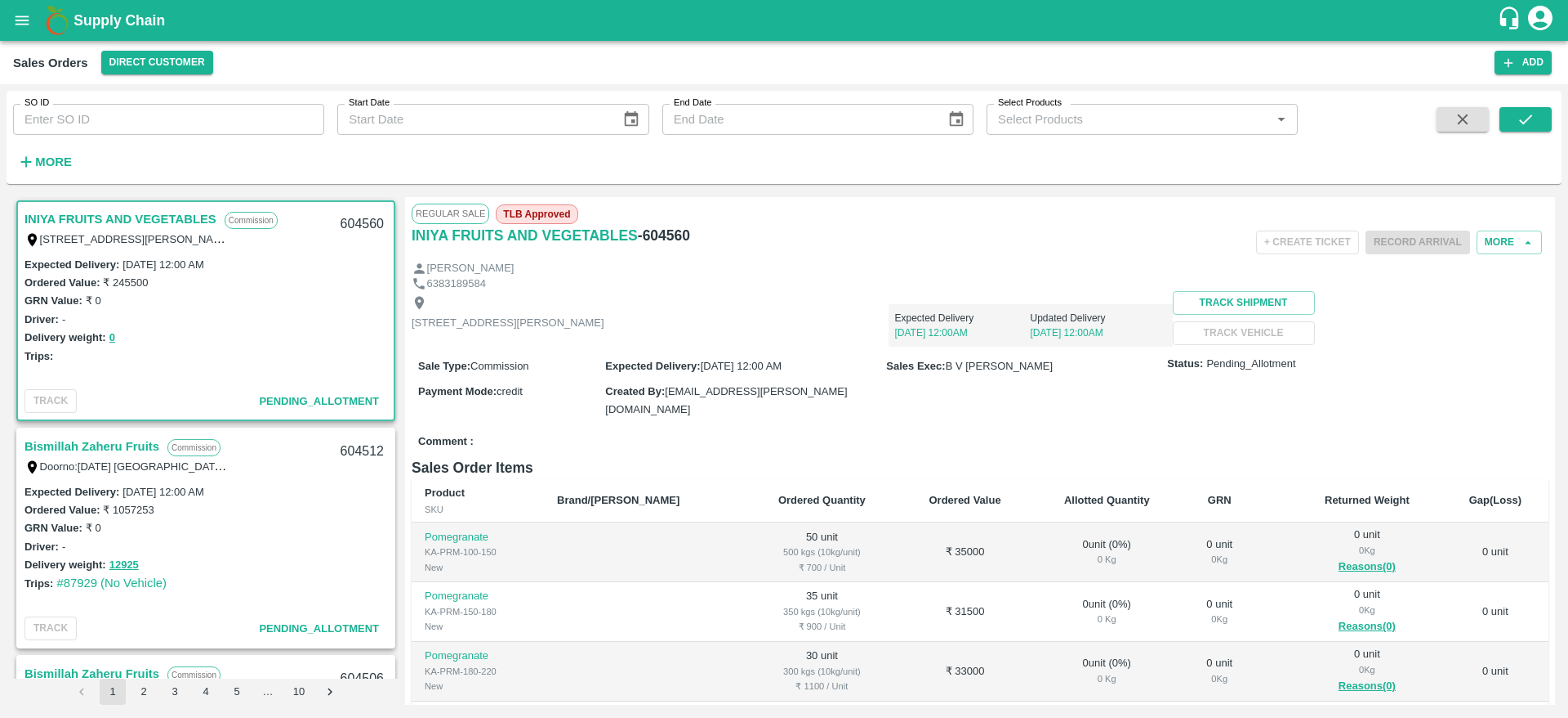
click at [84, 451] on link "Bismillah Zaheru Fruits" at bounding box center [91, 446] width 135 height 22
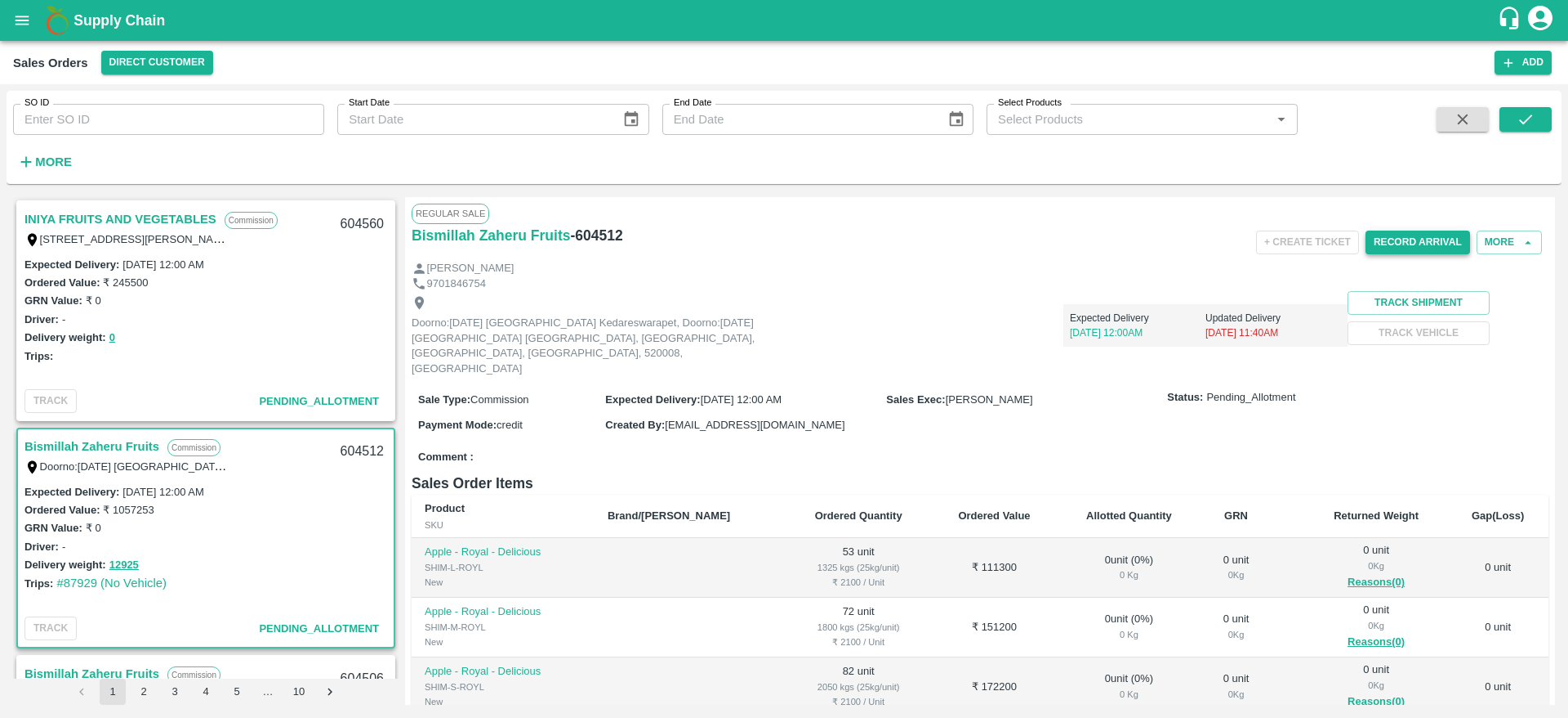
drag, startPoint x: 1410, startPoint y: 228, endPoint x: 1407, endPoint y: 246, distance: 18.2
click at [1407, 246] on div "Record Arrival" at bounding box center [1417, 242] width 105 height 37
click at [1407, 246] on button "Record Arrival" at bounding box center [1417, 242] width 105 height 24
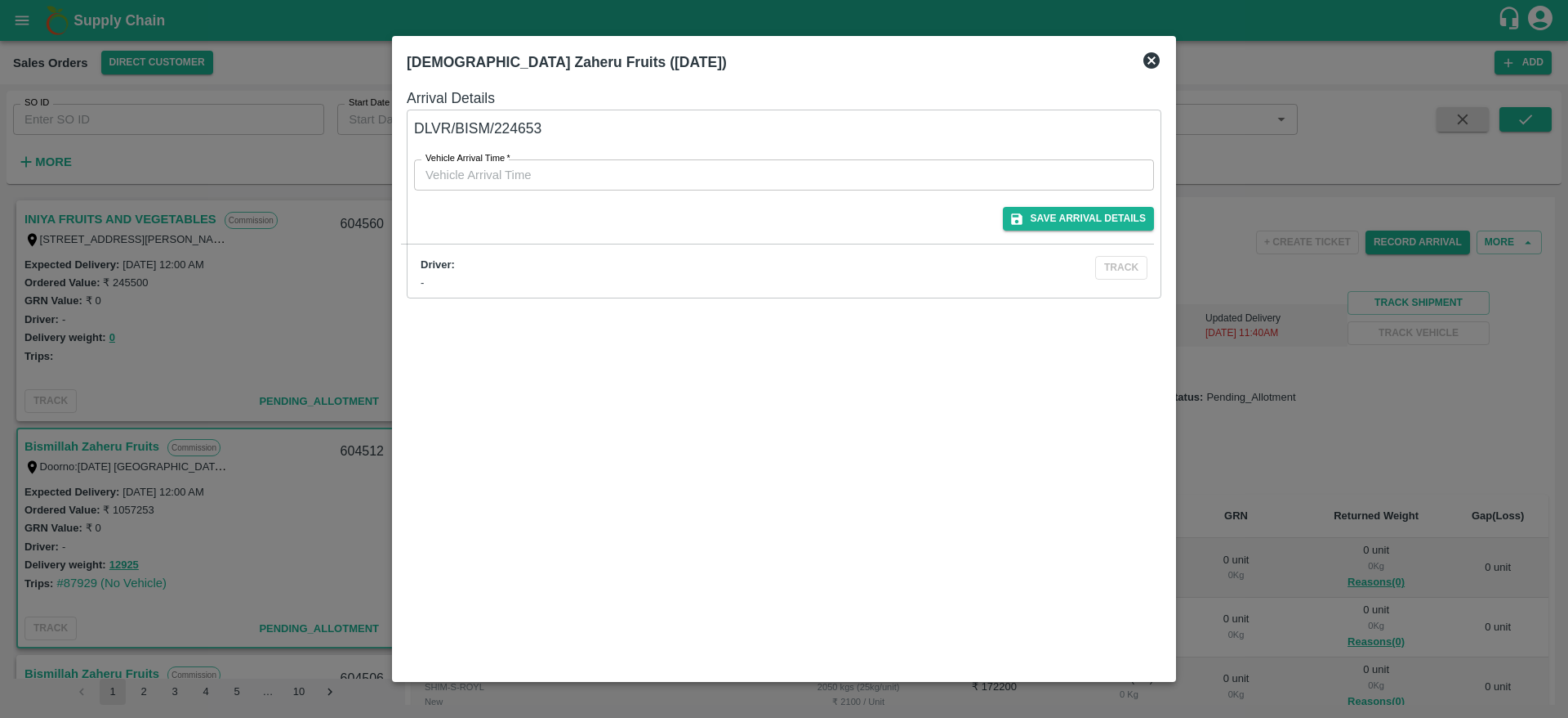
click at [1146, 56] on icon at bounding box center [1151, 60] width 16 height 16
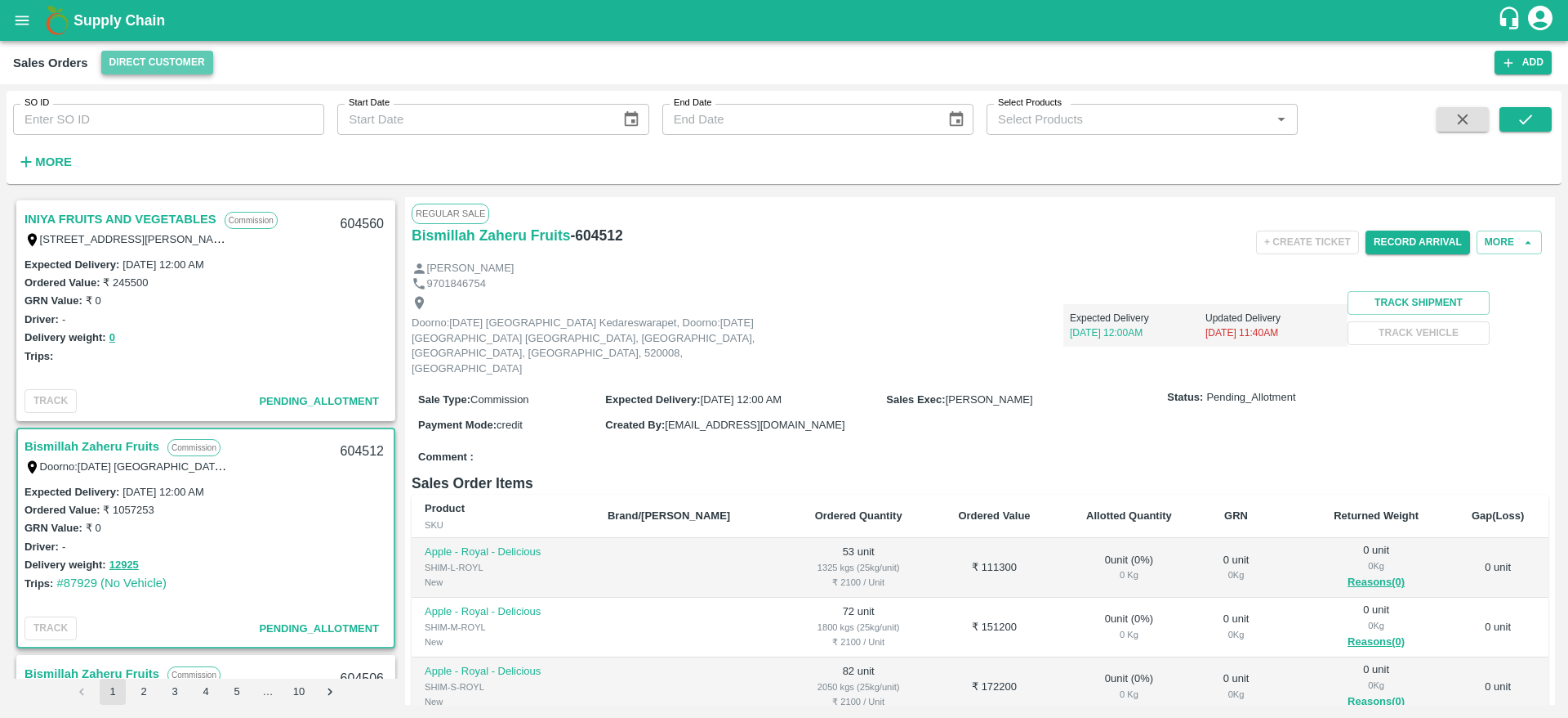
click at [151, 69] on button "Direct Customer" at bounding box center [157, 62] width 112 height 24
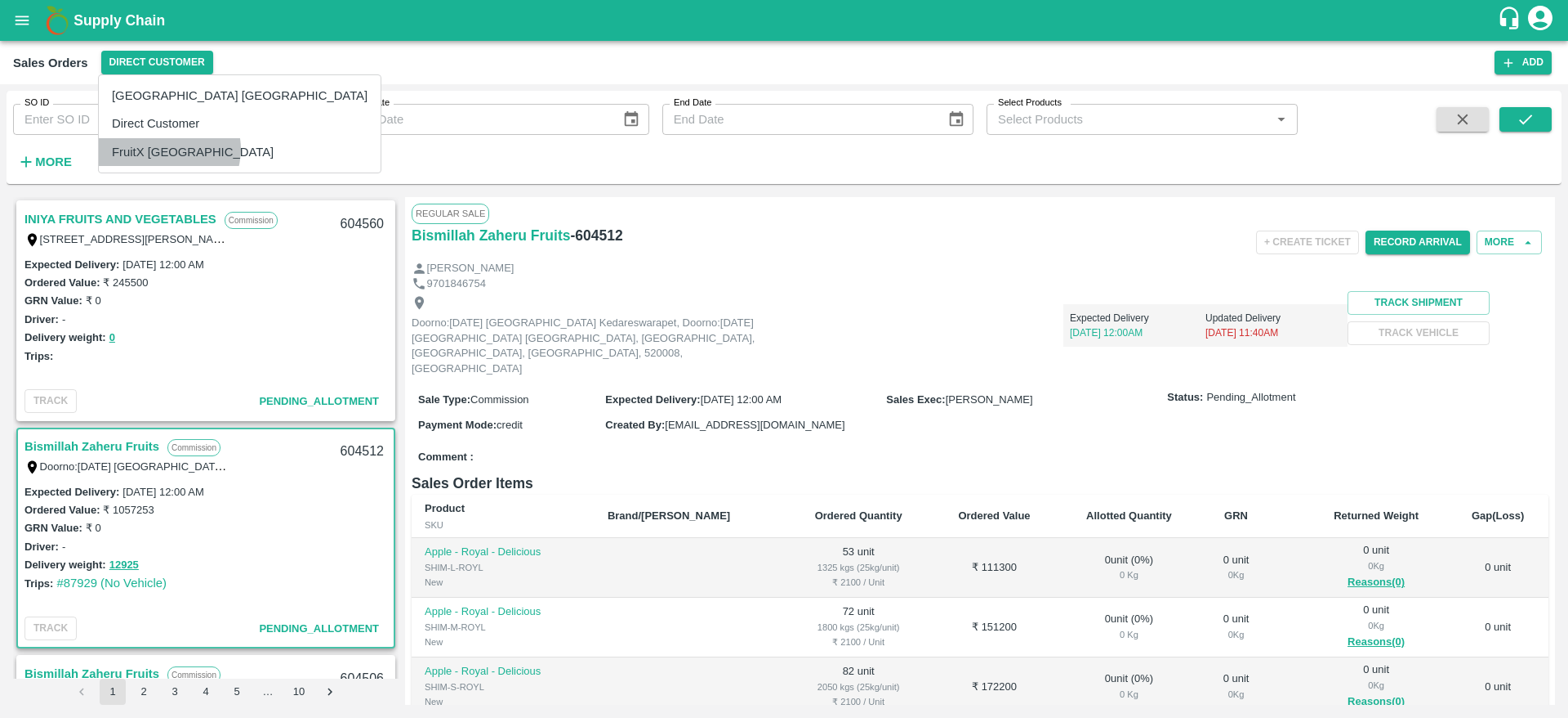
click at [169, 150] on li "FruitX [GEOGRAPHIC_DATA]" at bounding box center [239, 152] width 282 height 27
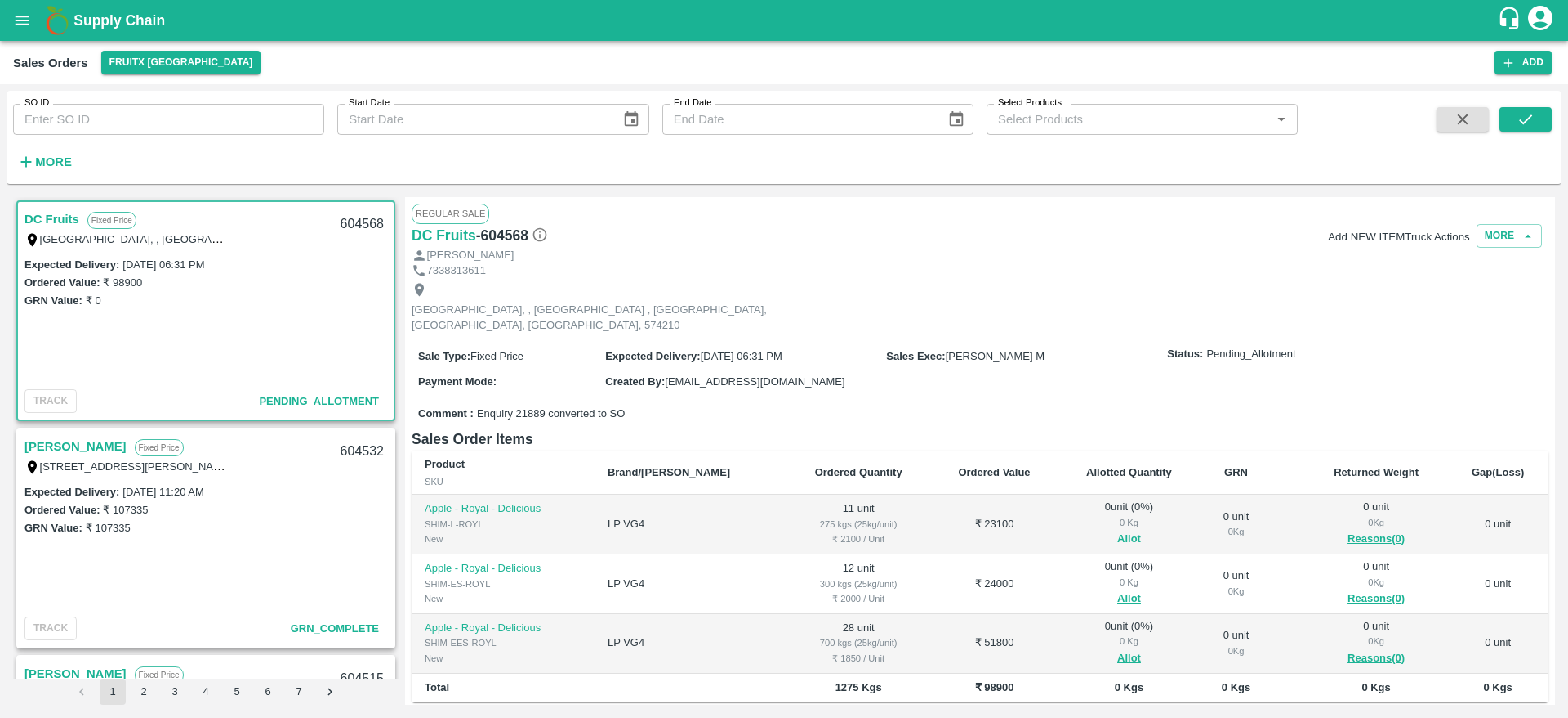
click at [1117, 530] on button "Allot" at bounding box center [1128, 539] width 24 height 19
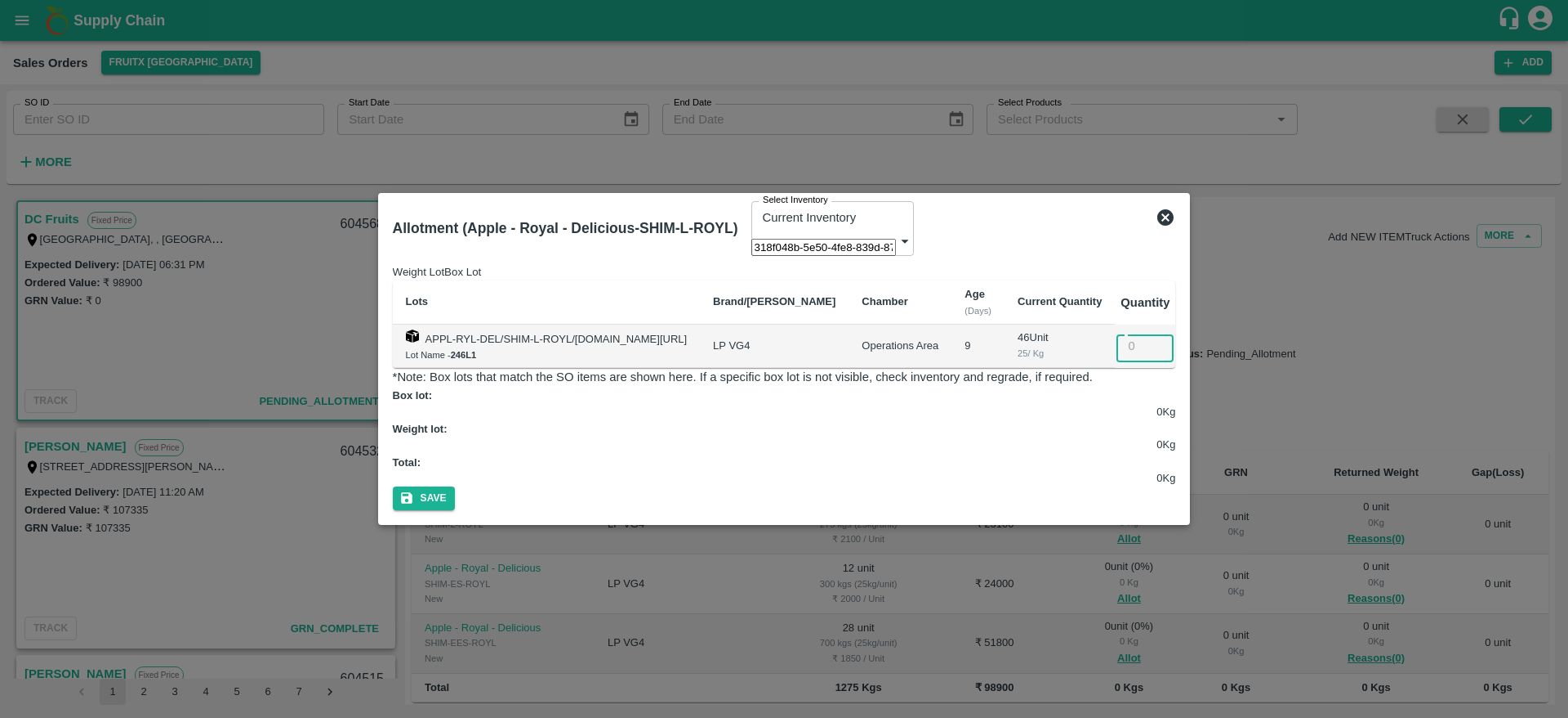
click at [1143, 361] on input "number" at bounding box center [1156, 345] width 80 height 31
type input "11"
click at [393, 486] on button "Save" at bounding box center [424, 498] width 62 height 24
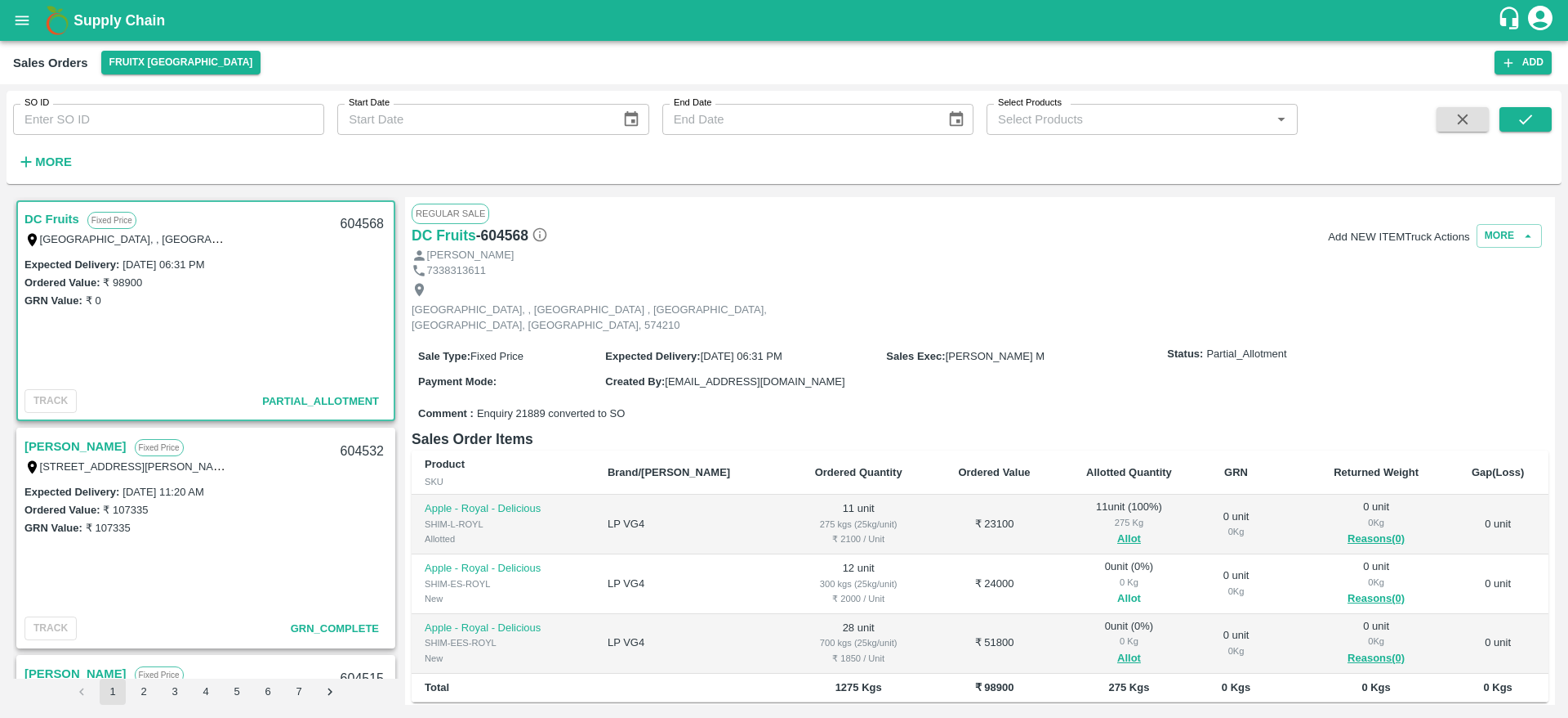
click at [1117, 591] on button "Allot" at bounding box center [1128, 598] width 24 height 19
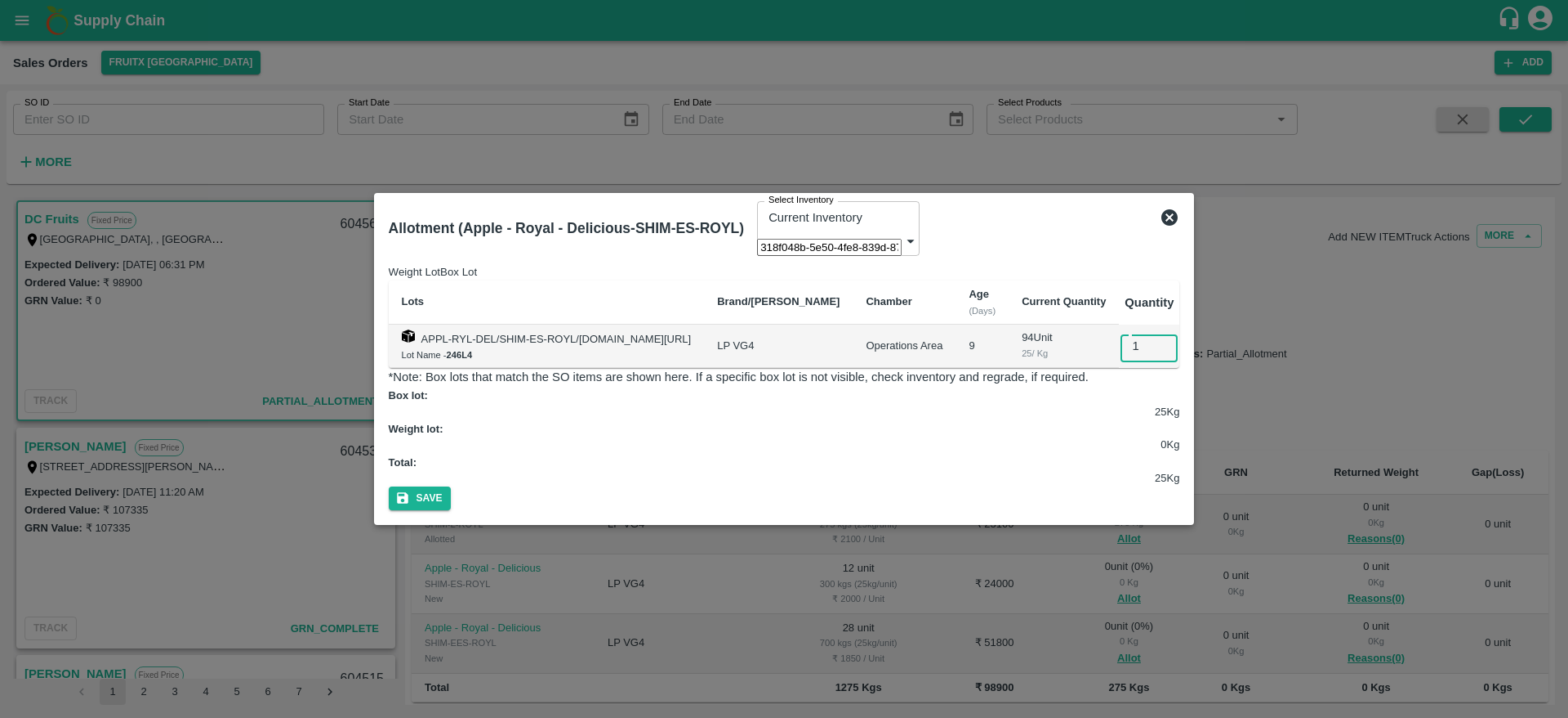
click at [1146, 361] on input "1" at bounding box center [1160, 345] width 80 height 31
type input "12"
click at [389, 486] on button "Save" at bounding box center [420, 498] width 62 height 24
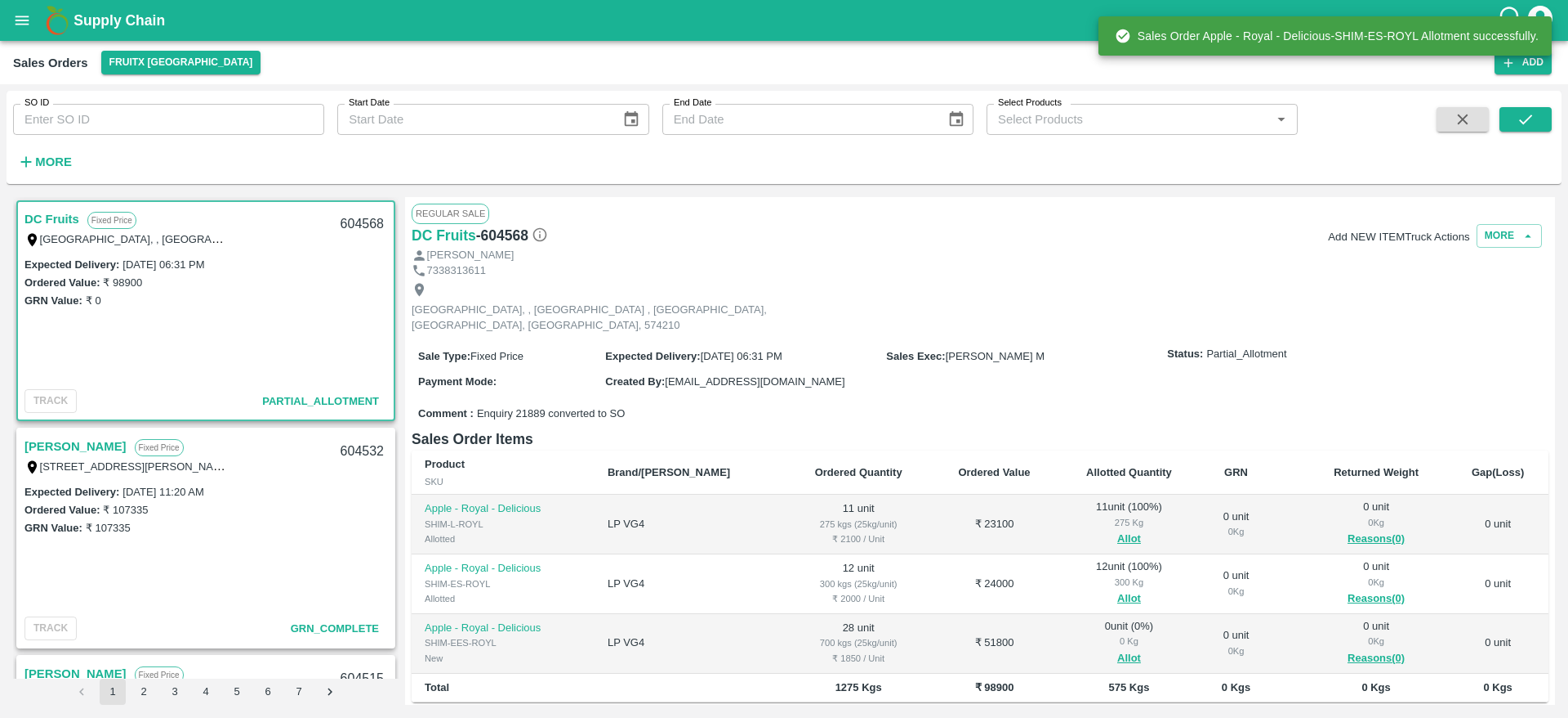
scroll to position [174, 0]
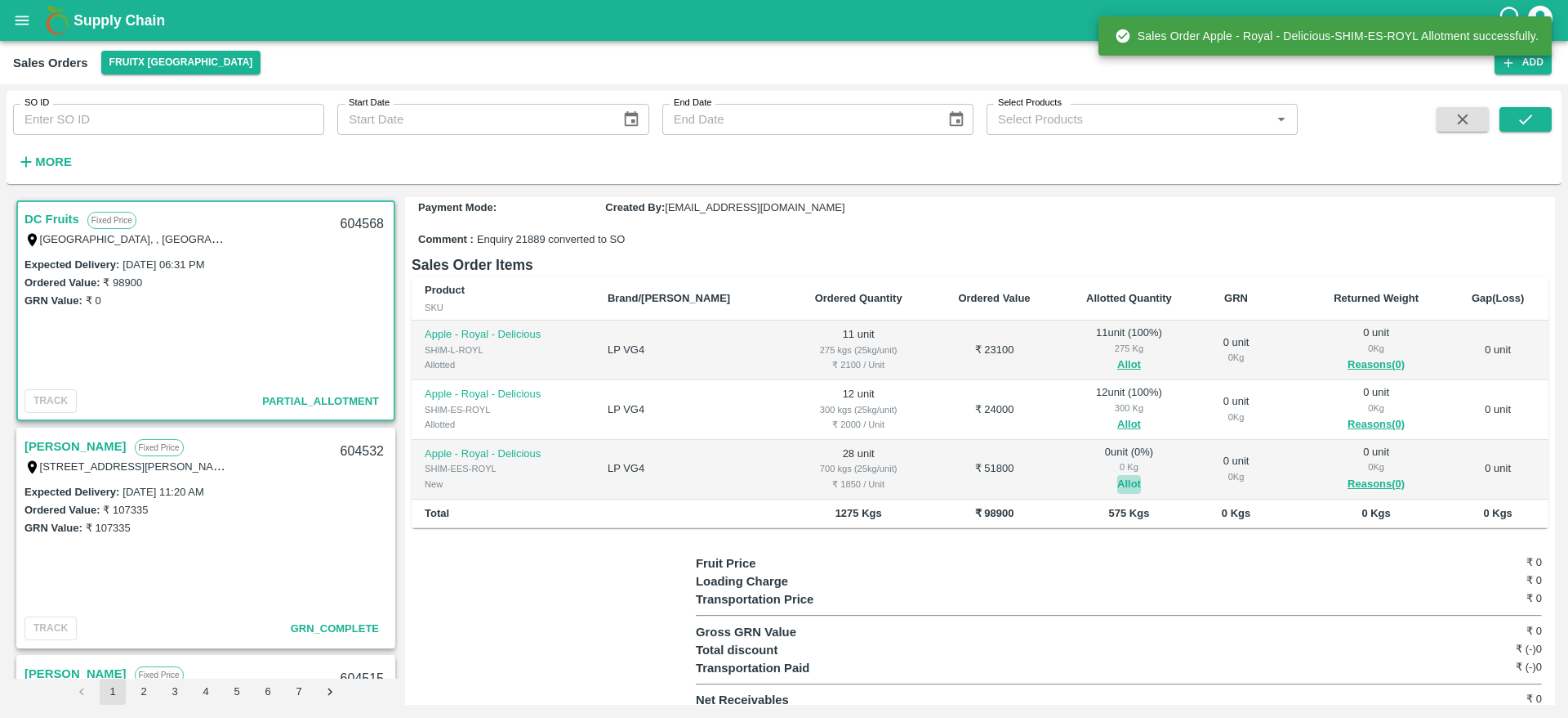
click at [1117, 475] on button "Allot" at bounding box center [1128, 484] width 24 height 19
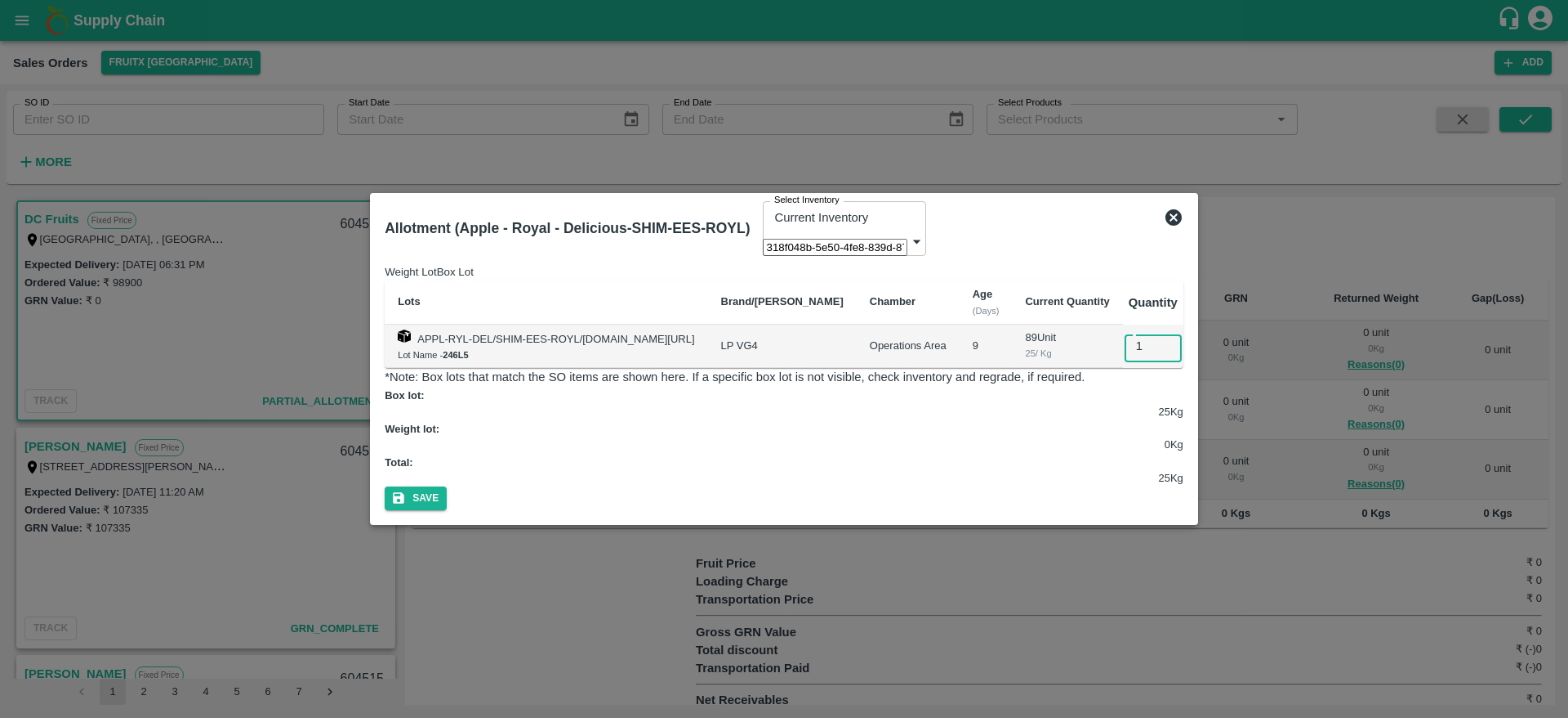
click at [1153, 350] on input "1" at bounding box center [1164, 345] width 80 height 31
click at [1150, 360] on input "18" at bounding box center [1164, 345] width 80 height 31
type input "28"
click at [385, 486] on button "Save" at bounding box center [416, 498] width 62 height 24
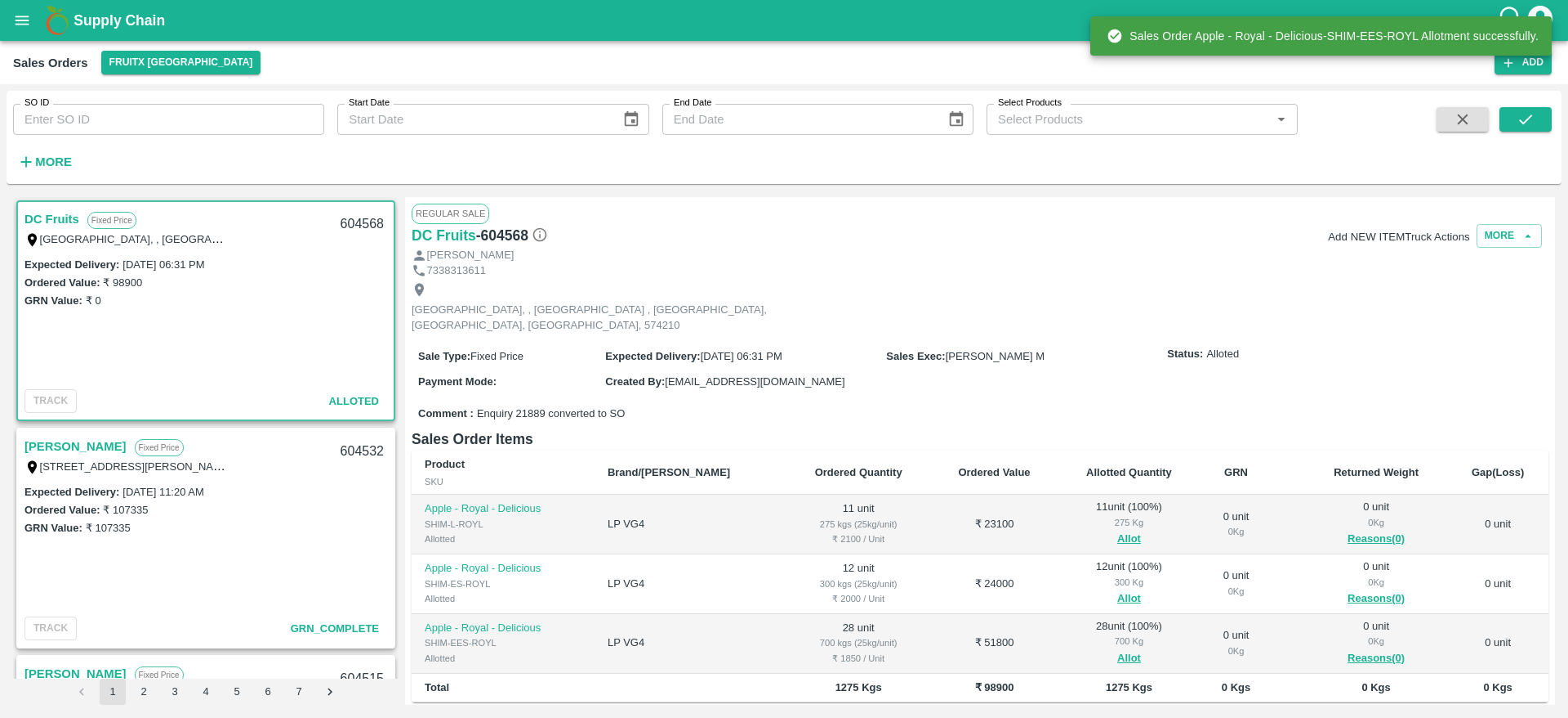
click at [348, 216] on div "604568" at bounding box center [362, 224] width 63 height 39
copy div "604568"
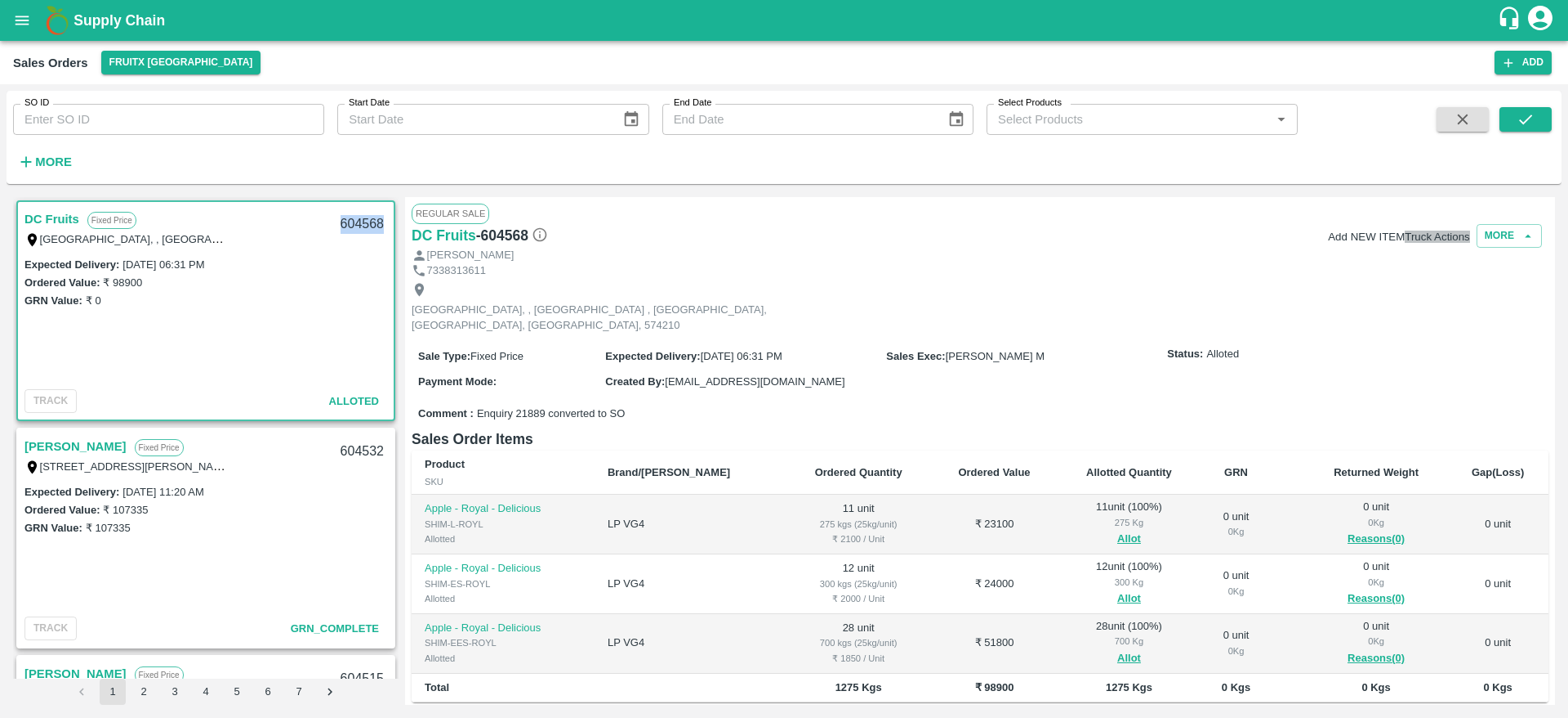
click at [1424, 240] on button "Truck Actions" at bounding box center [1437, 237] width 65 height 12
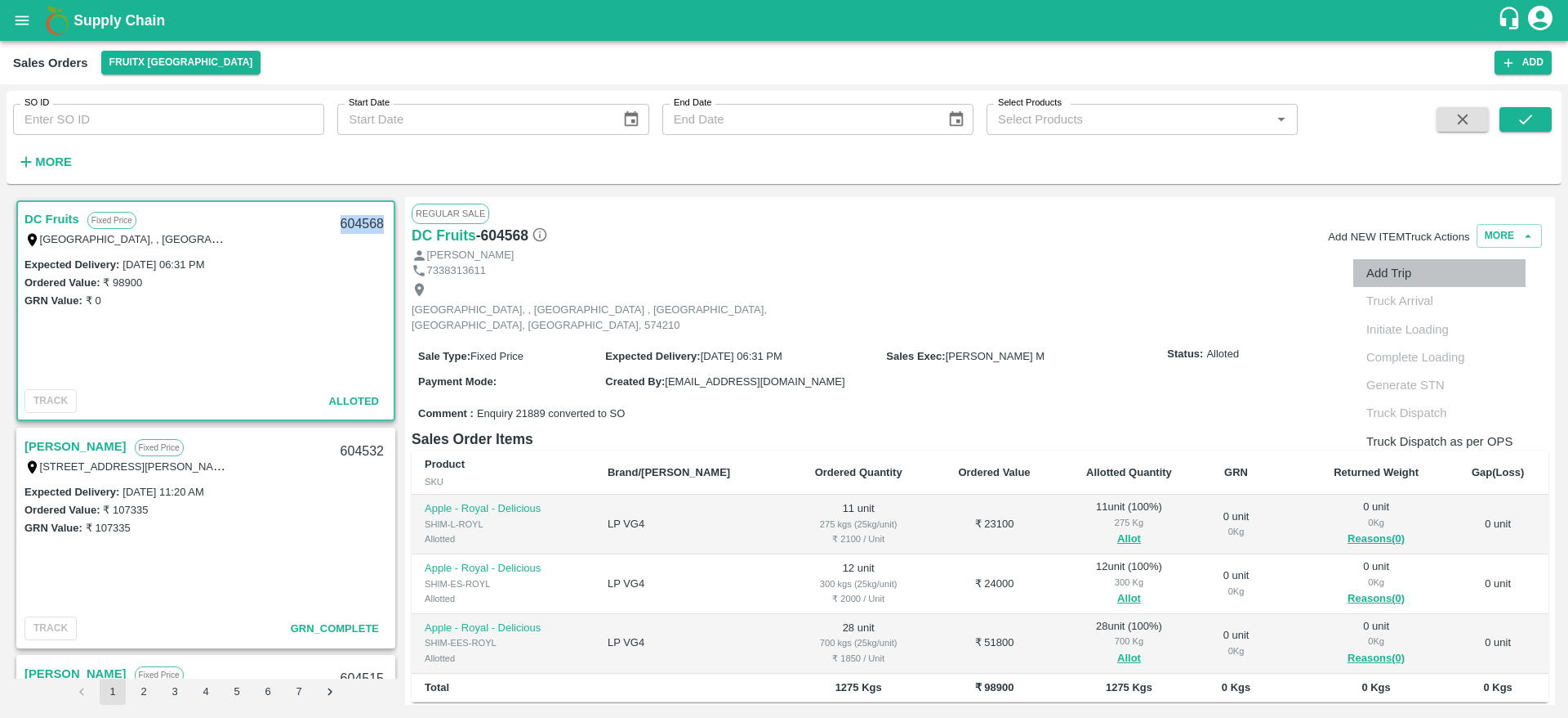
click at [1418, 274] on li "Add Trip" at bounding box center [1439, 272] width 172 height 27
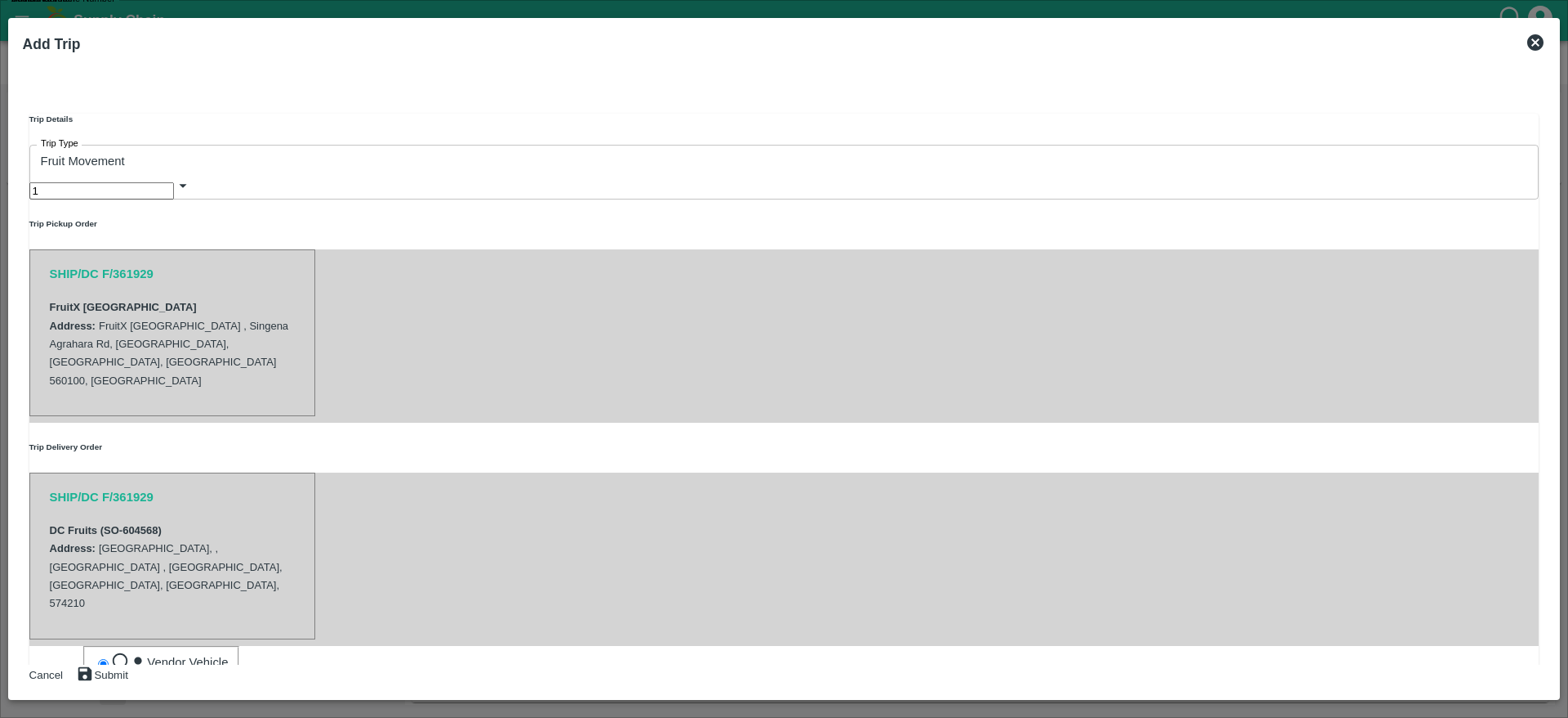
scroll to position [468, 0]
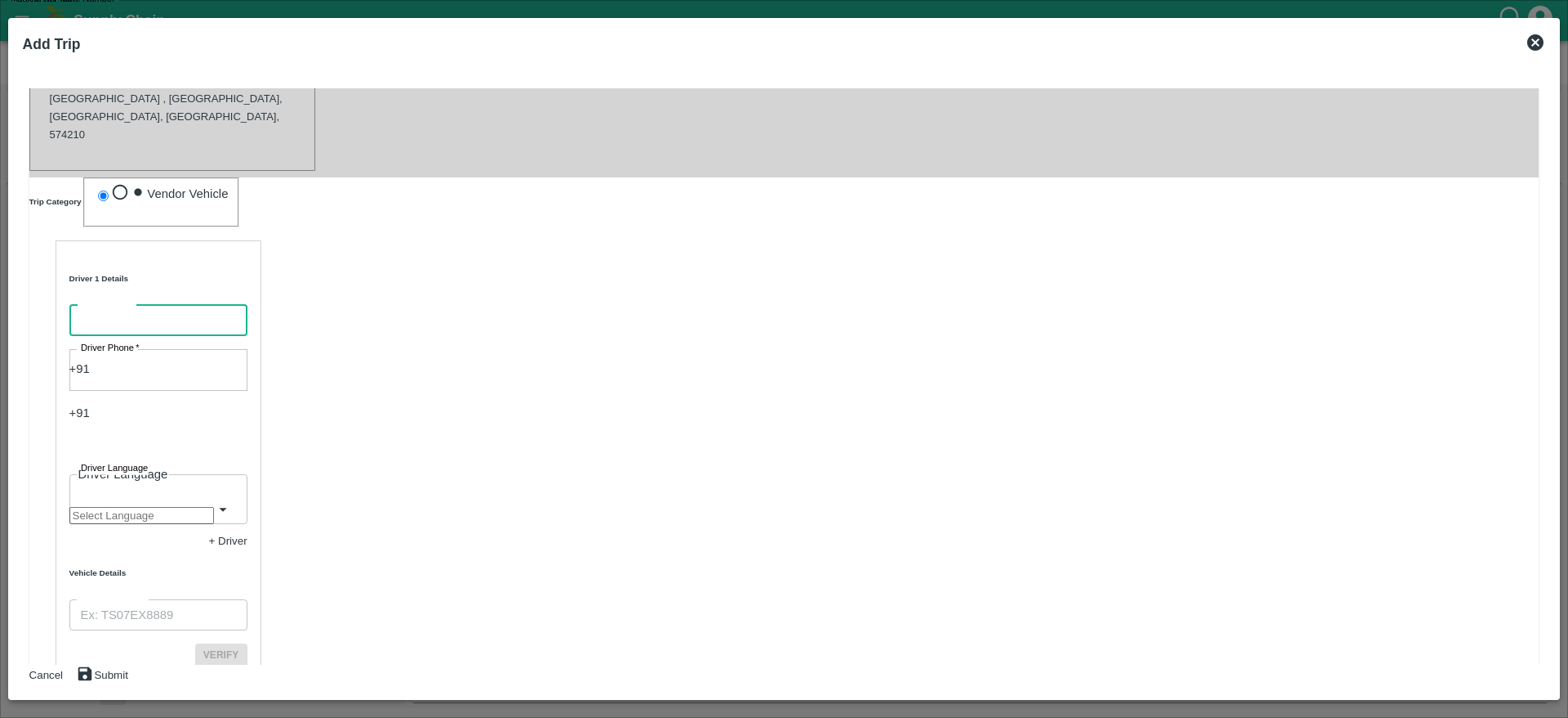
click at [270, 304] on input "Driver Name   *" at bounding box center [170, 319] width 201 height 31
type input "DC Fruits"
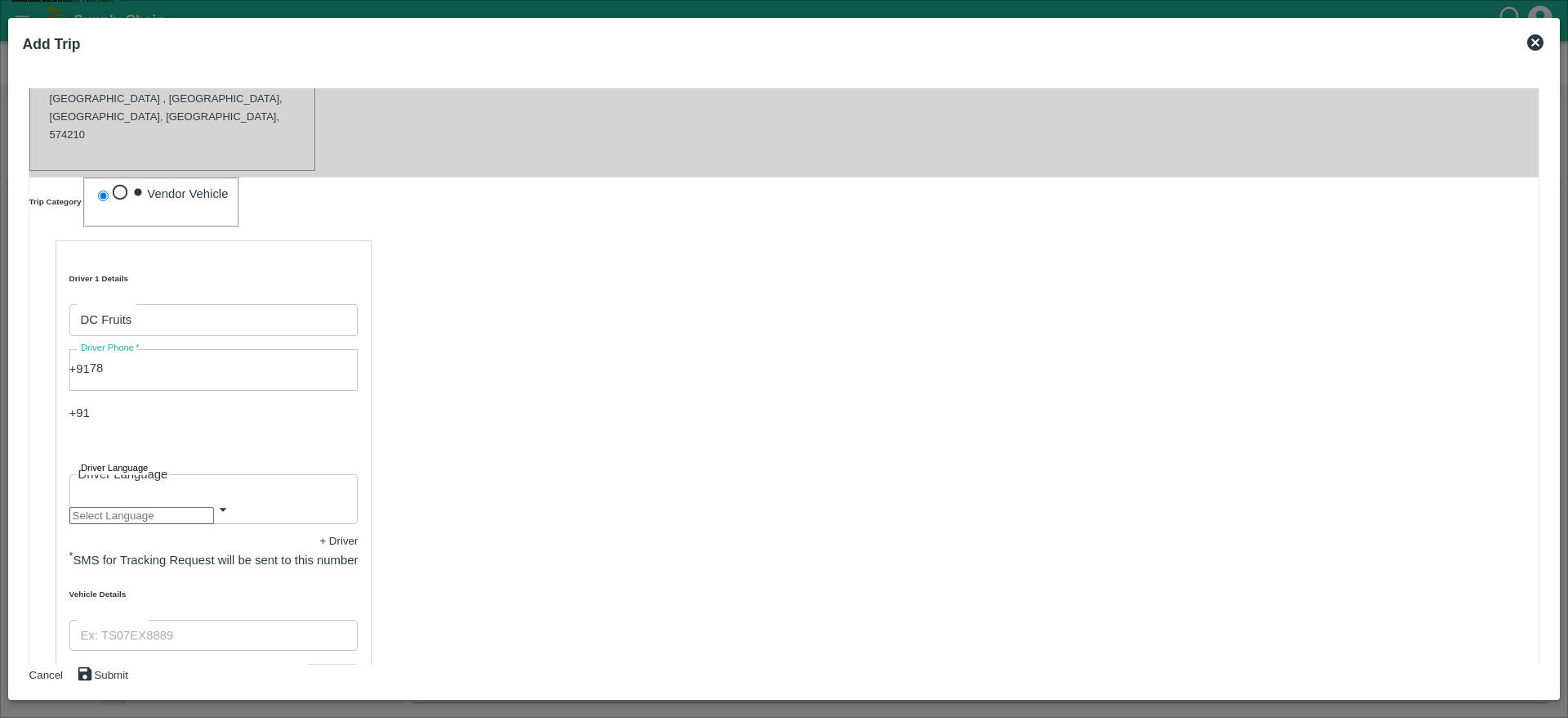
type input "7826860807"
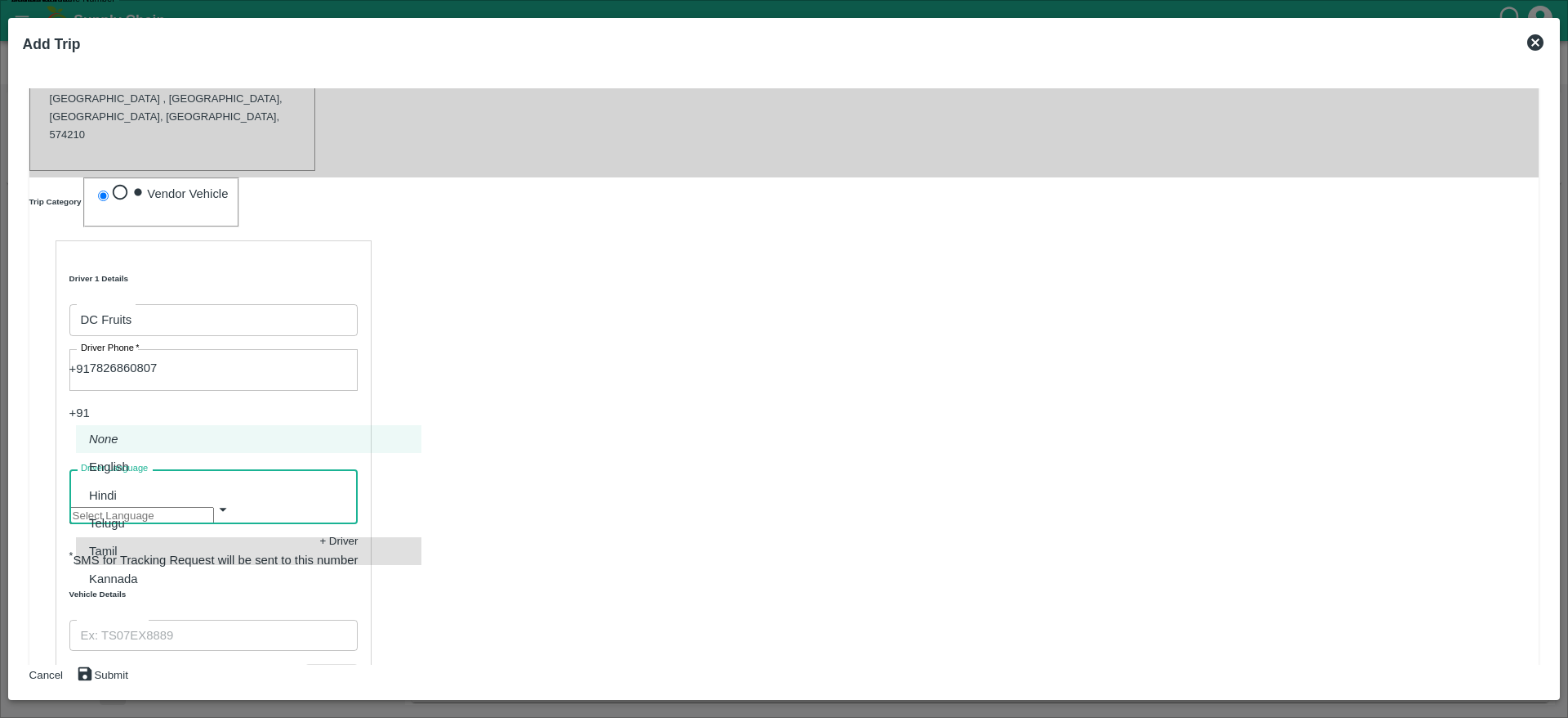
type input "ta"
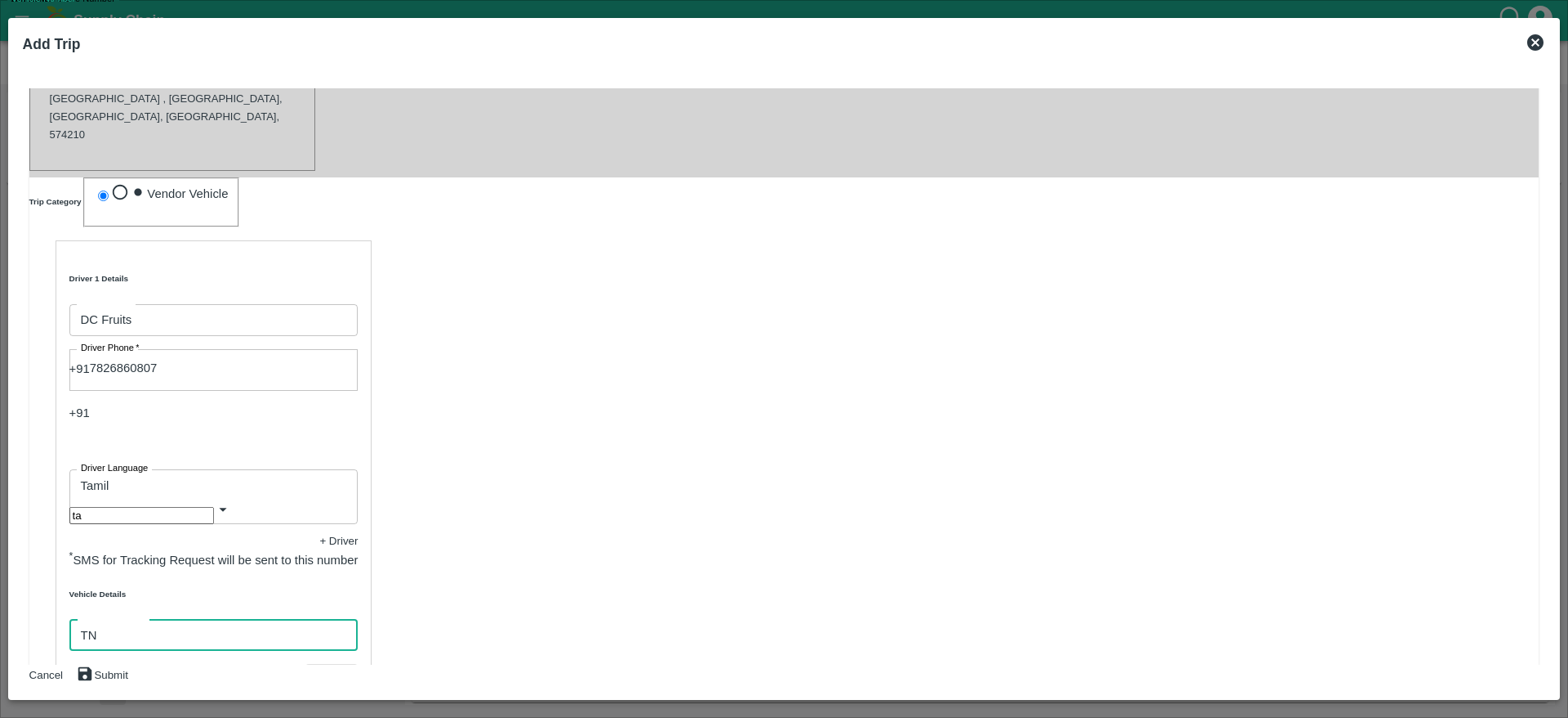
type input "TN07DA2578"
click at [305, 663] on button "Verify" at bounding box center [331, 675] width 53 height 24
click at [128, 664] on button "Submit" at bounding box center [103, 675] width 53 height 21
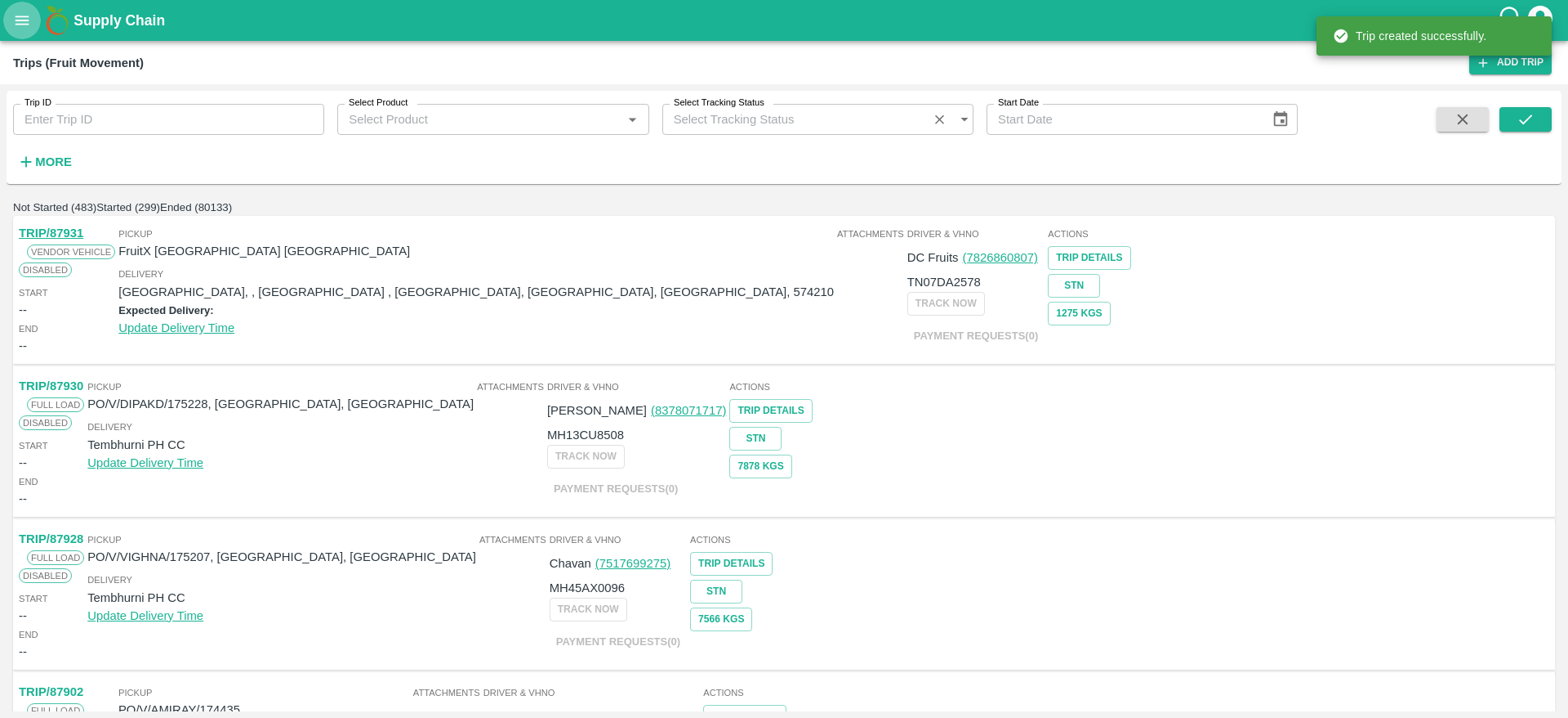
click at [23, 13] on icon "open drawer" at bounding box center [22, 20] width 18 height 18
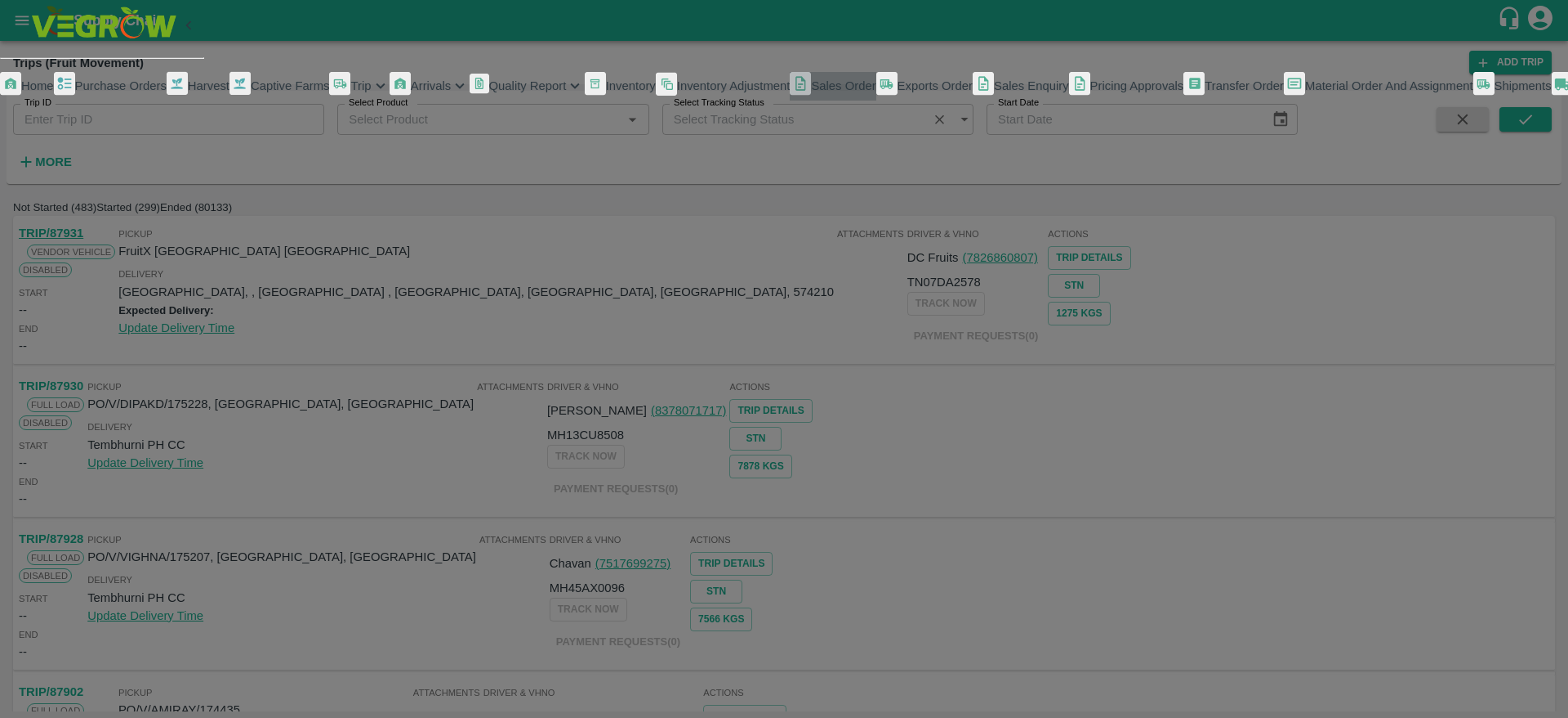
click at [811, 92] on span "Sales Order" at bounding box center [843, 86] width 65 height 13
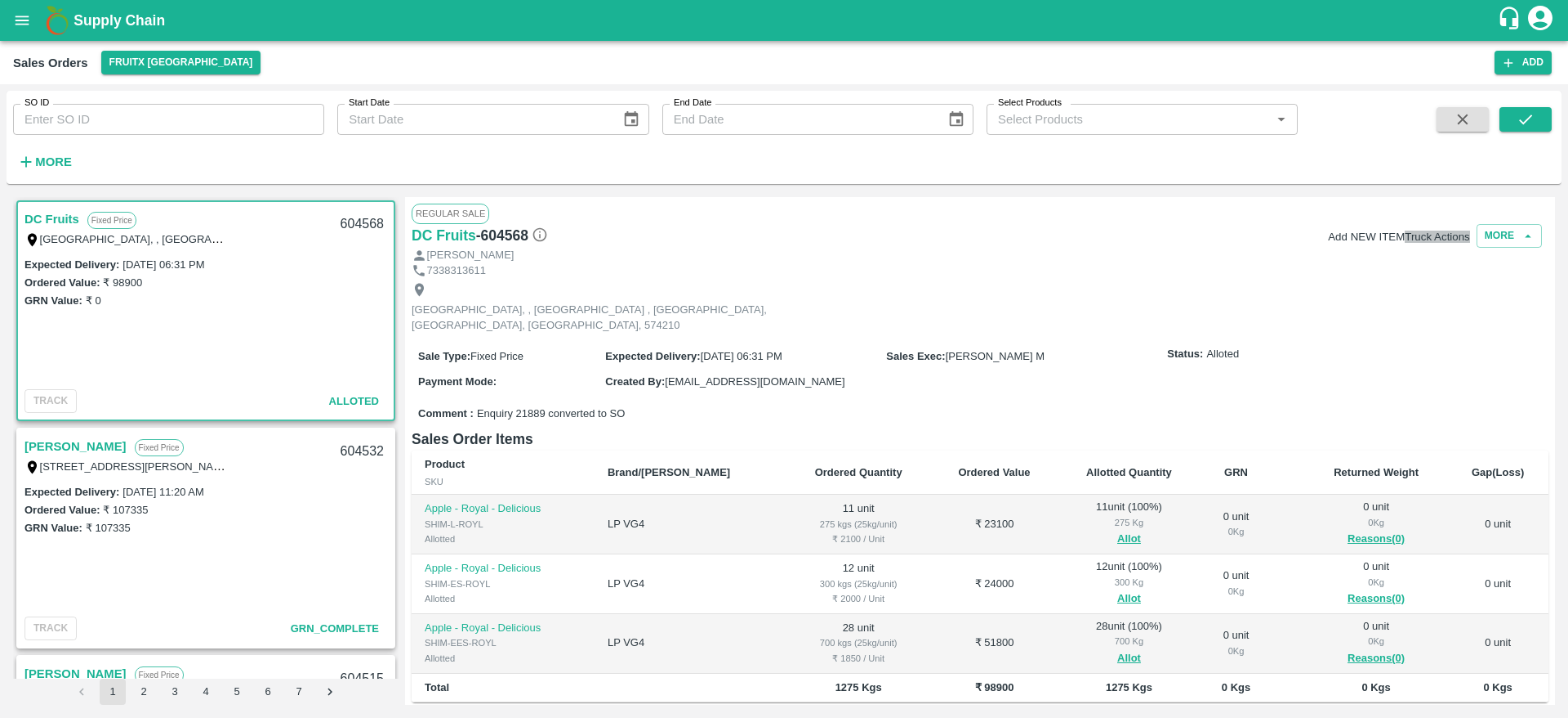
click at [1405, 236] on button "Truck Actions" at bounding box center [1437, 237] width 65 height 12
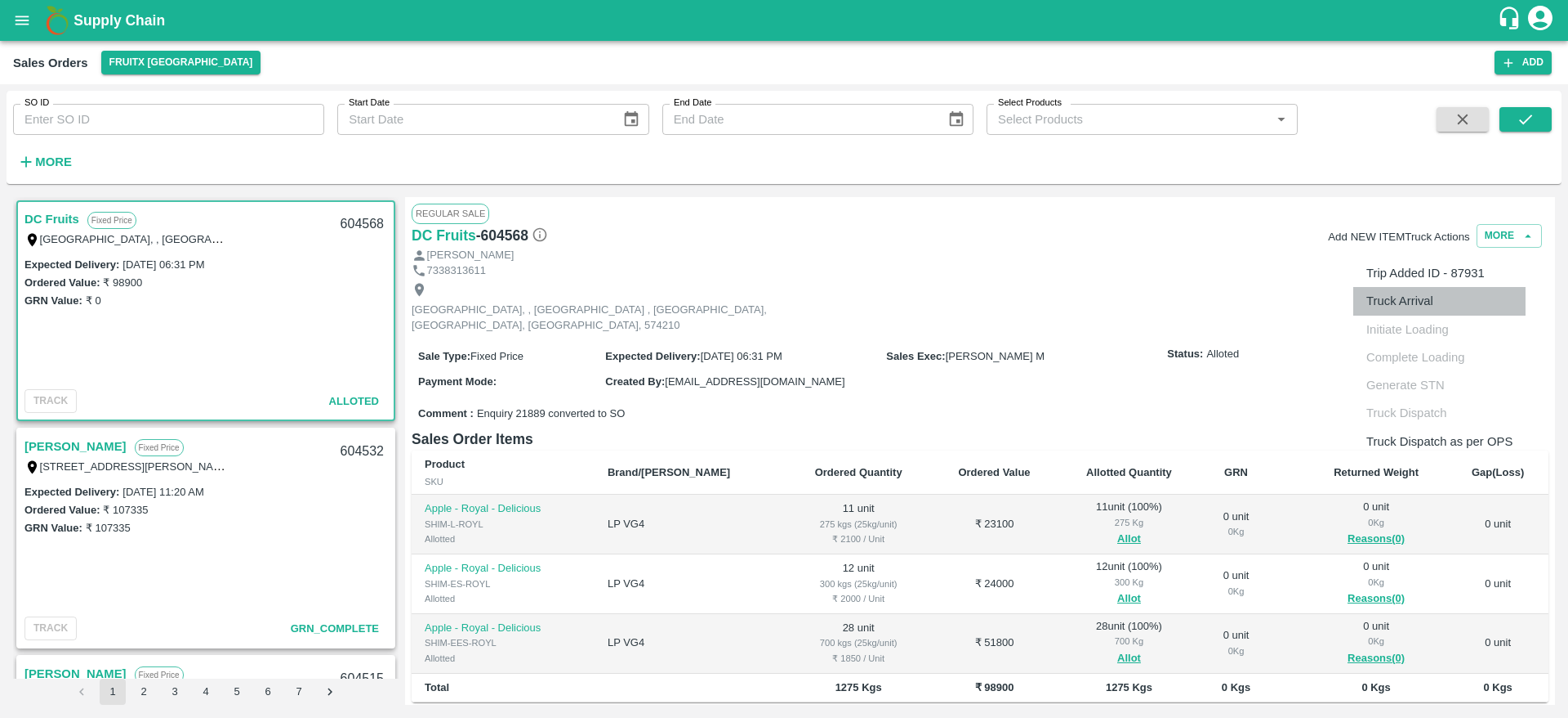
click at [1408, 304] on li "Truck Arrival" at bounding box center [1439, 300] width 172 height 27
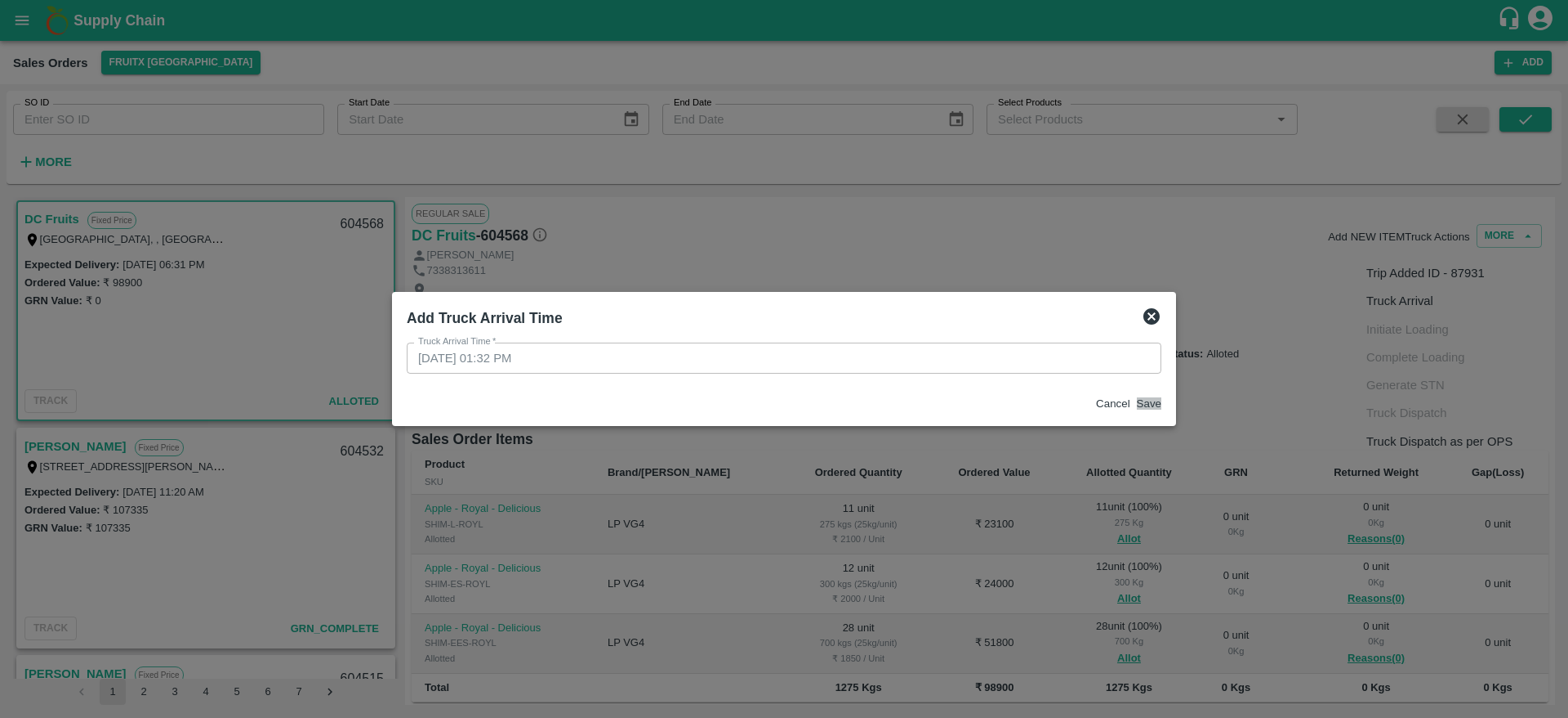
click at [1137, 410] on button "Save" at bounding box center [1149, 403] width 24 height 12
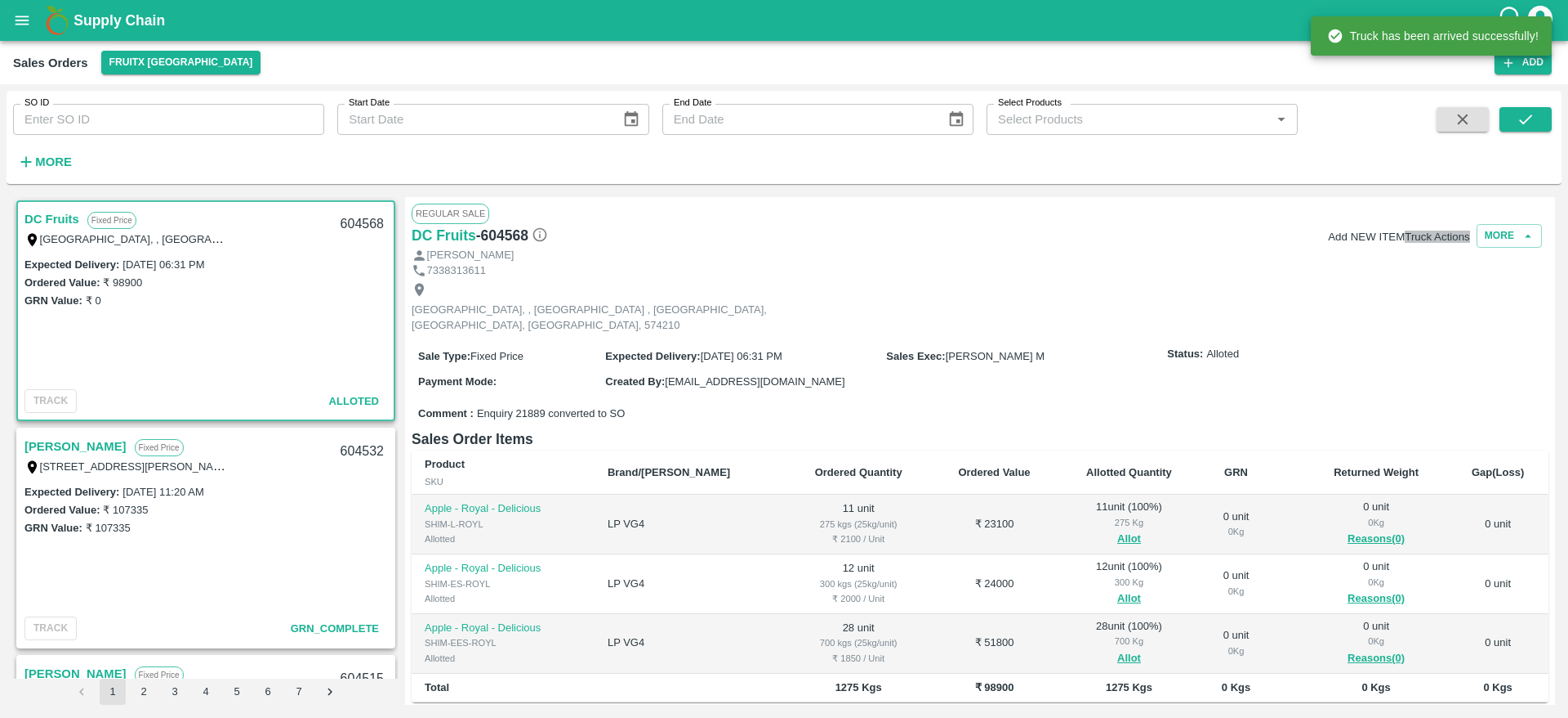
click at [1430, 241] on button "Truck Actions" at bounding box center [1437, 237] width 65 height 12
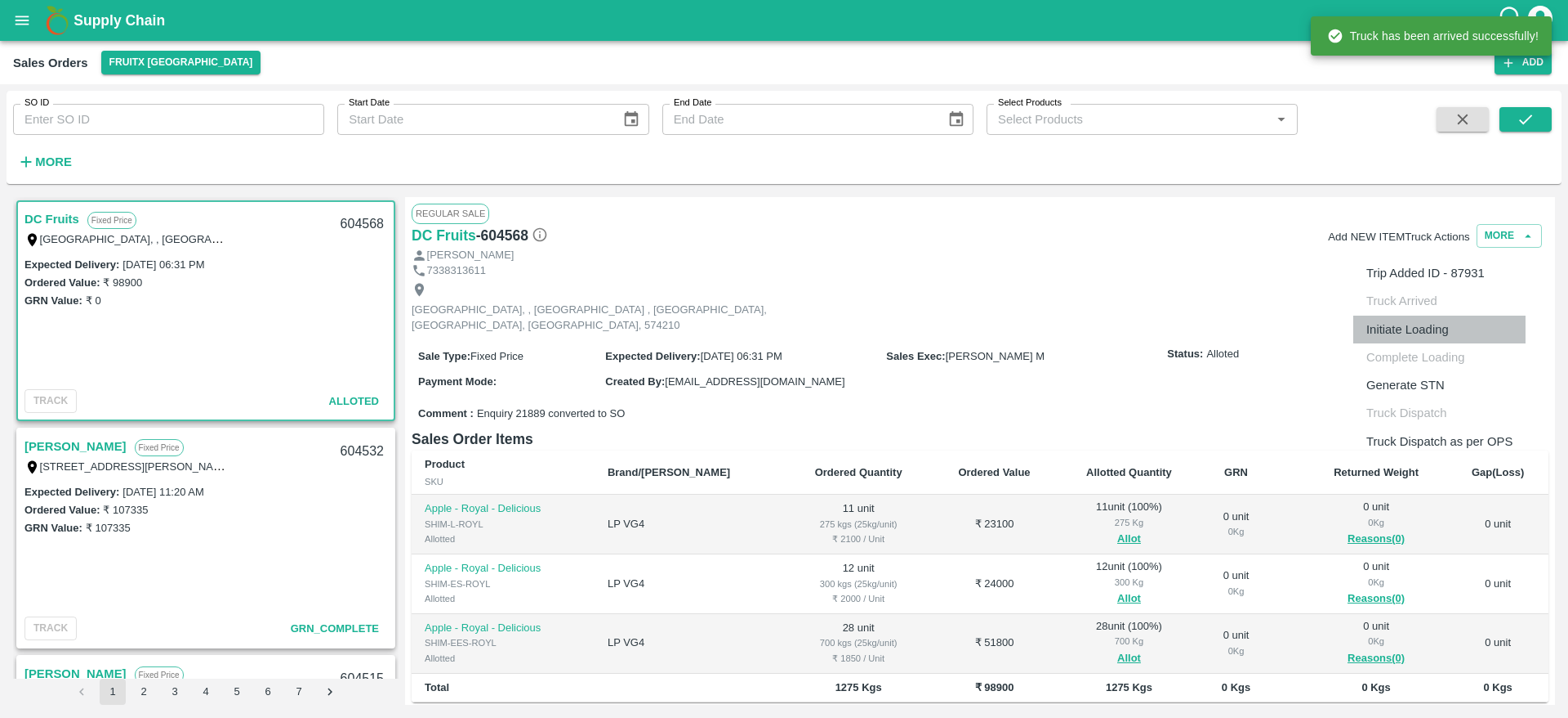
click at [1419, 318] on li "Initiate Loading" at bounding box center [1439, 329] width 172 height 27
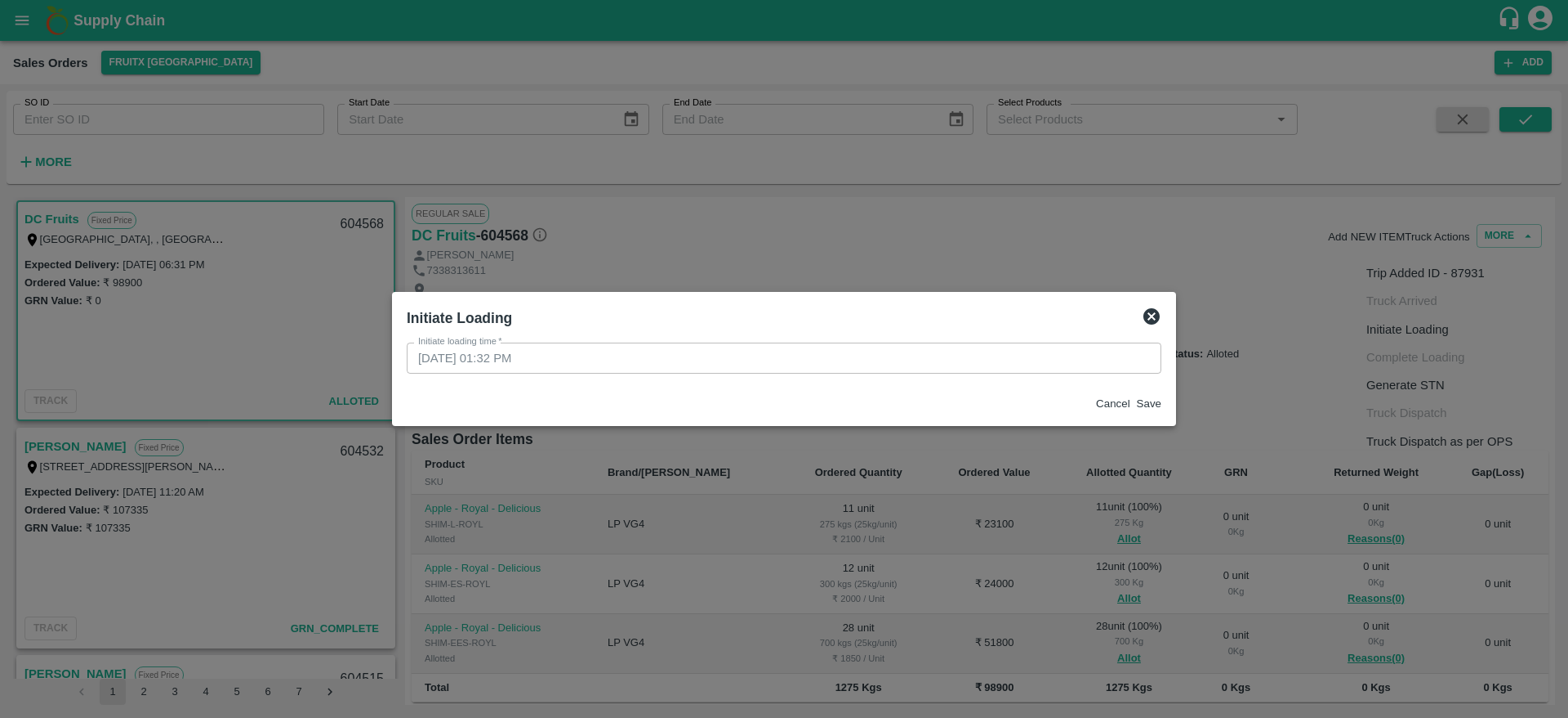
click at [1137, 402] on button "Save" at bounding box center [1149, 403] width 24 height 12
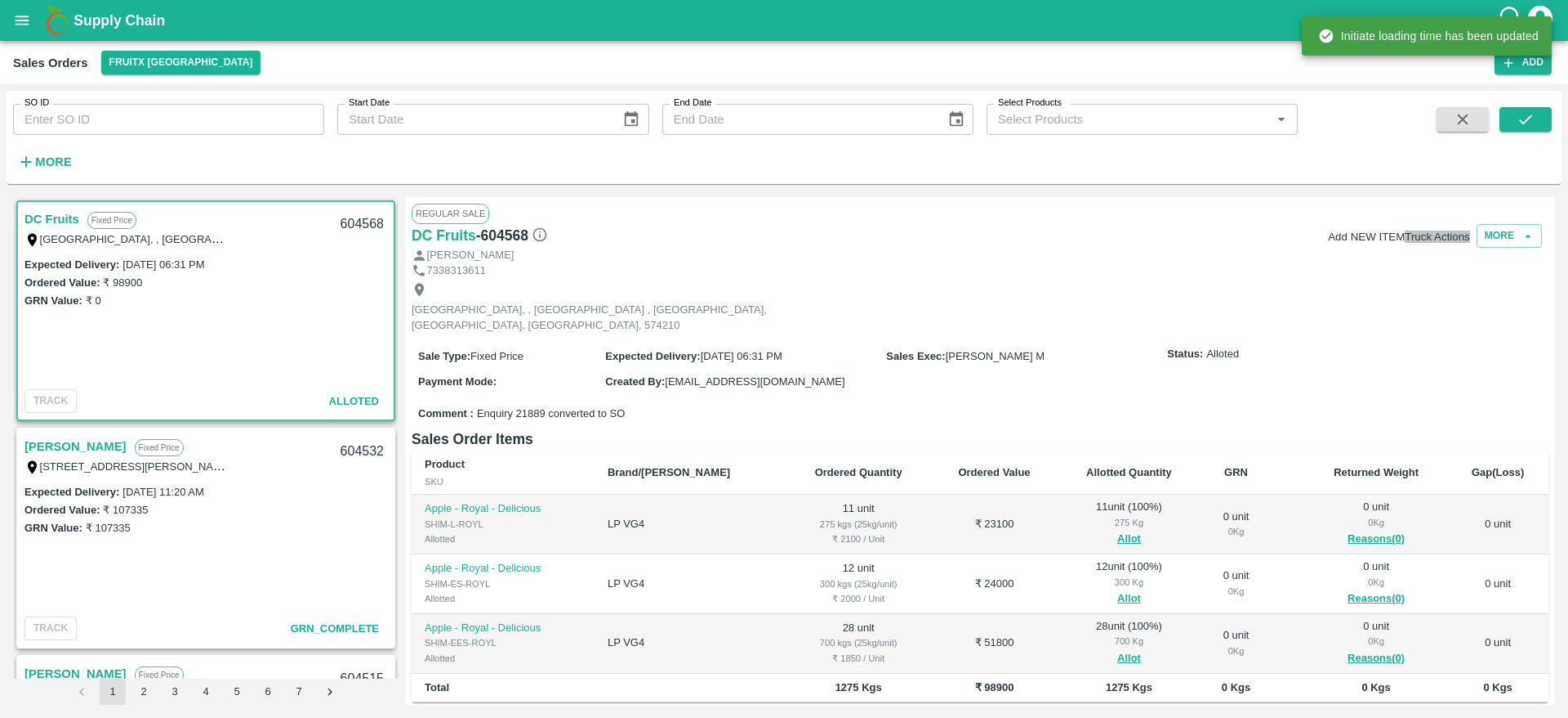
click at [1405, 239] on button "Truck Actions" at bounding box center [1437, 237] width 65 height 12
click at [1432, 360] on li "Complete Loading" at bounding box center [1439, 356] width 172 height 27
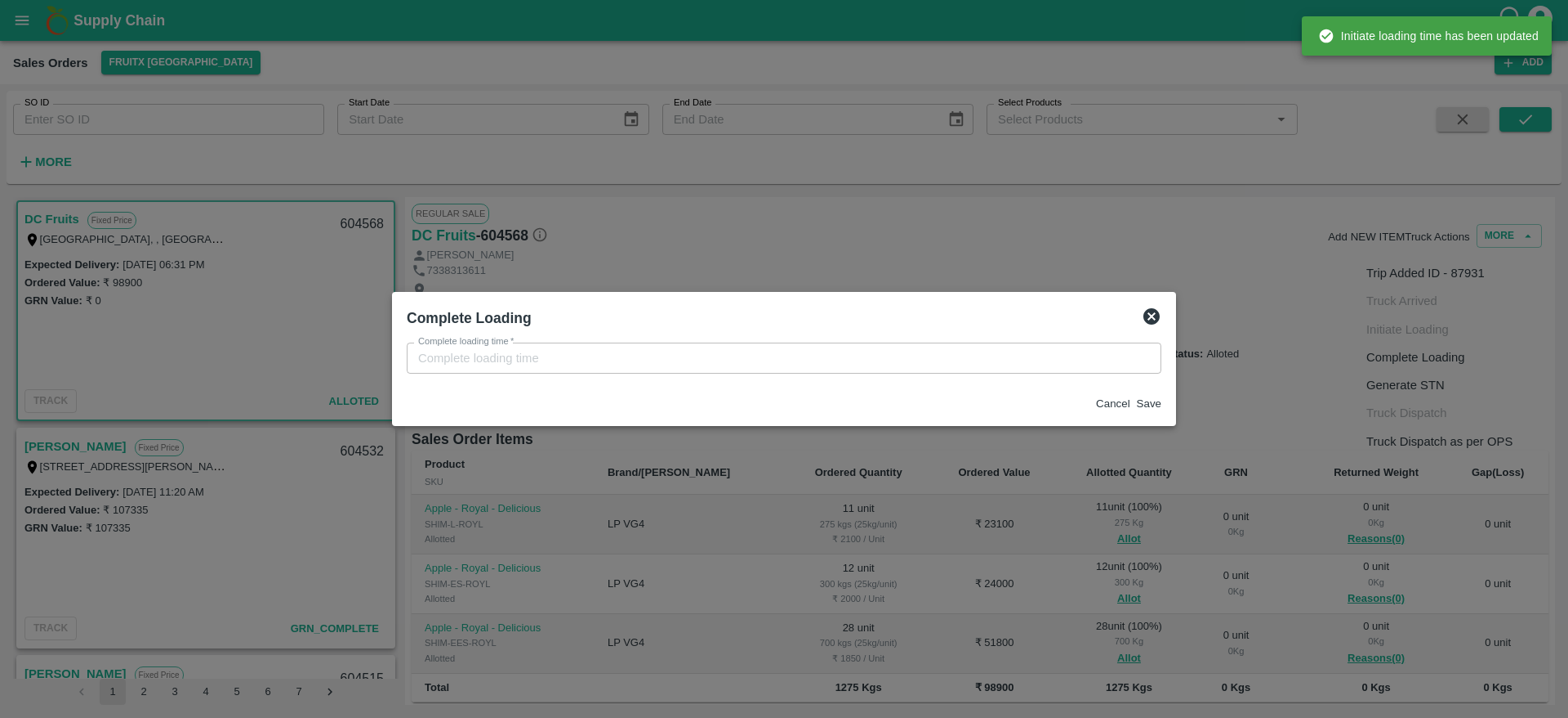
type input "[DATE] 01:32 PM"
click at [1137, 400] on button "Save" at bounding box center [1149, 403] width 24 height 12
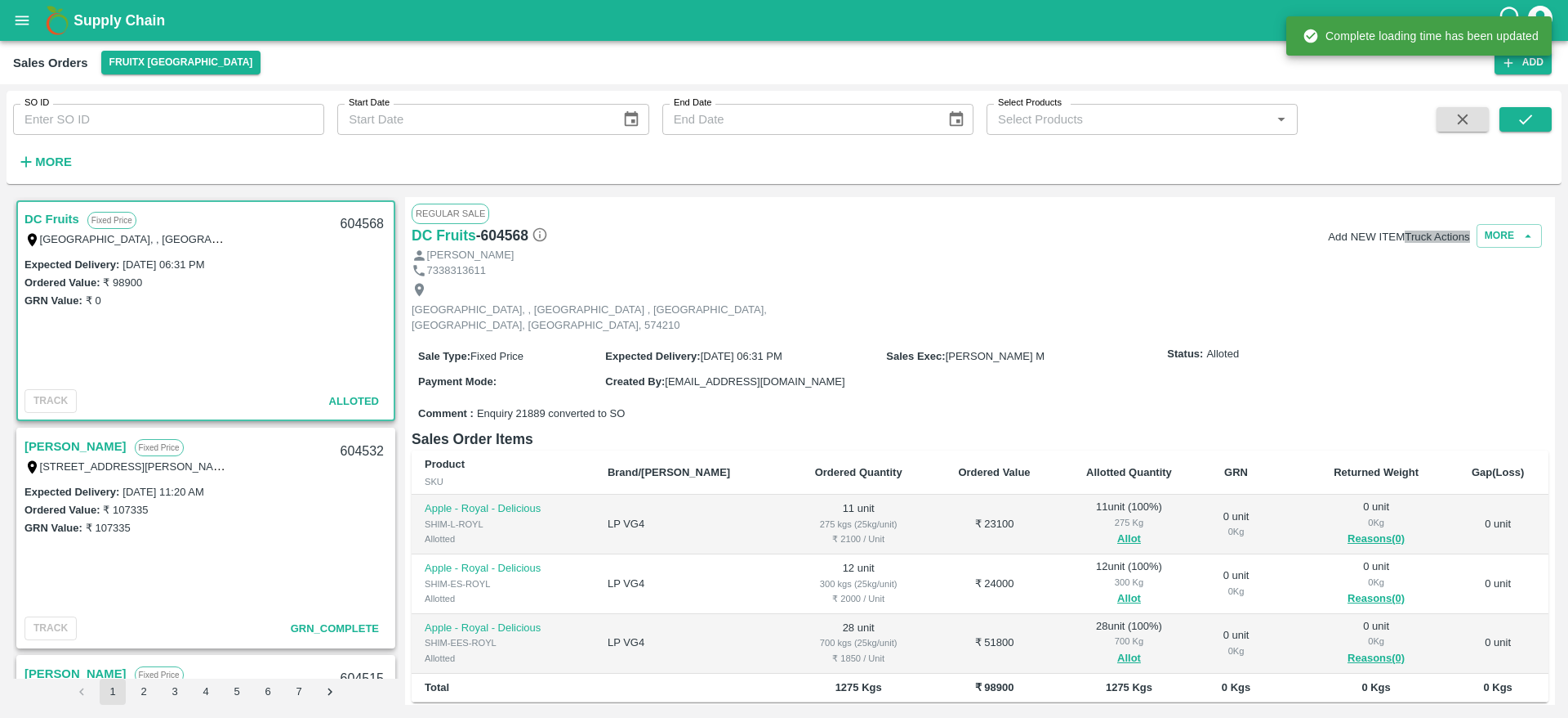
click at [1419, 243] on button "Truck Actions" at bounding box center [1437, 237] width 65 height 12
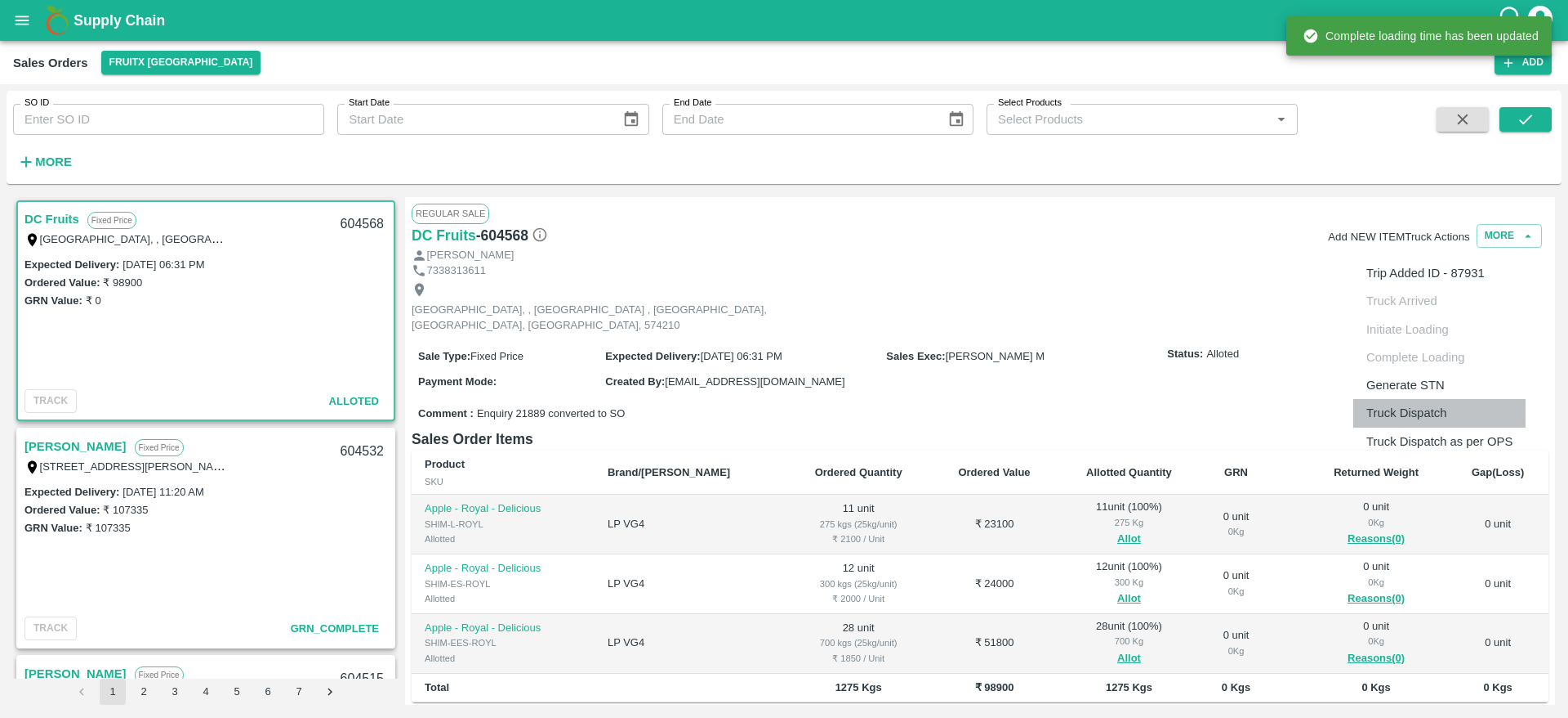
click at [1417, 399] on li "Truck Dispatch" at bounding box center [1439, 412] width 172 height 27
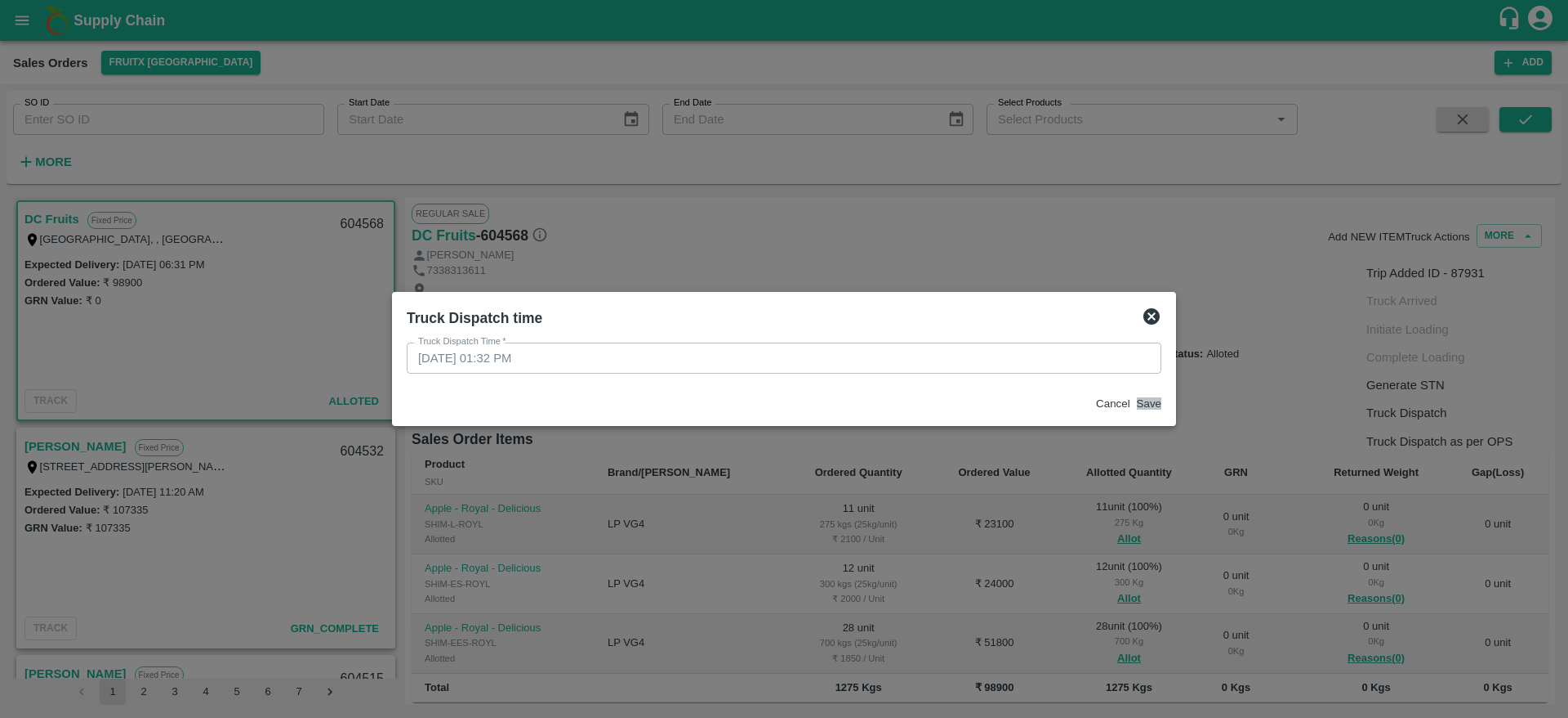
click at [1137, 408] on button "Save" at bounding box center [1149, 403] width 24 height 12
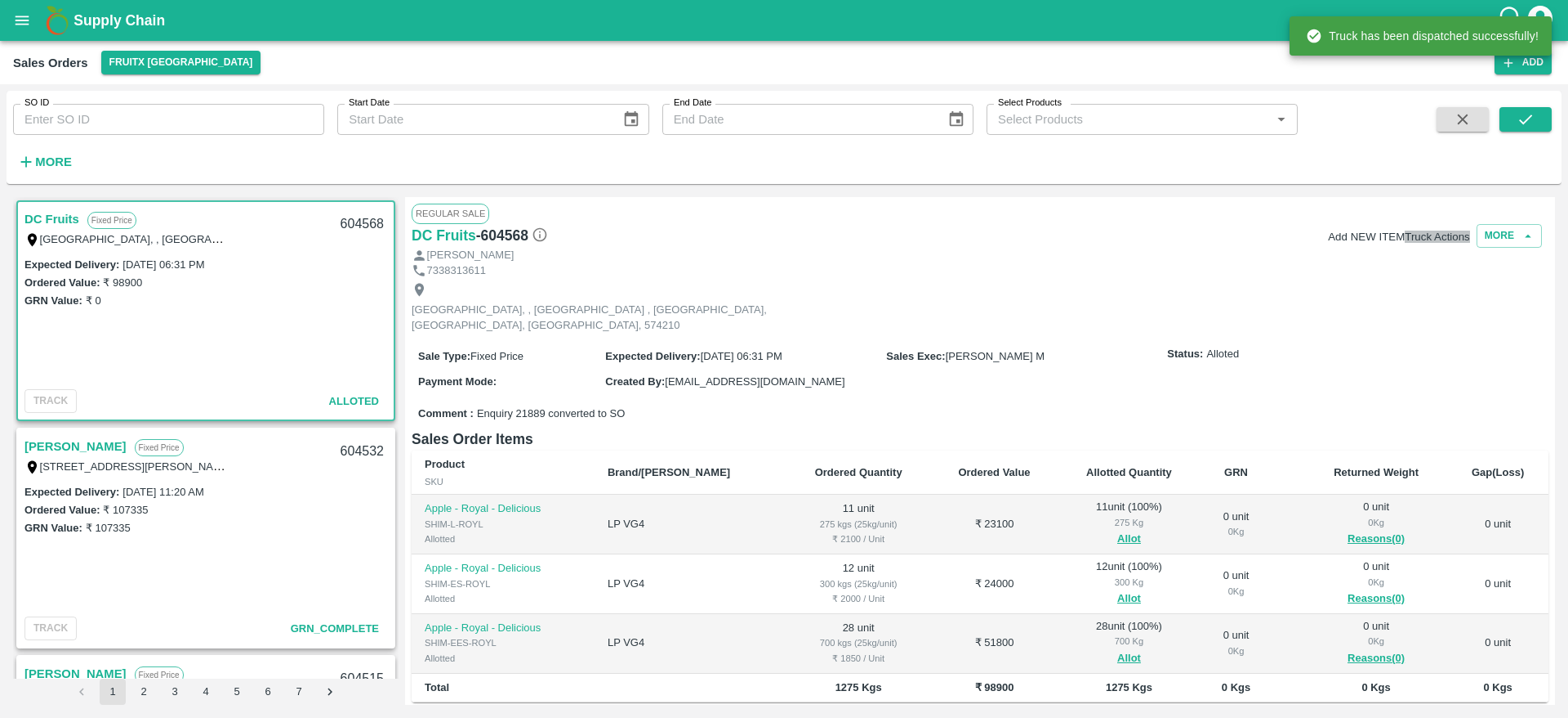
click at [1405, 233] on button "Truck Actions" at bounding box center [1437, 237] width 65 height 12
click at [1416, 450] on li "Truck Dispatch as per OPS" at bounding box center [1439, 441] width 172 height 27
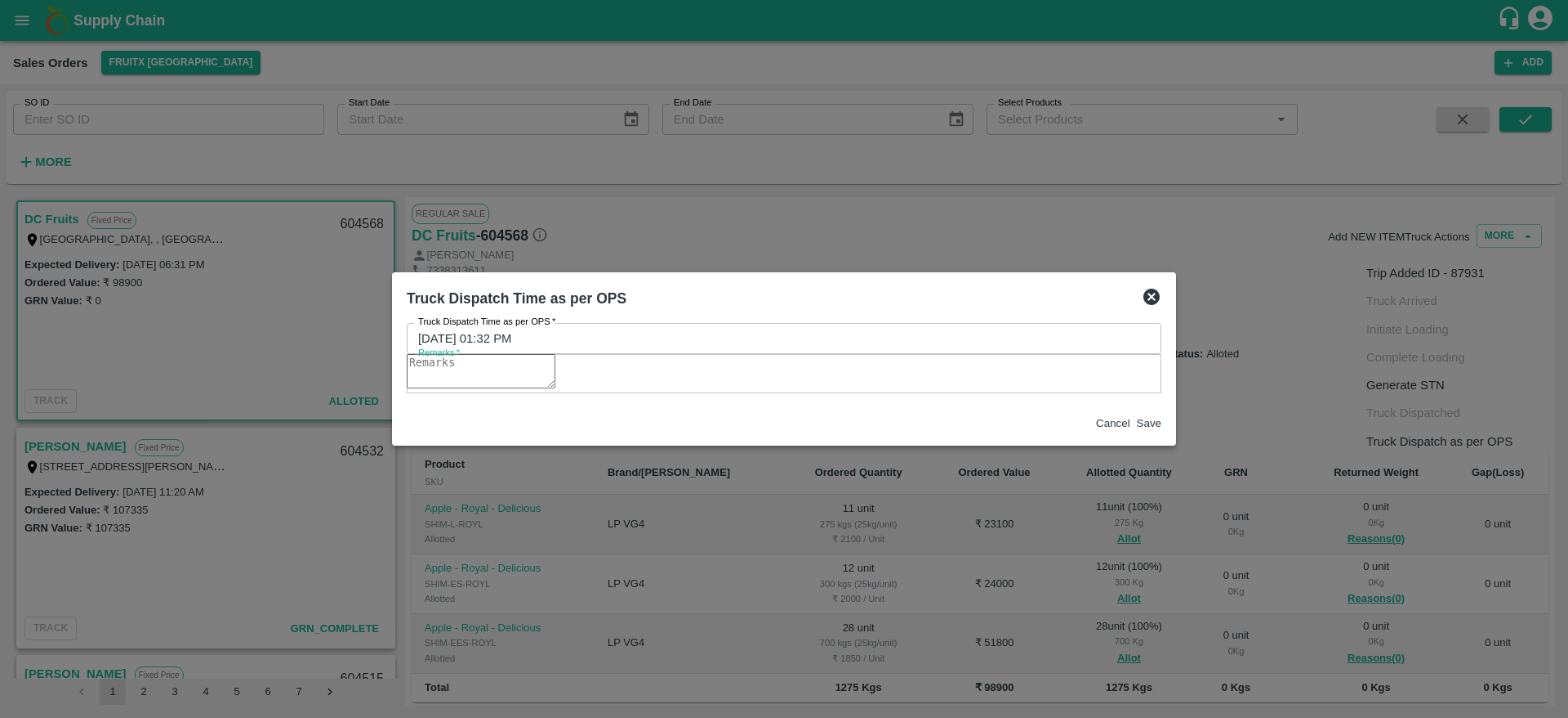
click at [556, 373] on textarea "Remarks   *" at bounding box center [481, 371] width 149 height 34
type textarea "OTD"
click at [1137, 429] on button "Save" at bounding box center [1149, 422] width 24 height 12
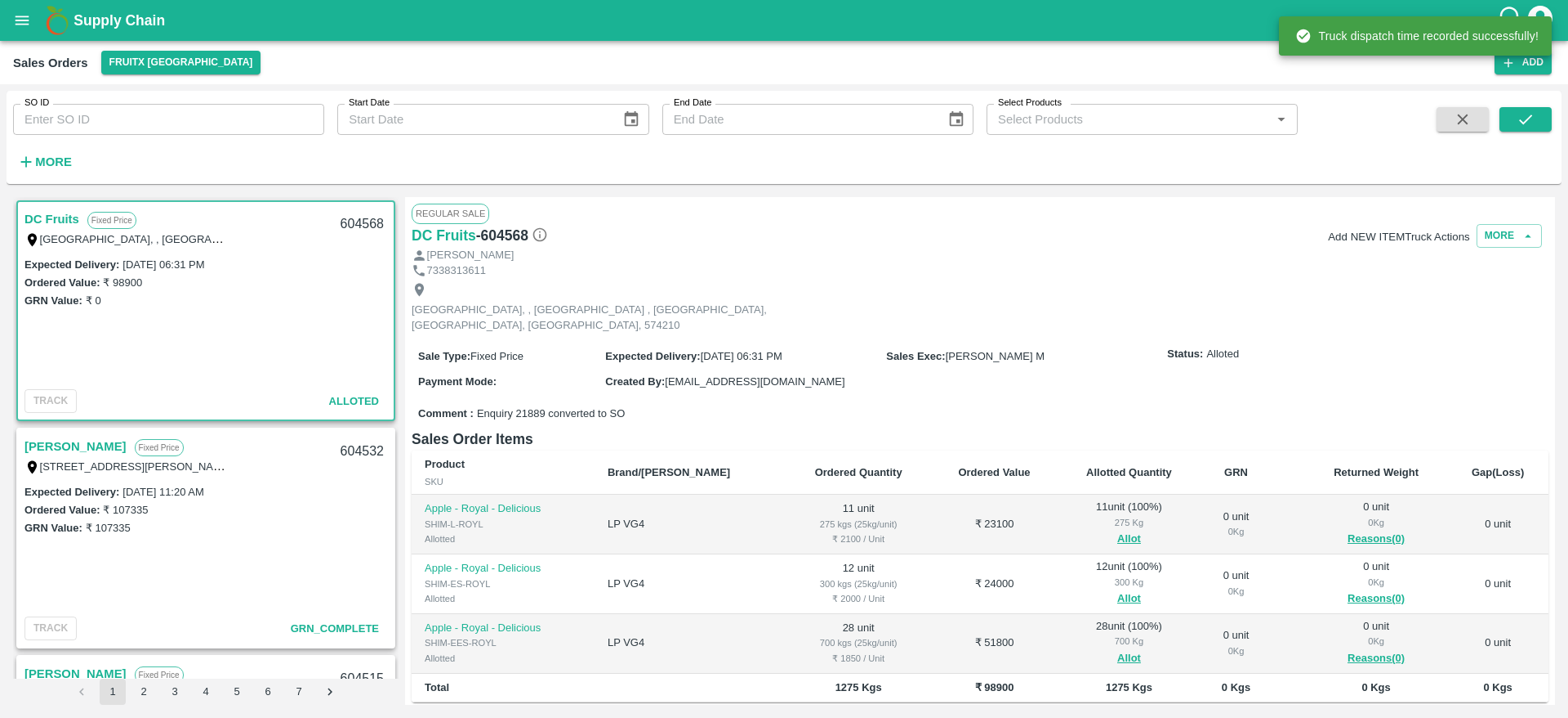
click at [342, 216] on div "604568" at bounding box center [362, 224] width 63 height 39
copy div "604568"
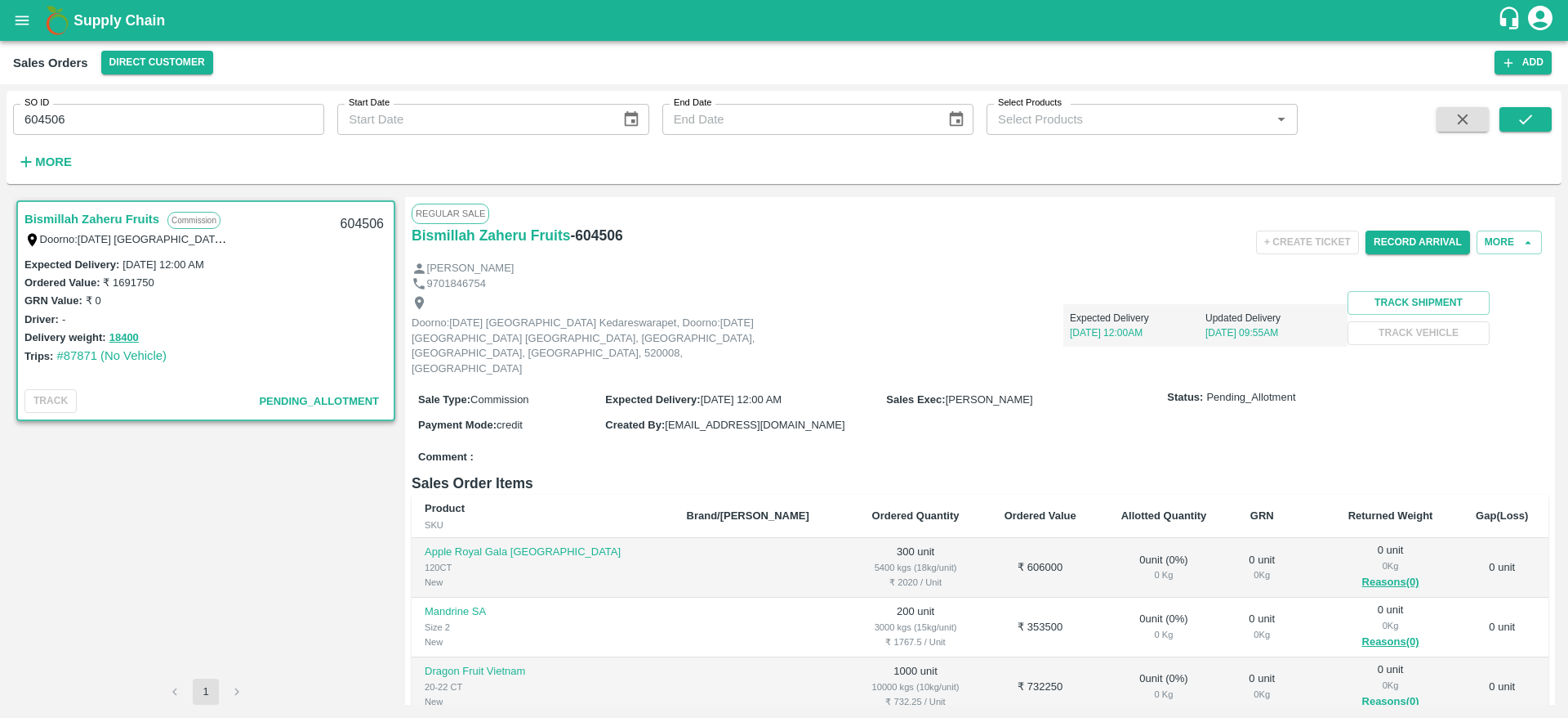
click at [1474, 133] on span at bounding box center [1463, 140] width 65 height 67
click at [1465, 124] on icon "button" at bounding box center [1463, 119] width 18 height 18
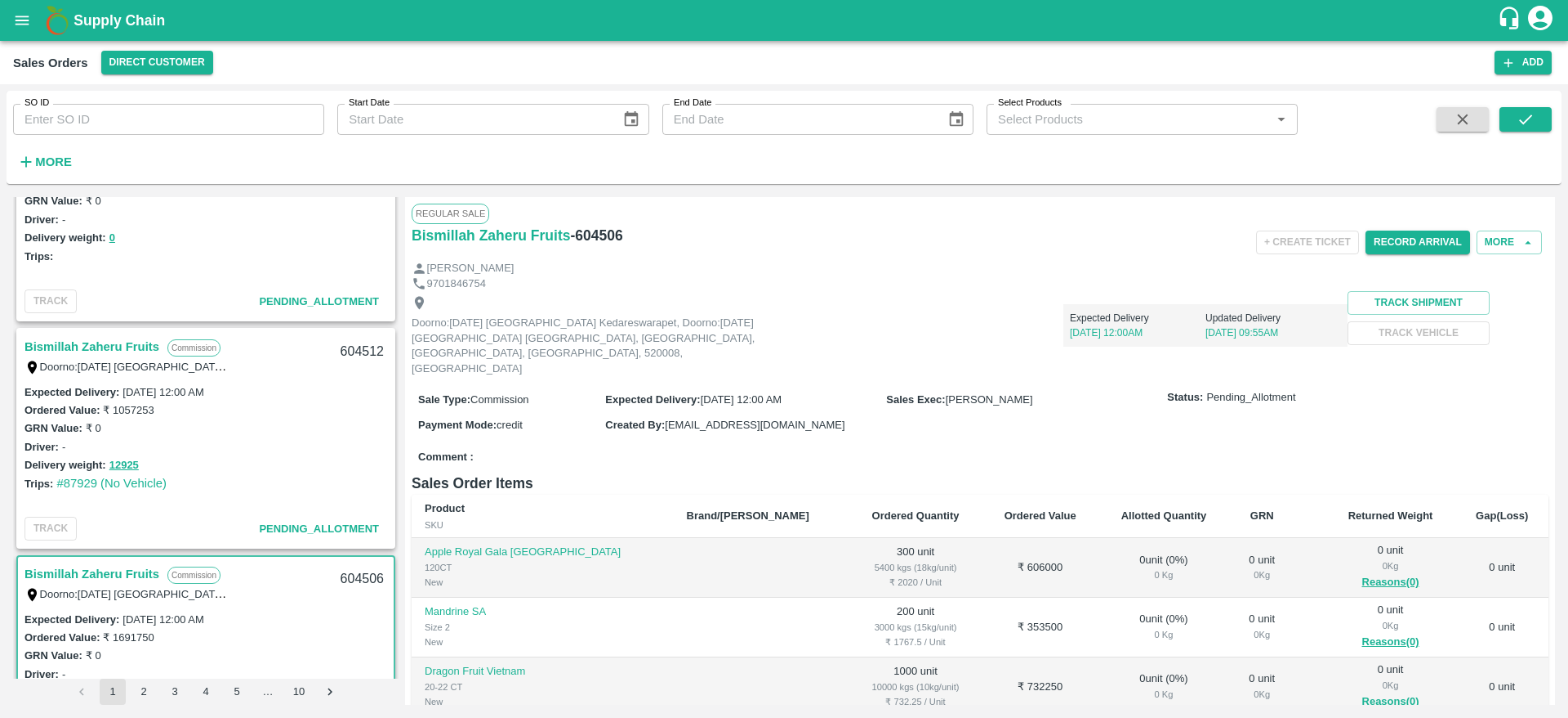
scroll to position [162, 0]
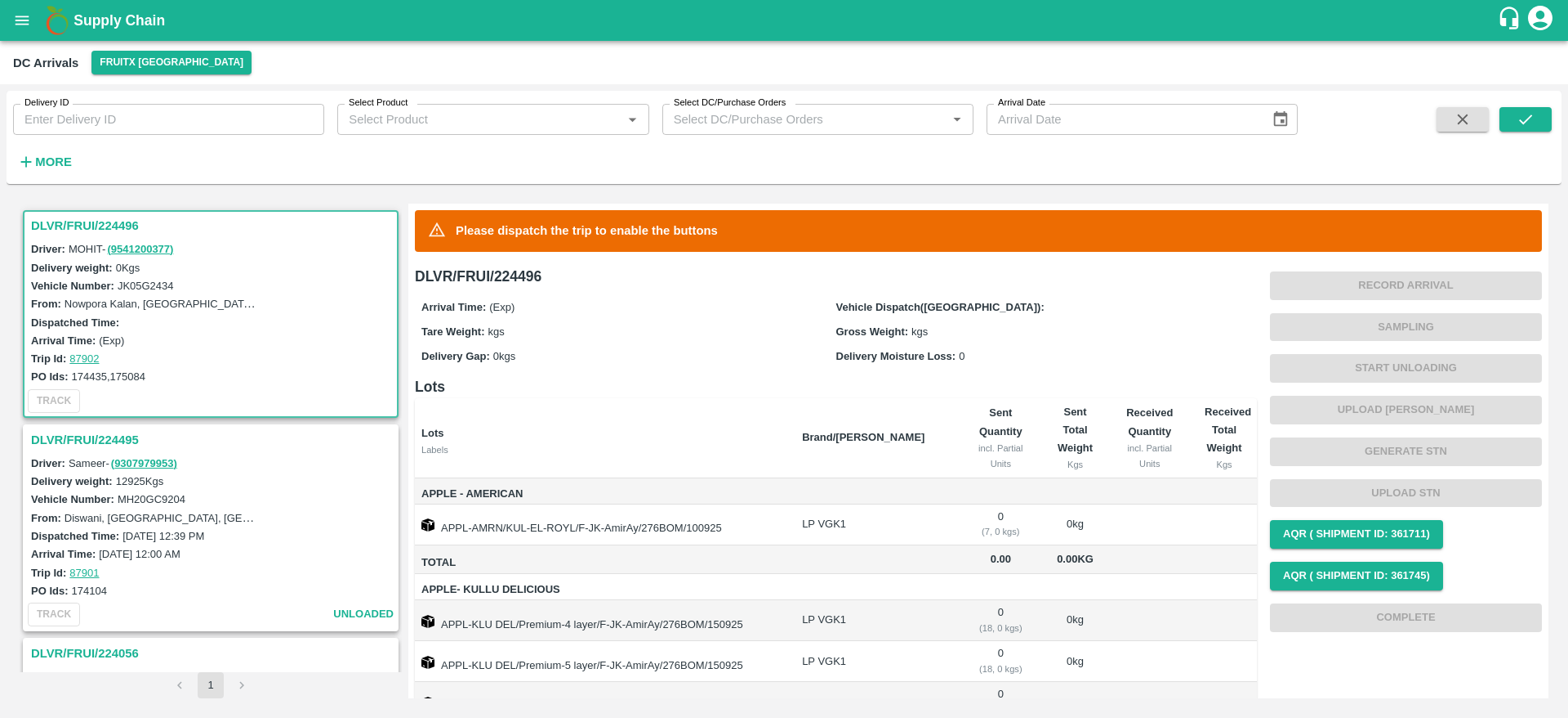
scroll to position [60, 0]
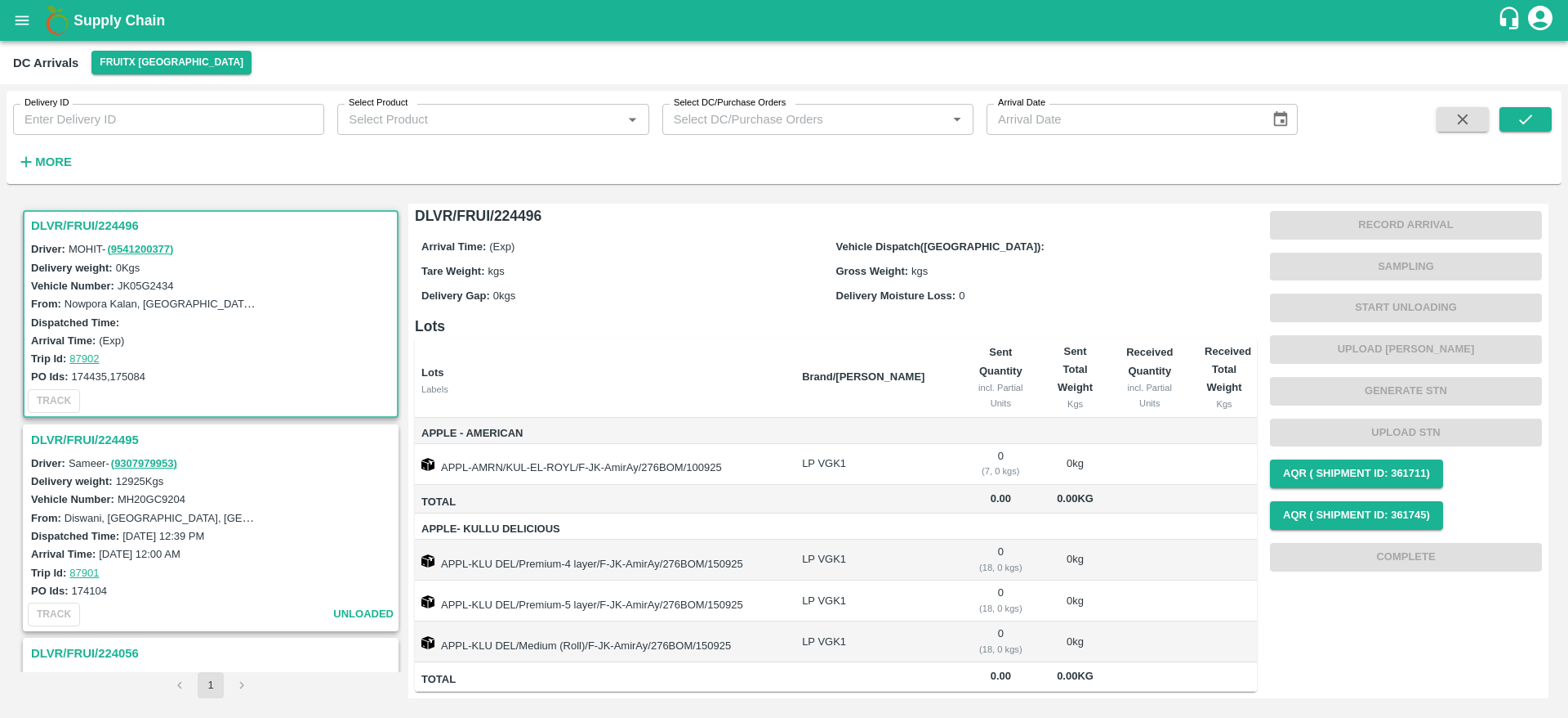
click at [139, 432] on h3 "DLVR/FRUI/224495" at bounding box center [213, 439] width 364 height 22
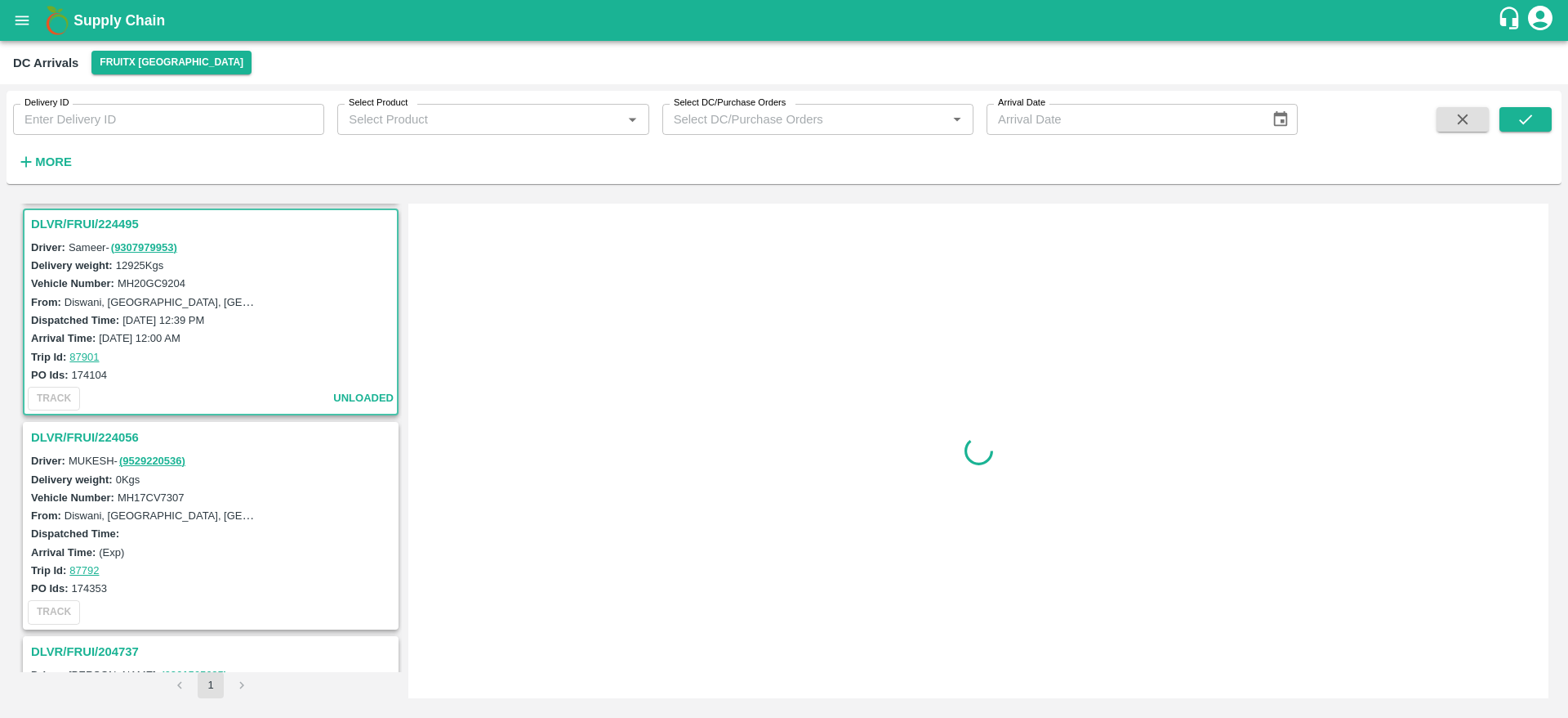
scroll to position [220, 0]
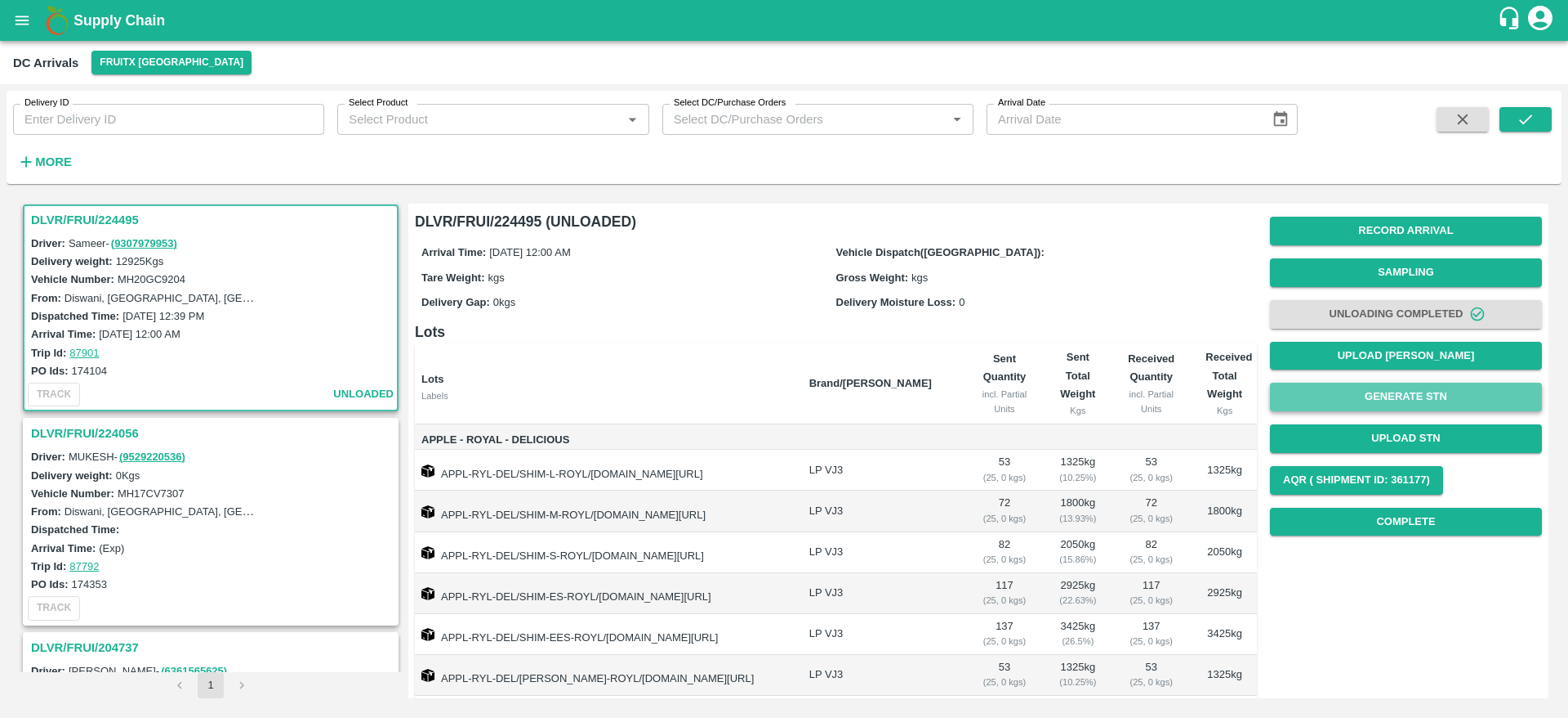
click at [1433, 407] on button "Generate STN" at bounding box center [1406, 397] width 272 height 28
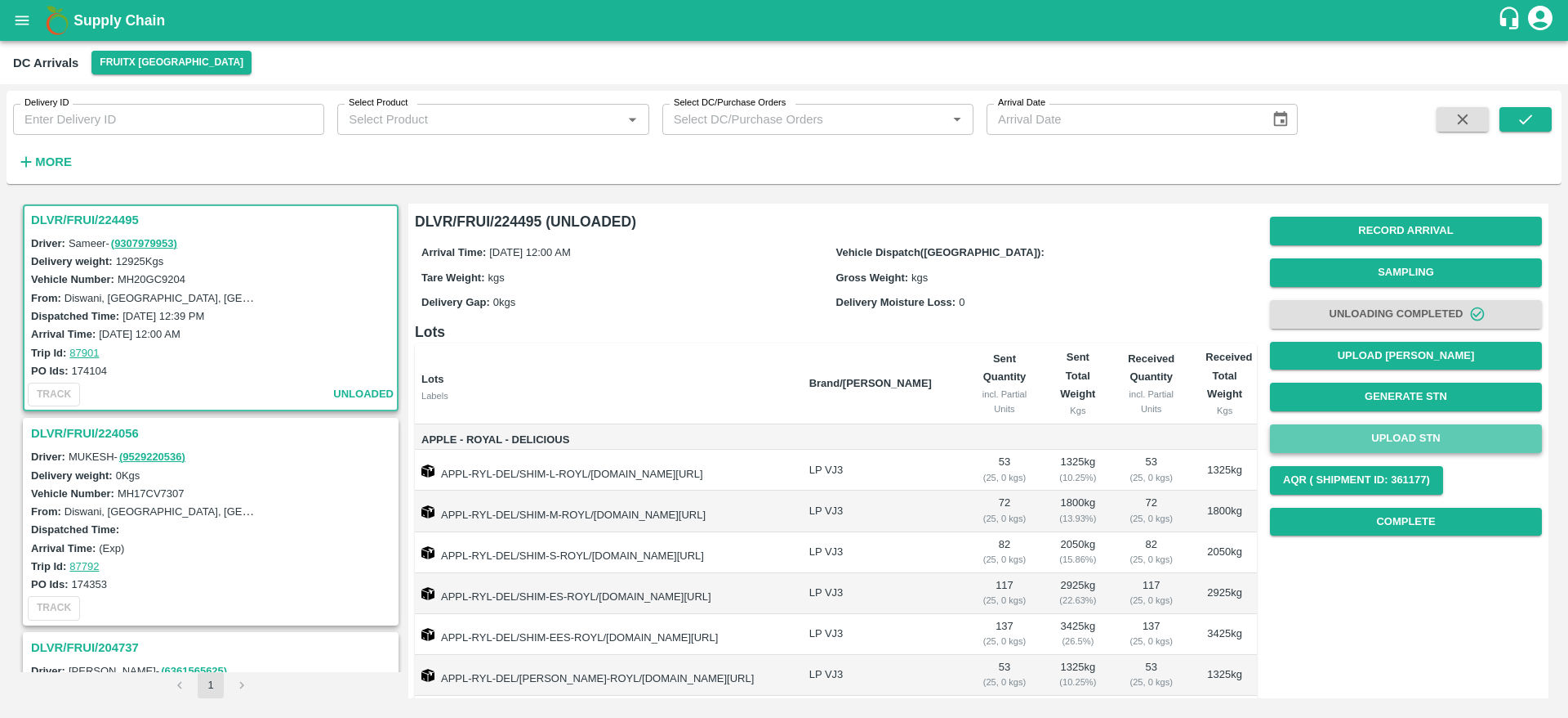
click at [1422, 433] on button "Upload STN" at bounding box center [1406, 438] width 272 height 28
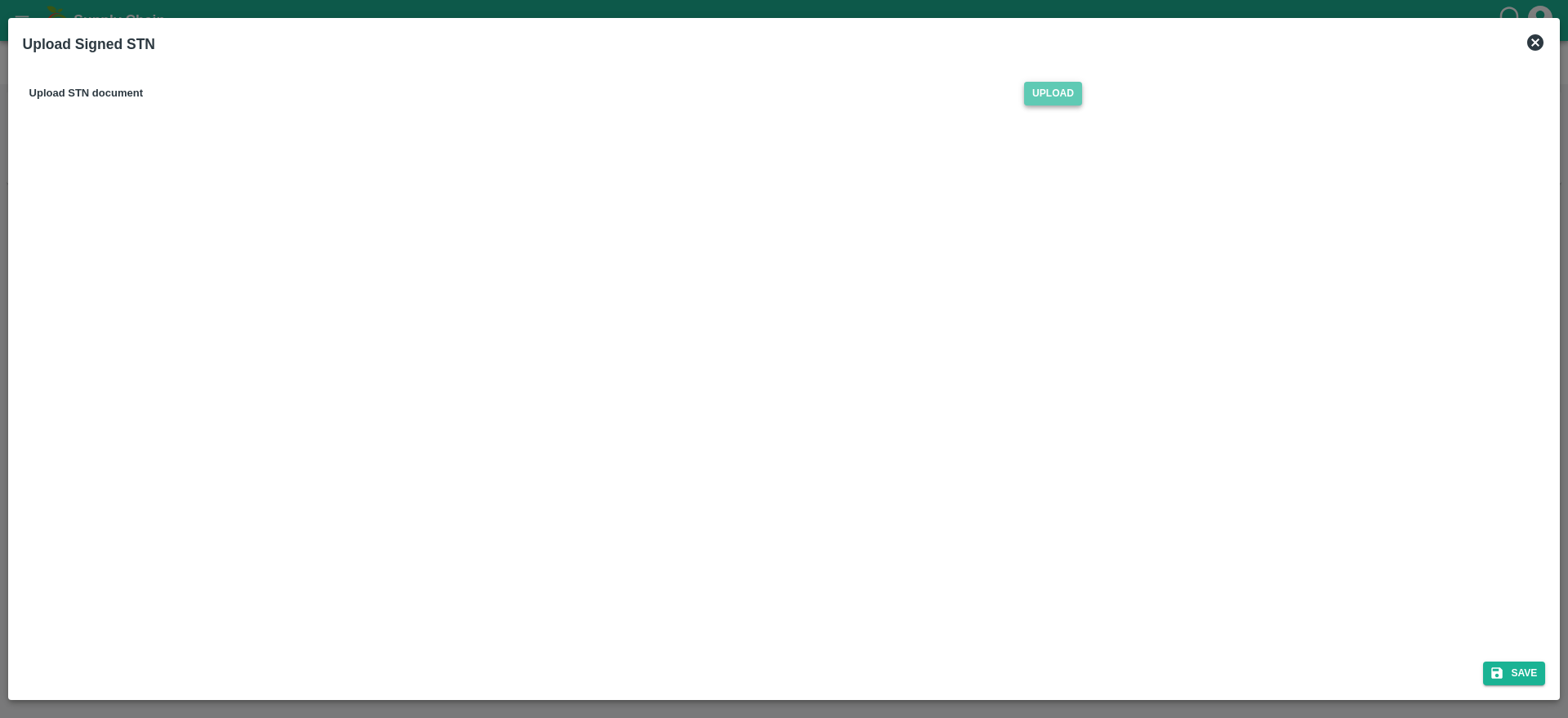
click at [1049, 100] on span "Upload" at bounding box center [1054, 93] width 58 height 24
click at [0, 0] on input "Upload" at bounding box center [0, 0] width 0 height 0
click at [1499, 666] on icon "submit" at bounding box center [1497, 673] width 15 height 15
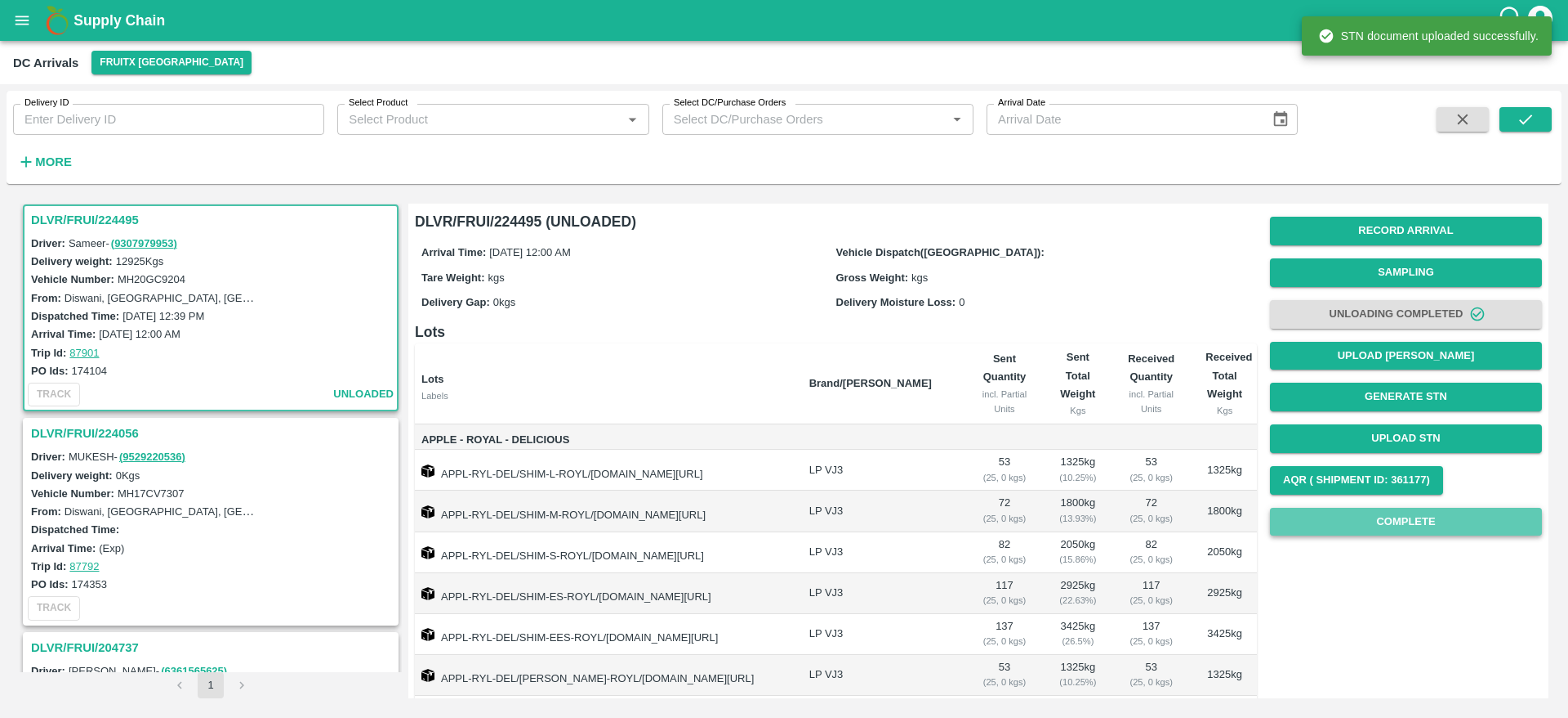
click at [1414, 529] on button "Complete" at bounding box center [1406, 522] width 272 height 28
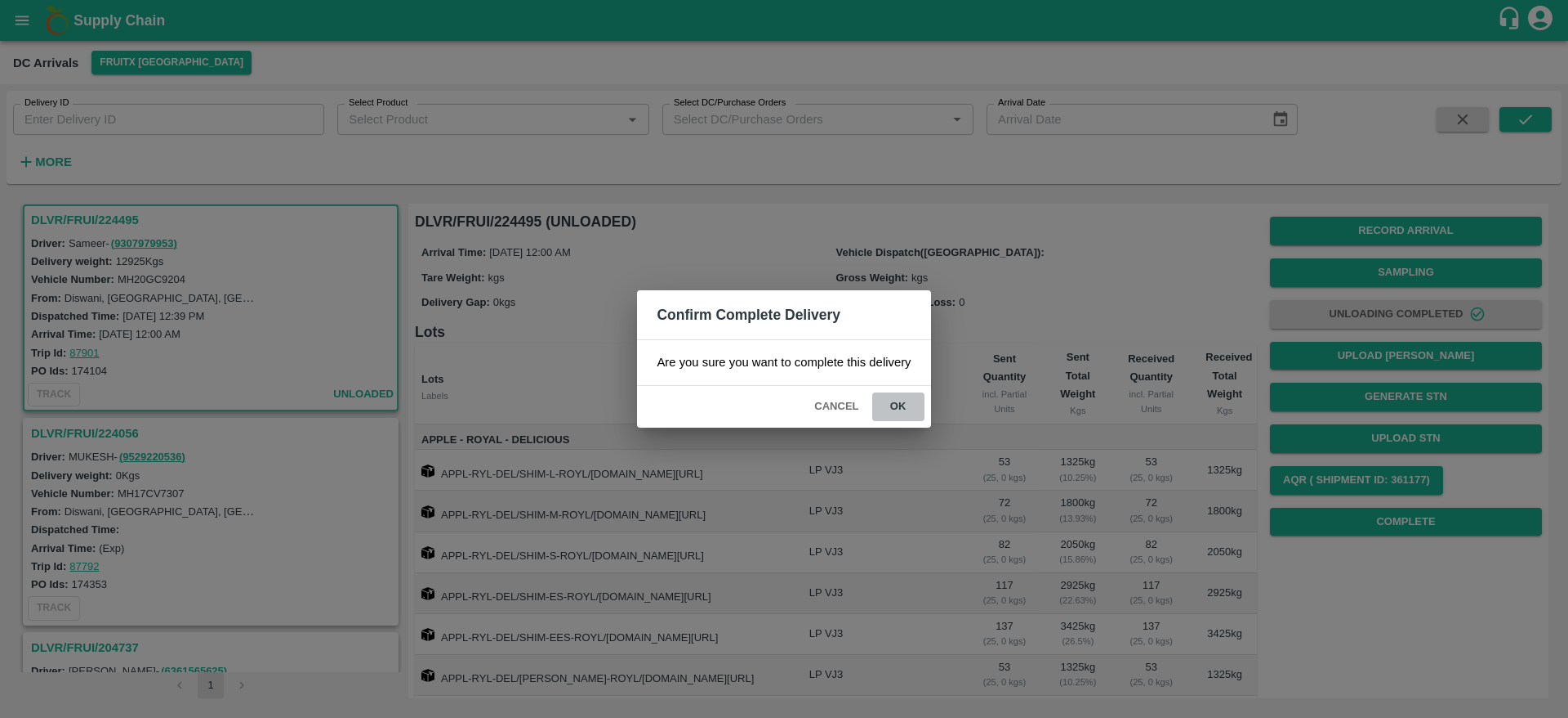
click at [890, 405] on button "ok" at bounding box center [898, 406] width 53 height 28
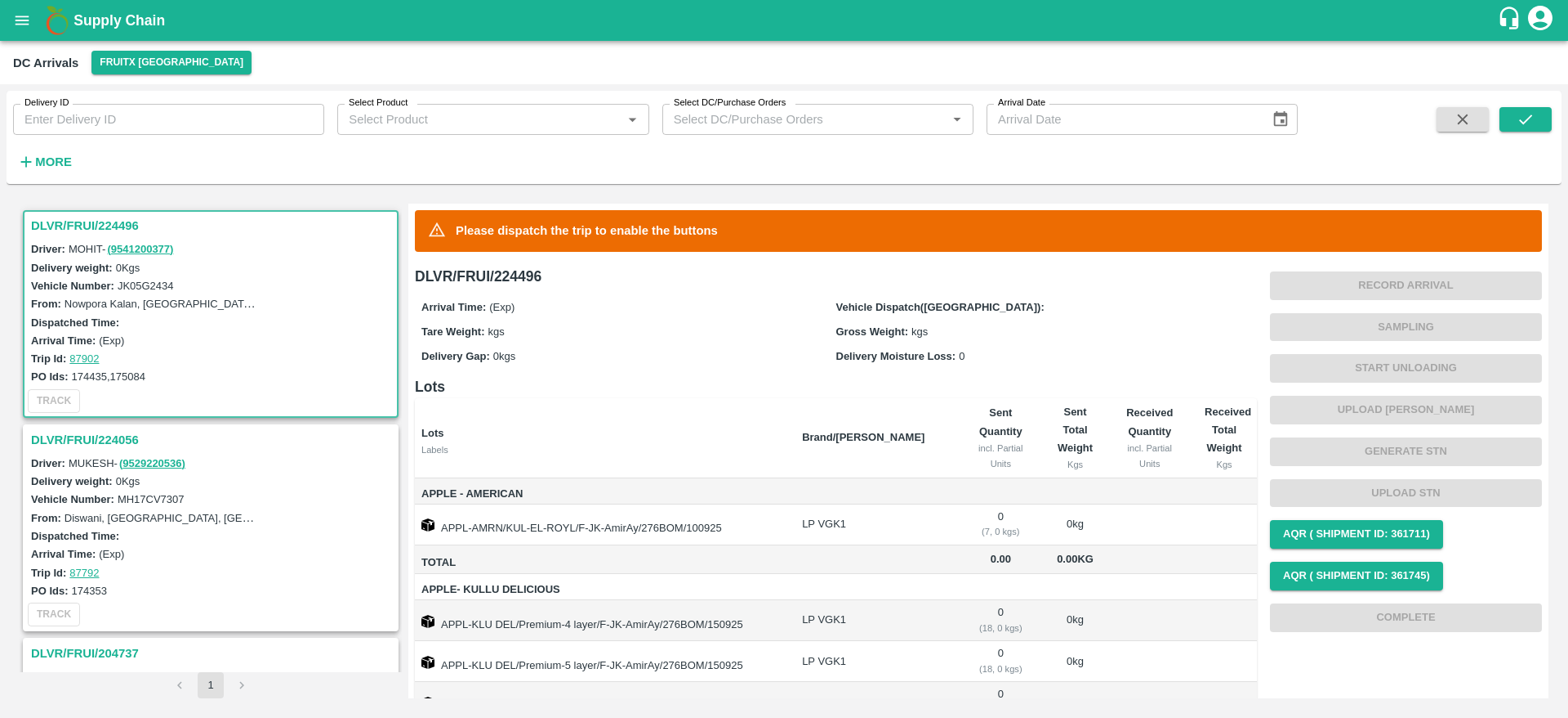
scroll to position [60, 0]
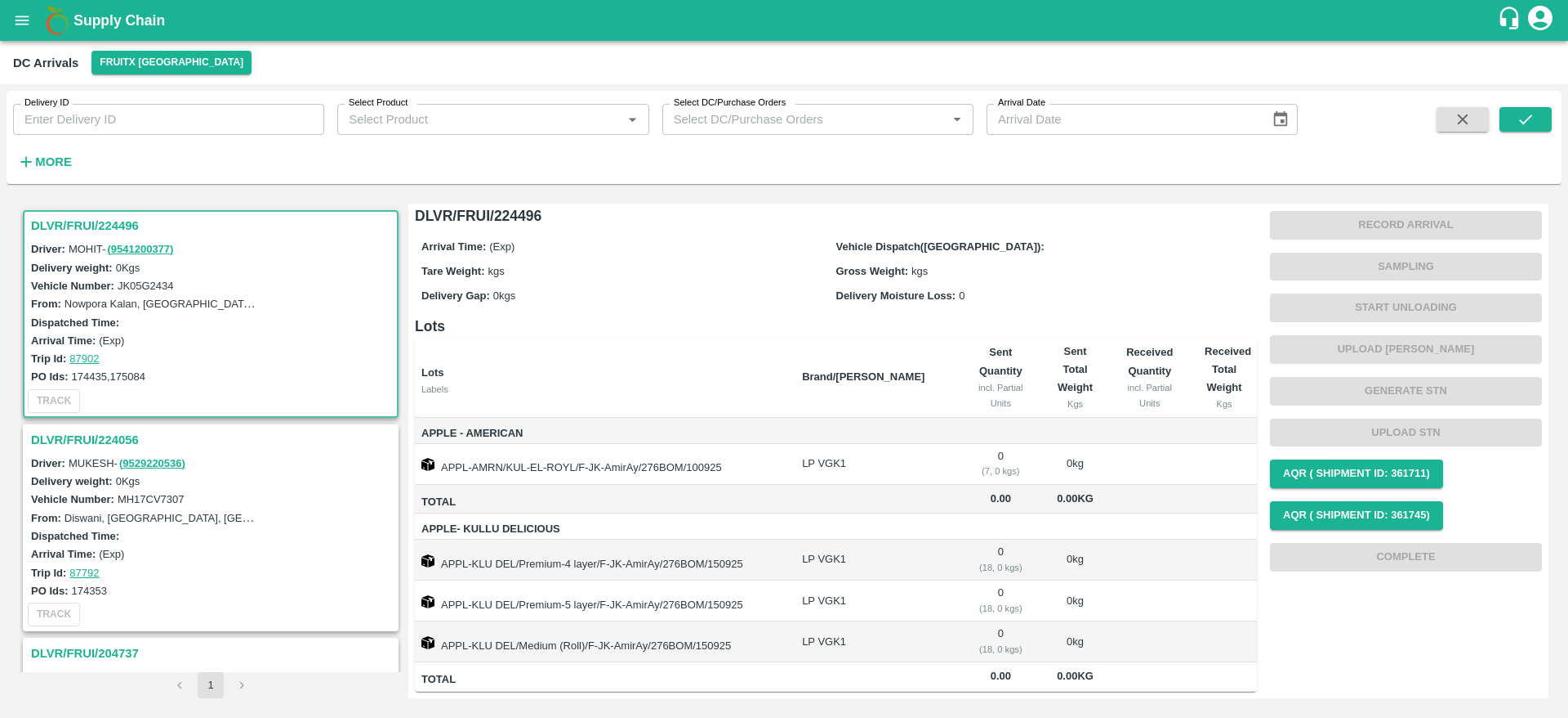
click at [110, 429] on h3 "DLVR/FRUI/224056" at bounding box center [213, 439] width 364 height 22
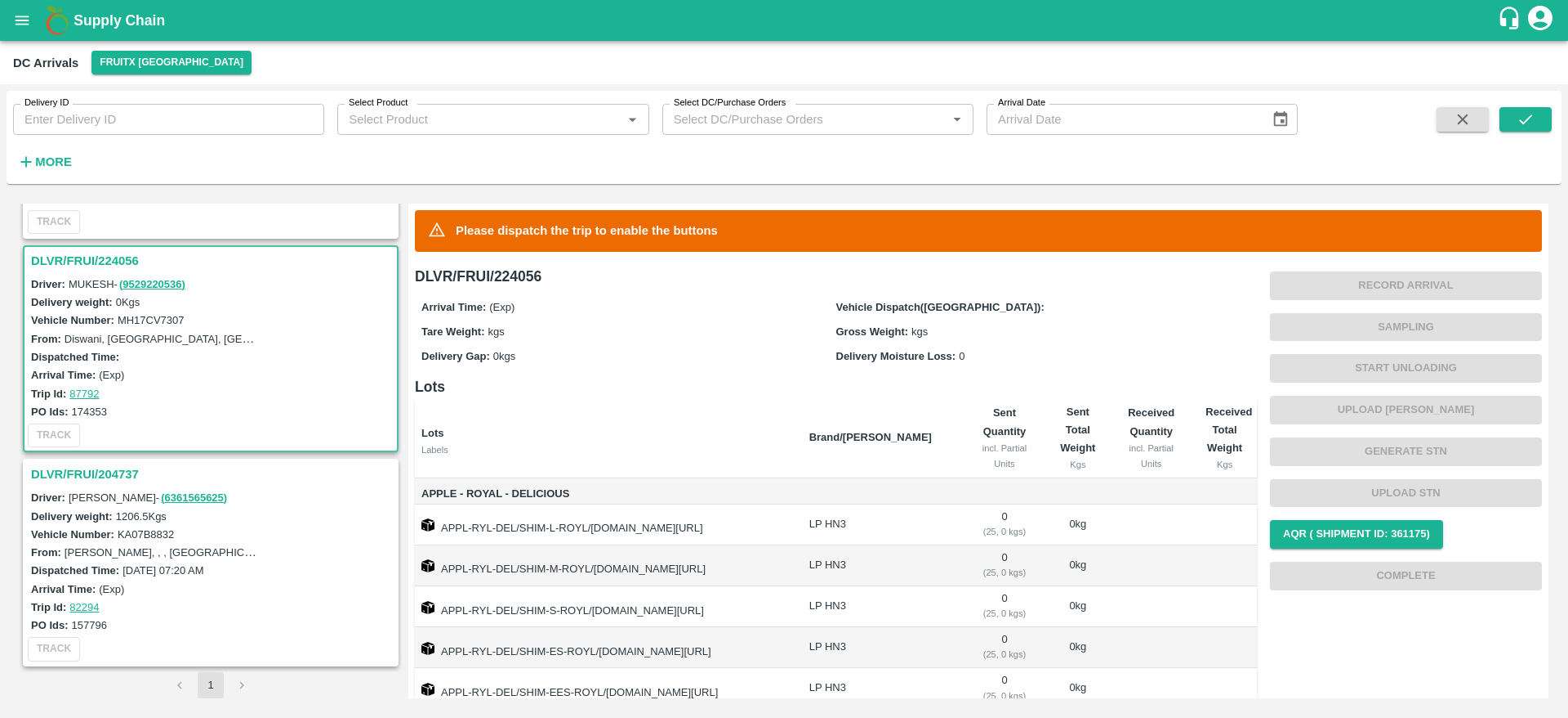
scroll to position [127, 0]
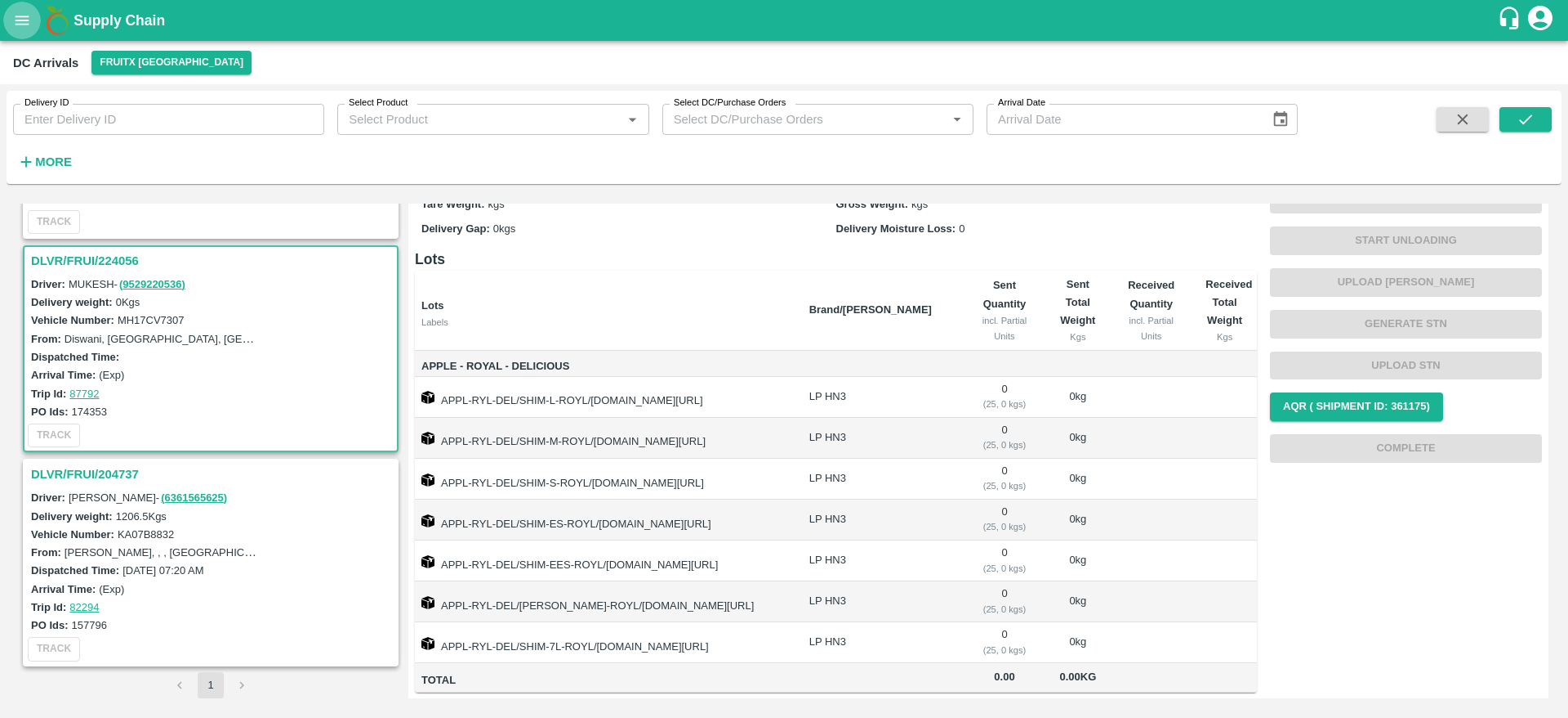
click at [20, 13] on icon "open drawer" at bounding box center [22, 20] width 18 height 18
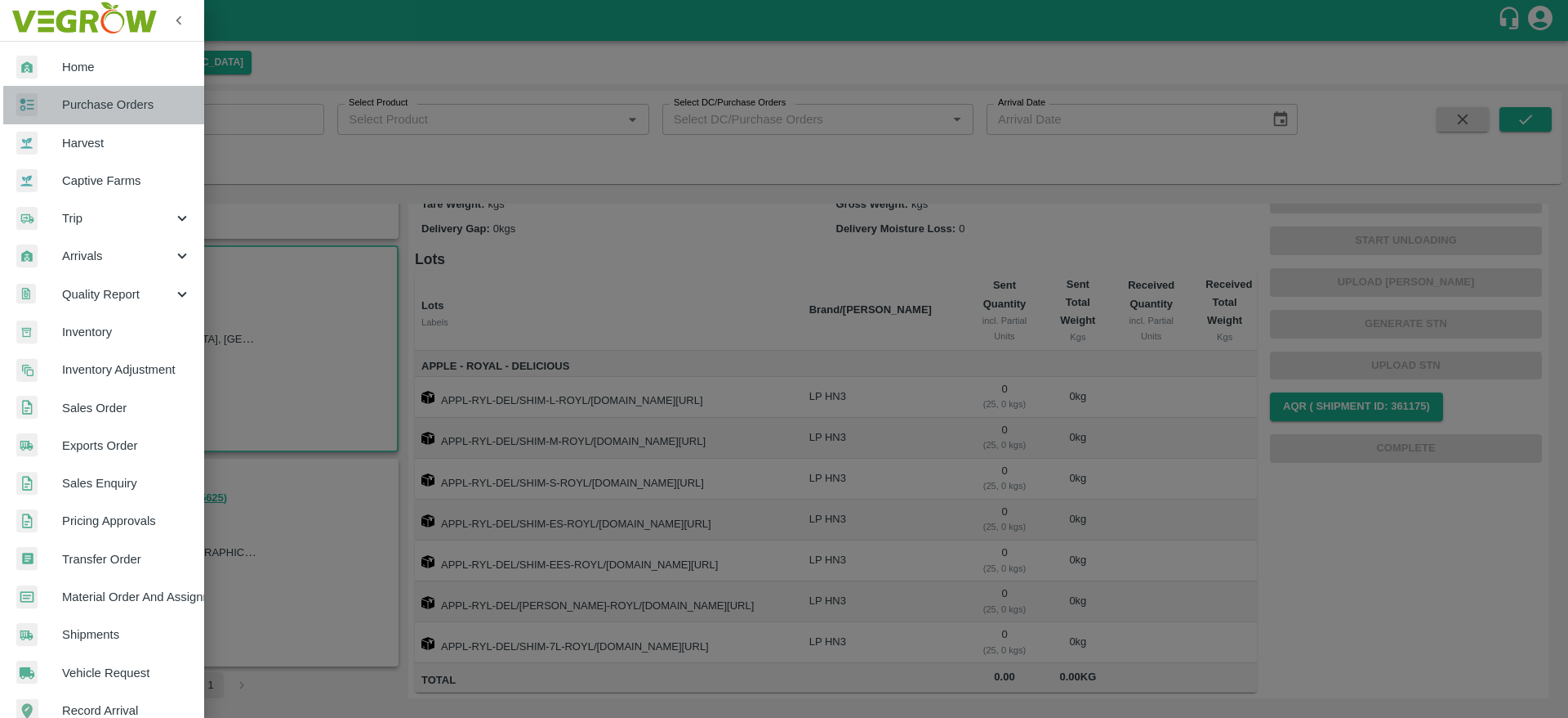
click at [121, 109] on span "Purchase Orders" at bounding box center [126, 104] width 129 height 18
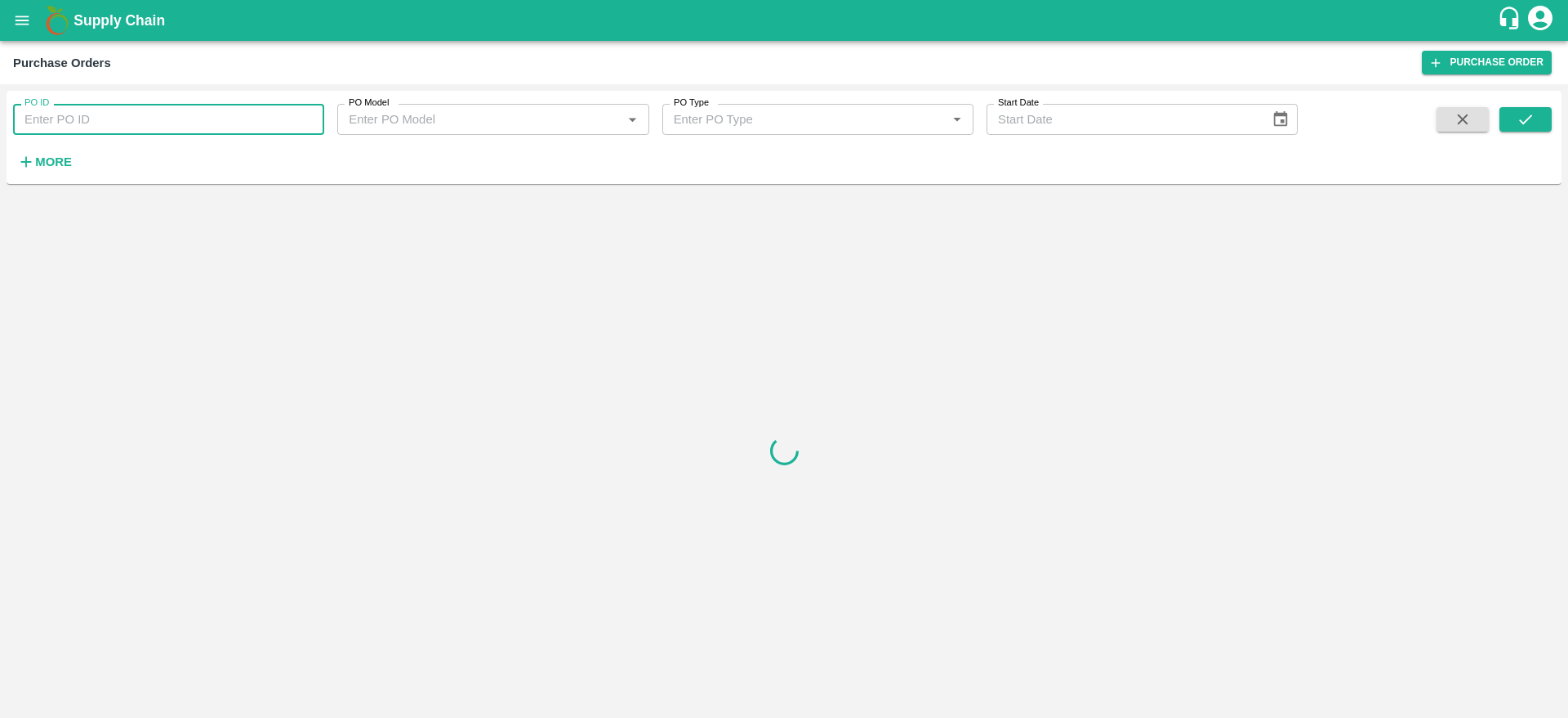
click at [100, 120] on input "PO ID" at bounding box center [169, 119] width 311 height 31
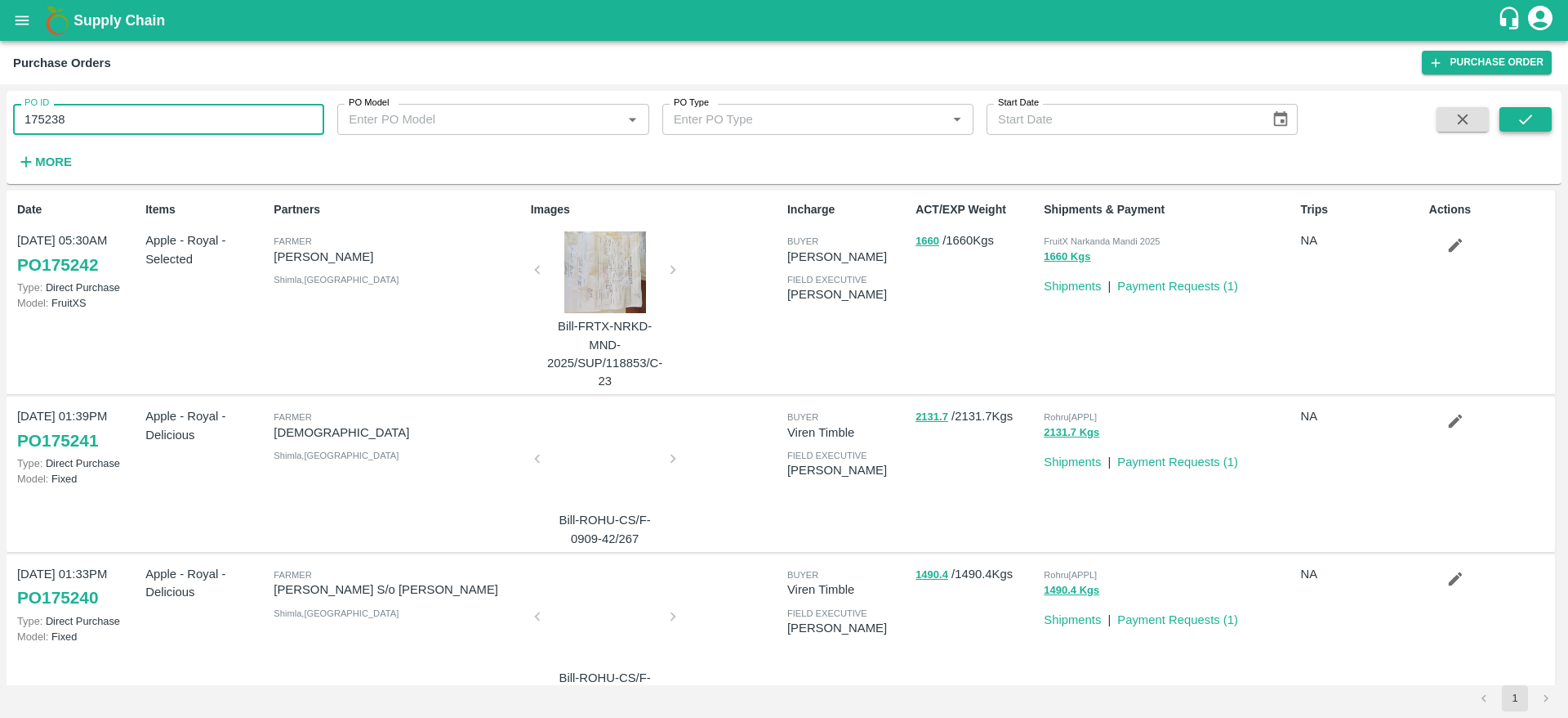
type input "175238"
click at [1542, 115] on button "submit" at bounding box center [1526, 120] width 53 height 24
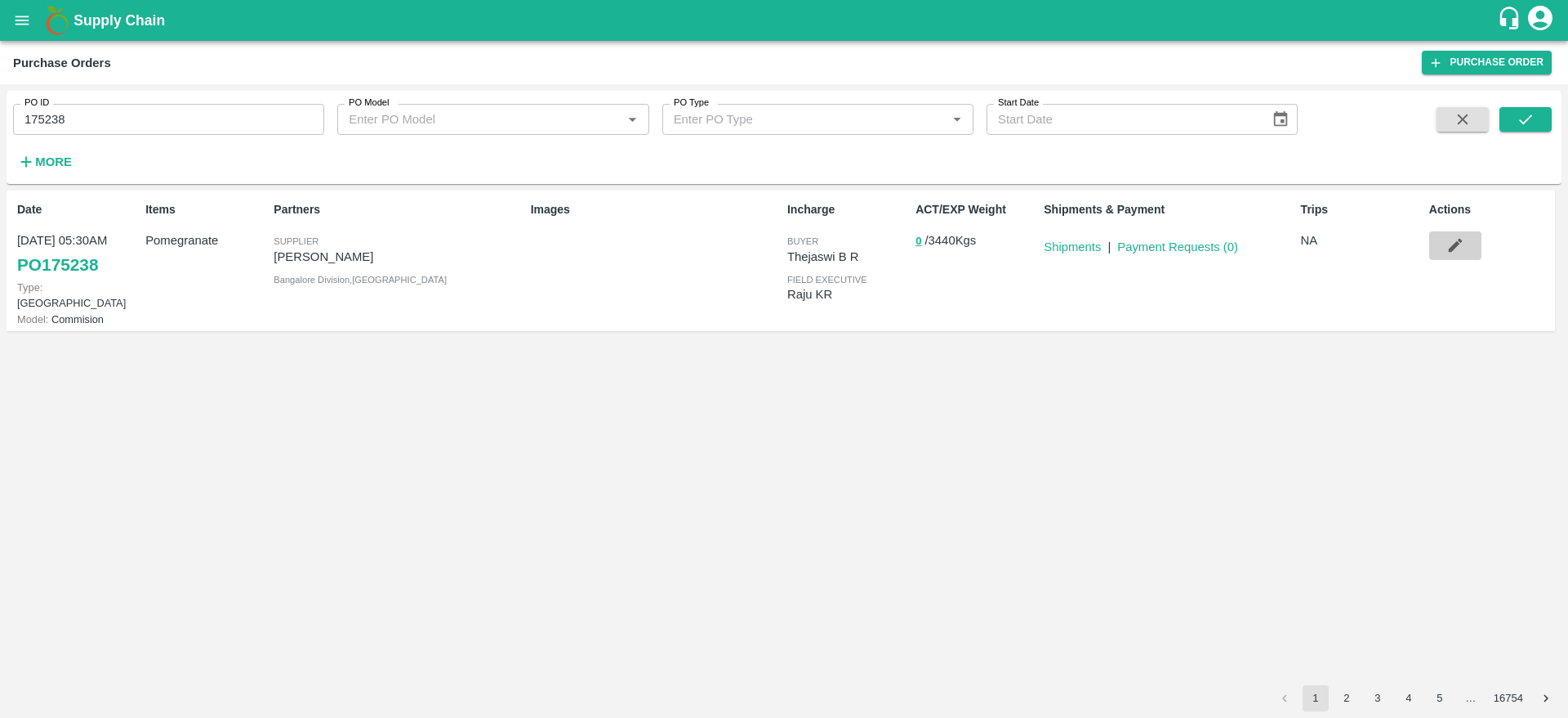
click at [1463, 245] on icon "button" at bounding box center [1455, 245] width 18 height 18
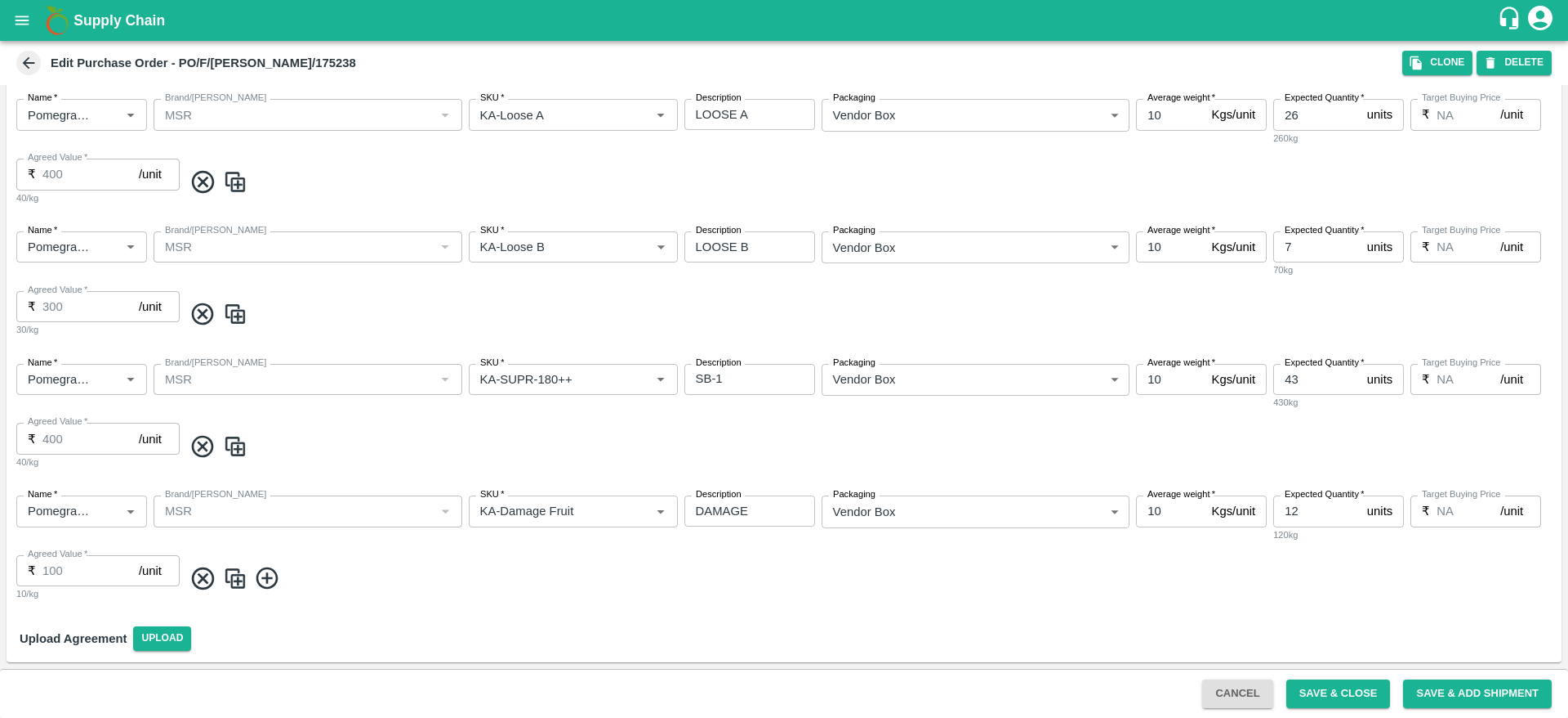
scroll to position [166, 0]
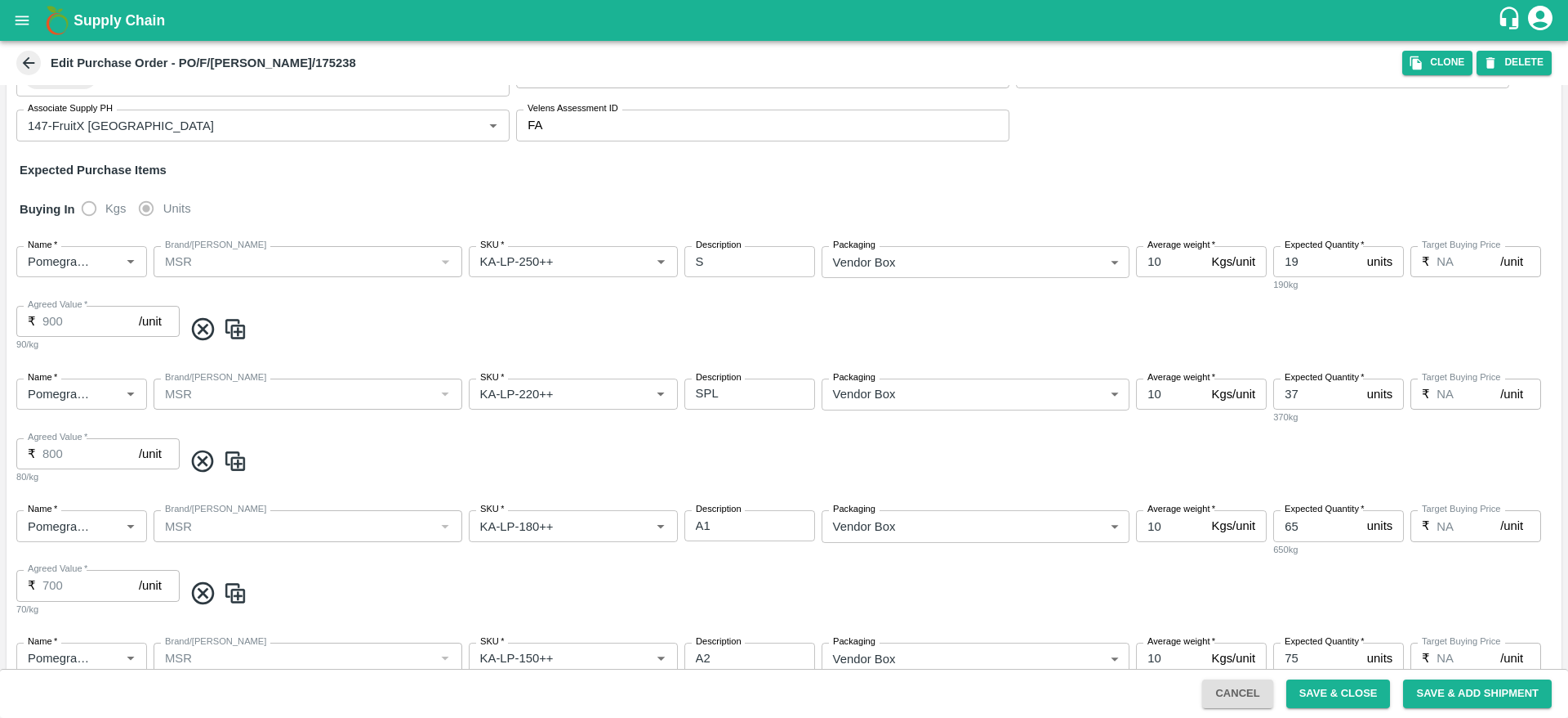
click at [38, 61] on icon at bounding box center [28, 62] width 18 height 18
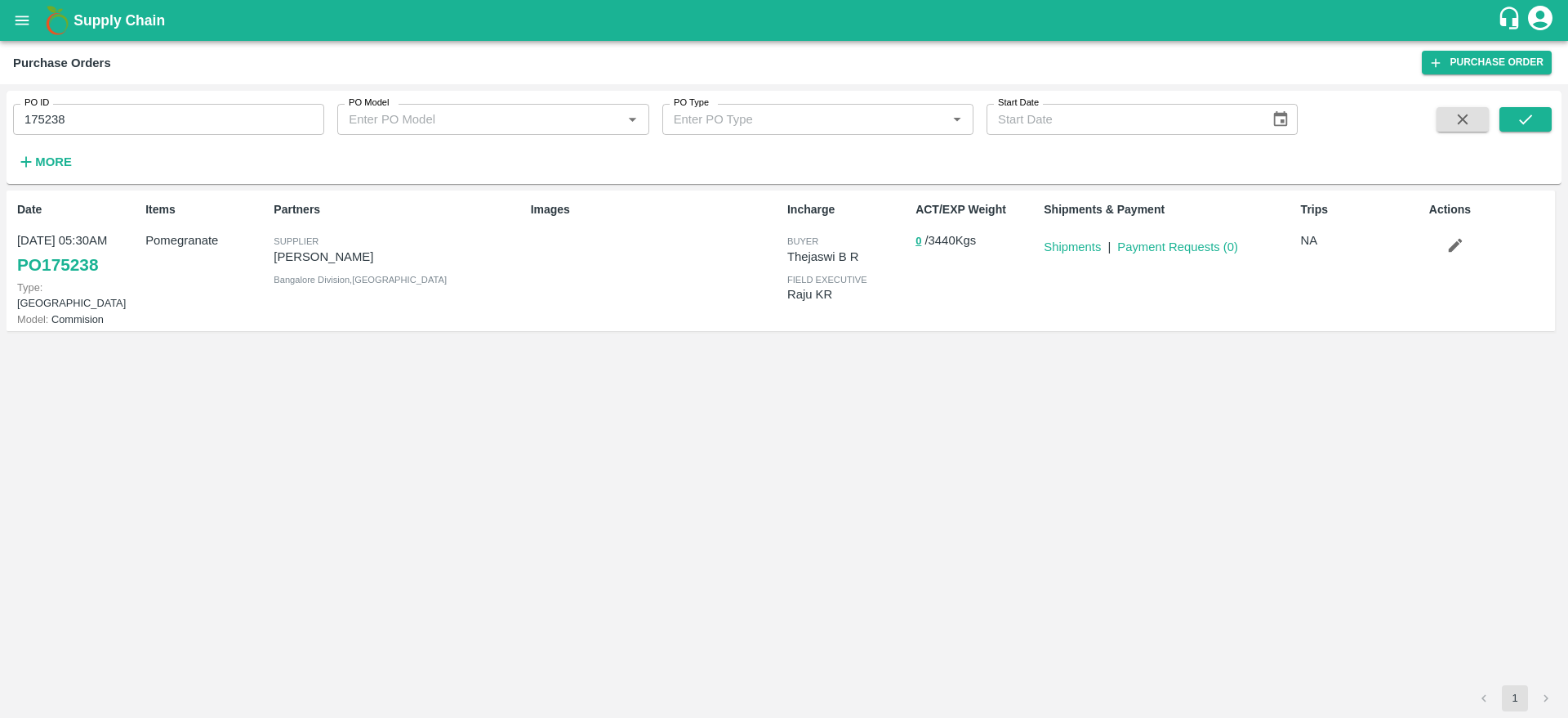
click at [198, 115] on input "175238" at bounding box center [169, 119] width 311 height 31
type input "175238"
click at [1454, 115] on icon "button" at bounding box center [1463, 119] width 18 height 18
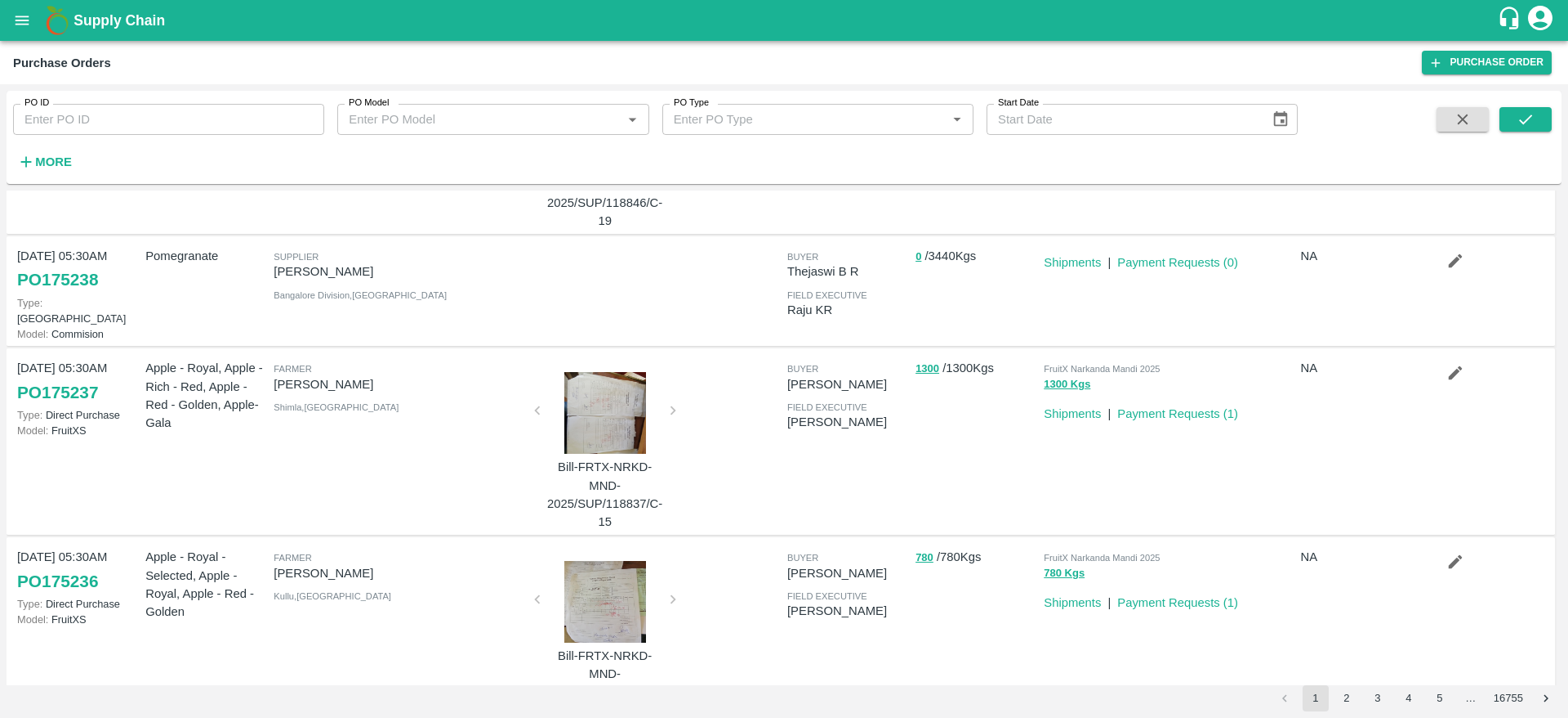
scroll to position [966, 0]
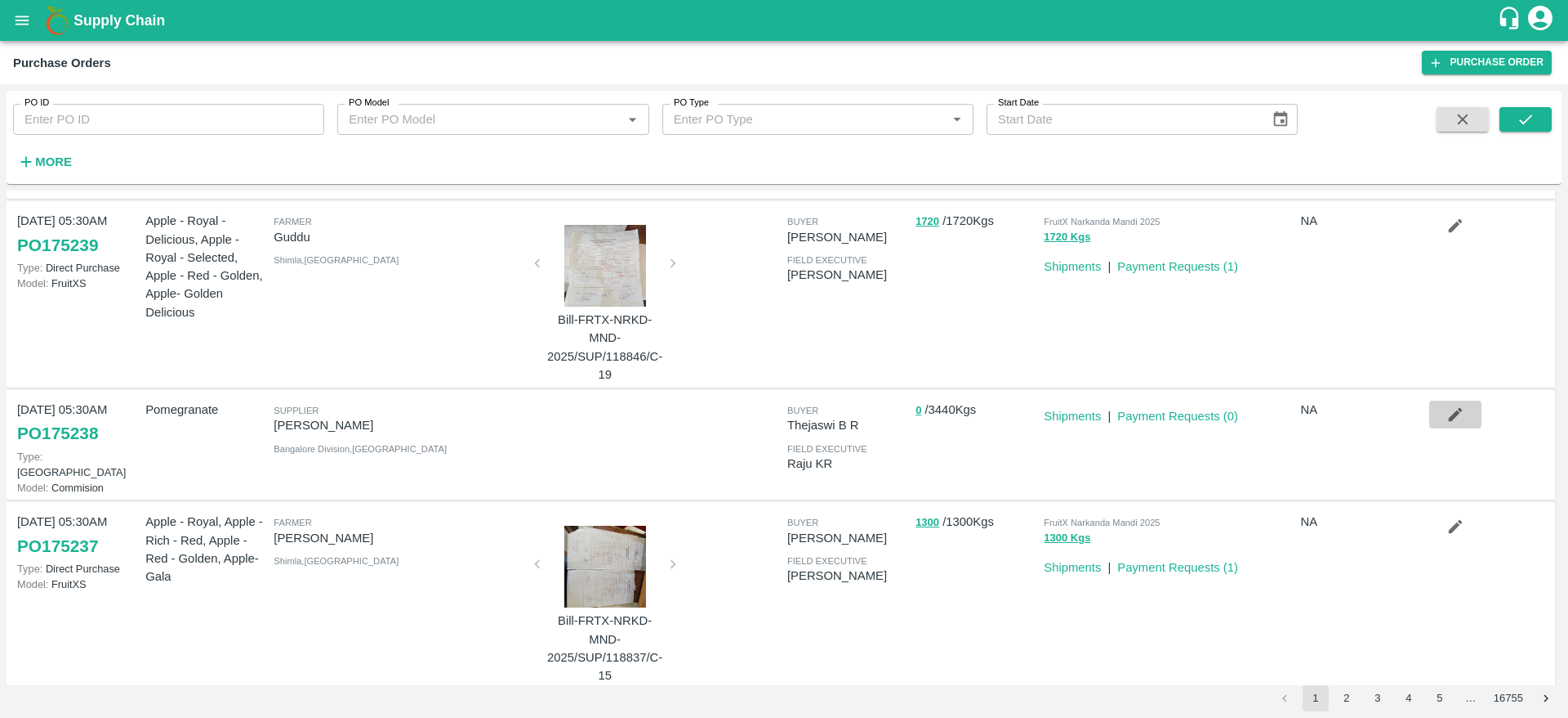
click at [1440, 410] on button "button" at bounding box center [1456, 414] width 53 height 27
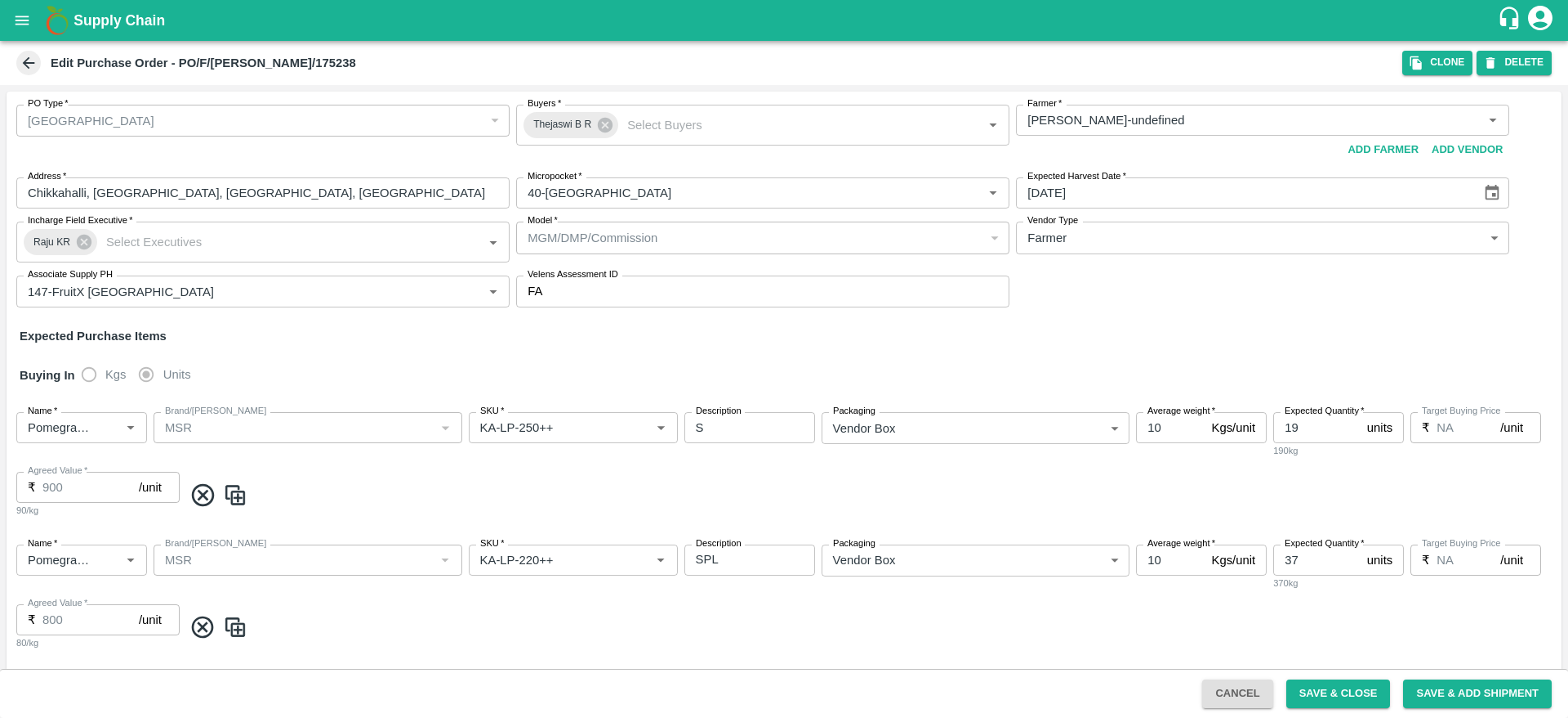
scroll to position [973, 0]
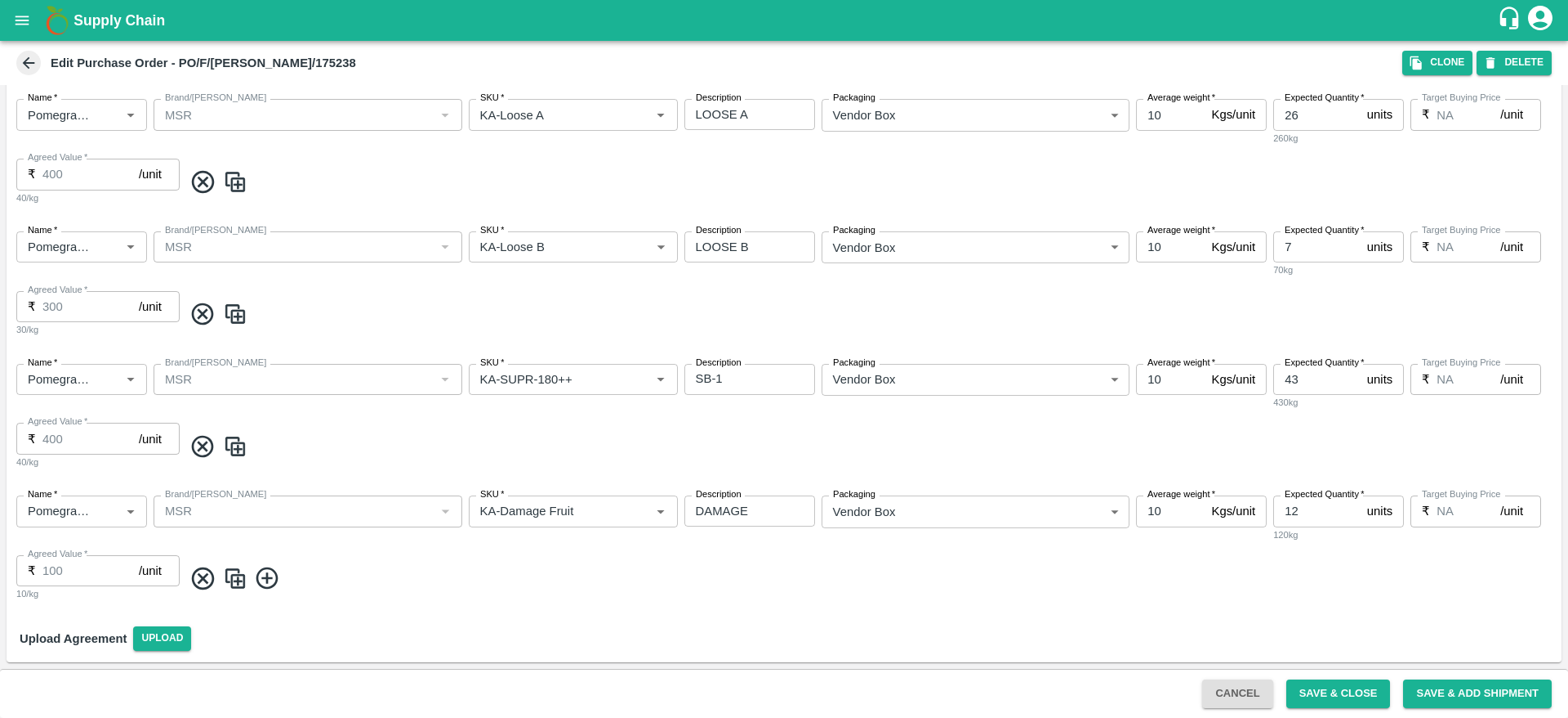
click at [28, 67] on icon at bounding box center [28, 63] width 12 height 12
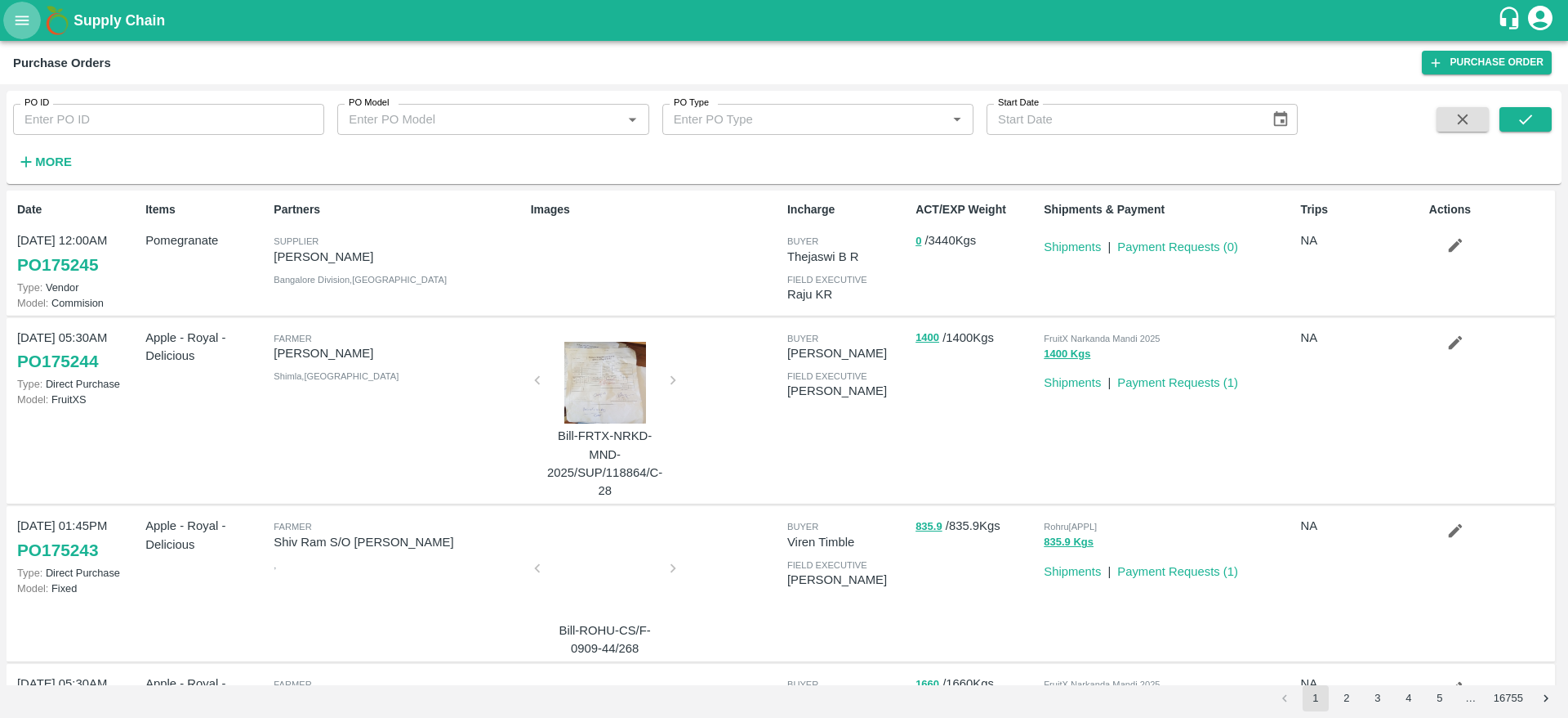
click at [22, 22] on icon "open drawer" at bounding box center [22, 20] width 18 height 18
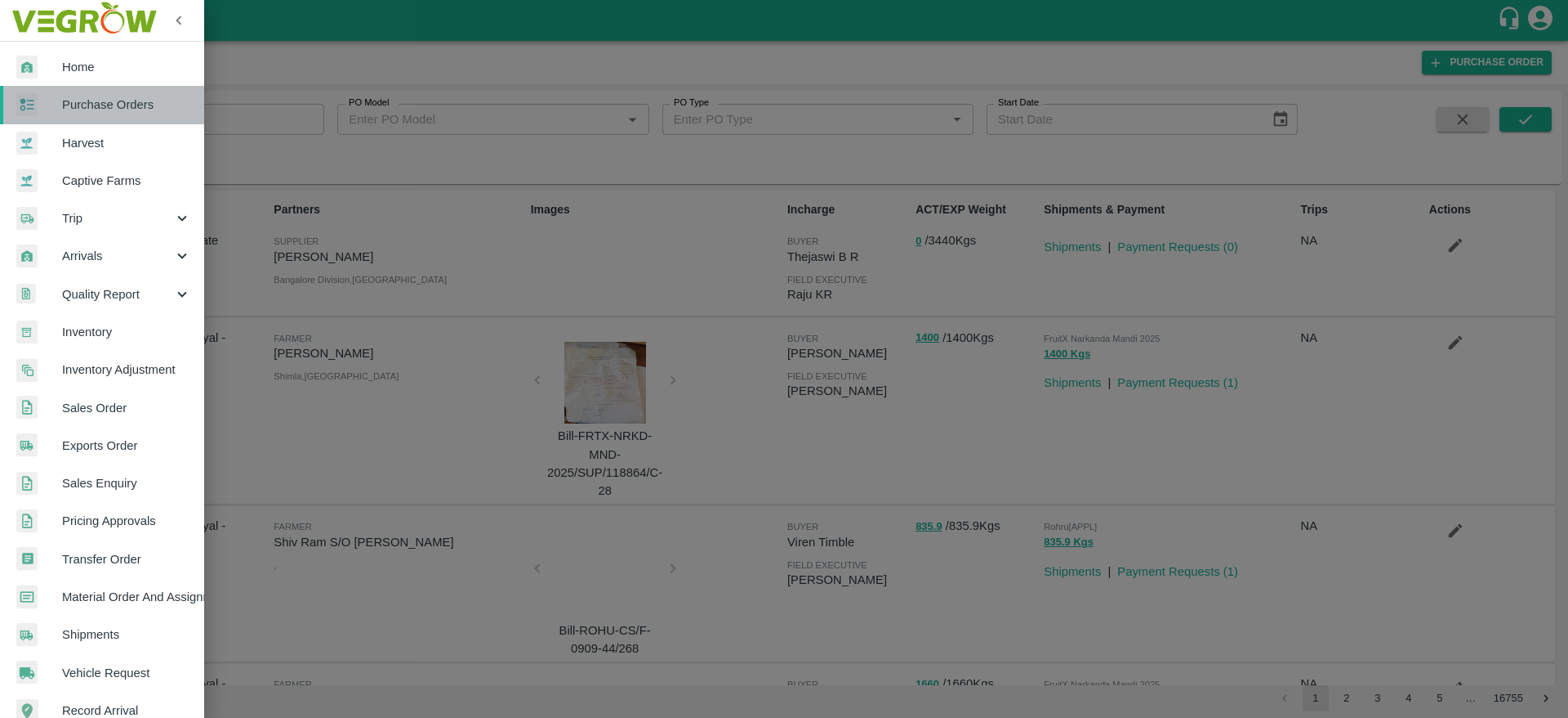
click at [145, 96] on span "Purchase Orders" at bounding box center [126, 104] width 129 height 18
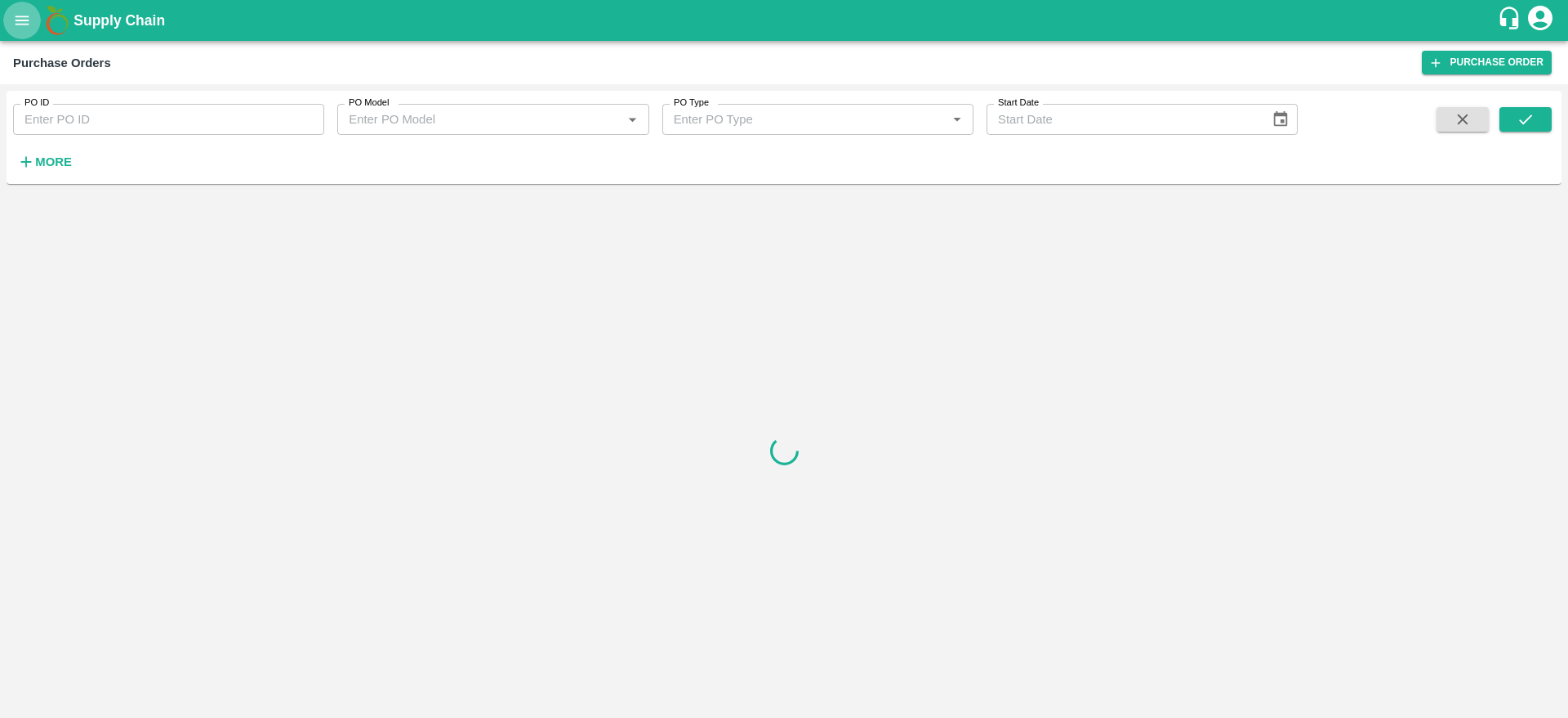
click at [35, 21] on button "open drawer" at bounding box center [22, 21] width 38 height 38
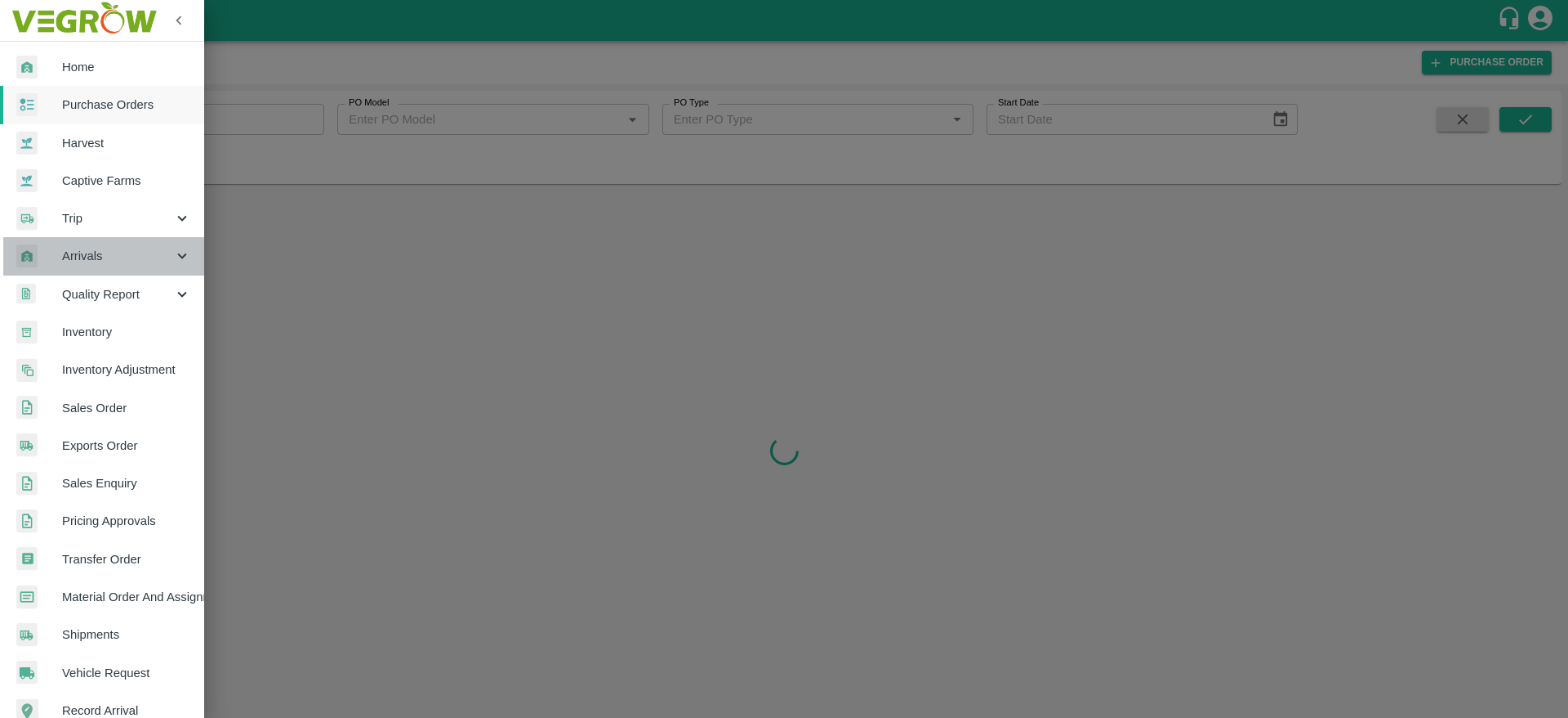
click at [137, 253] on span "Arrivals" at bounding box center [118, 255] width 111 height 18
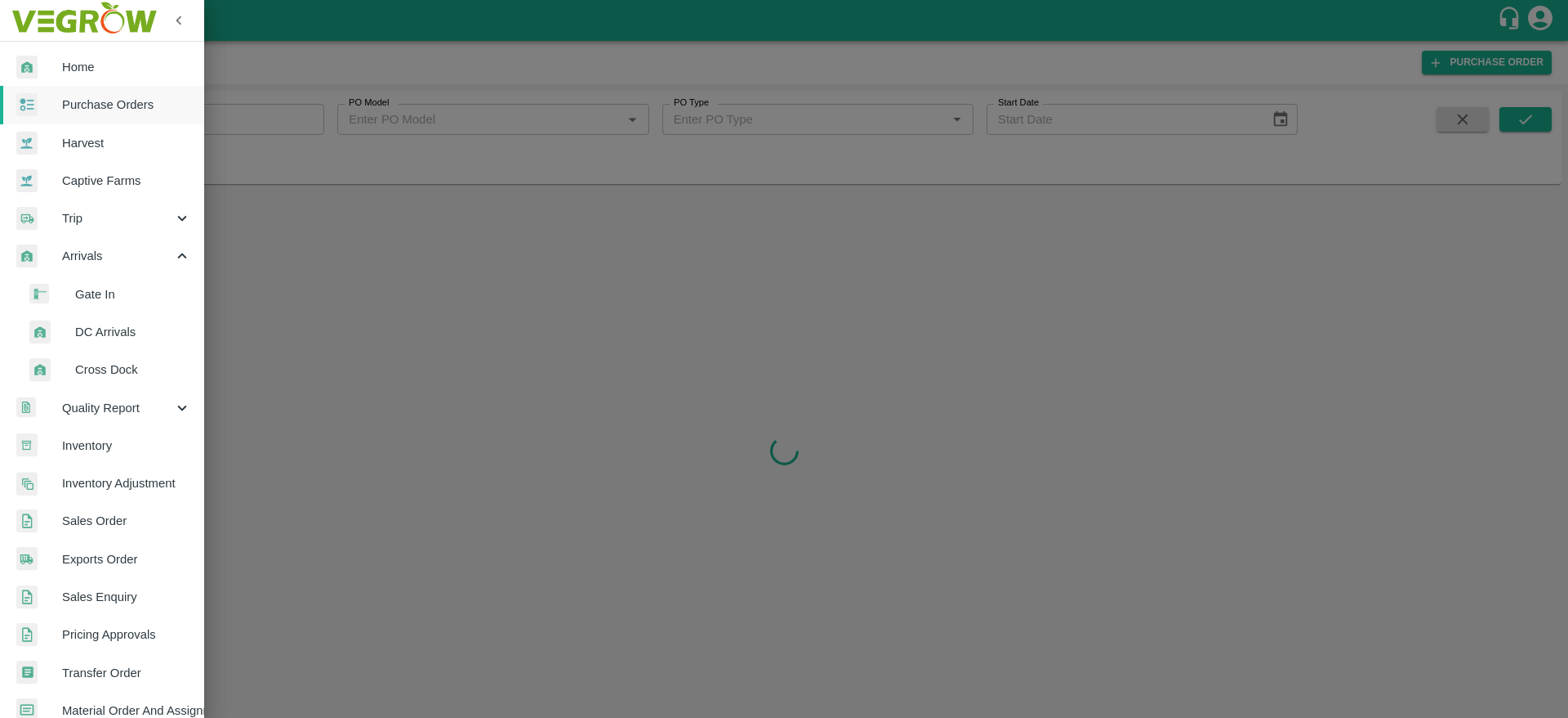
click at [113, 338] on span "DC Arrivals" at bounding box center [133, 332] width 116 height 18
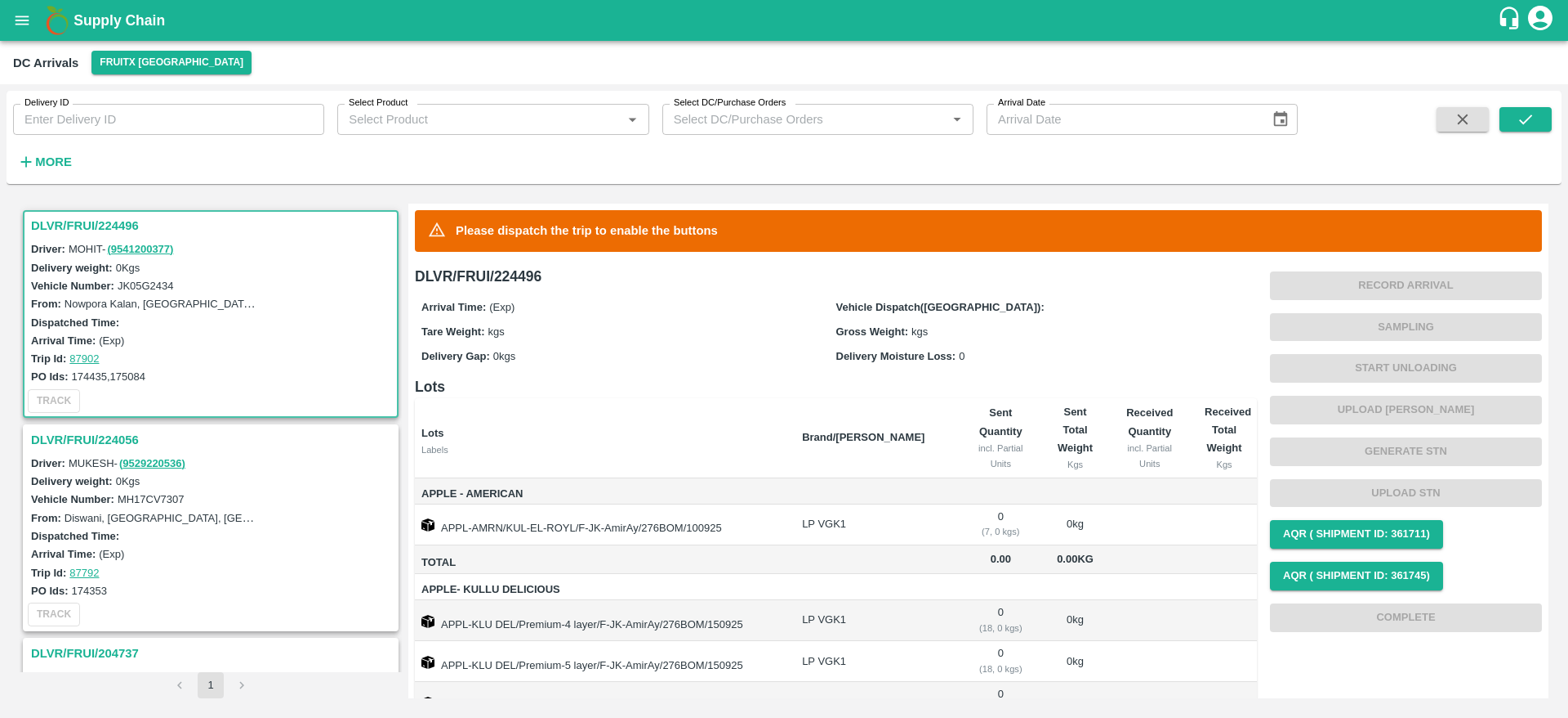
scroll to position [60, 0]
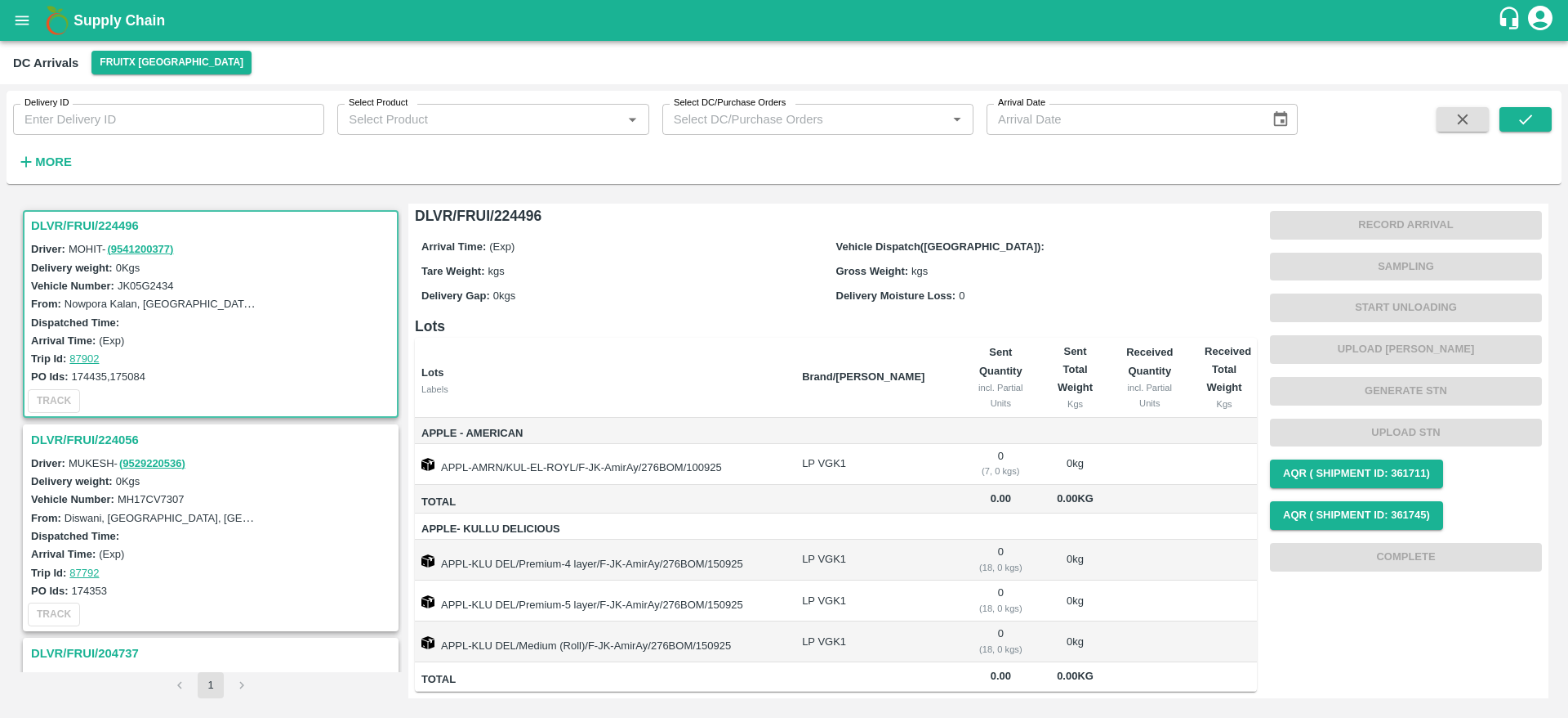
click at [120, 439] on h3 "DLVR/FRUI/224056" at bounding box center [213, 439] width 364 height 22
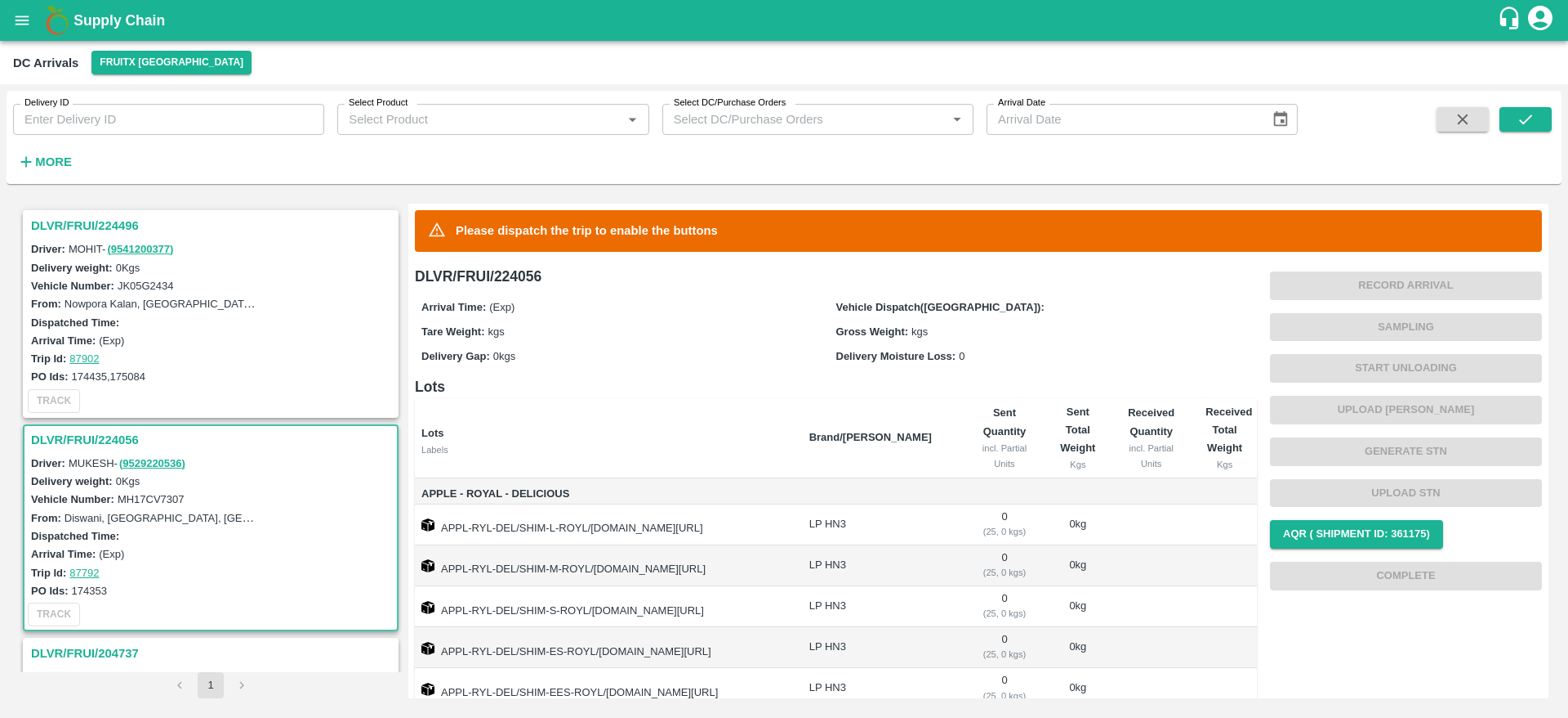
click at [112, 216] on h3 "DLVR/FRUI/224496" at bounding box center [213, 225] width 364 height 22
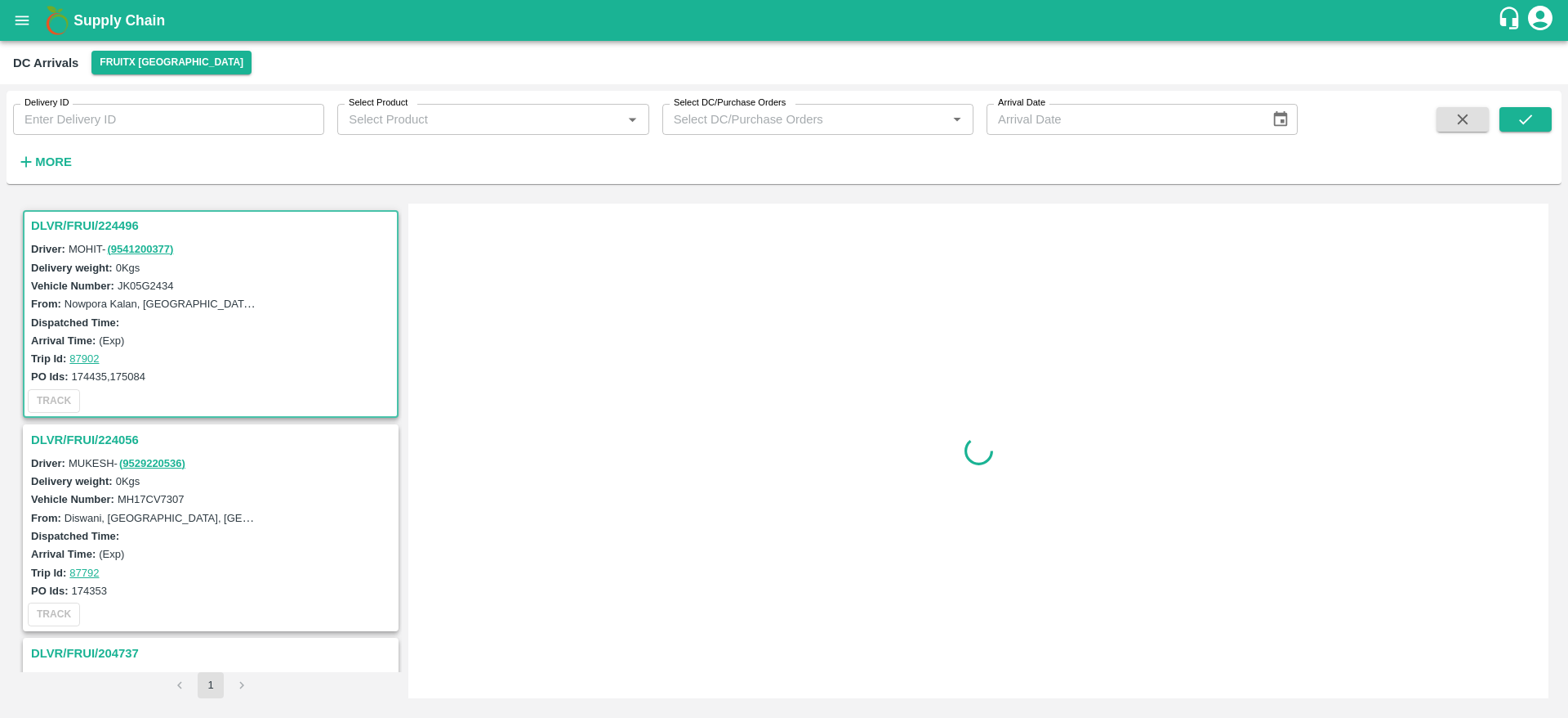
scroll to position [7, 0]
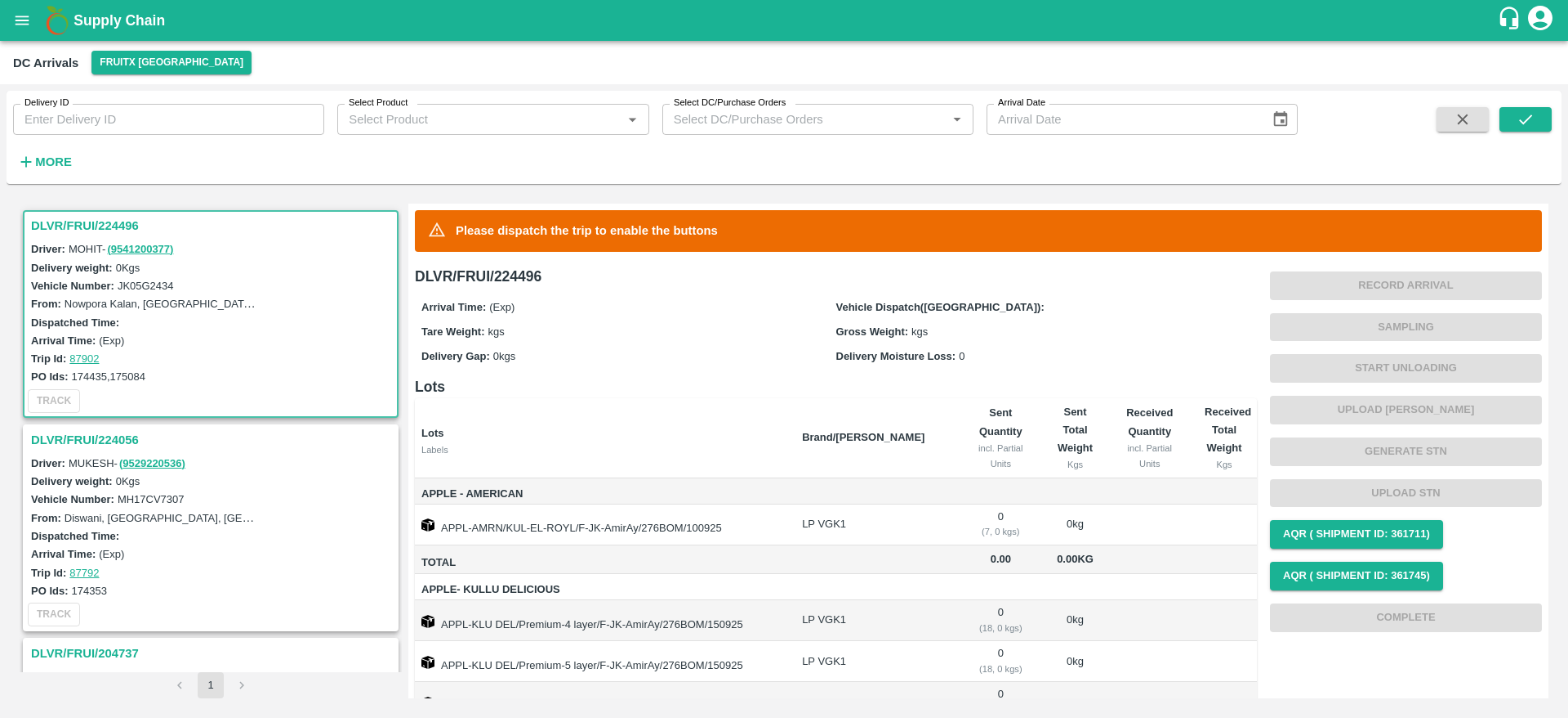
click at [112, 226] on h3 "DLVR/FRUI/224496" at bounding box center [213, 225] width 364 height 22
